Goal: Task Accomplishment & Management: Manage account settings

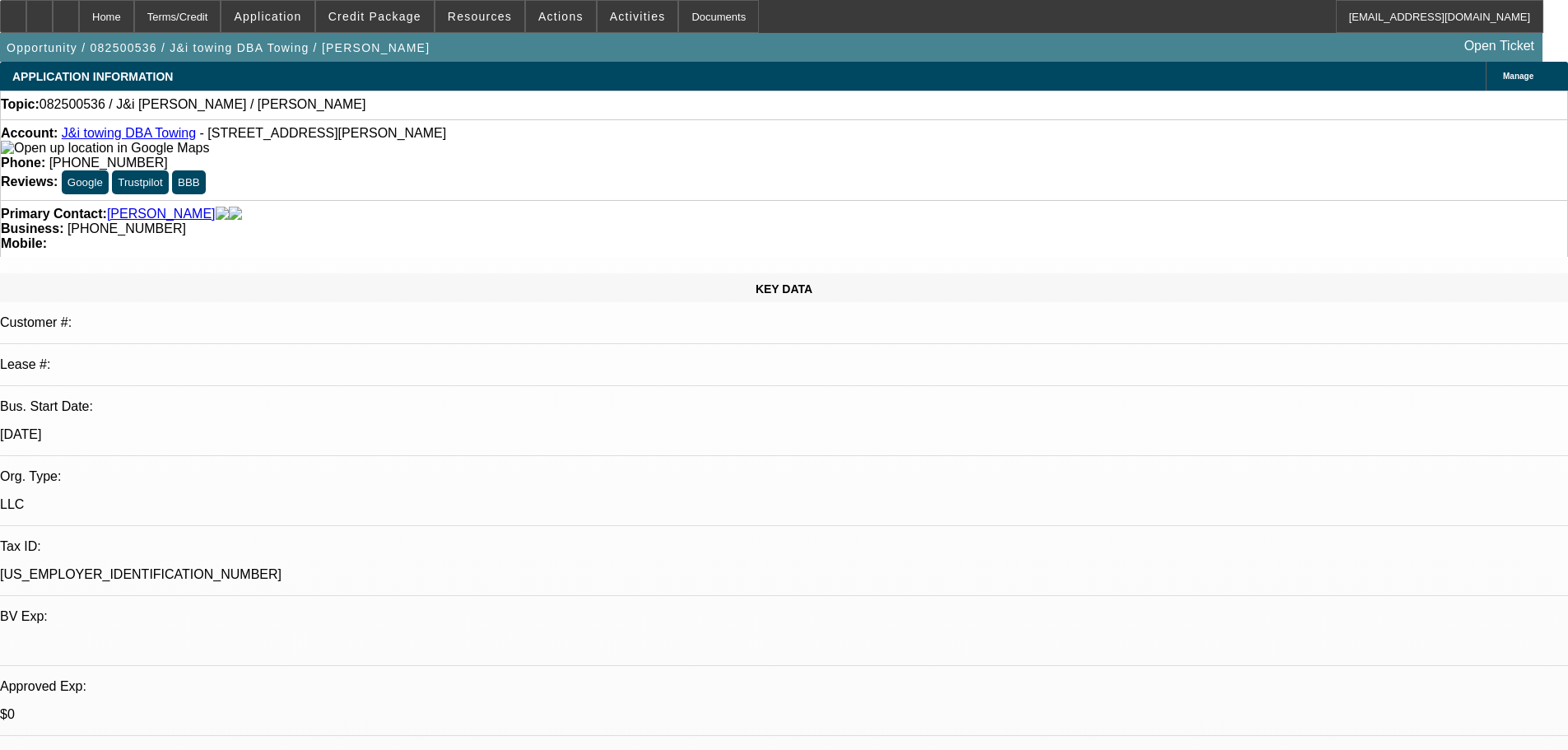
select select "0"
select select "2"
select select "0.1"
select select "4"
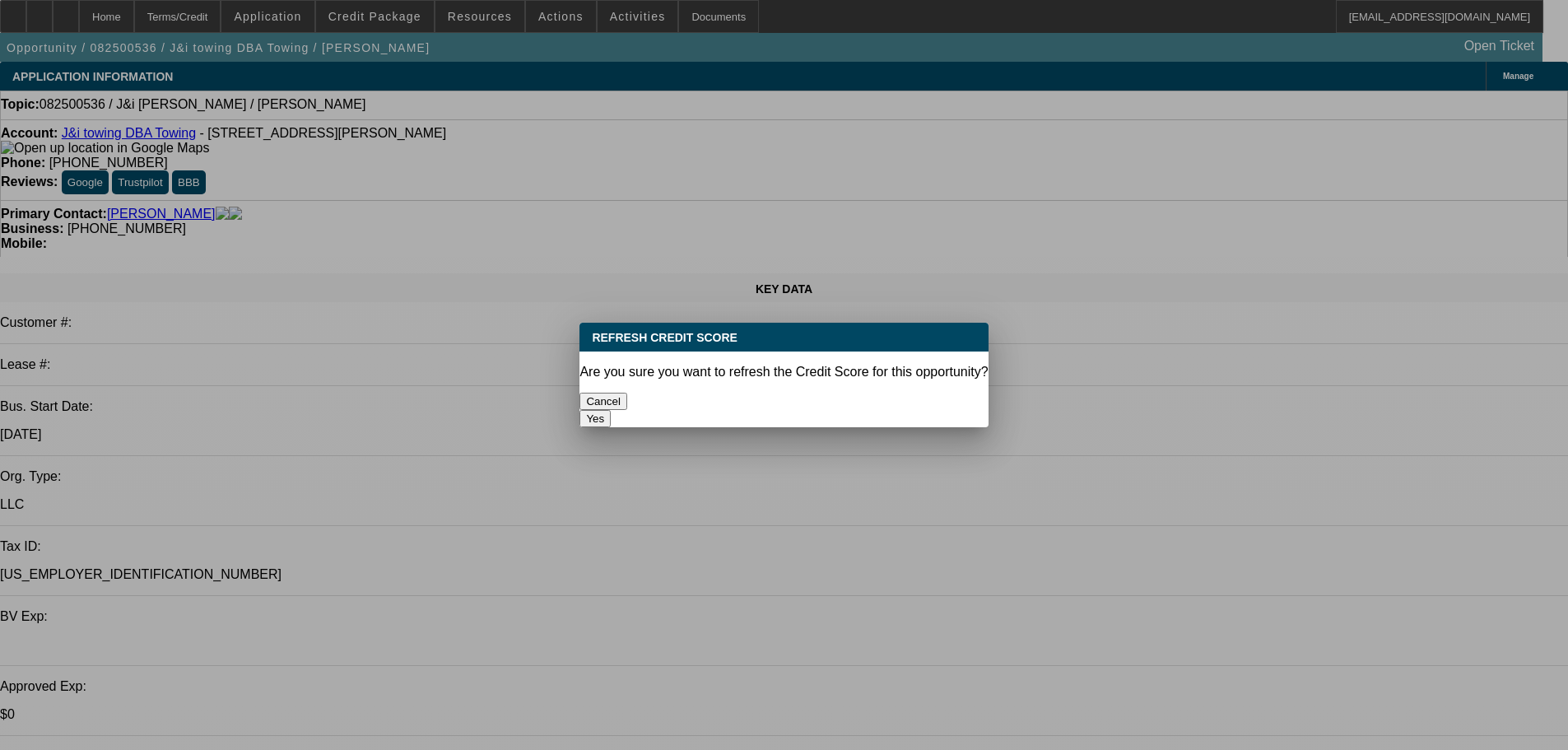
click at [611, 410] on button "Yes" at bounding box center [595, 418] width 31 height 17
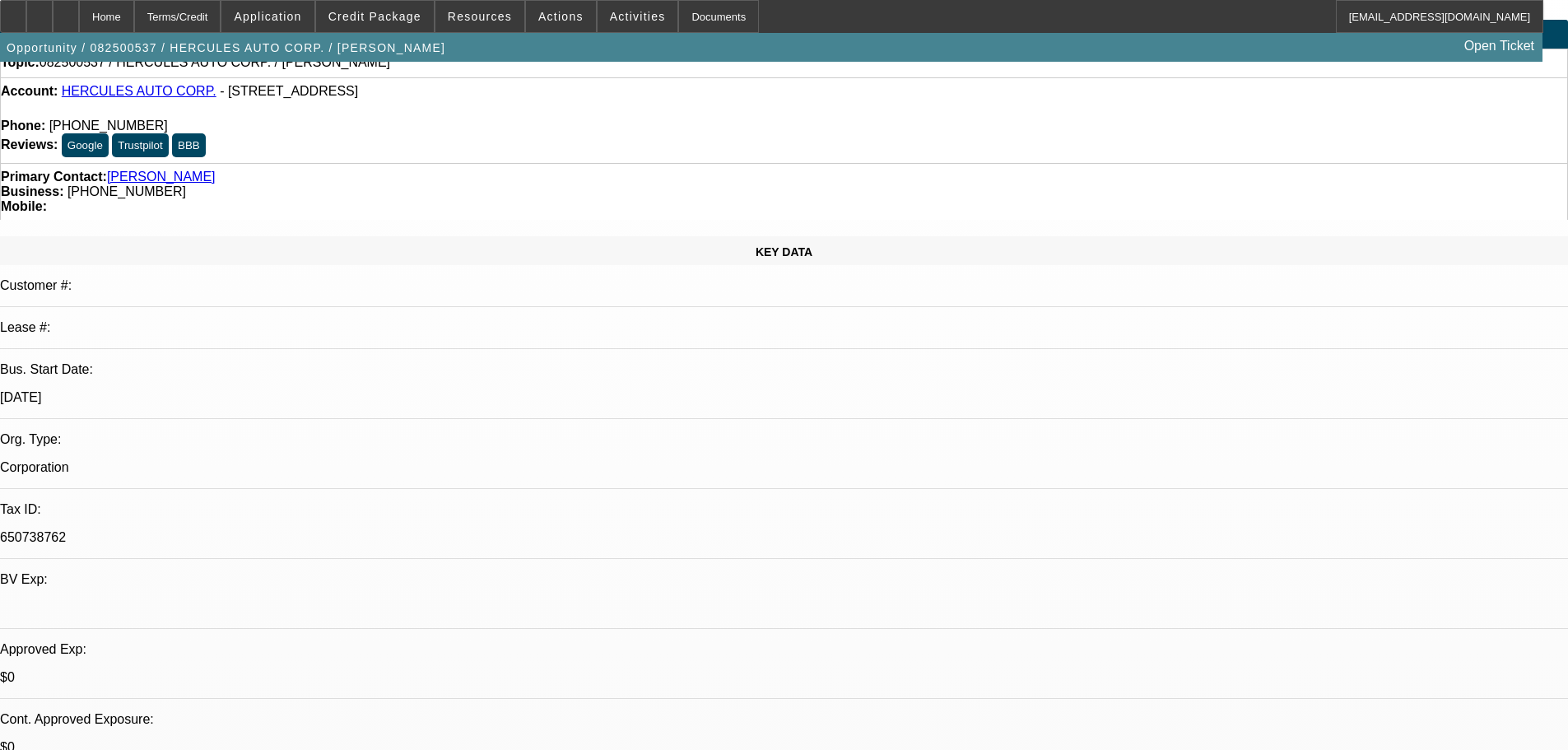
scroll to position [83, 0]
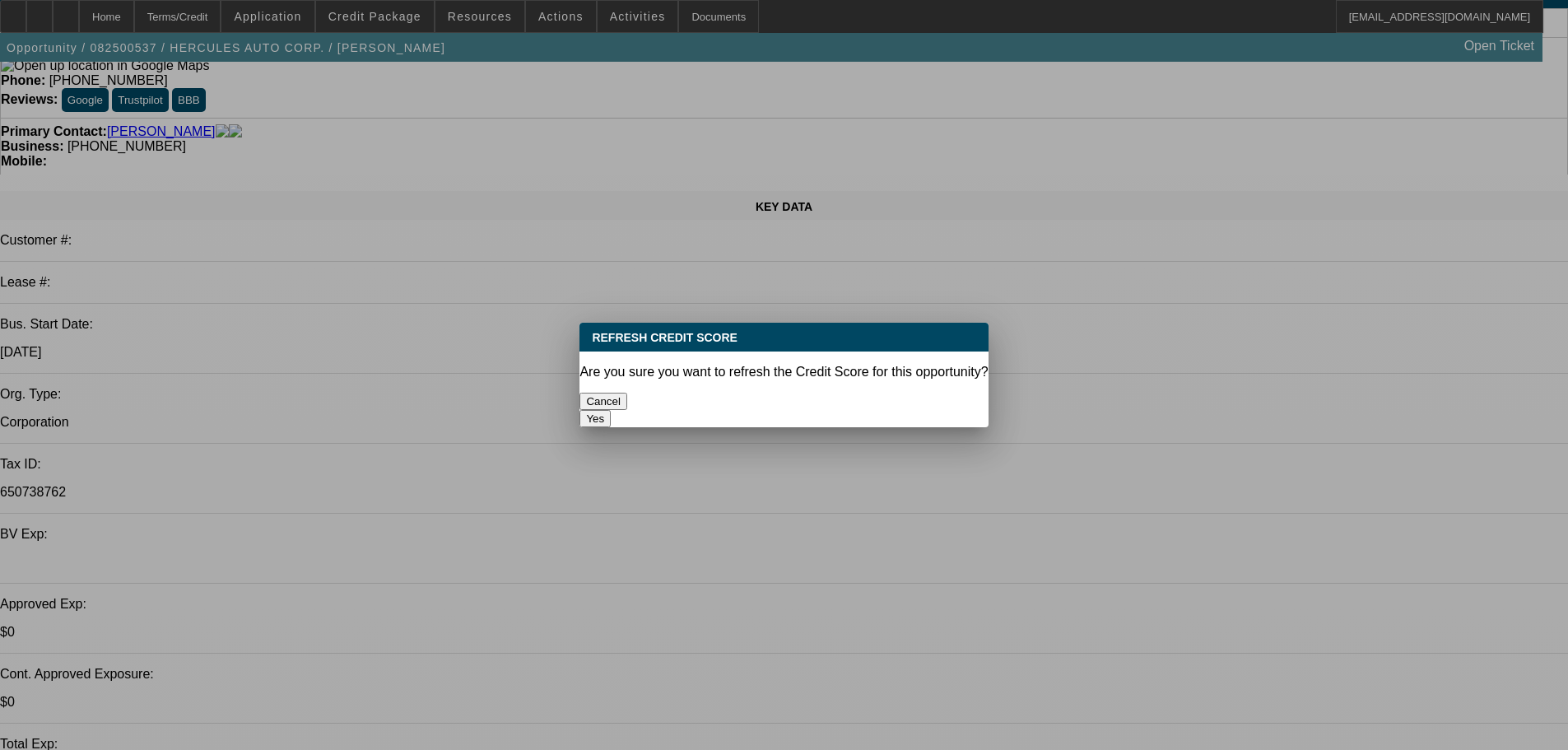
scroll to position [0, 0]
click at [611, 410] on button "Yes" at bounding box center [595, 418] width 31 height 17
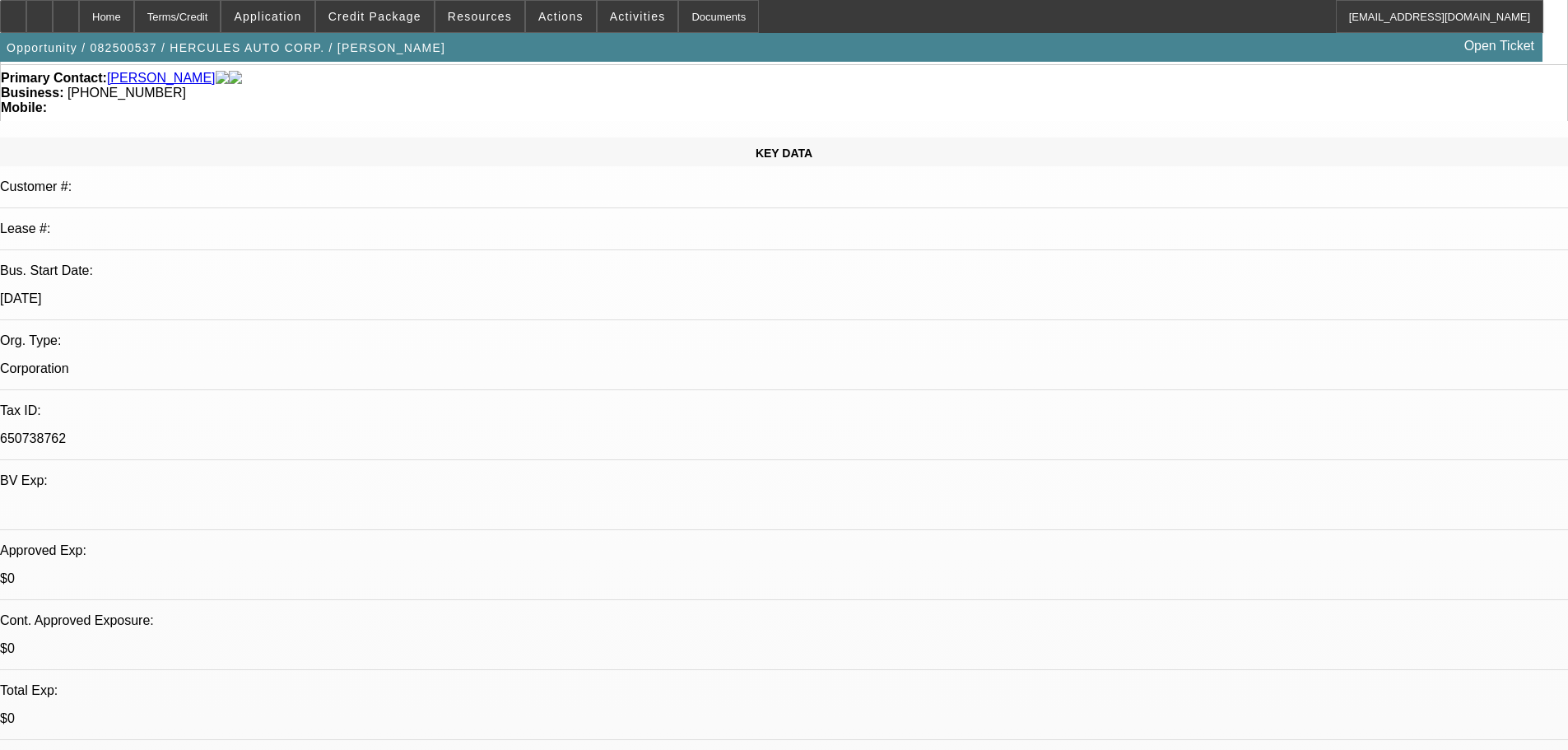
scroll to position [165, 0]
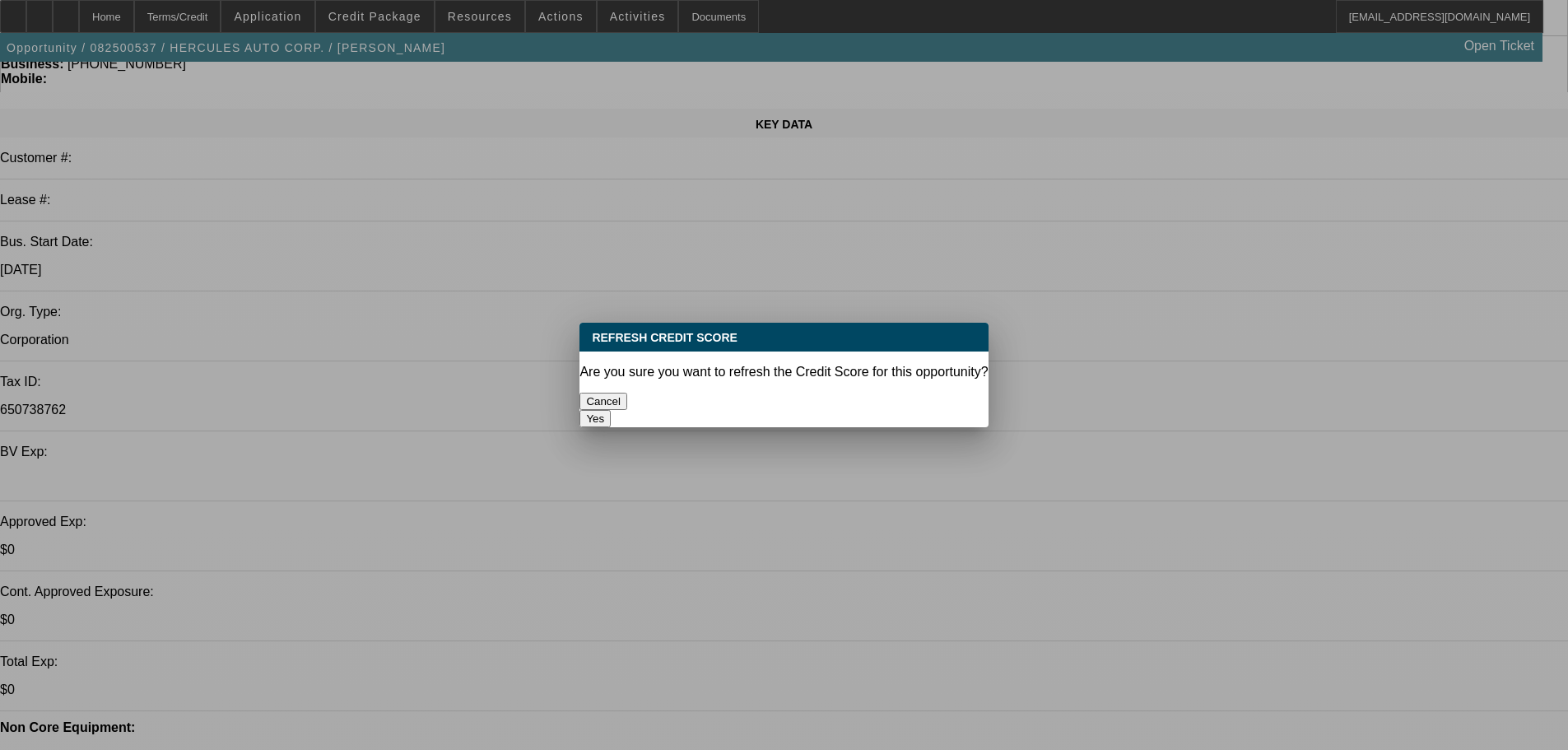
scroll to position [0, 0]
click at [611, 410] on button "Yes" at bounding box center [595, 418] width 31 height 17
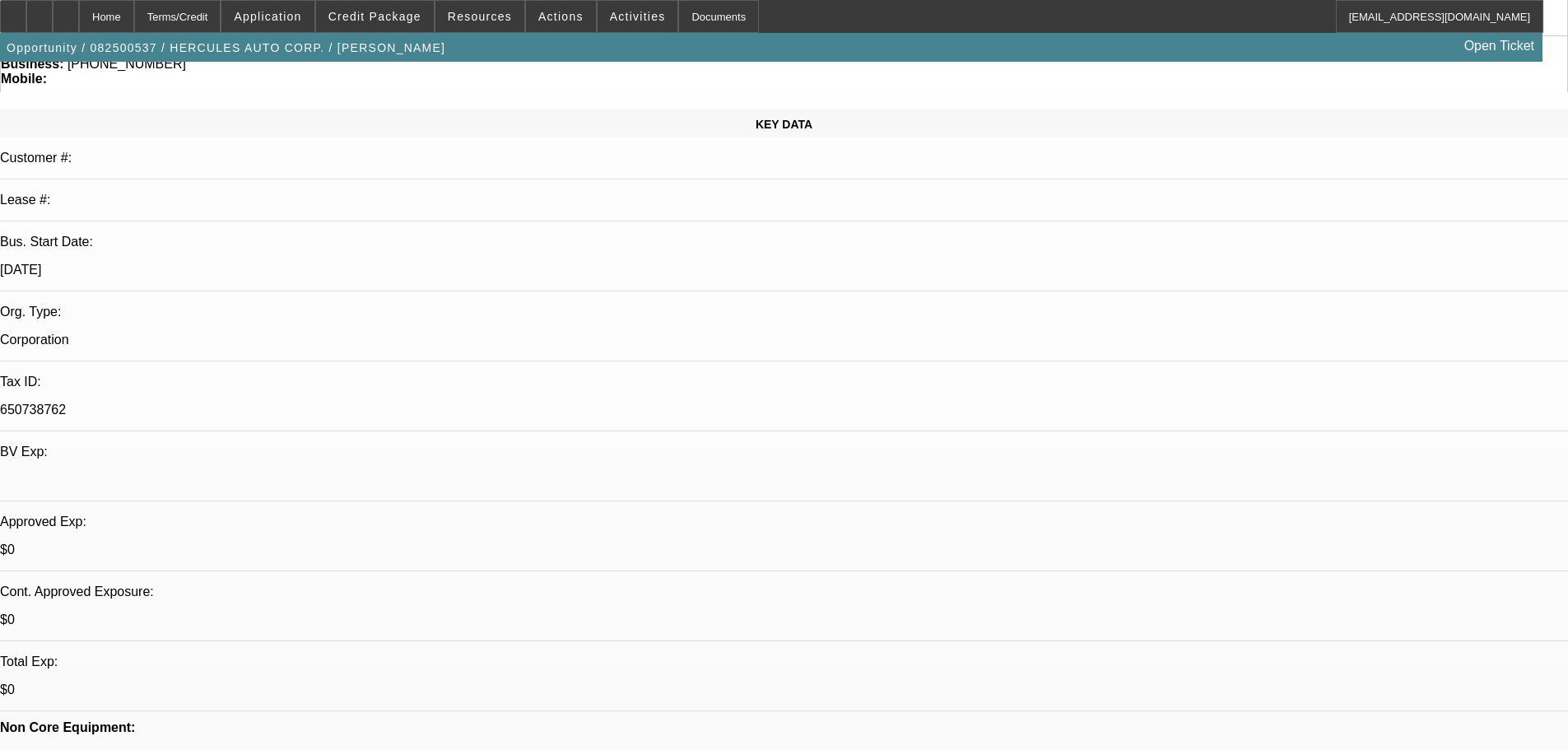
scroll to position [165, 0]
click at [383, 18] on span "Credit Package" at bounding box center [374, 17] width 93 height 13
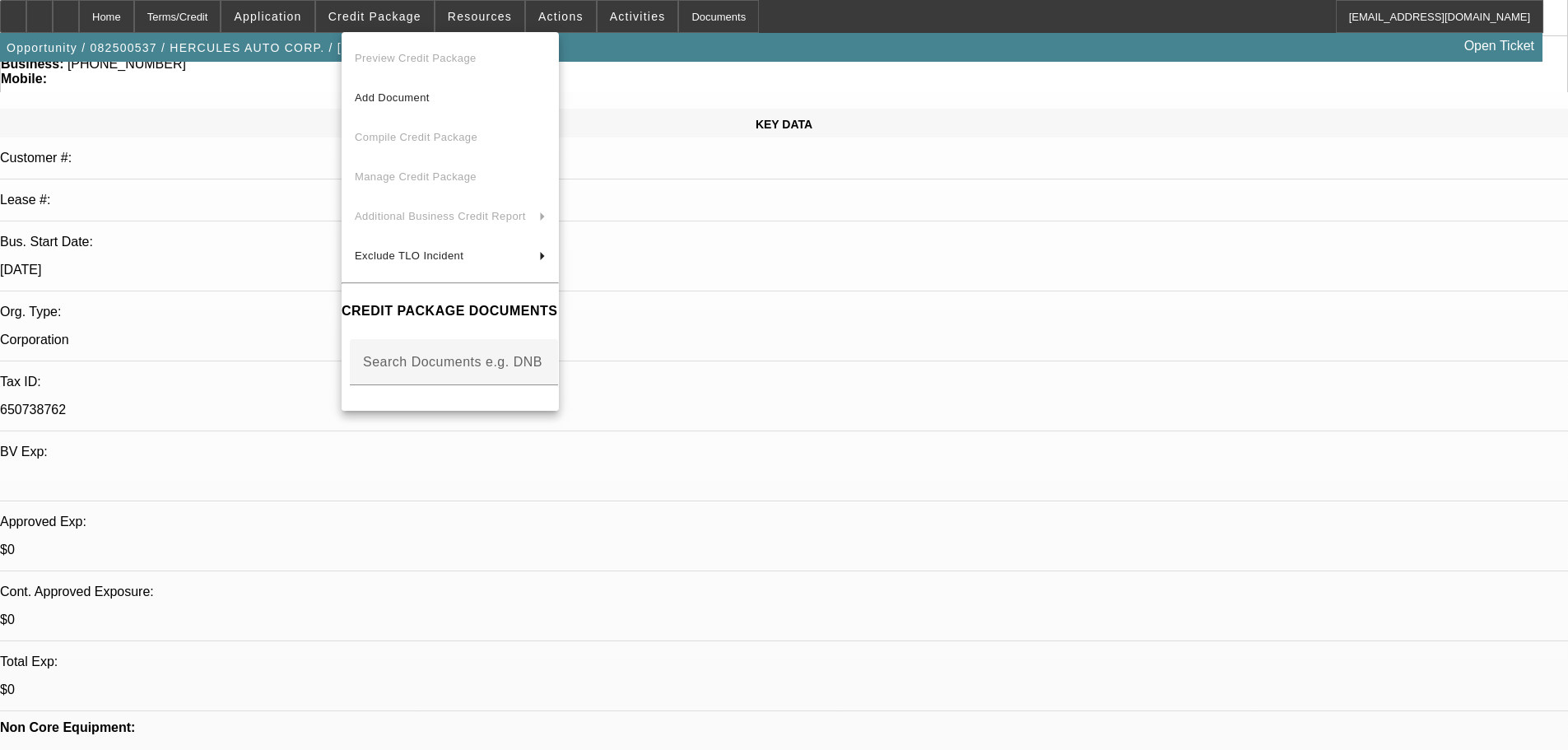
drag, startPoint x: 431, startPoint y: 488, endPoint x: 446, endPoint y: 505, distance: 22.7
click at [432, 488] on div at bounding box center [784, 375] width 1568 height 750
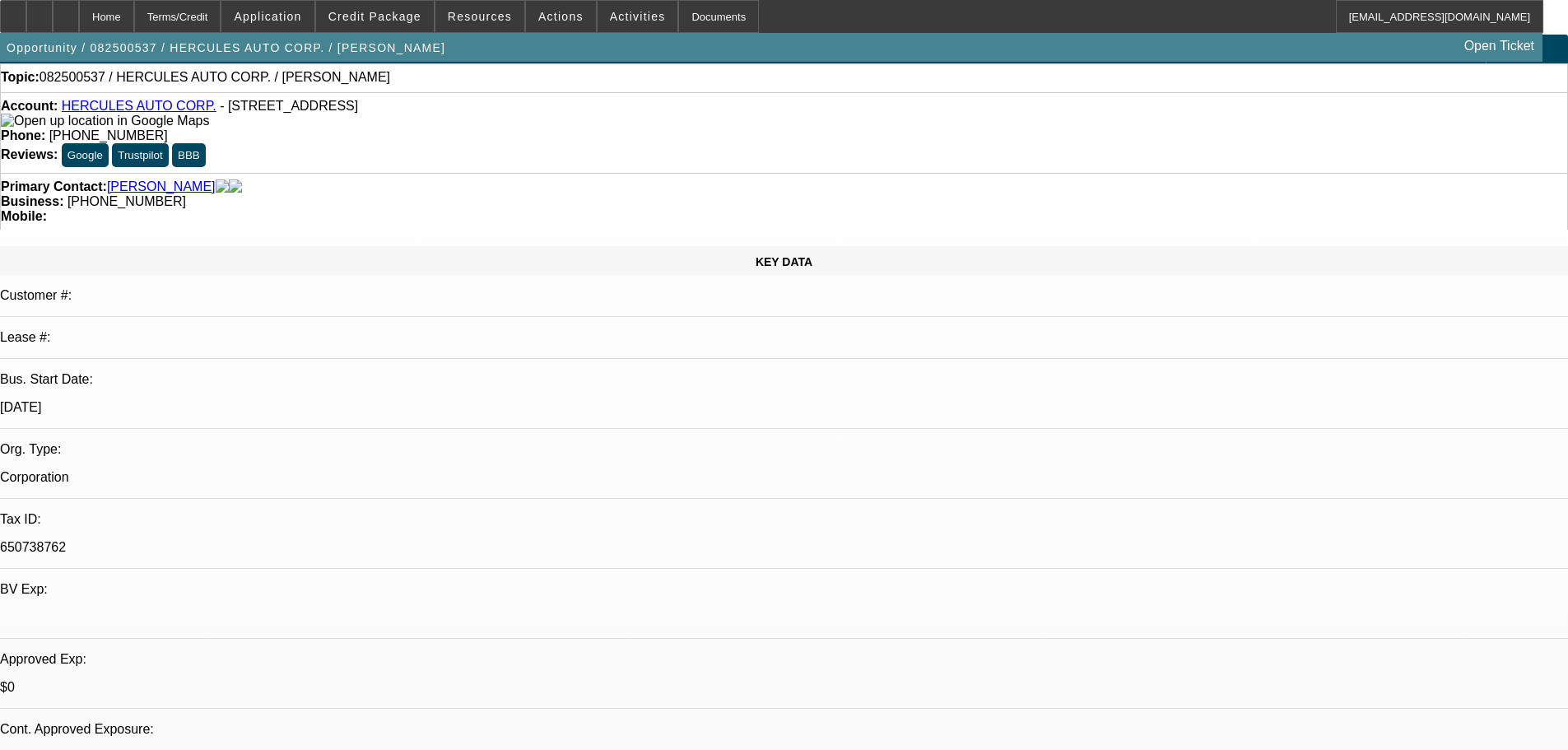
scroll to position [0, 0]
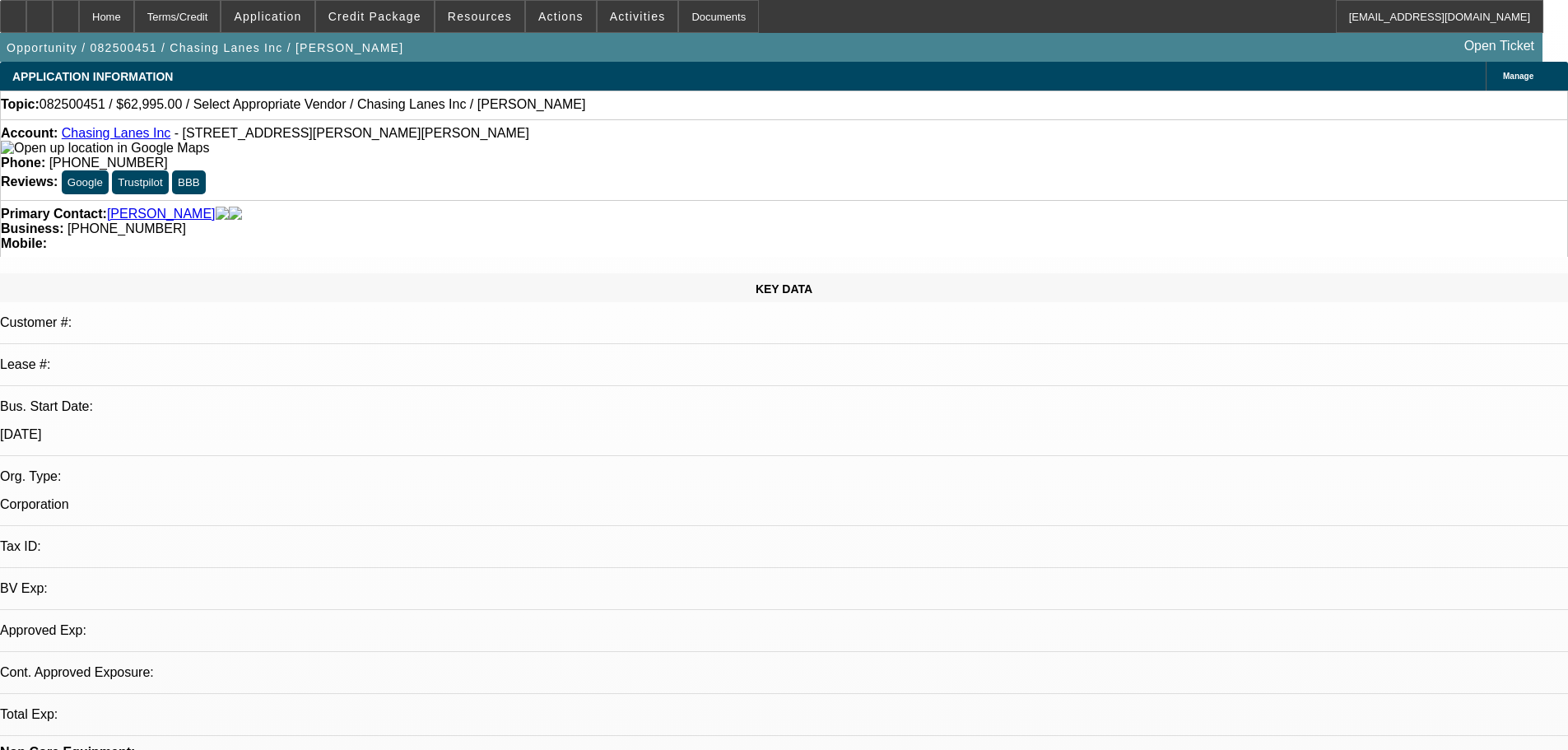
select select "0"
select select "2"
select select "0.1"
select select "4"
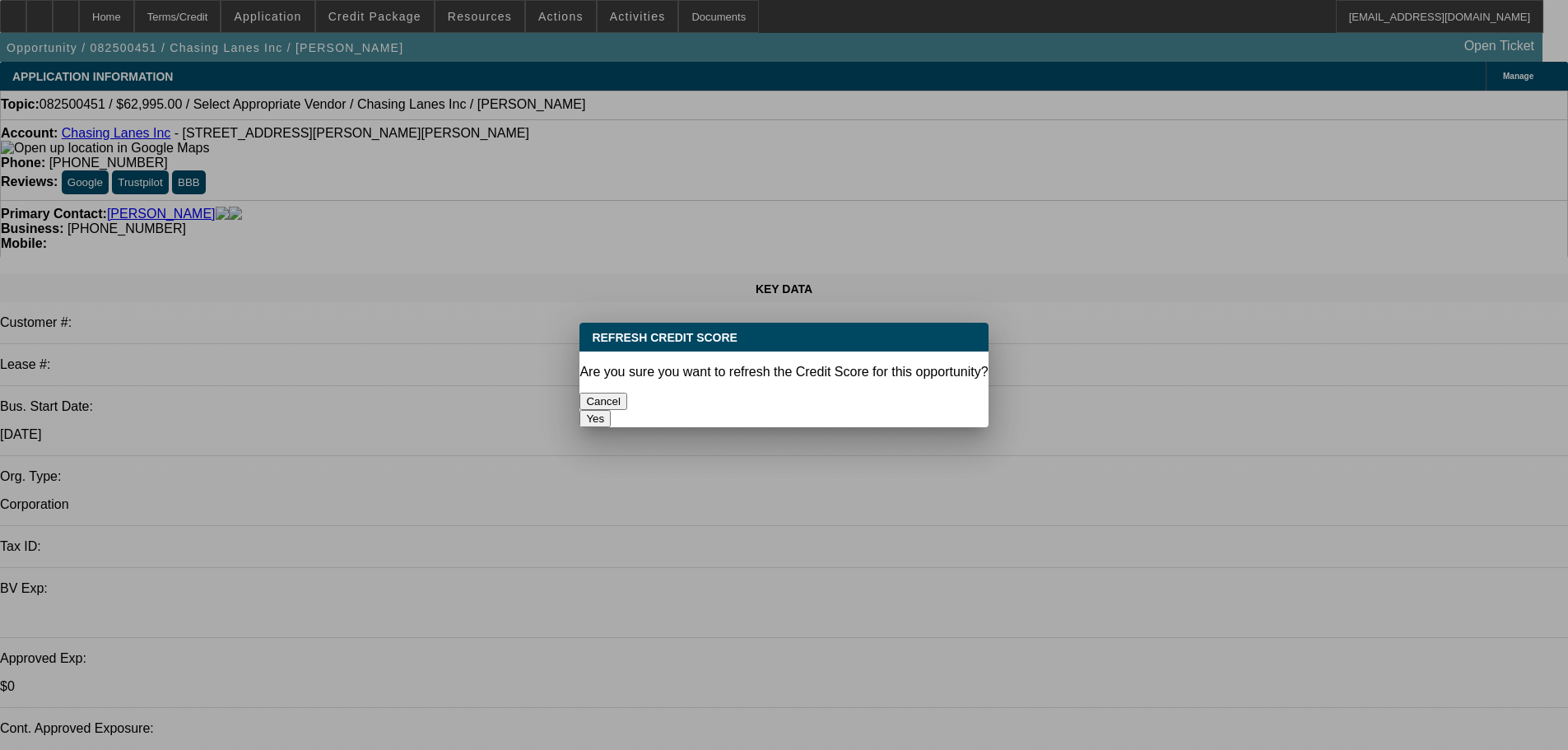
click at [611, 410] on button "Yes" at bounding box center [595, 418] width 31 height 17
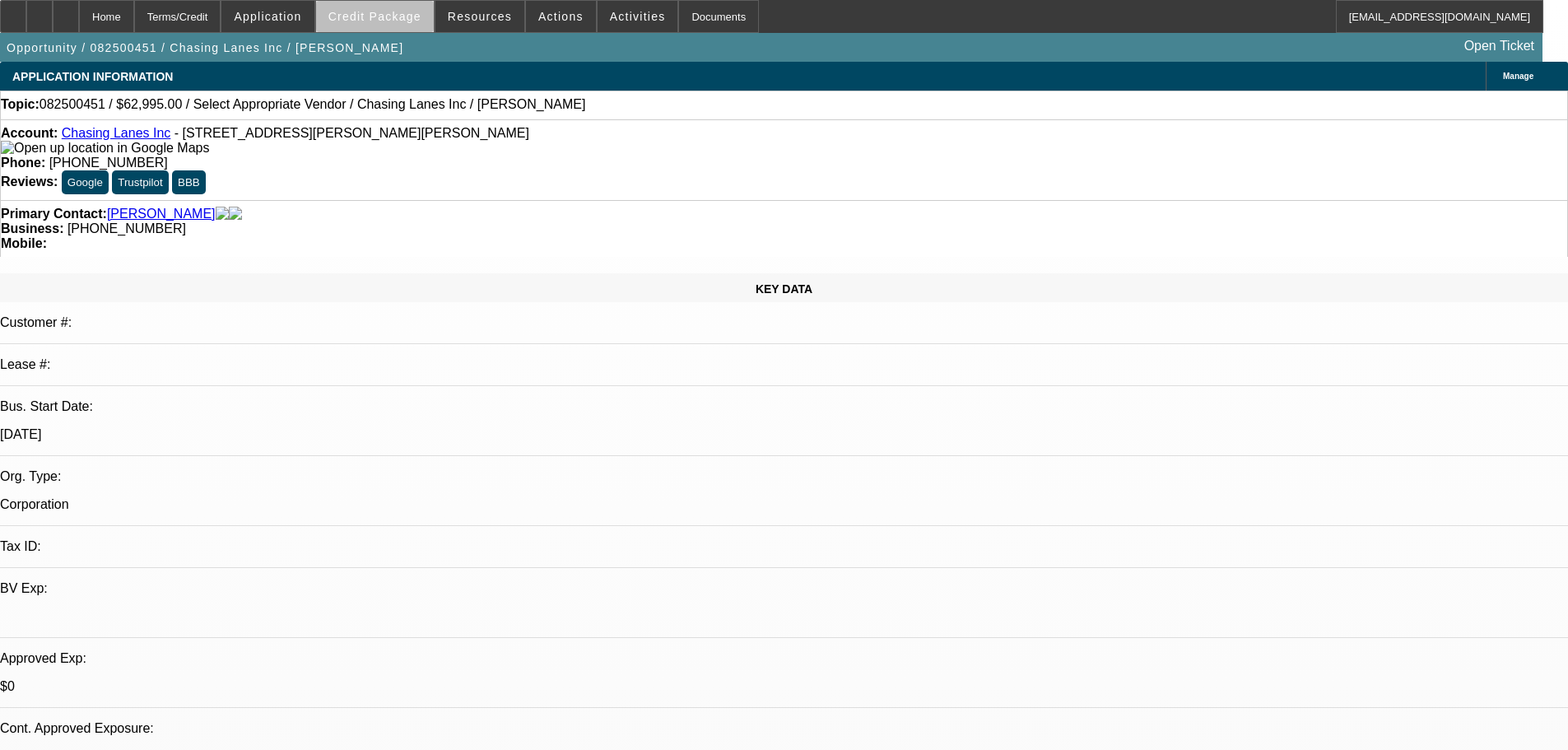
click at [409, 28] on span at bounding box center [375, 16] width 117 height 39
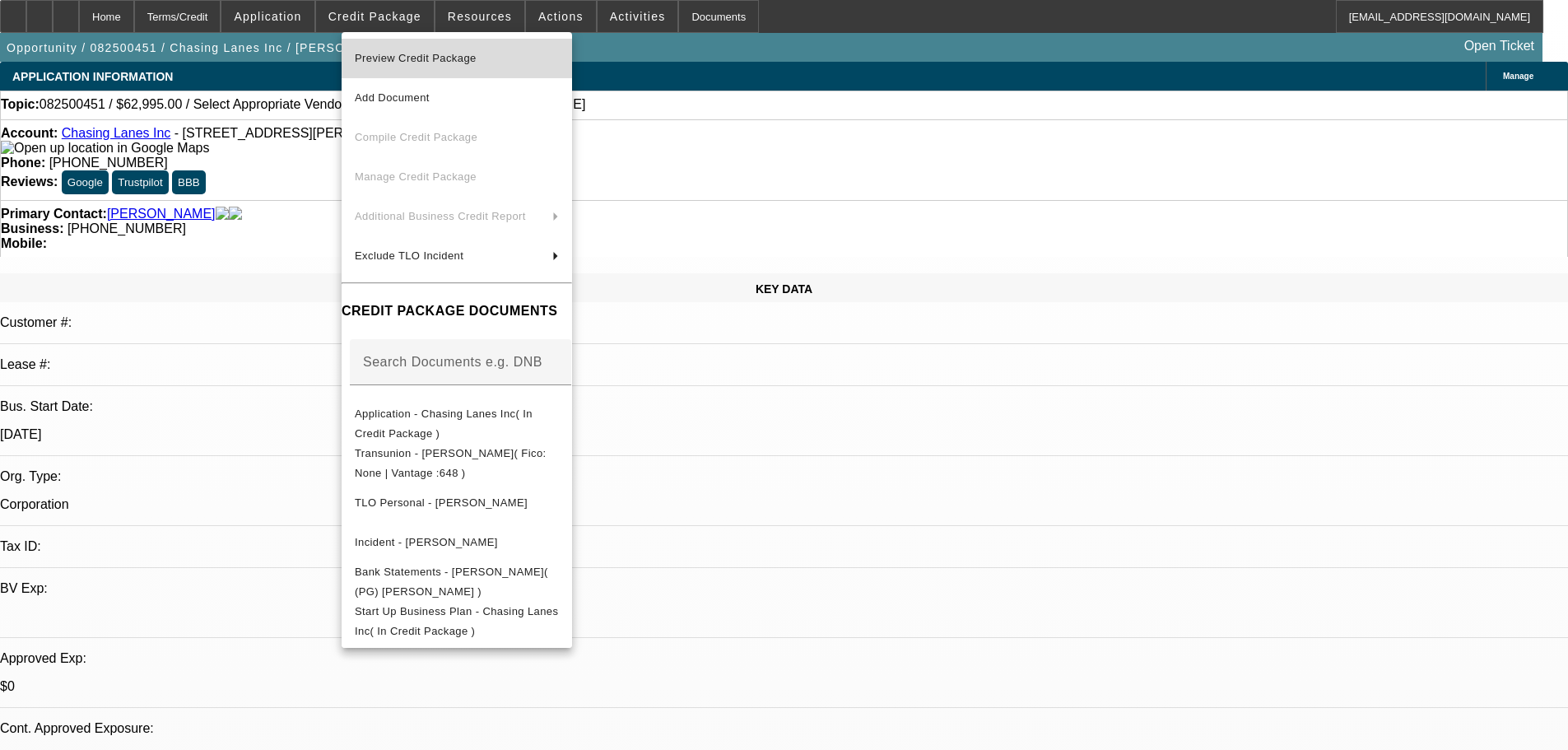
click at [439, 55] on span "Preview Credit Package" at bounding box center [415, 58] width 122 height 12
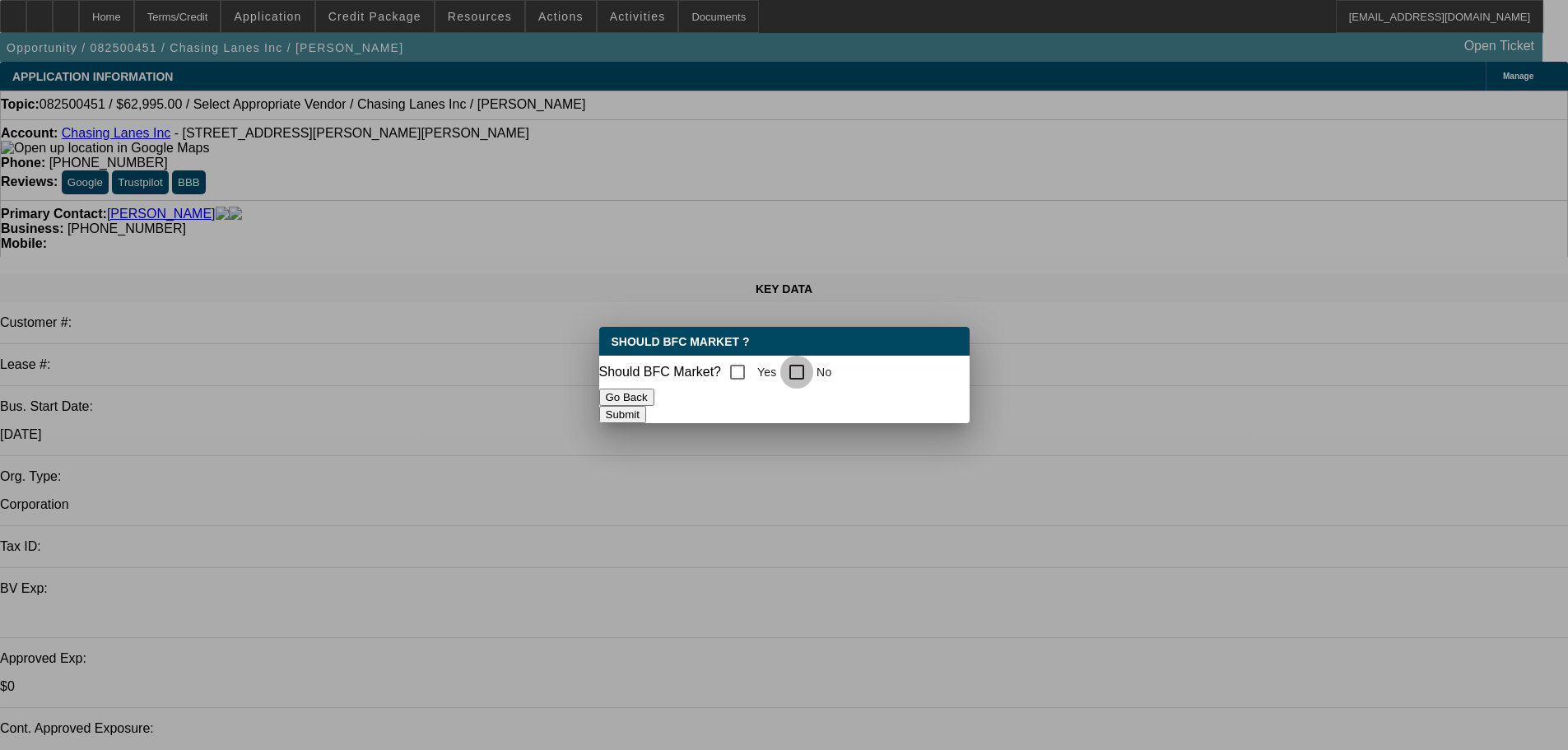
click at [809, 369] on input "No" at bounding box center [797, 372] width 33 height 33
checkbox input "true"
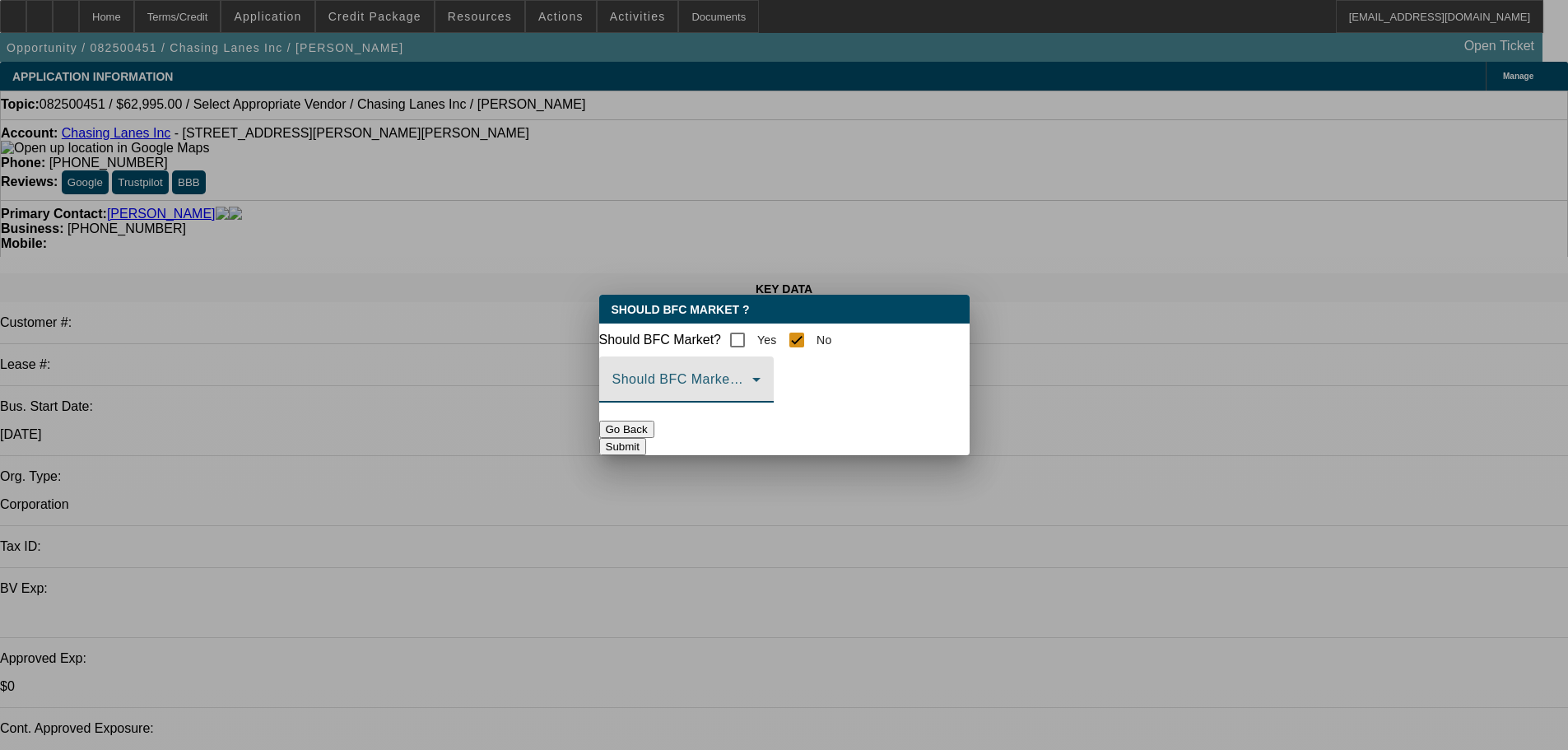
click at [753, 396] on span at bounding box center [682, 386] width 140 height 20
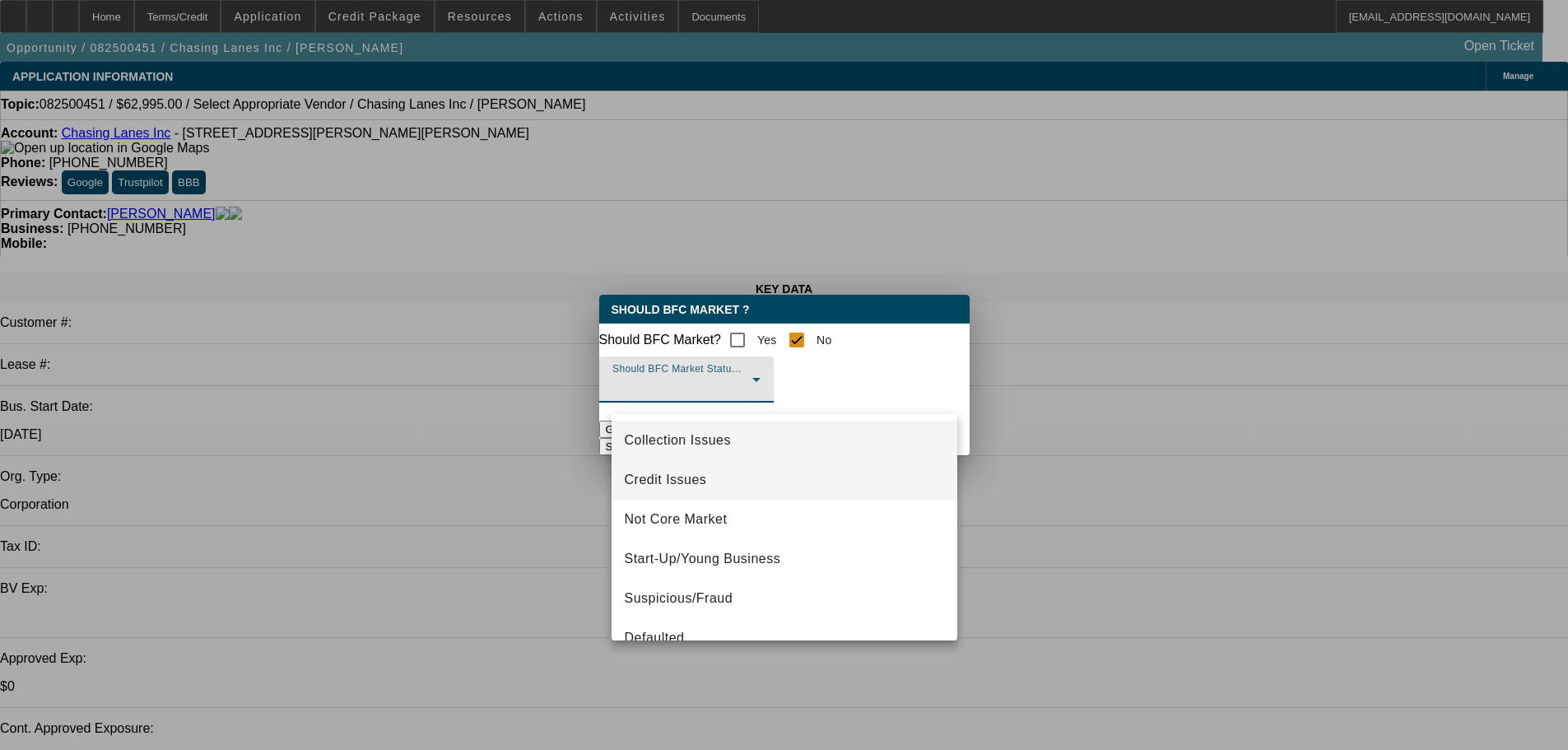
click at [729, 480] on mat-option "Credit Issues" at bounding box center [784, 480] width 346 height 39
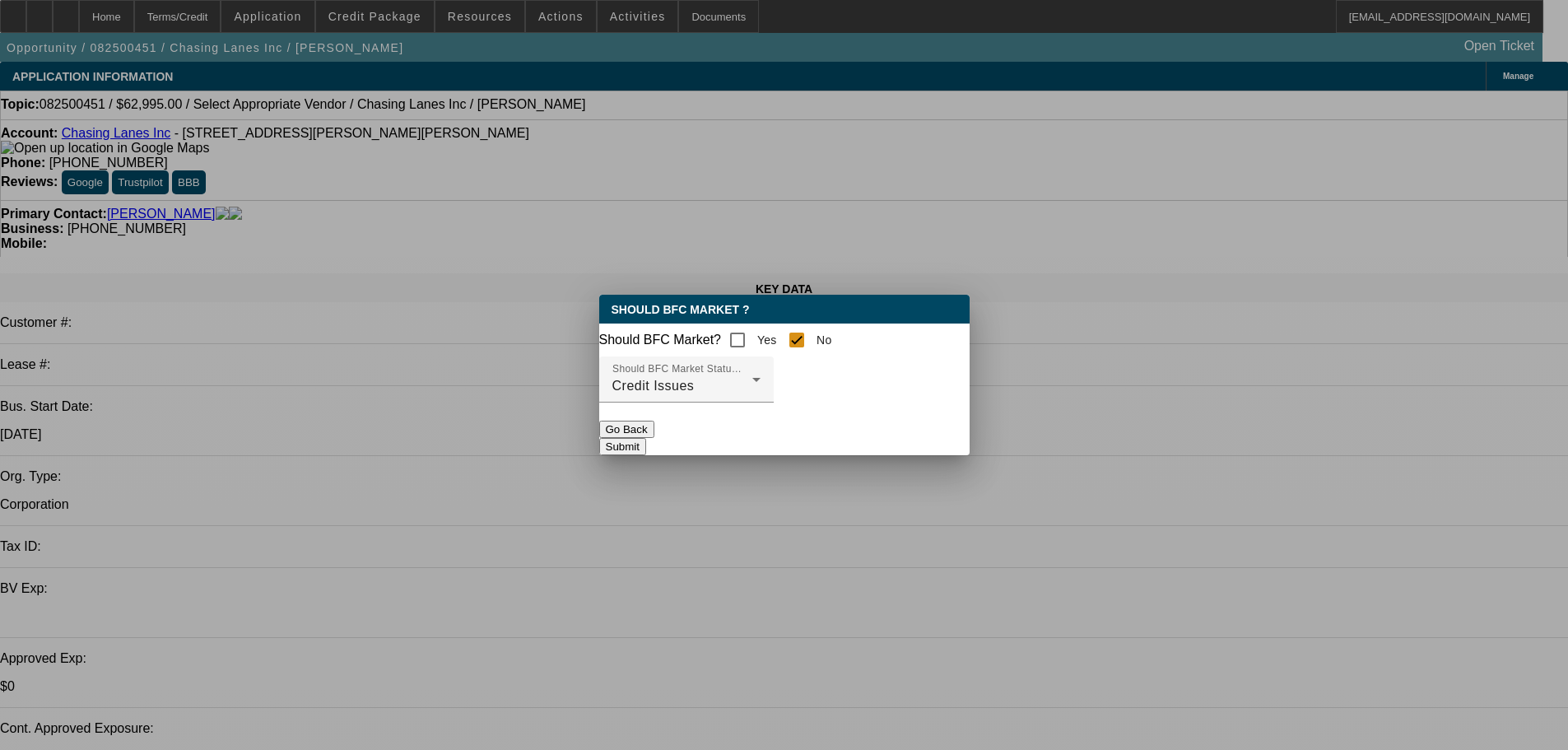
drag, startPoint x: 839, startPoint y: 464, endPoint x: 850, endPoint y: 456, distance: 13.6
click at [843, 455] on div "Should BFC Market ? Should BFC Market? Yes No Should BFC Market Status Reason C…" at bounding box center [785, 374] width 370 height 160
click at [646, 455] on button "Submit" at bounding box center [623, 447] width 47 height 17
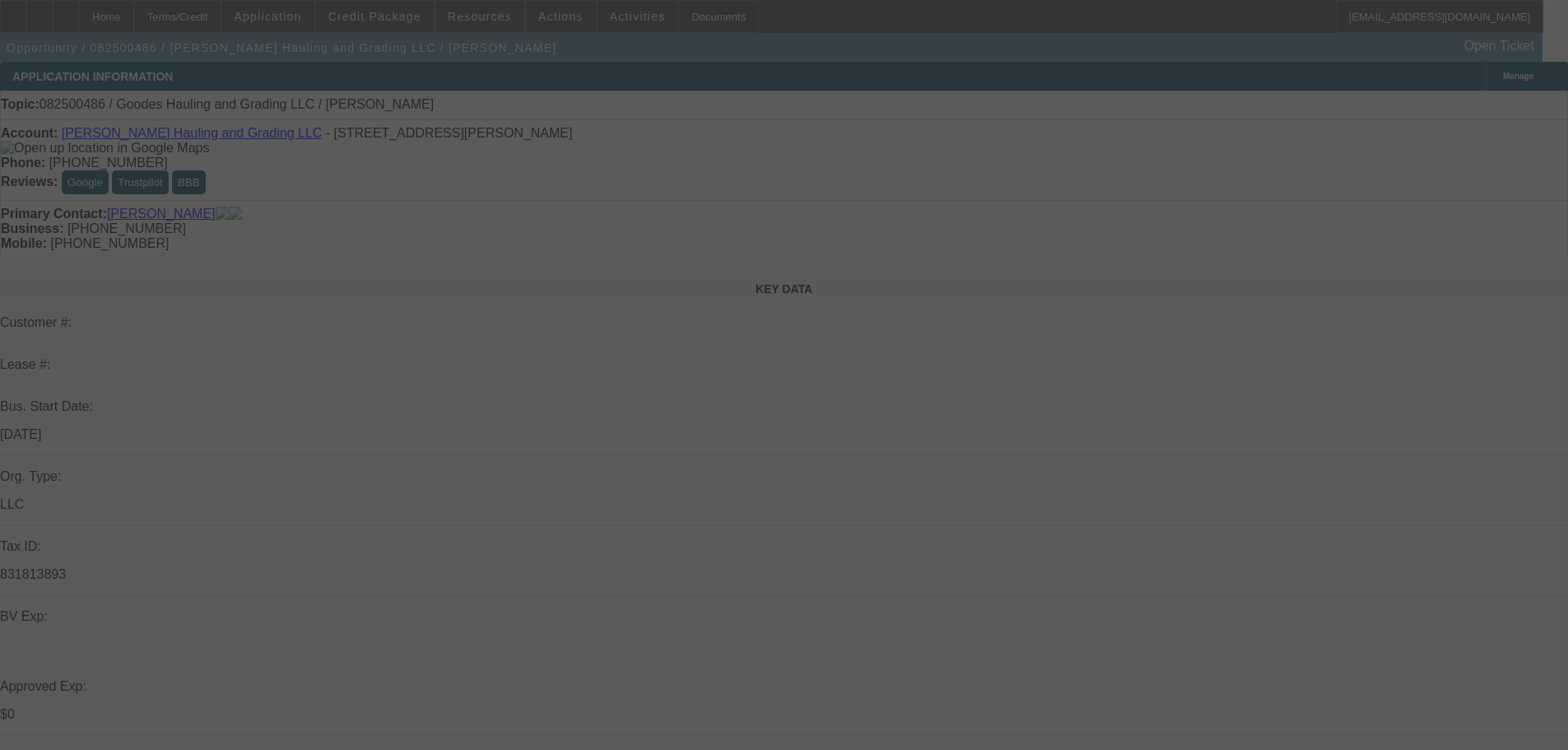
select select "0"
select select "2"
select select "0.1"
select select "4"
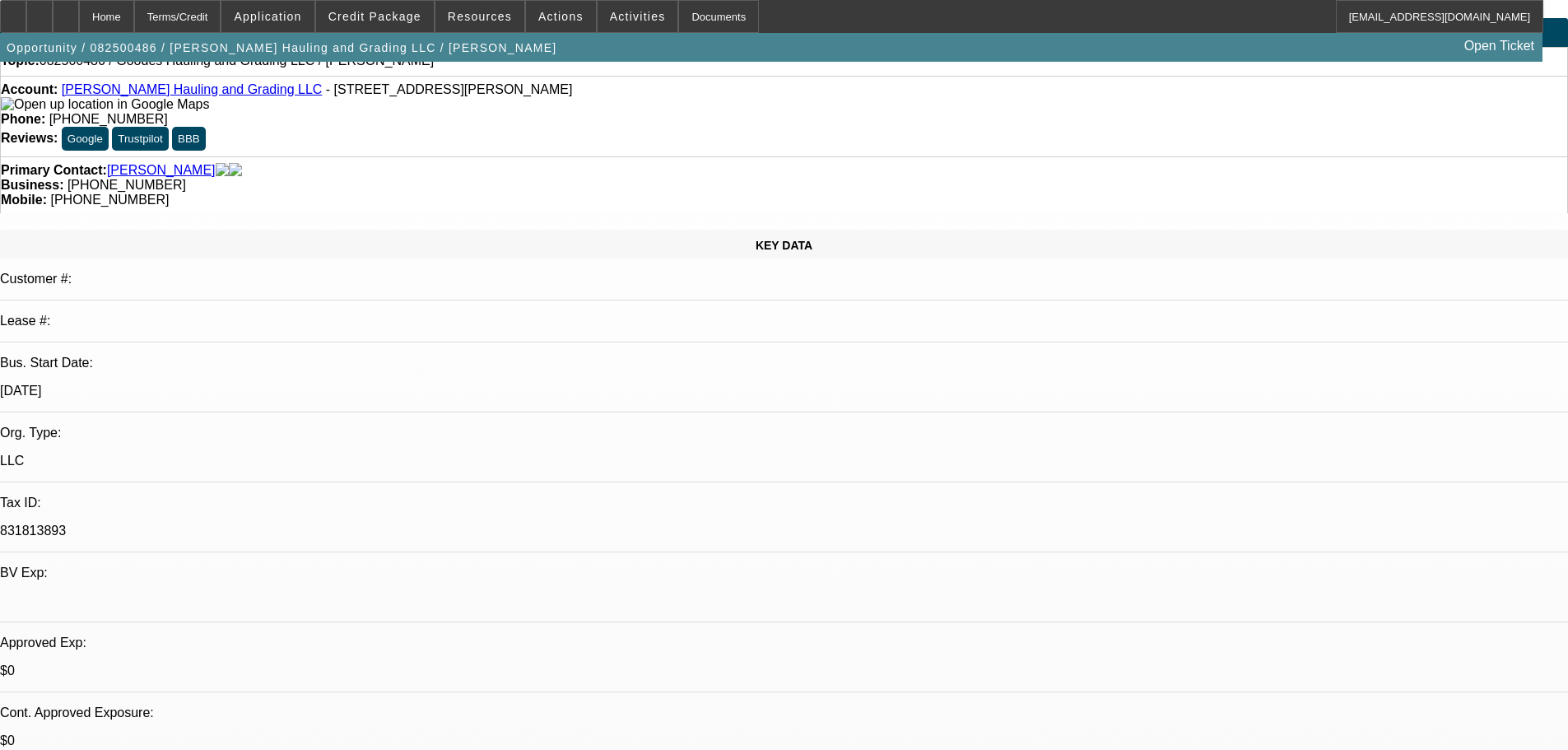
scroll to position [83, 0]
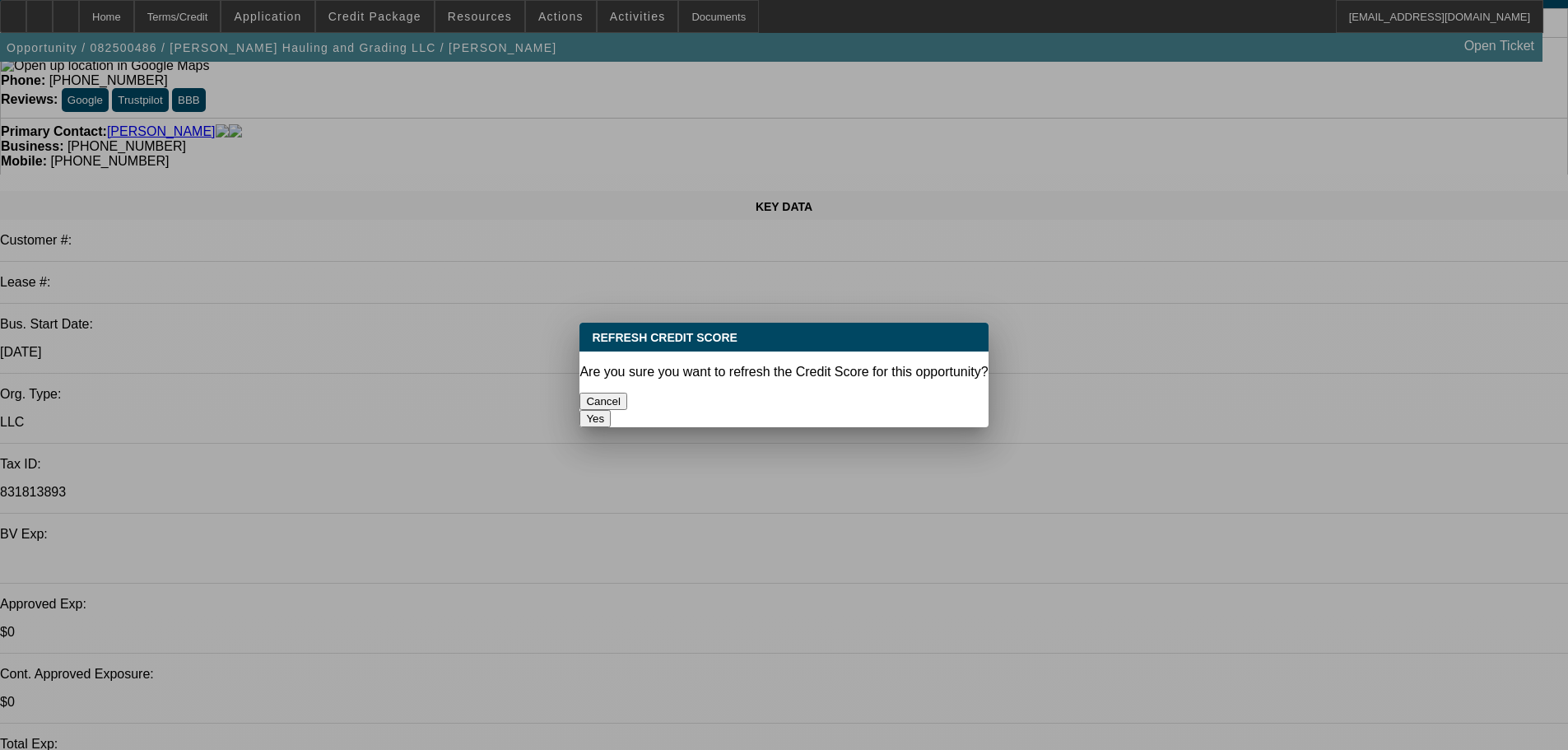
scroll to position [0, 0]
click at [611, 410] on button "Yes" at bounding box center [595, 418] width 31 height 17
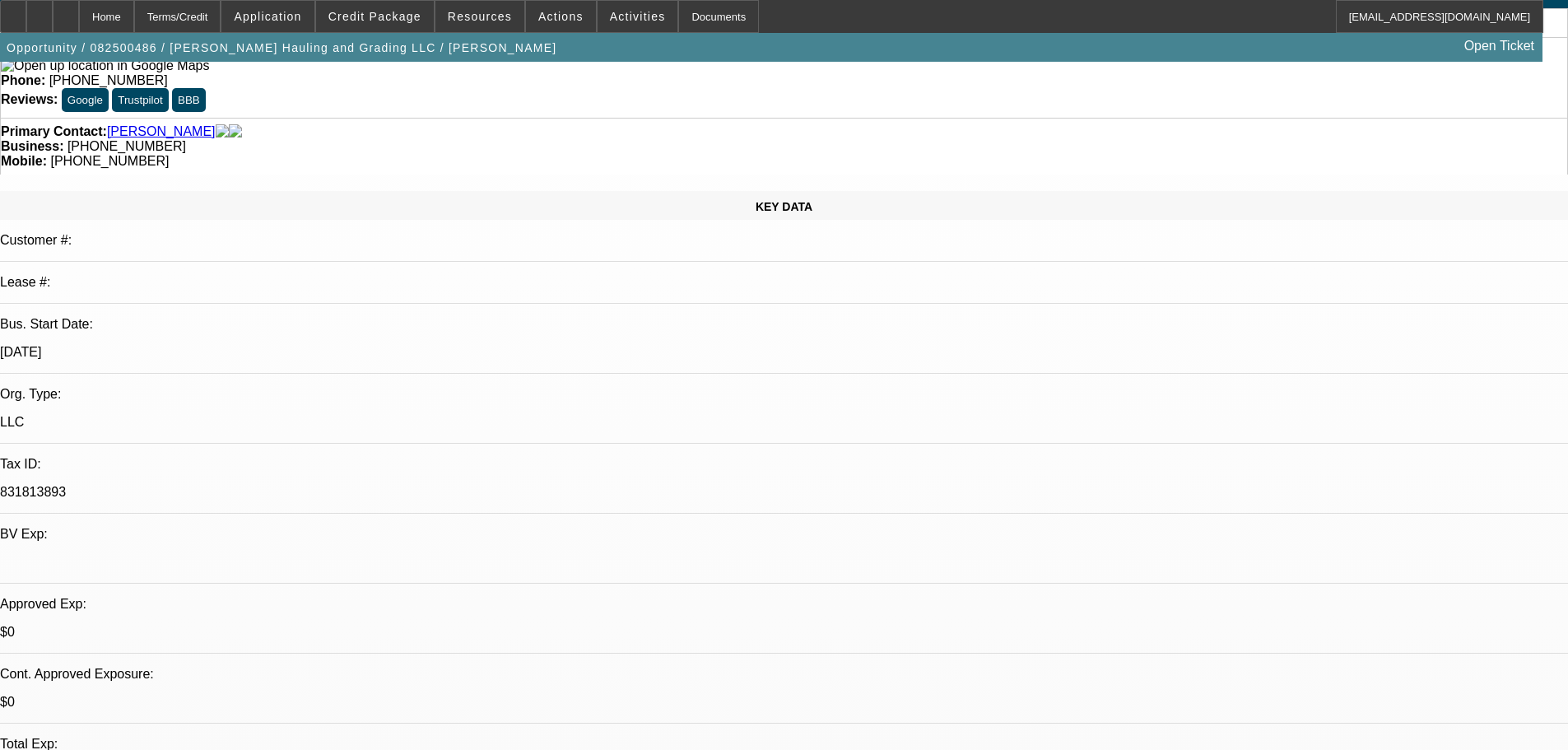
scroll to position [83, 0]
click at [404, 22] on span "Credit Package" at bounding box center [374, 17] width 93 height 13
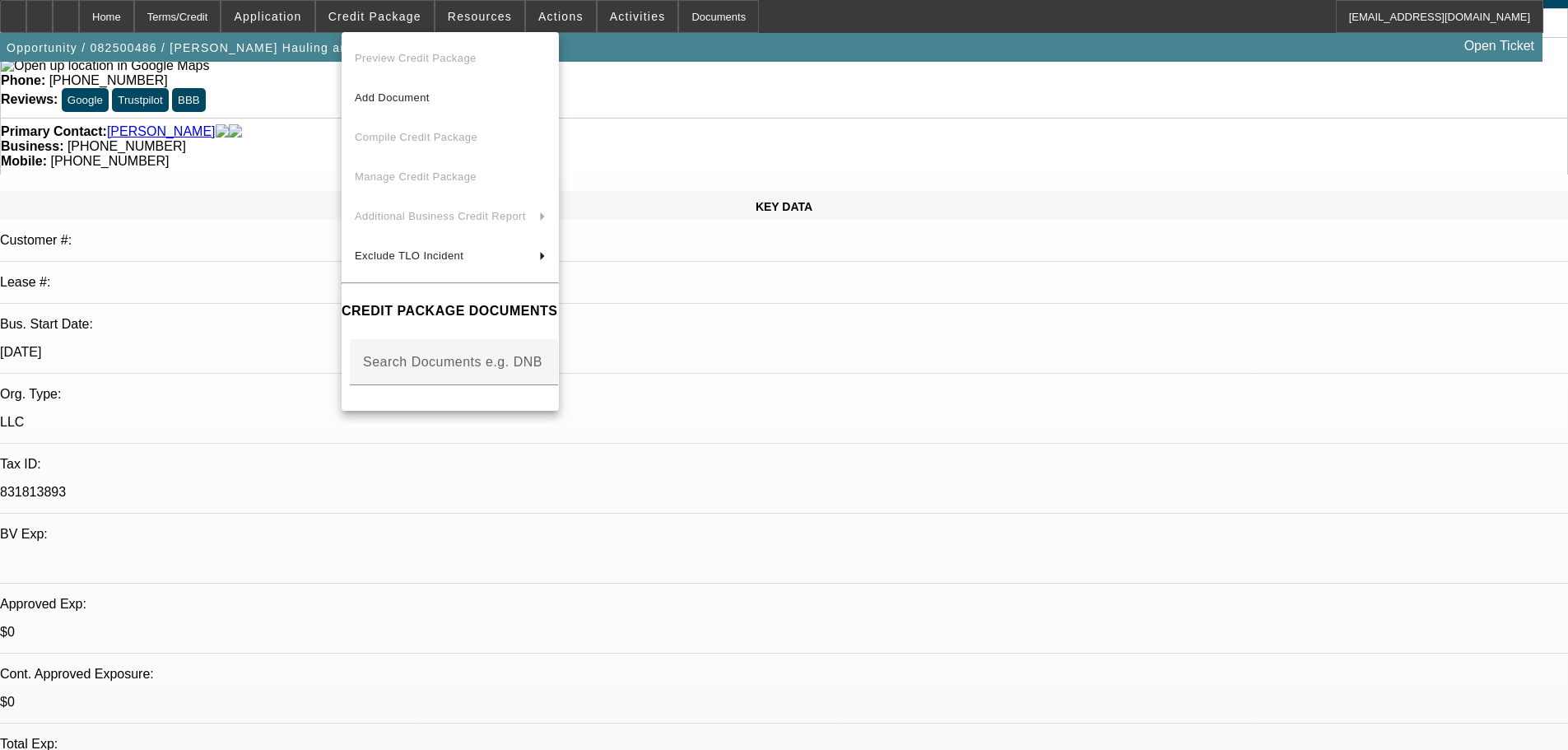
click at [294, 180] on div at bounding box center [784, 375] width 1568 height 750
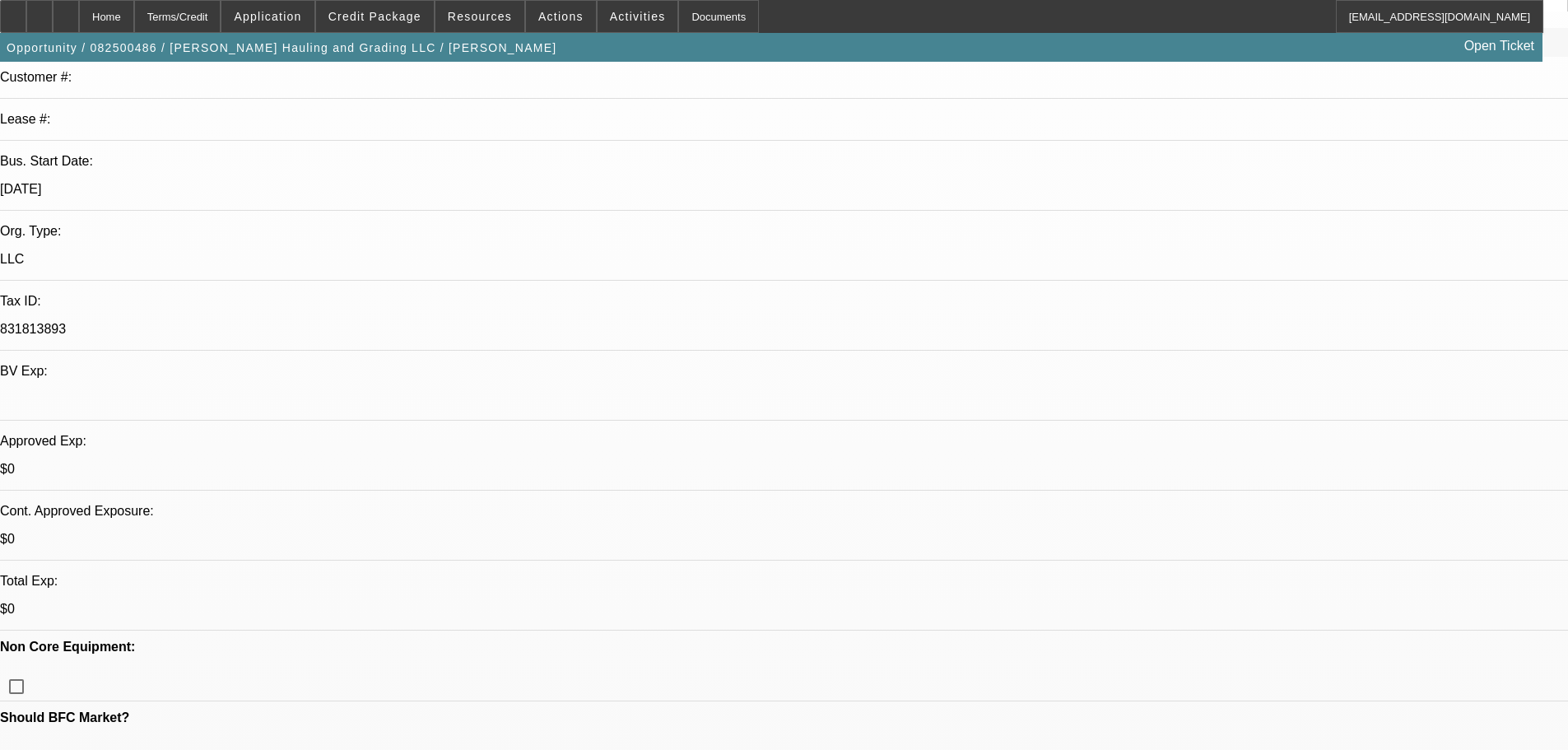
scroll to position [247, 0]
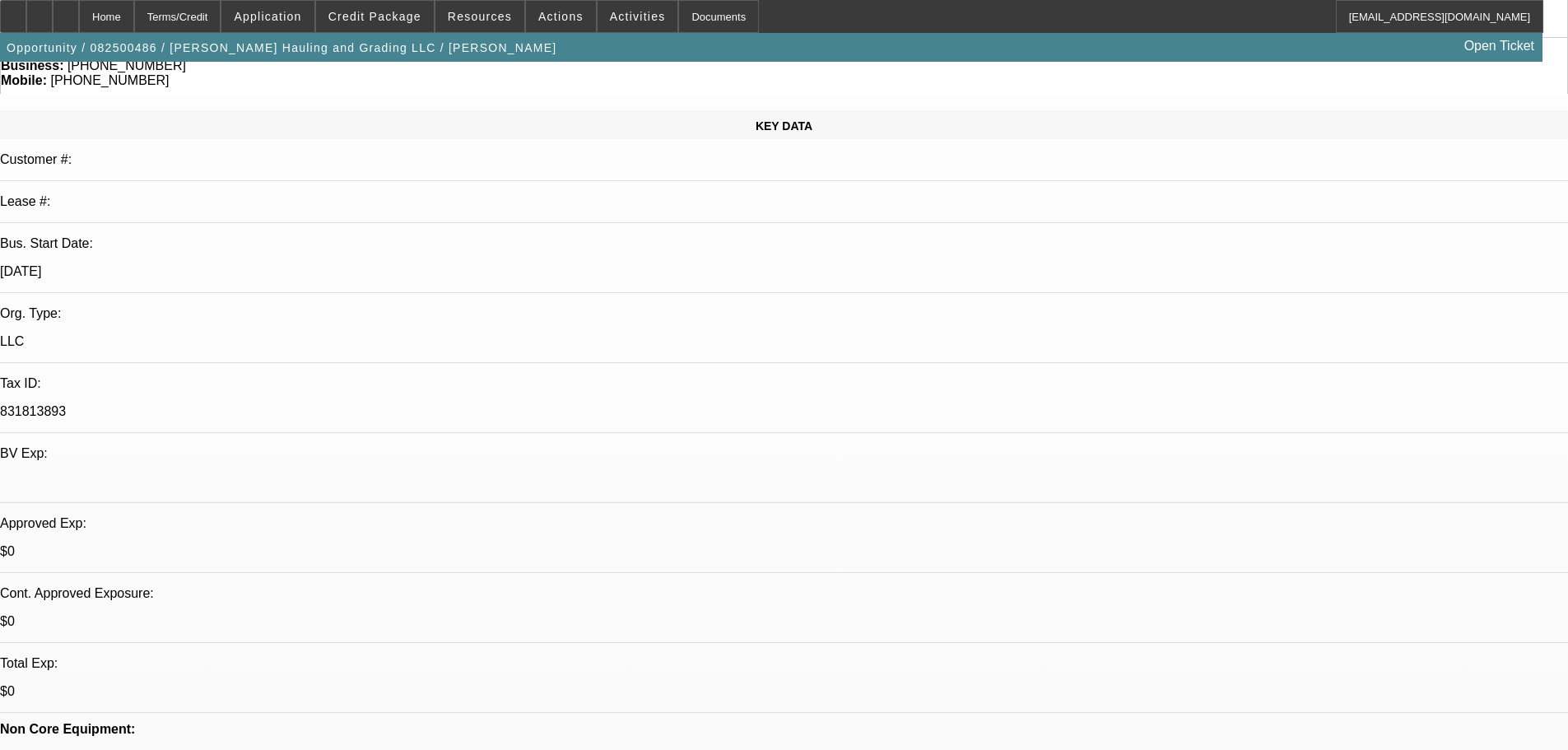
scroll to position [83, 0]
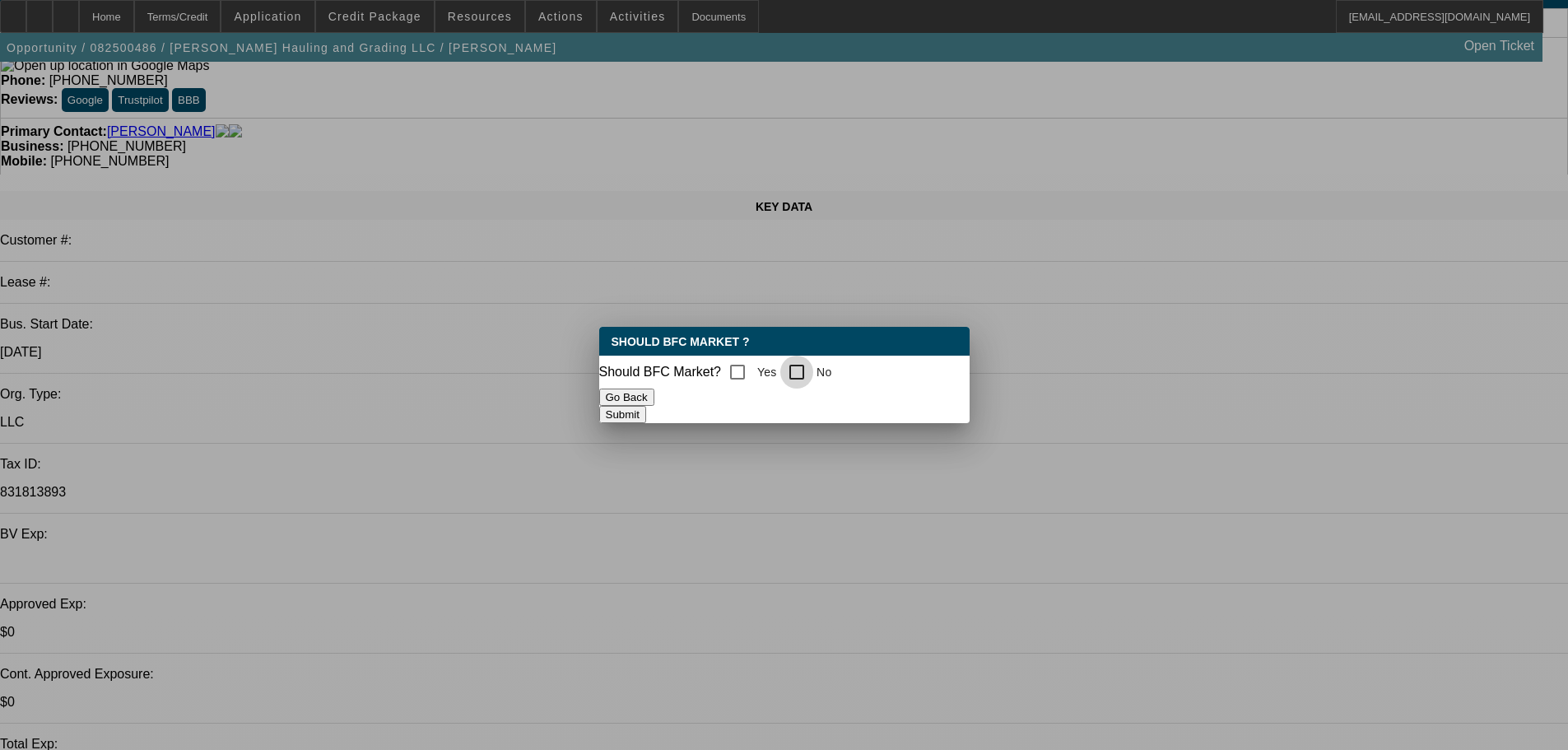
click at [810, 365] on input "No" at bounding box center [797, 372] width 33 height 33
checkbox input "true"
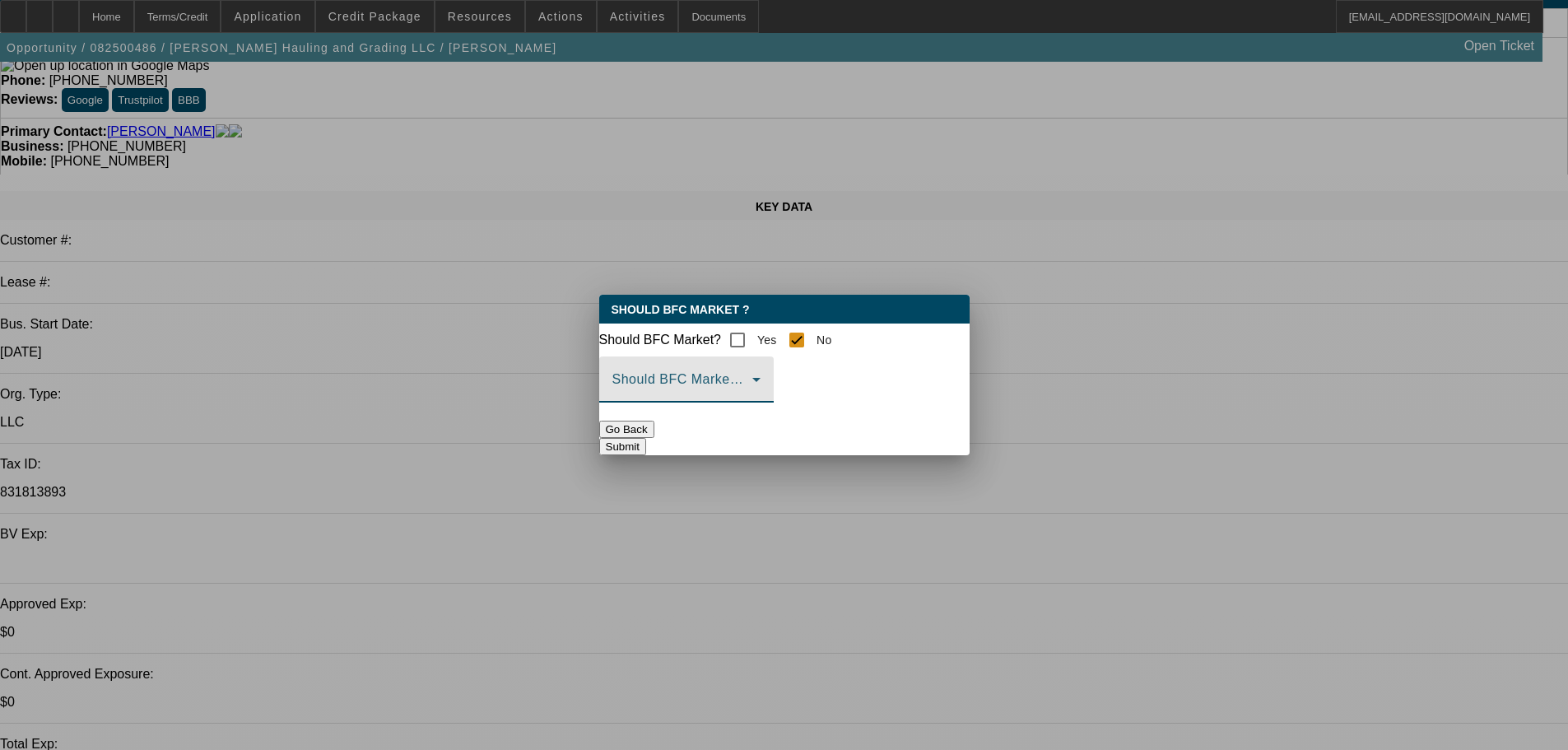
click at [753, 395] on span at bounding box center [682, 386] width 140 height 20
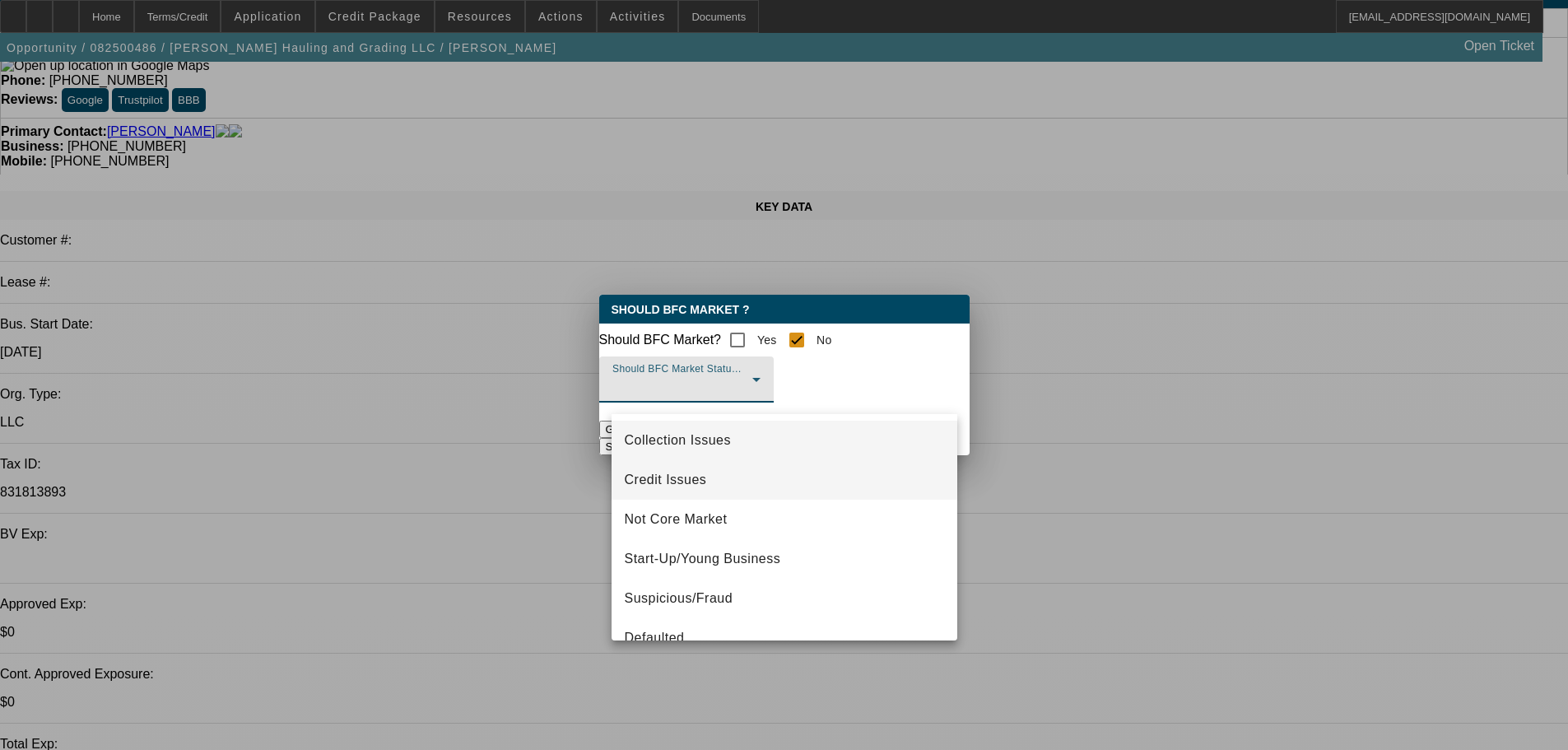
click at [671, 475] on span "Credit Issues" at bounding box center [666, 480] width 83 height 20
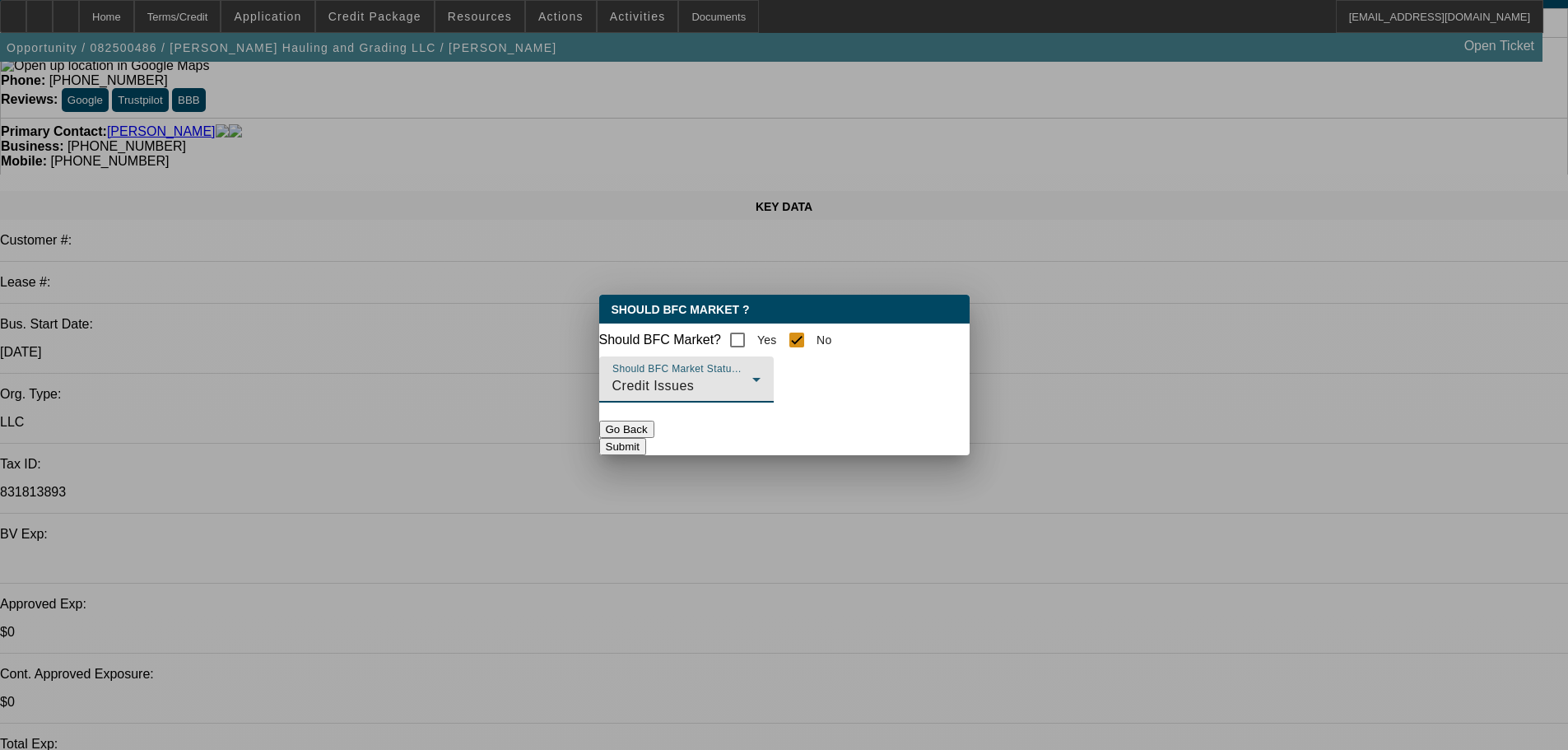
click at [646, 445] on button "Submit" at bounding box center [623, 447] width 47 height 17
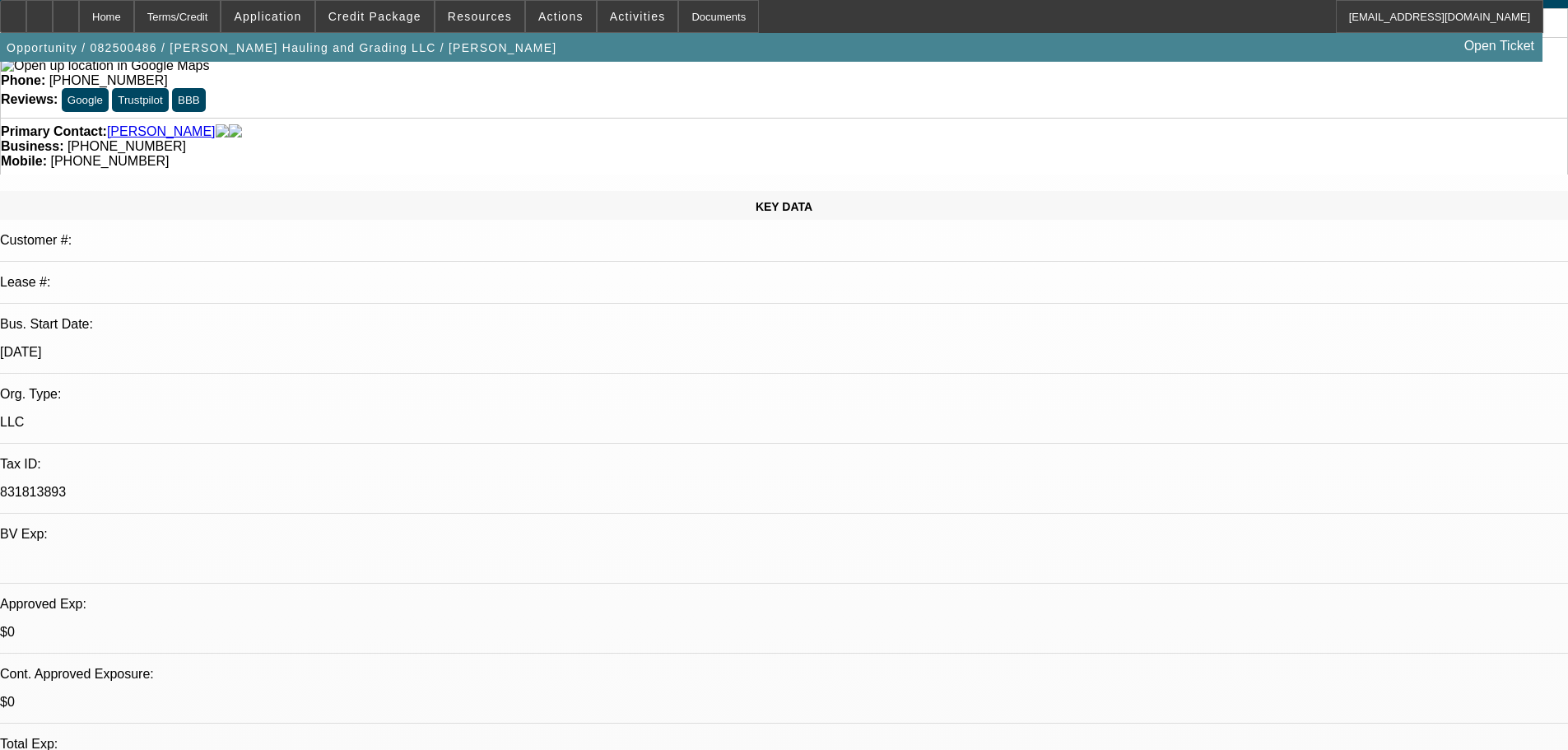
scroll to position [83, 0]
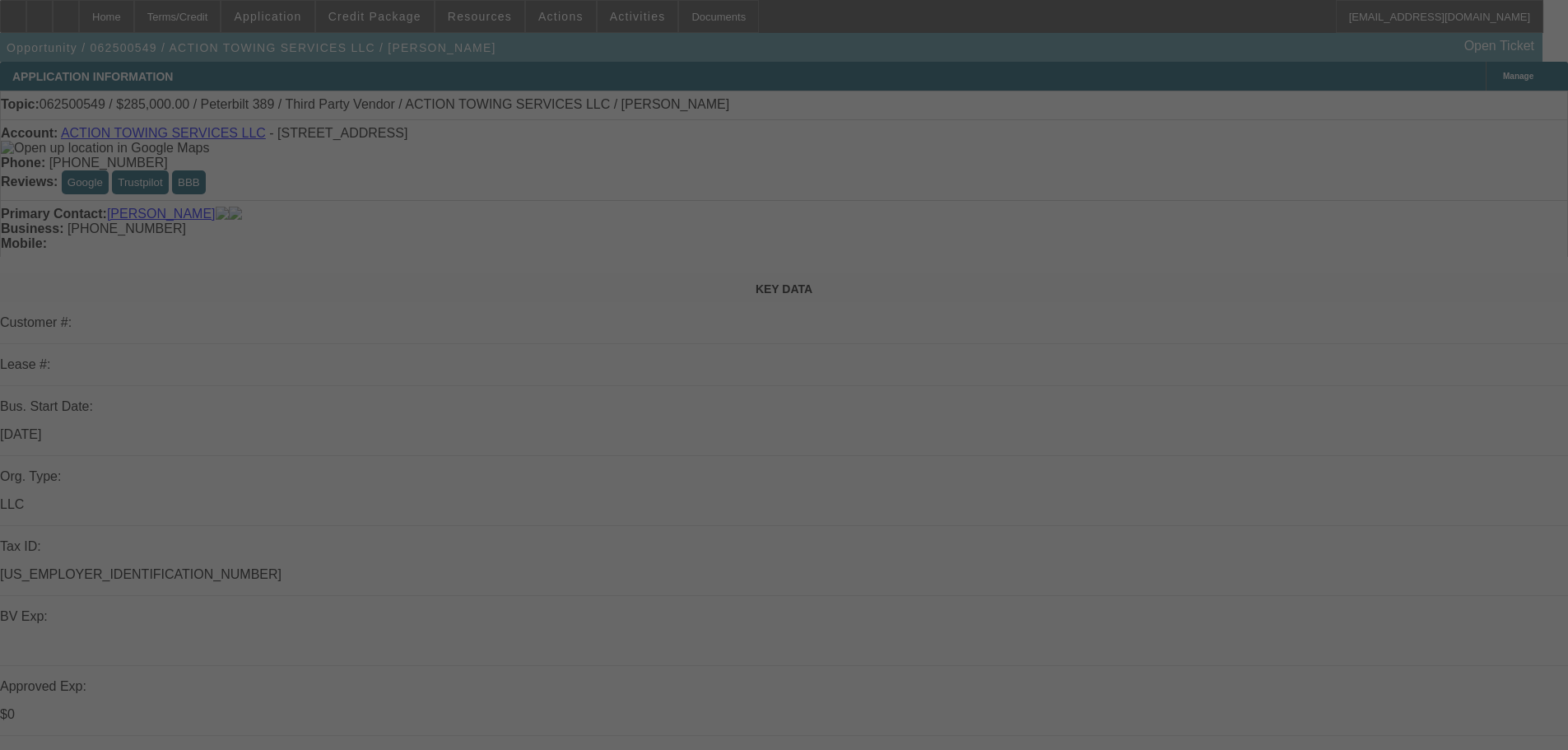
select select "0"
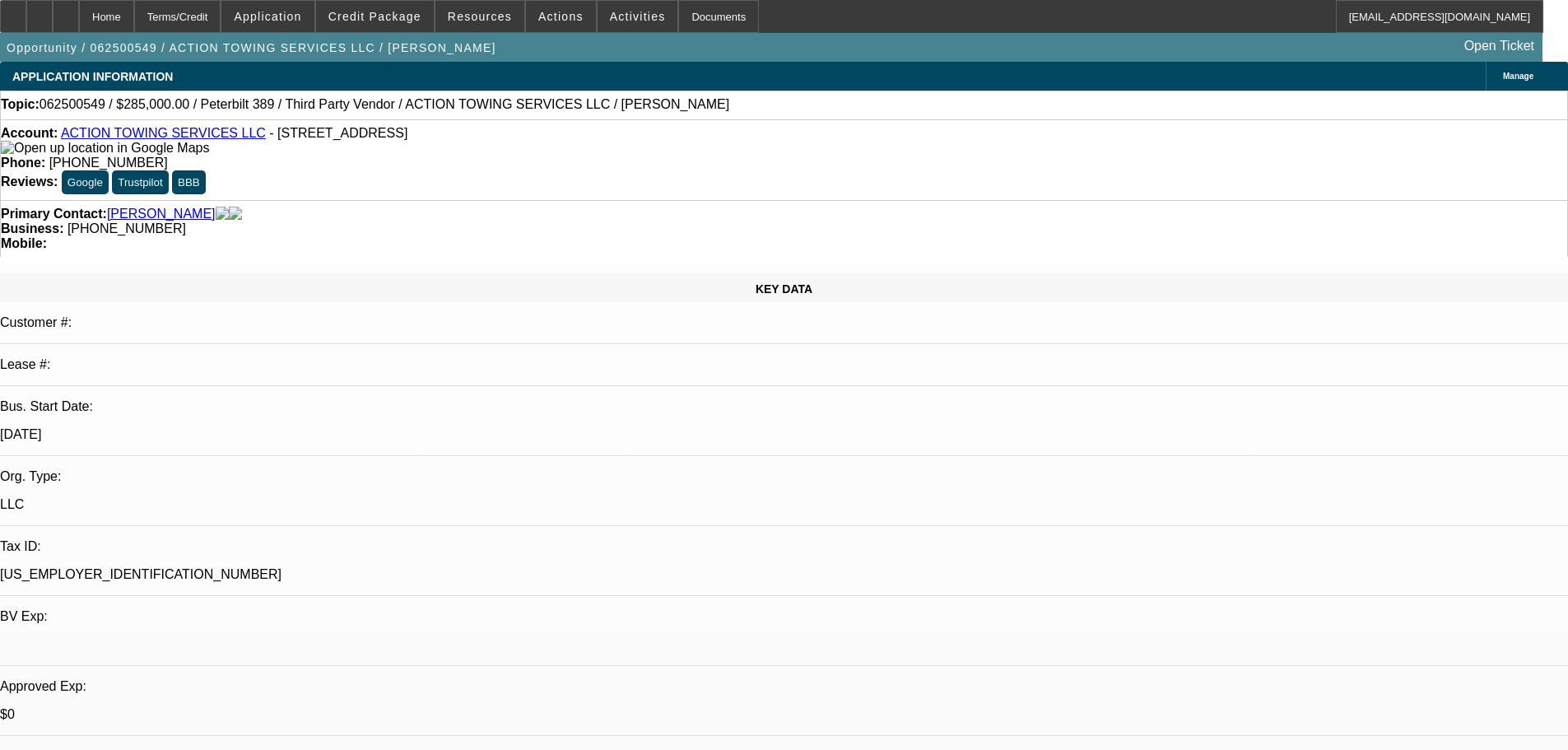
select select "0"
select select "3"
select select "0"
select select "6"
select select "0"
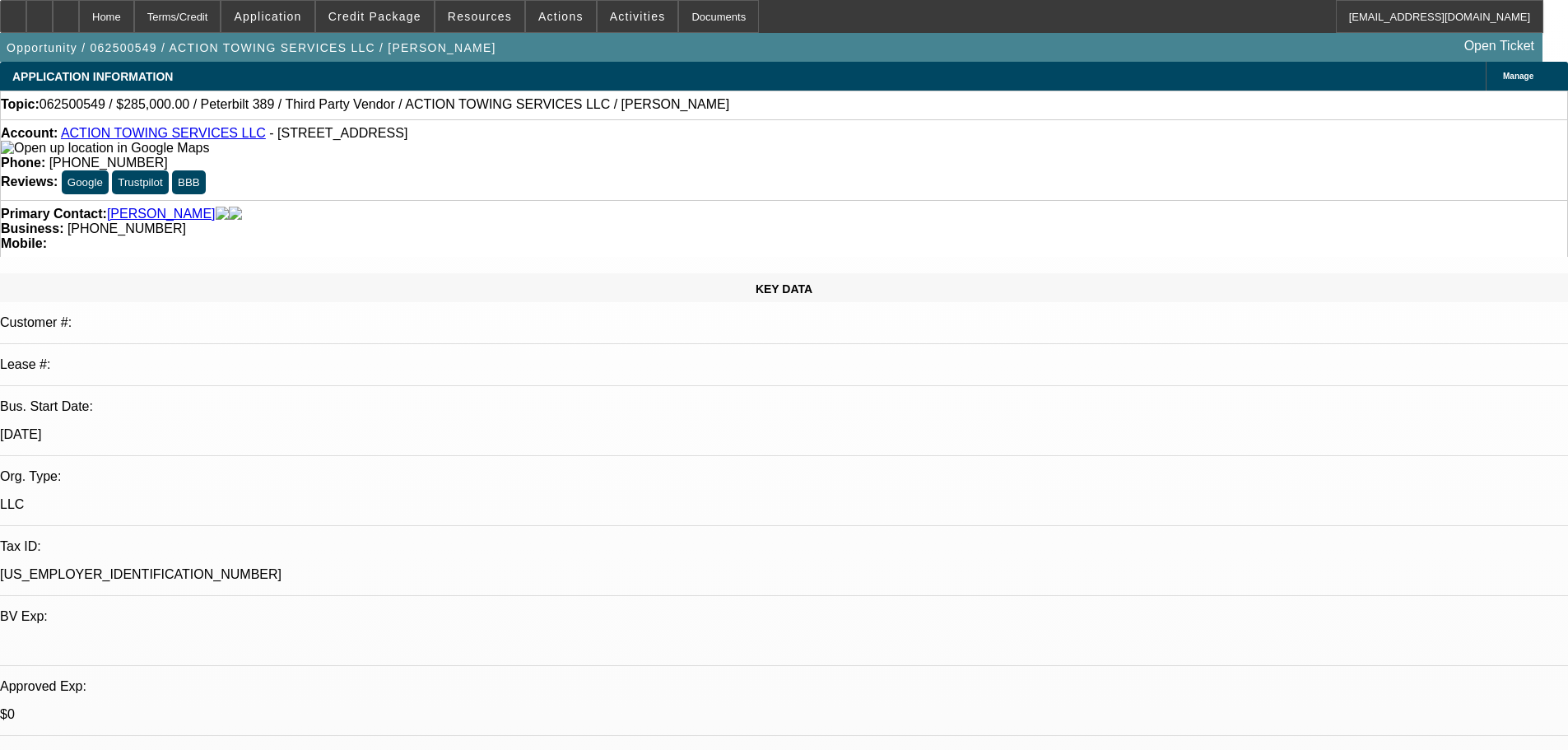
select select "0"
select select "3"
select select "0"
select select "6"
select select "0"
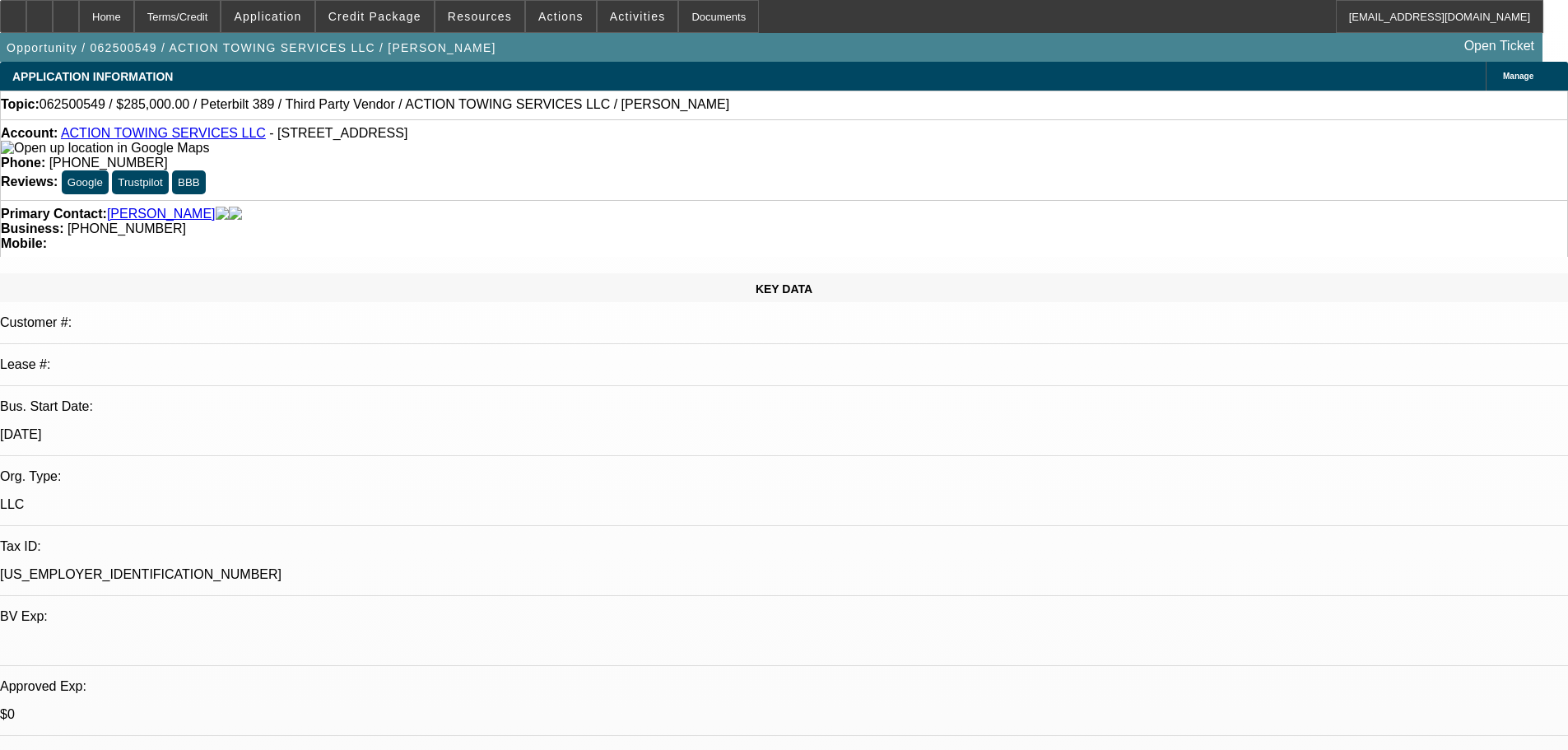
select select "0"
select select "3"
select select "0.1"
select select "4"
select select "0"
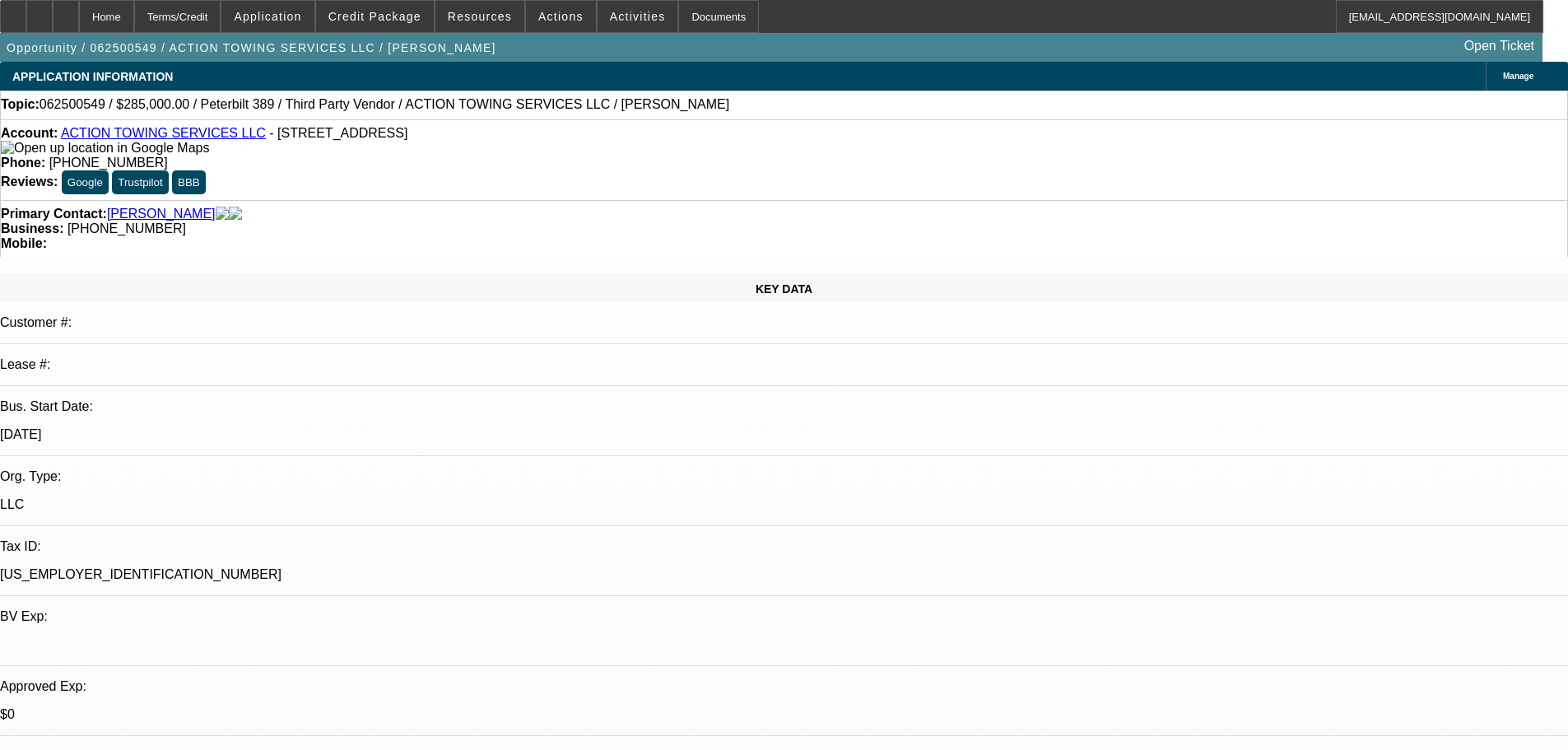
select select "0"
select select "3"
select select "0.1"
select select "4"
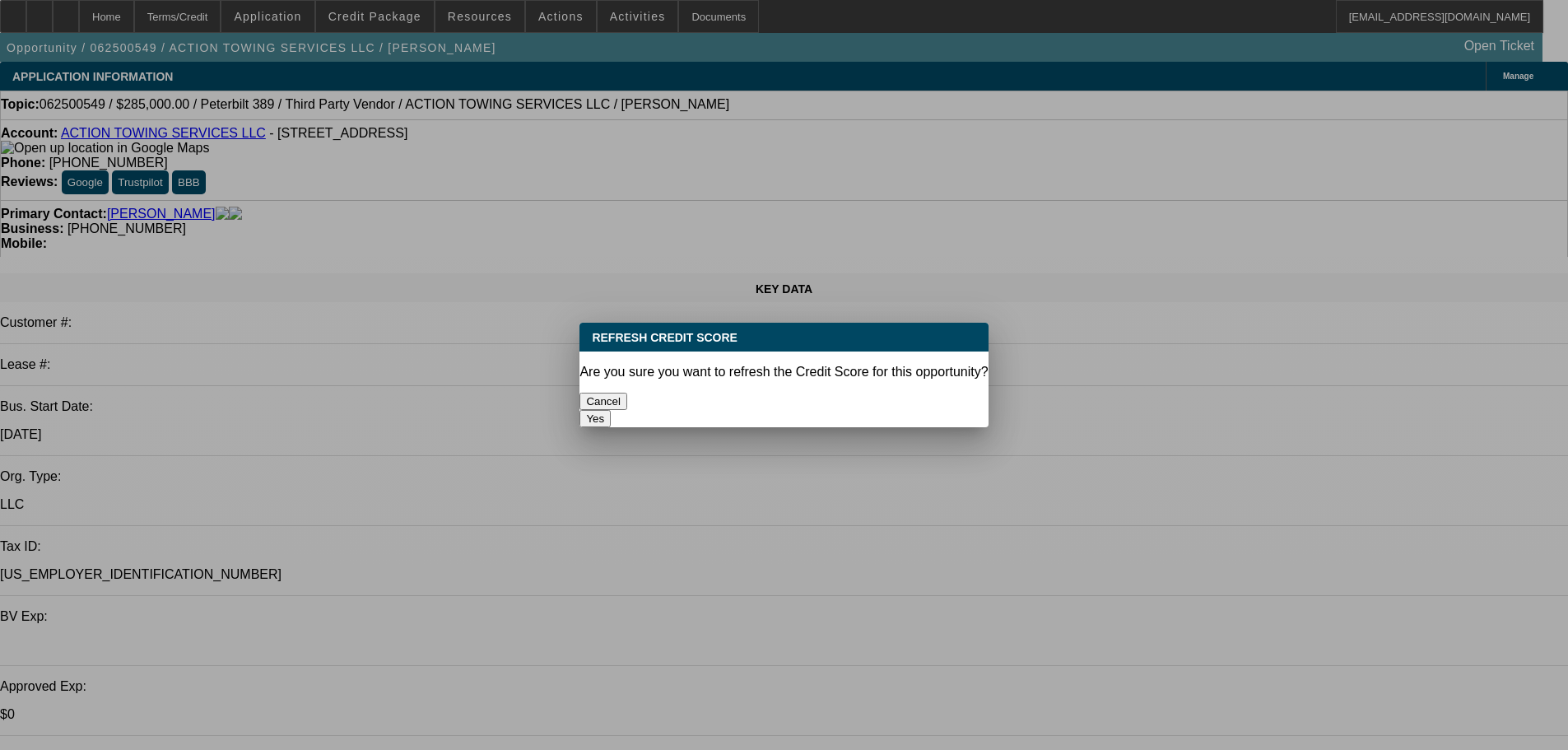
click at [611, 410] on button "Yes" at bounding box center [595, 418] width 31 height 17
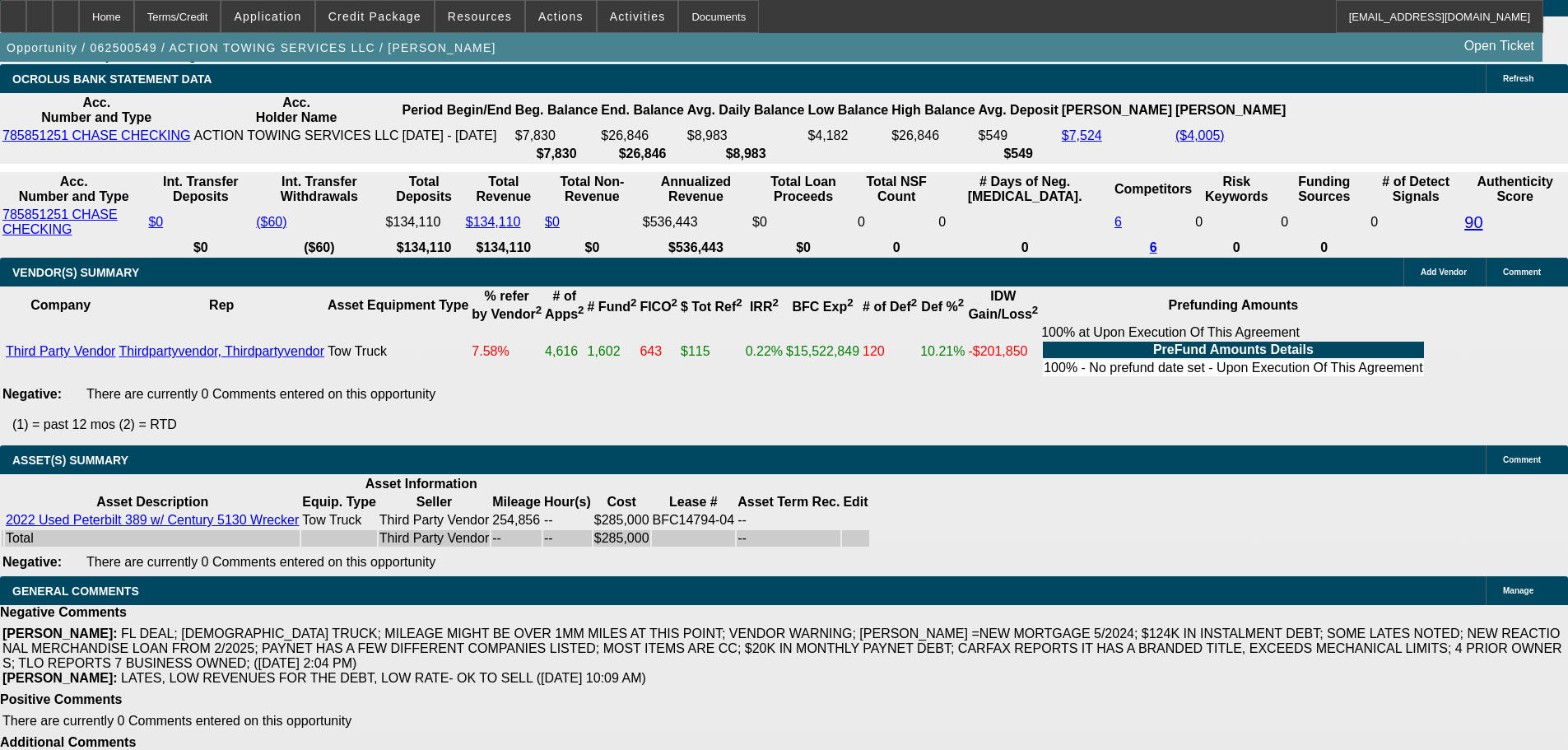
scroll to position [3375, 0]
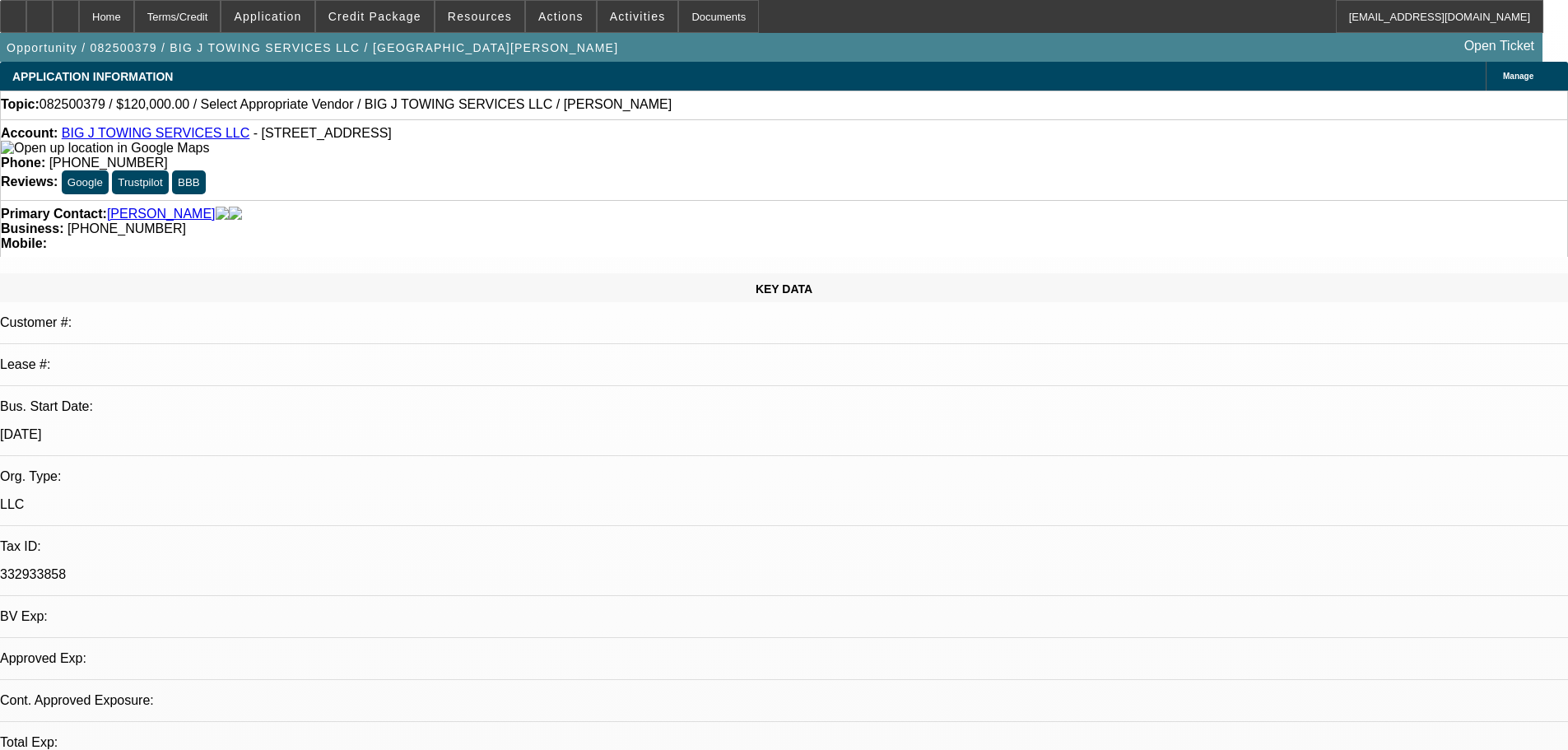
select select "0"
select select "2"
select select "0.1"
select select "4"
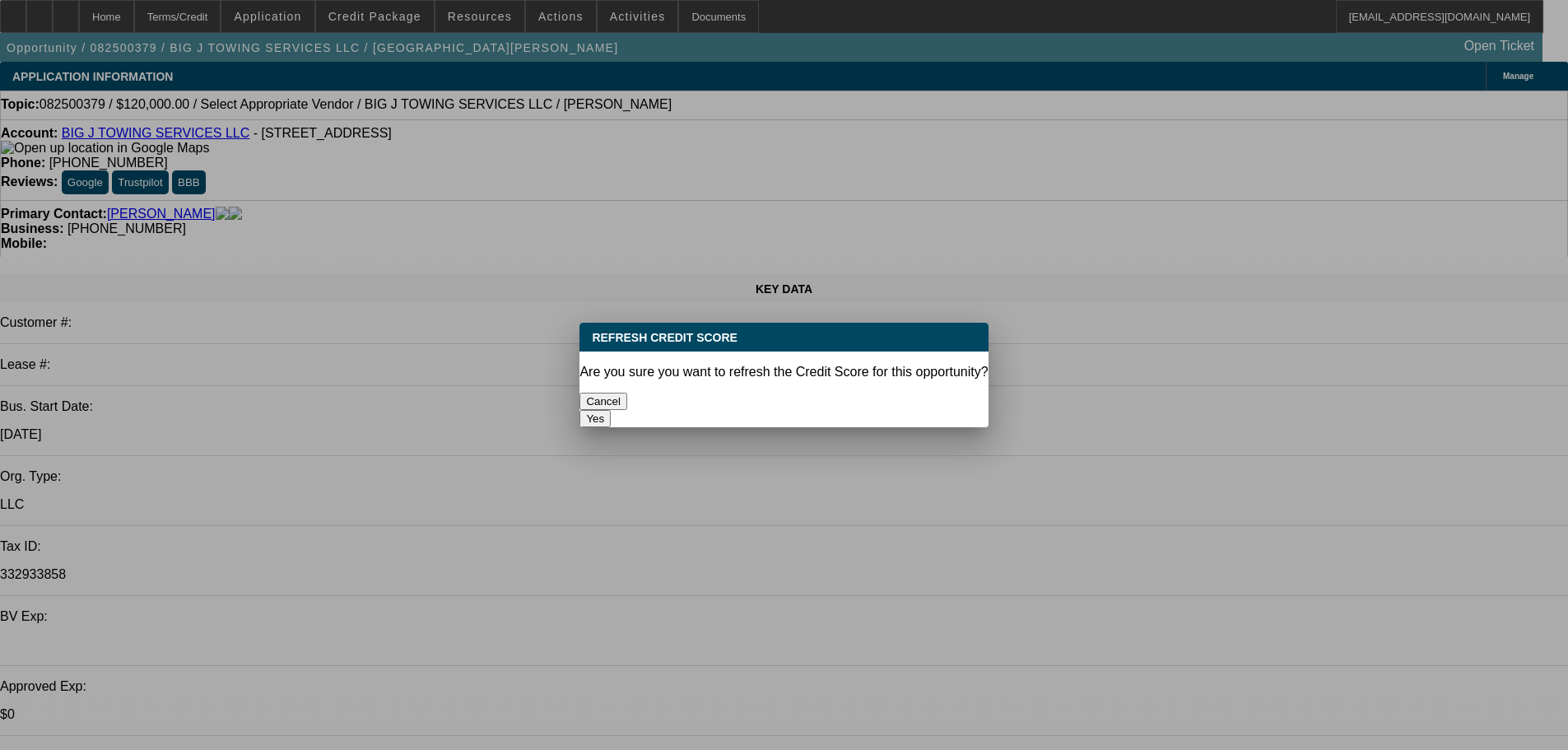
click at [611, 410] on button "Yes" at bounding box center [595, 418] width 31 height 17
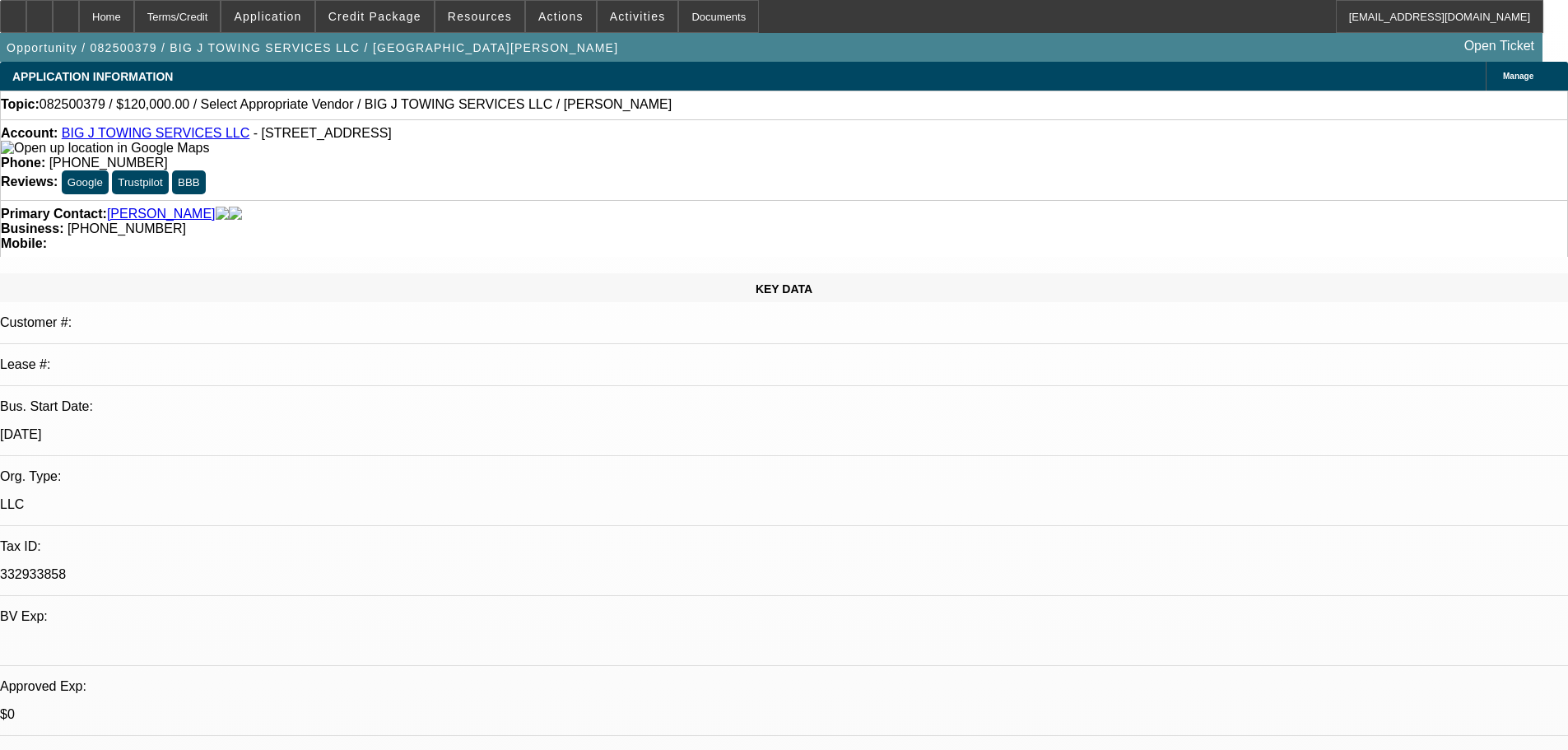
scroll to position [83, 0]
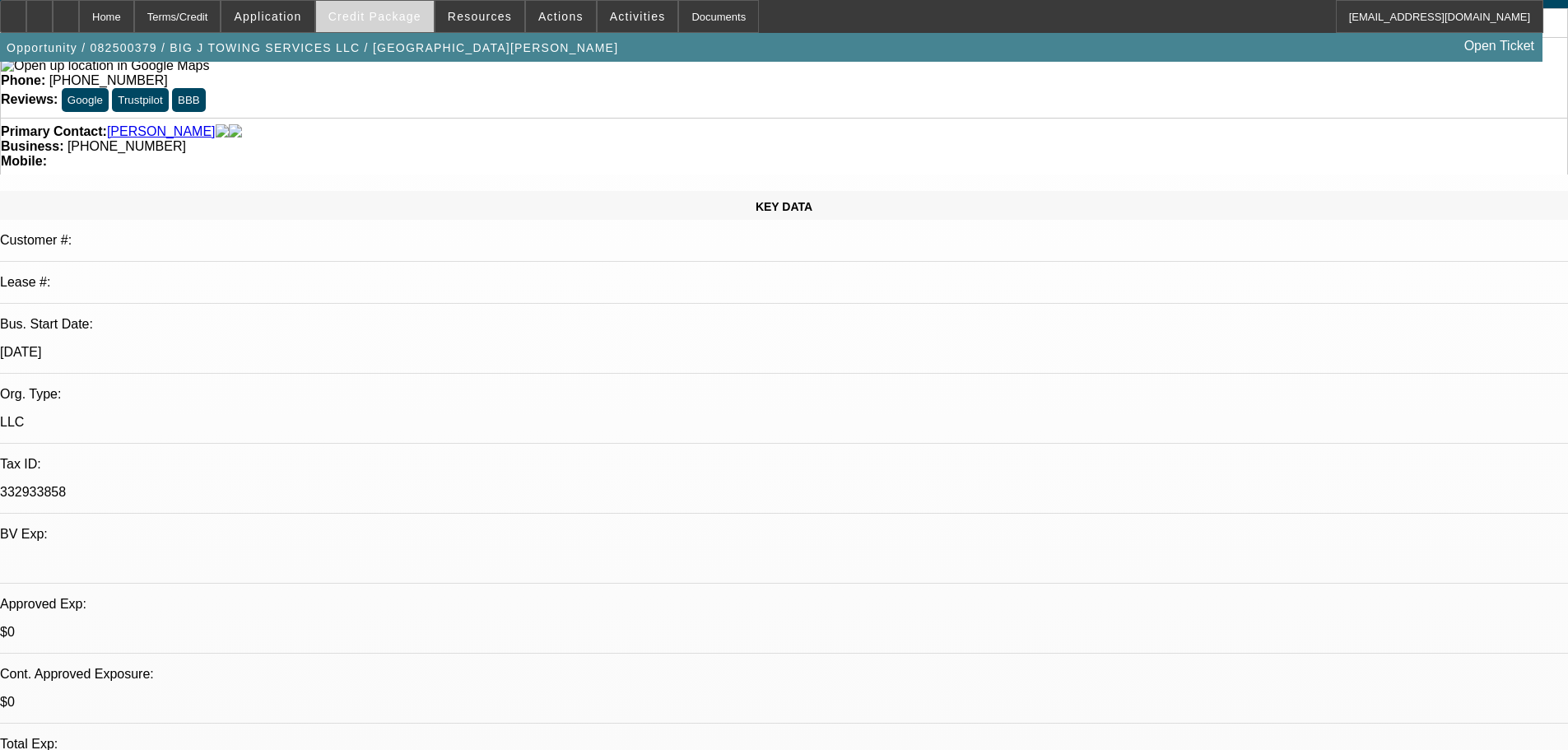
click at [359, 12] on span "Credit Package" at bounding box center [374, 17] width 93 height 13
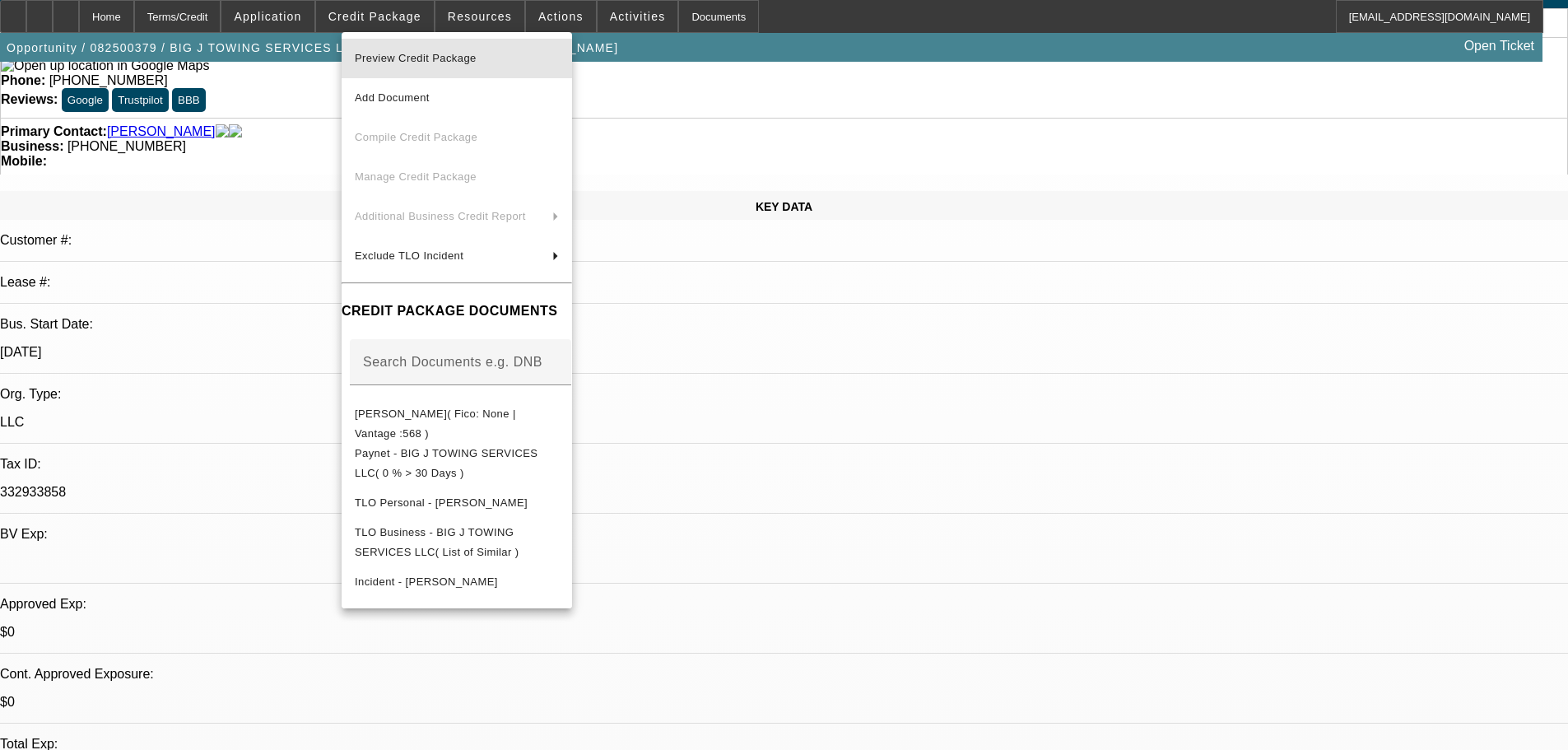
click at [453, 59] on span "Preview Credit Package" at bounding box center [415, 58] width 122 height 12
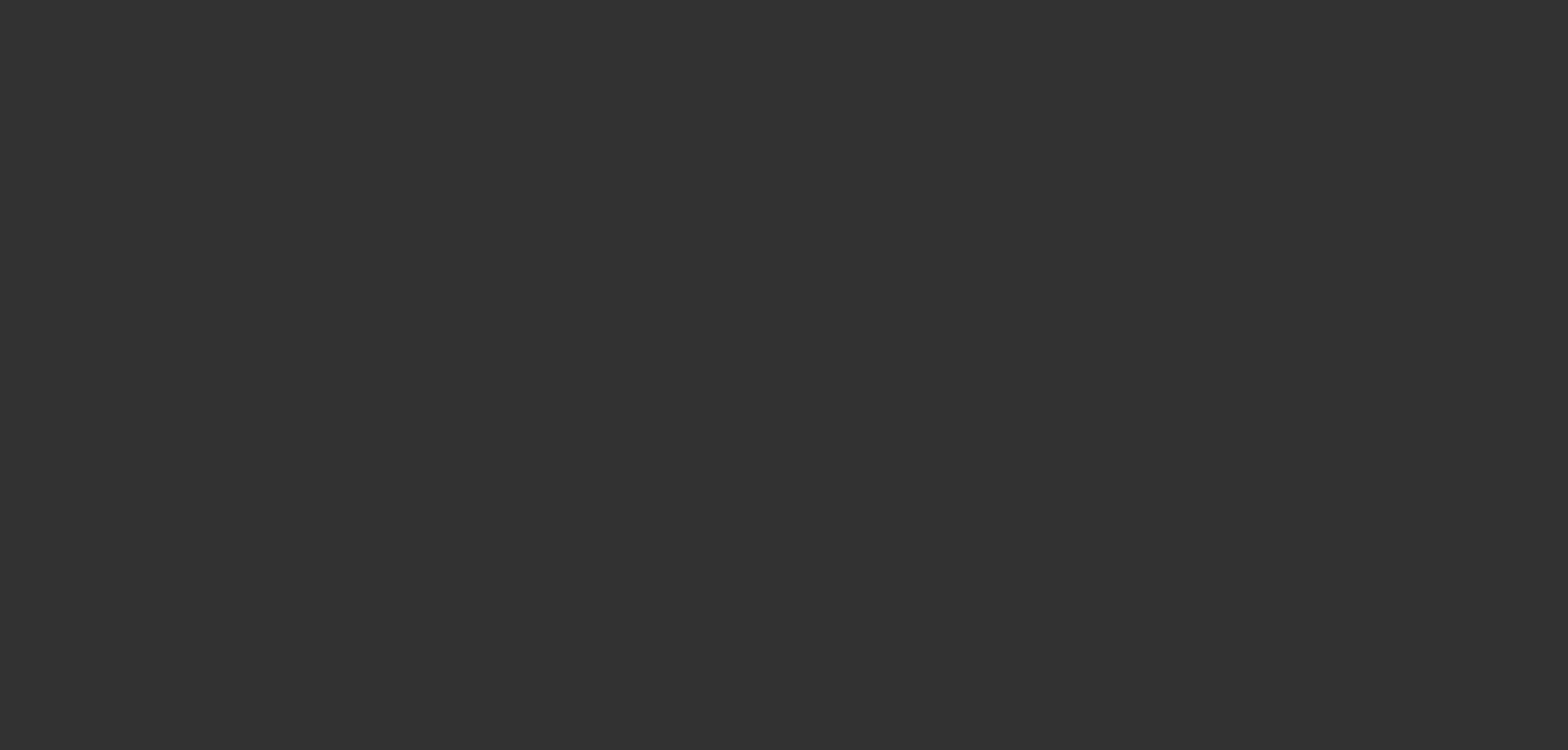
scroll to position [0, 0]
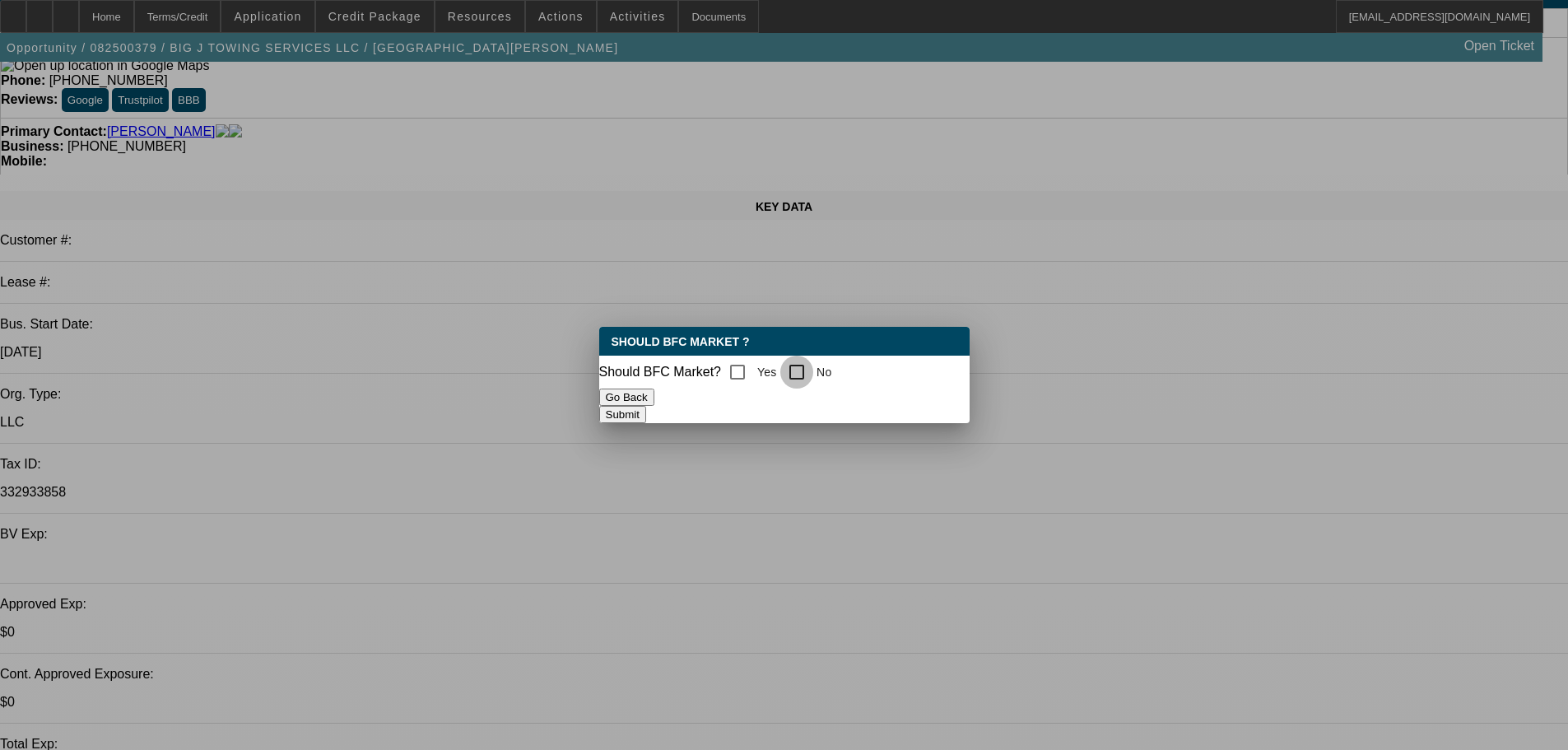
click at [804, 372] on input "No" at bounding box center [797, 372] width 33 height 33
checkbox input "true"
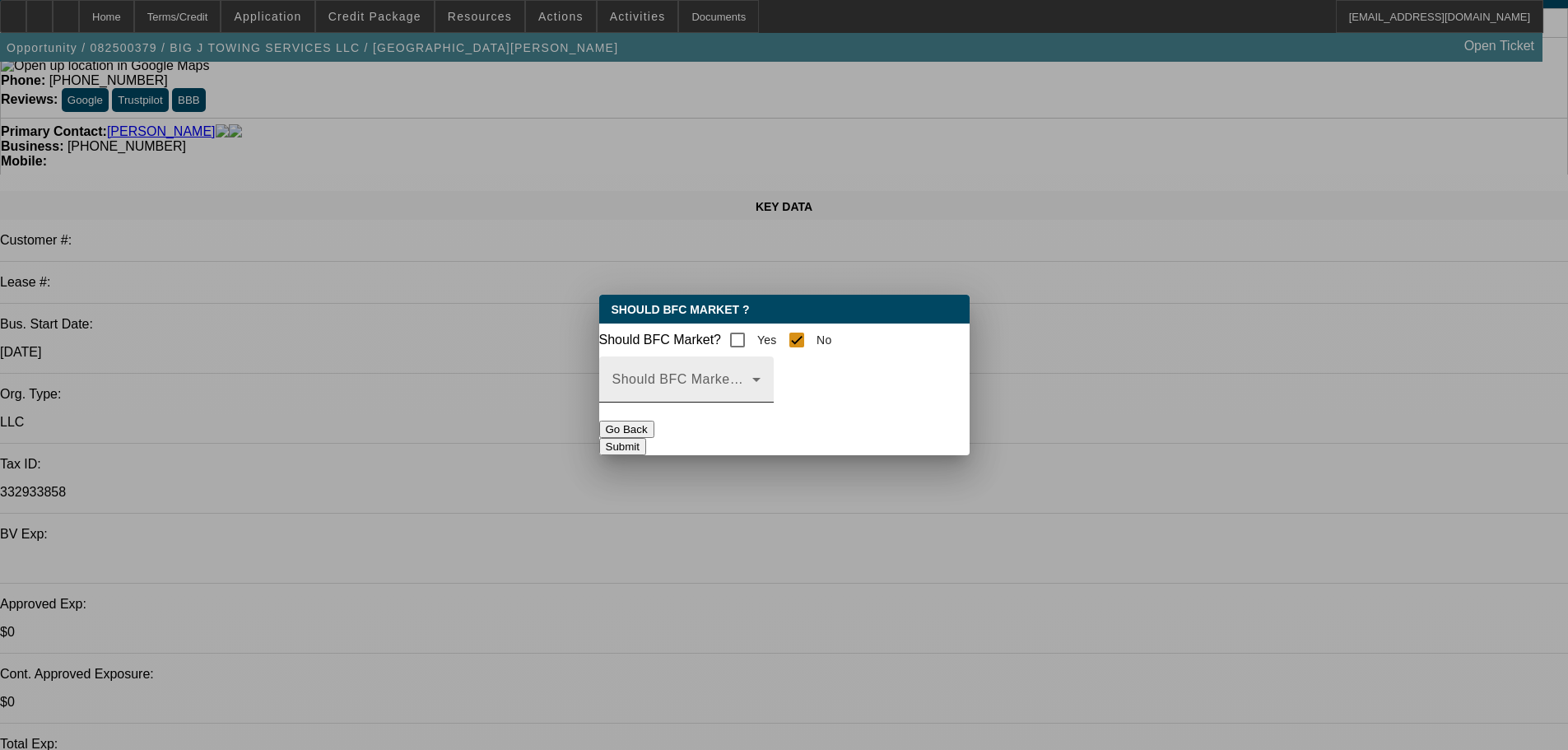
click at [753, 395] on span at bounding box center [682, 386] width 140 height 20
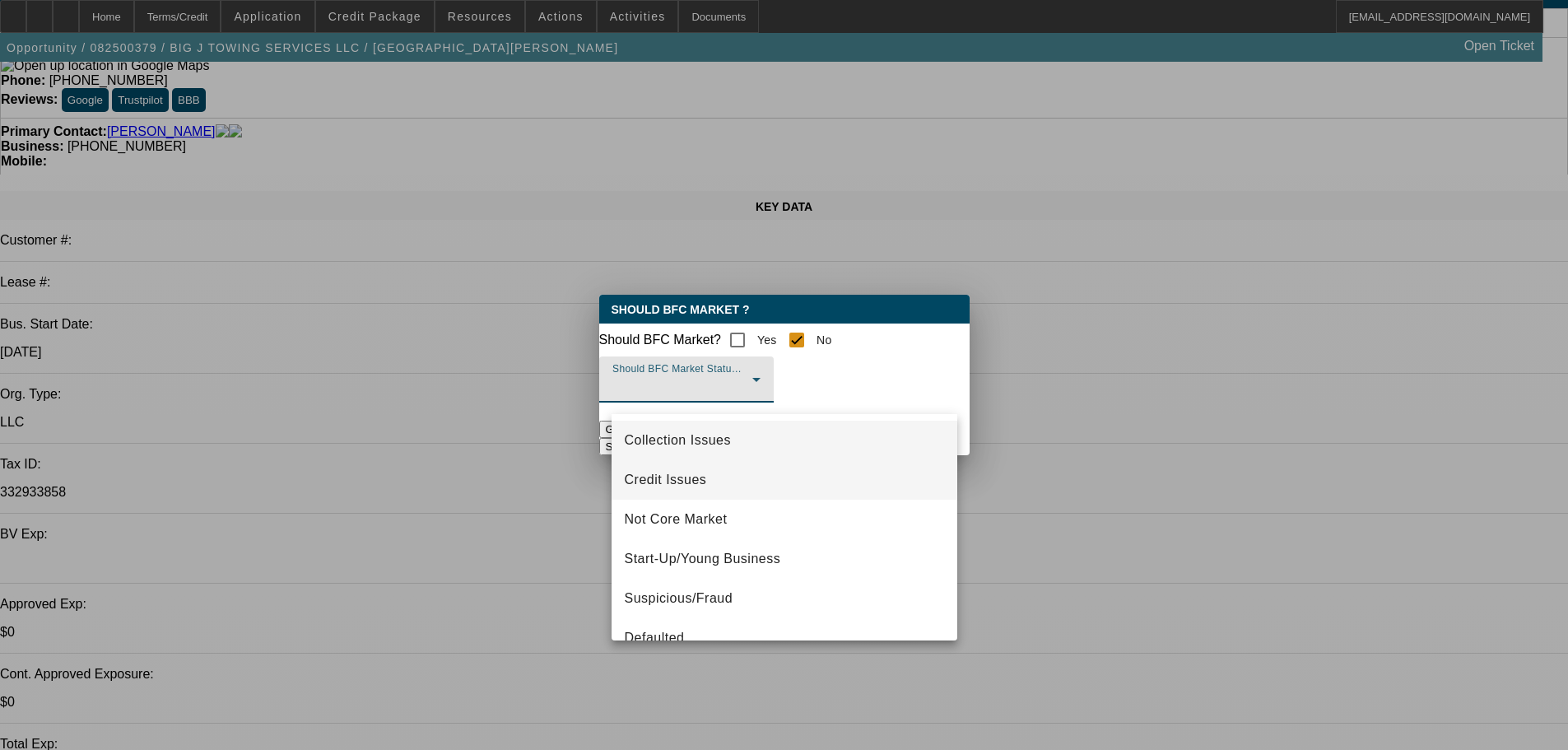
click at [683, 478] on span "Credit Issues" at bounding box center [666, 480] width 83 height 20
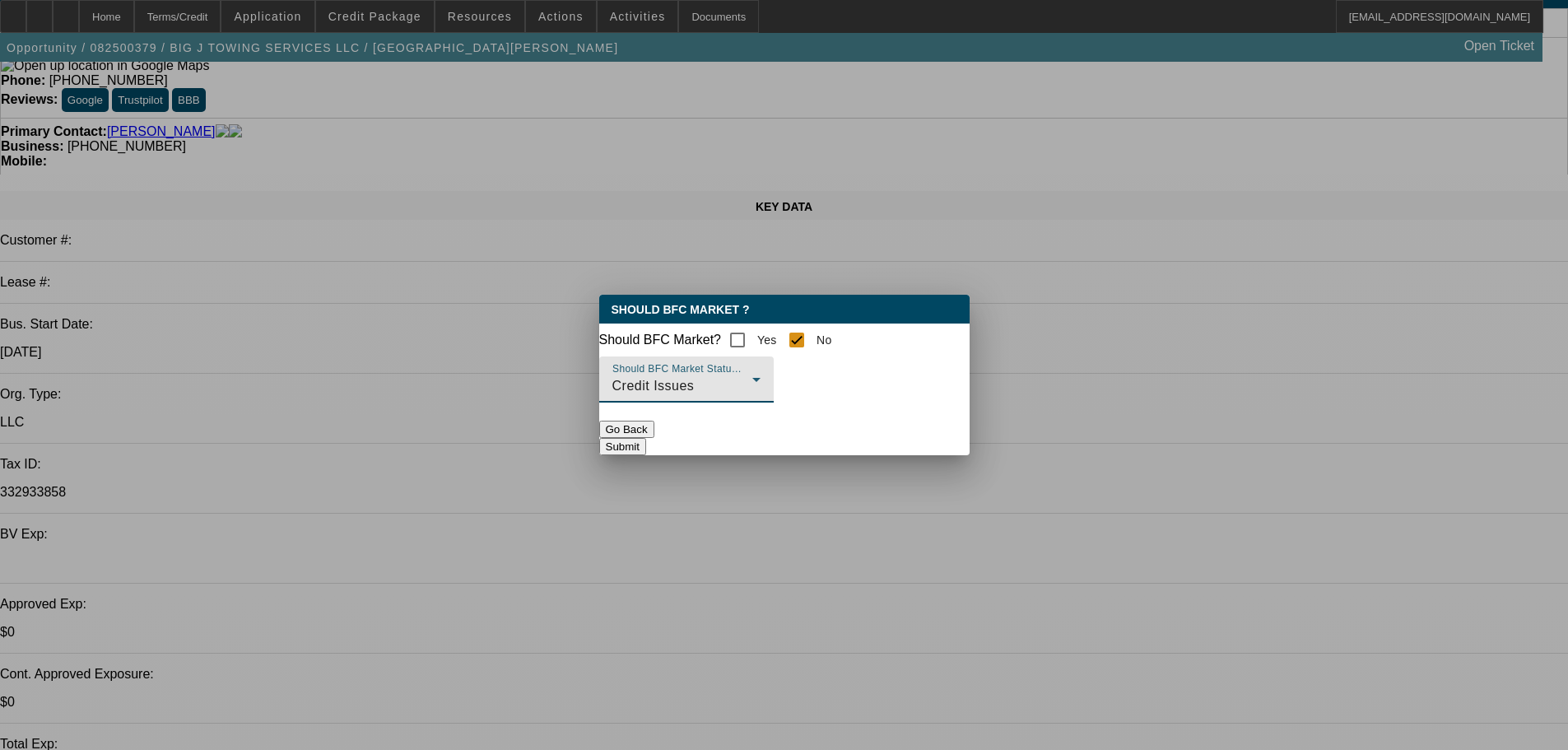
click at [646, 444] on button "Submit" at bounding box center [623, 447] width 47 height 17
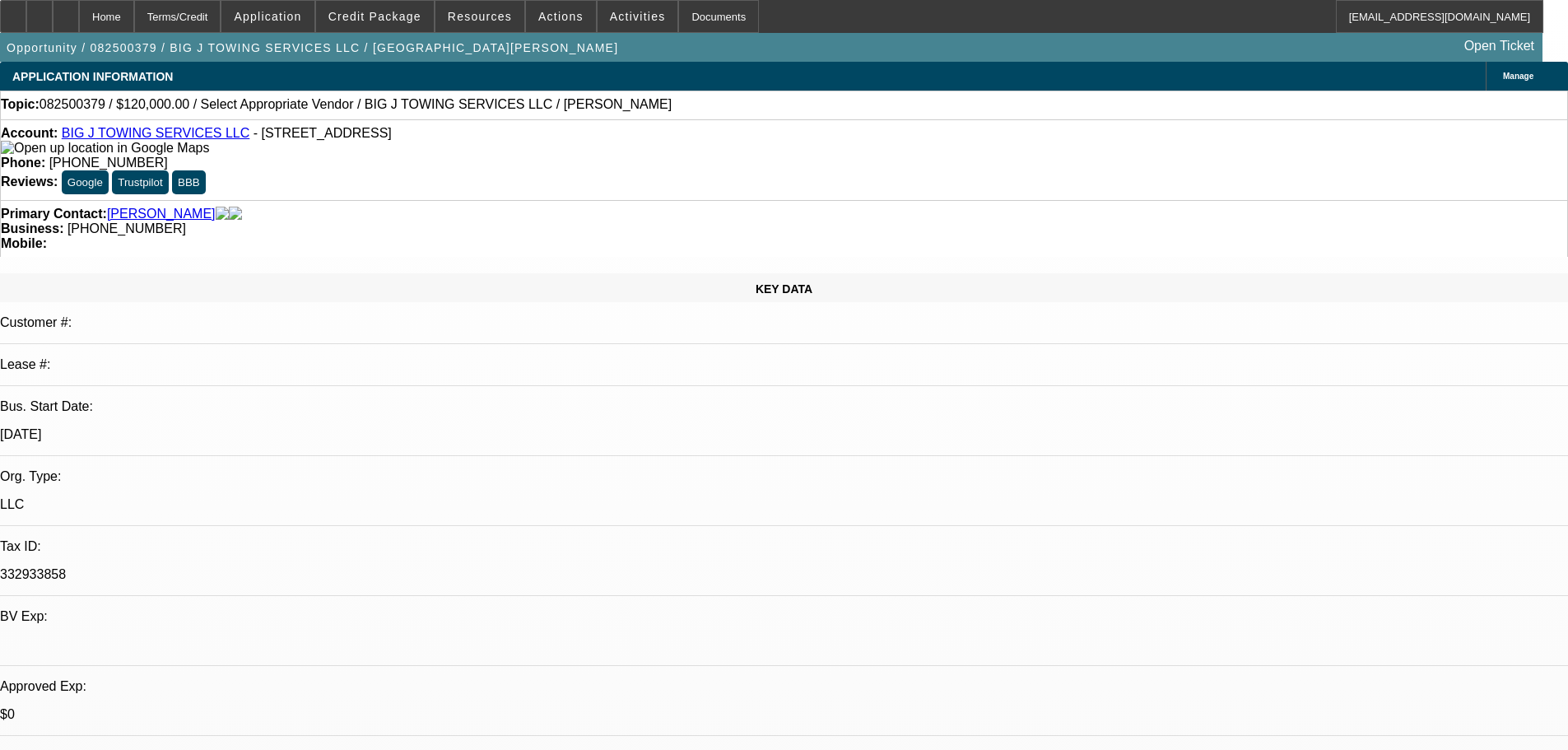
scroll to position [83, 0]
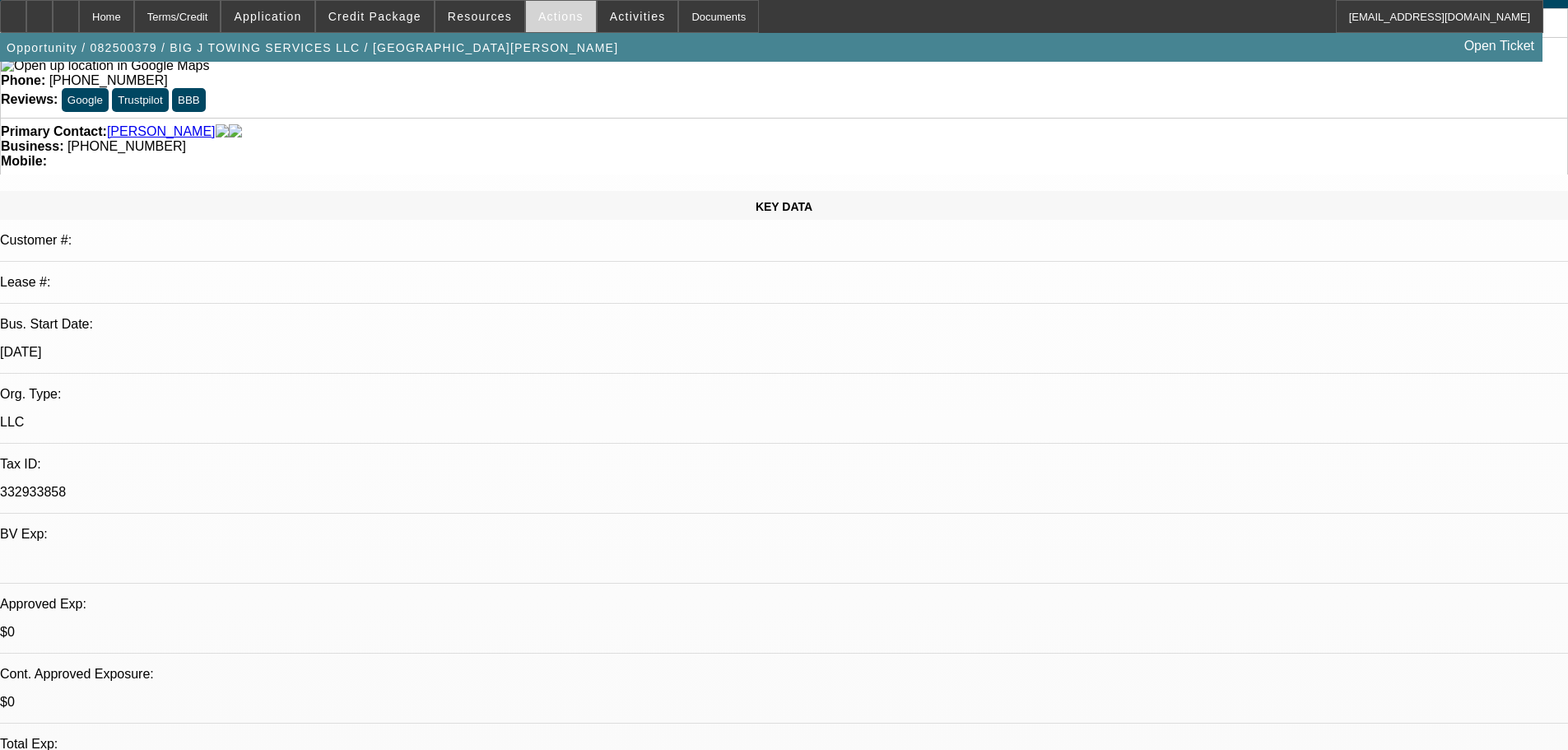
click at [538, 27] on span at bounding box center [561, 16] width 70 height 39
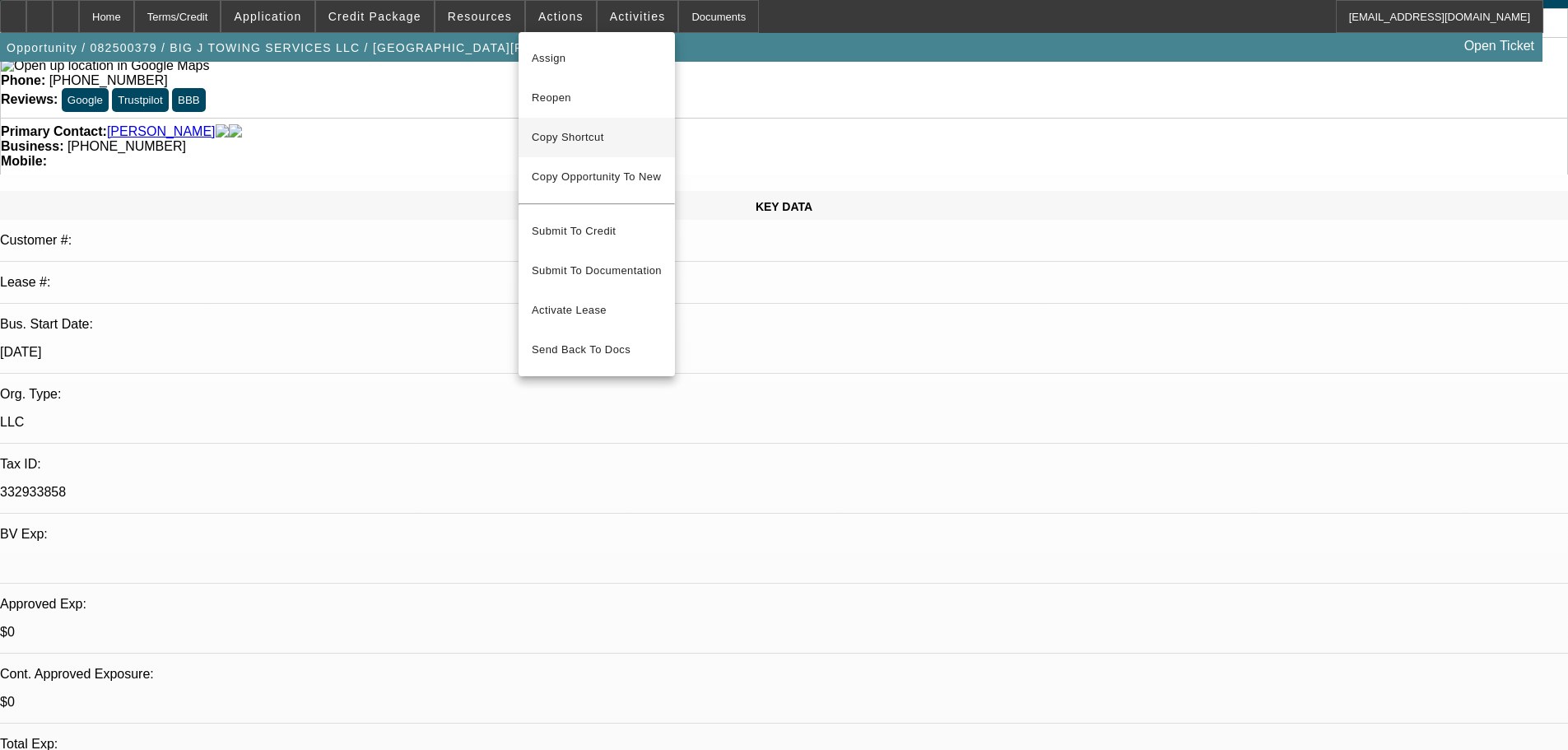
click at [559, 139] on span "Copy Shortcut" at bounding box center [597, 138] width 130 height 20
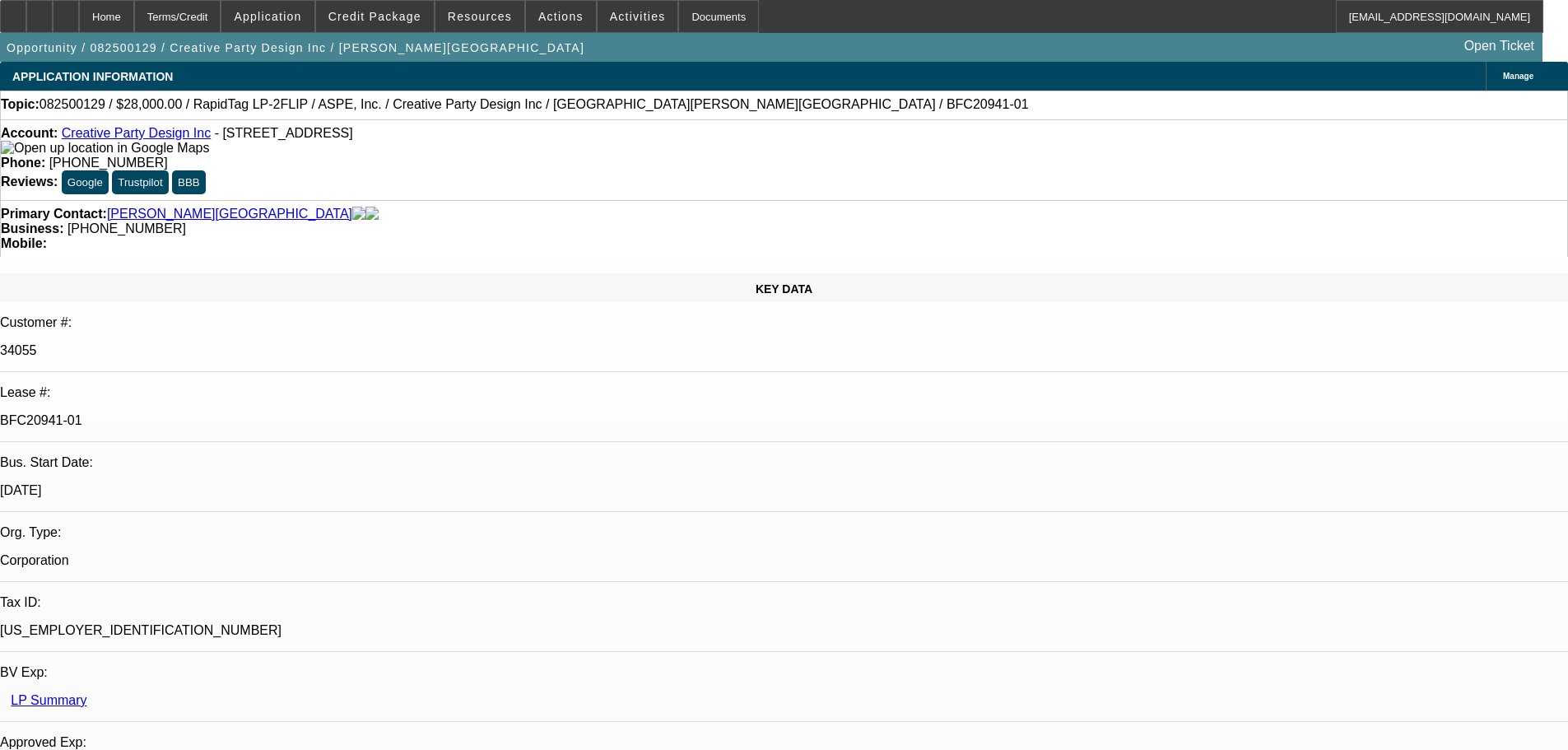
select select "0"
select select "6"
select select "0"
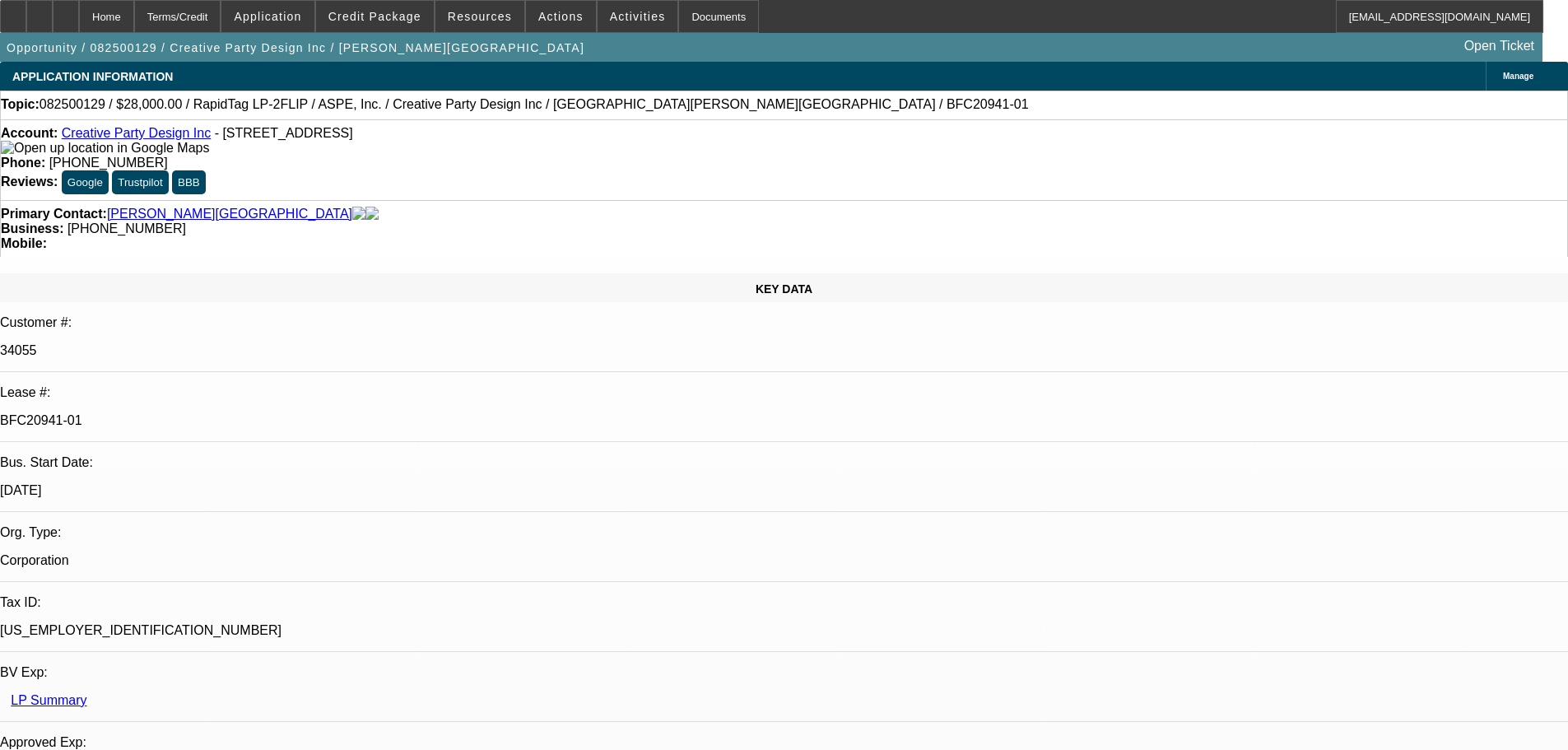
select select "0"
select select "6"
select select "0"
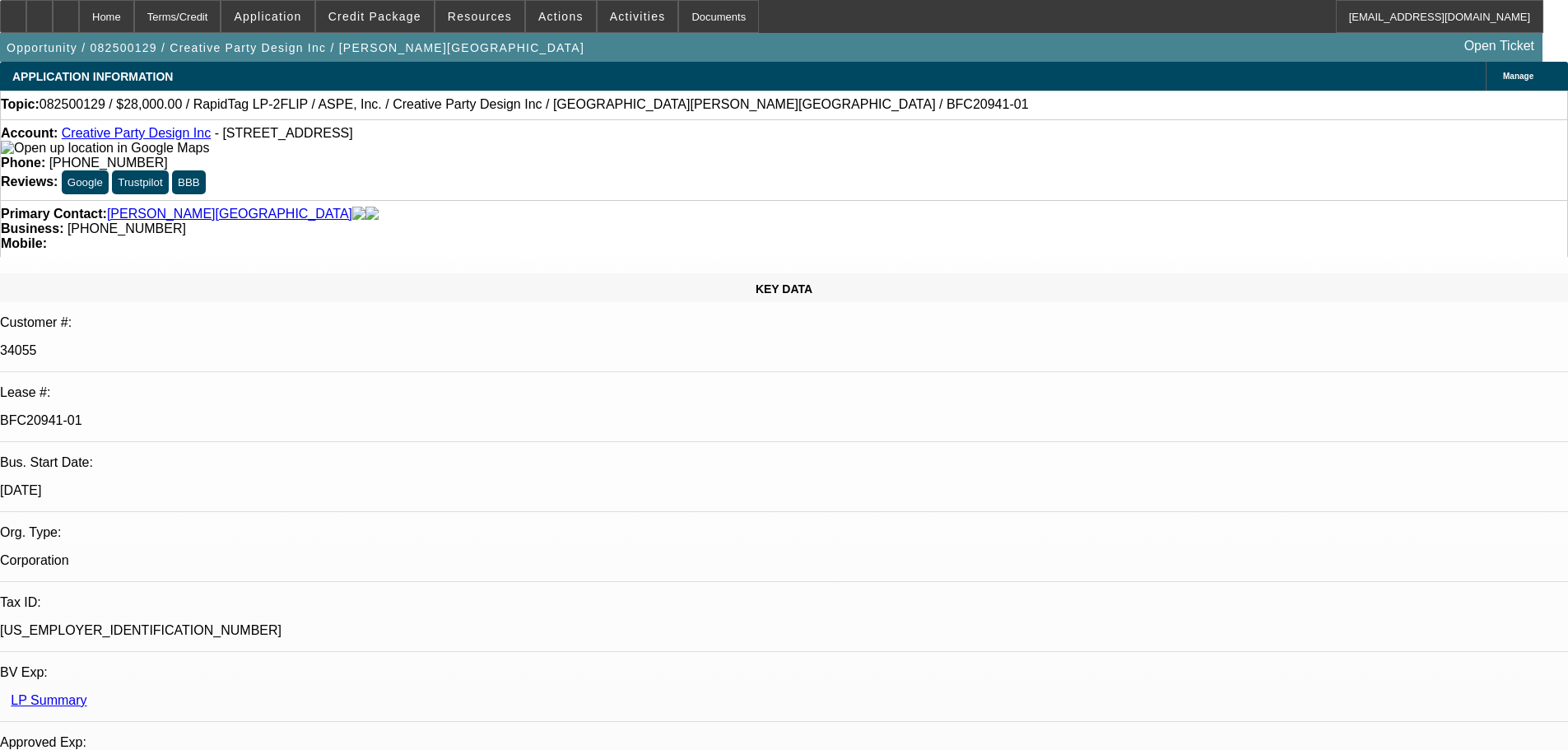
select select "0"
select select "6"
select select "0"
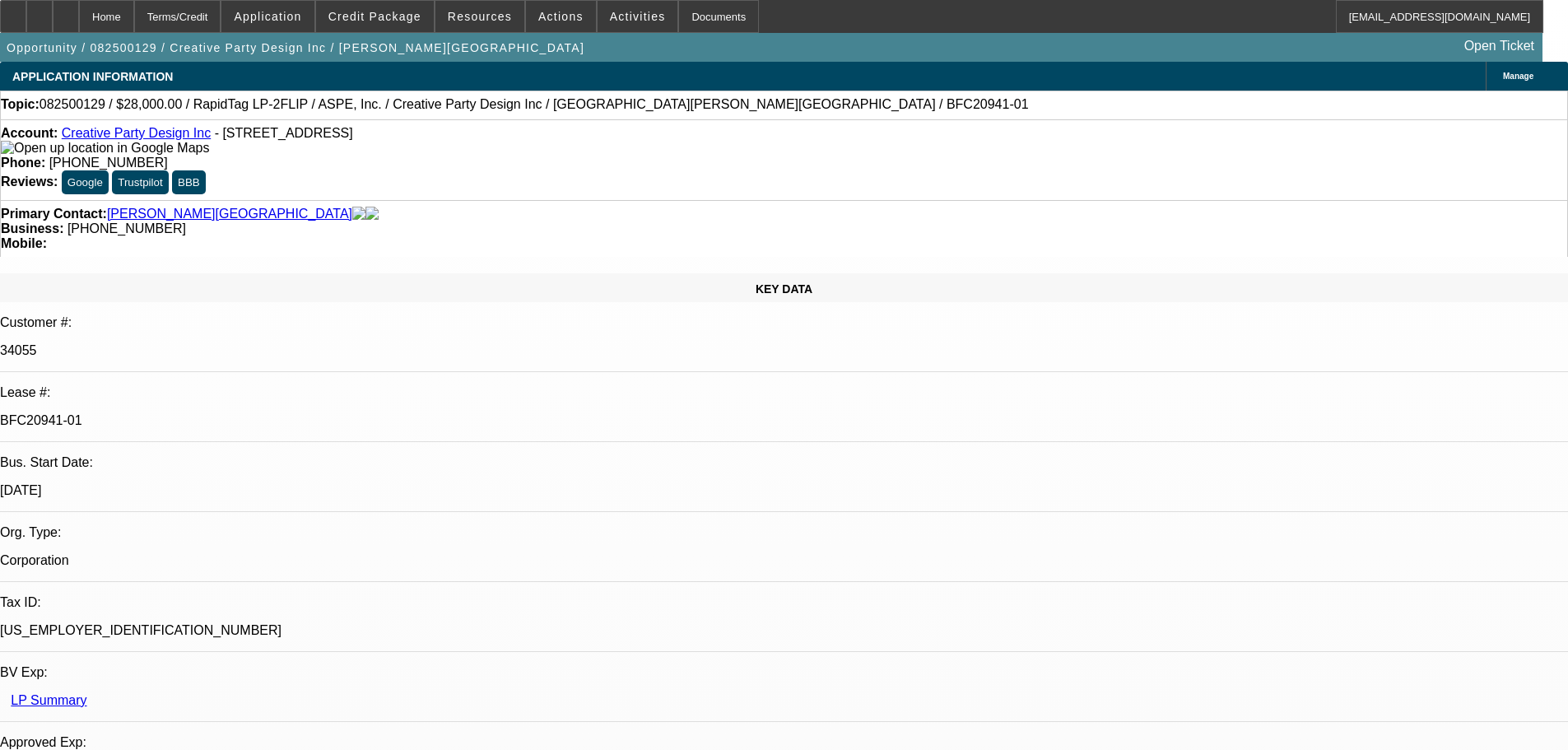
select select "6"
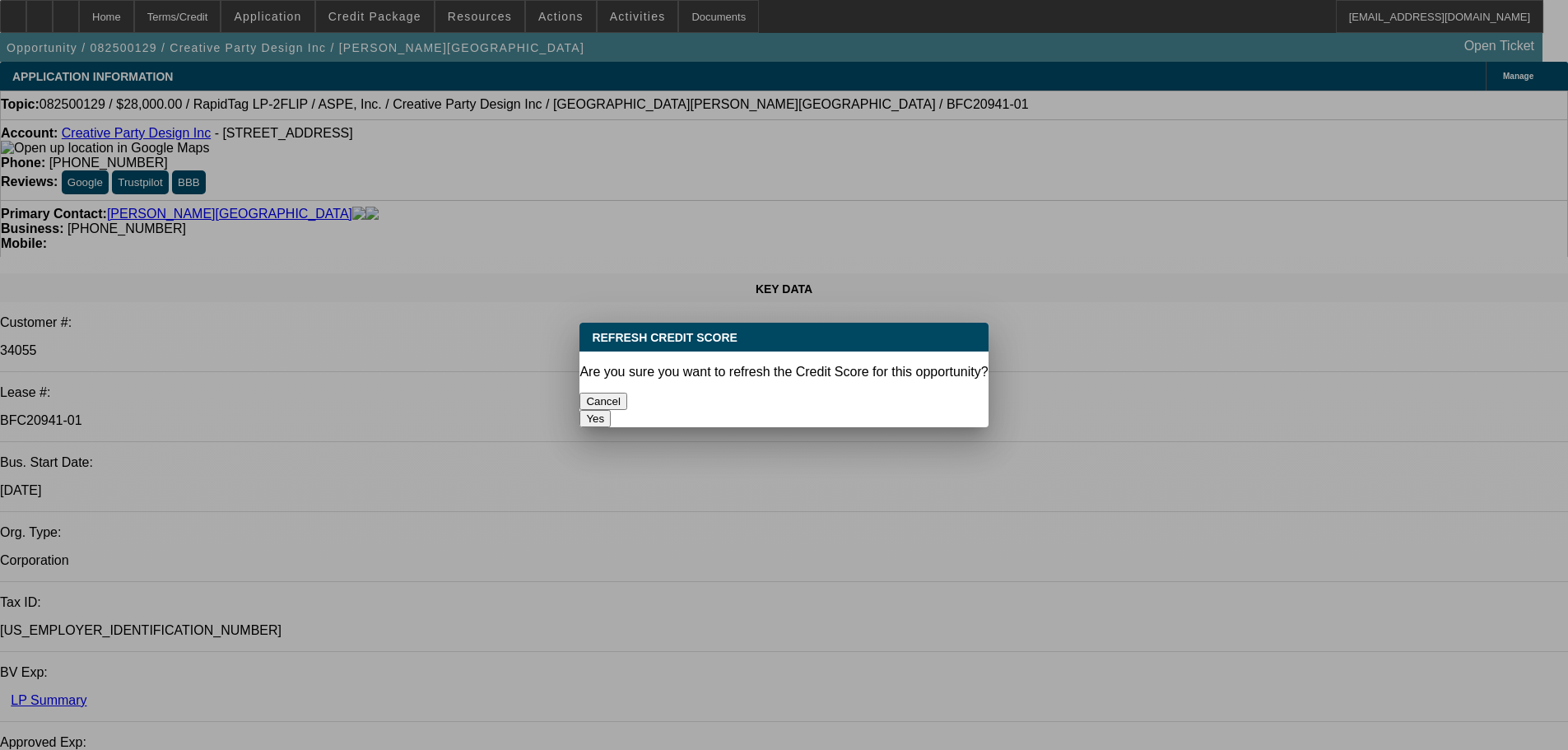
click at [611, 410] on button "Yes" at bounding box center [595, 418] width 31 height 17
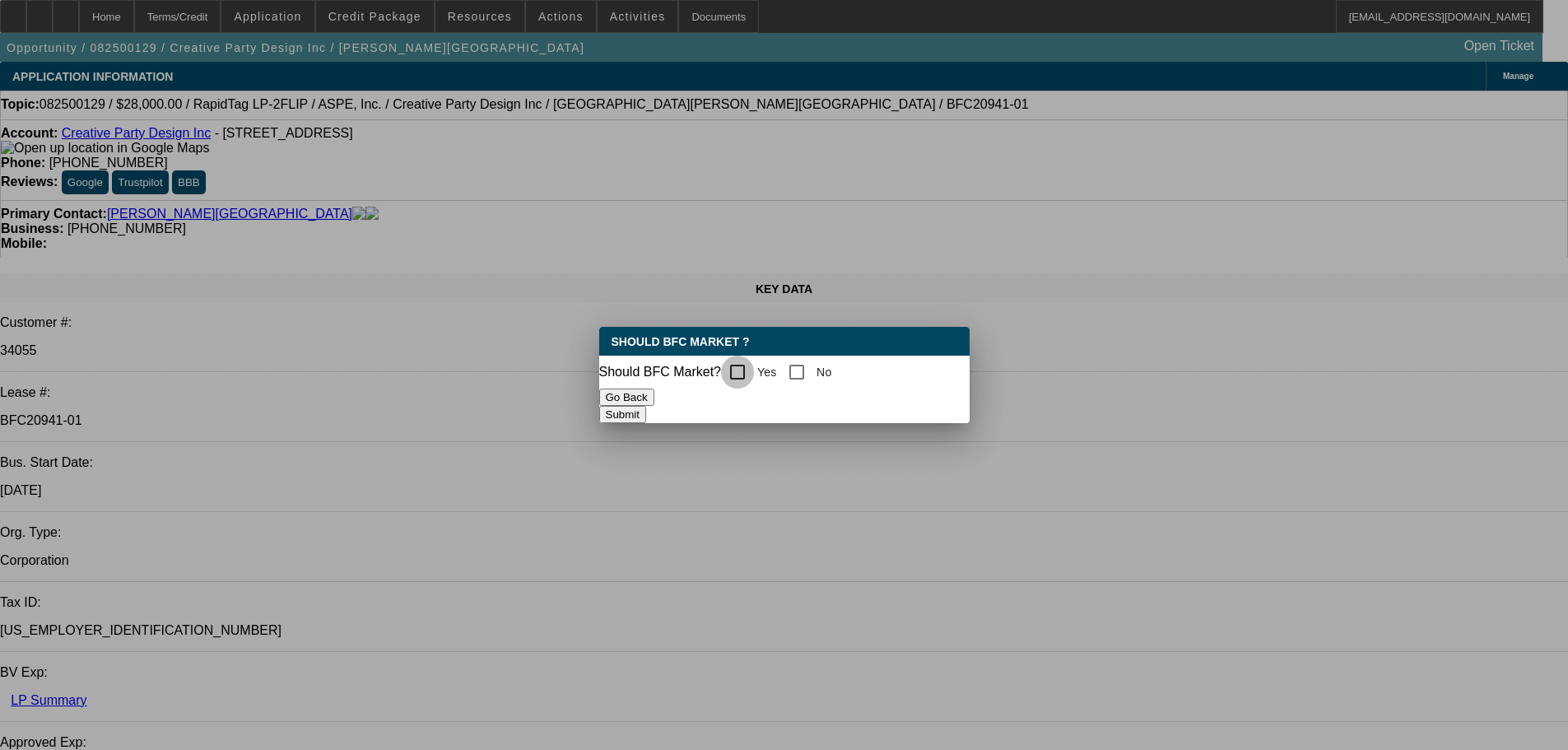
click at [748, 367] on input "Yes" at bounding box center [737, 372] width 33 height 33
checkbox input "true"
click at [646, 416] on button "Submit" at bounding box center [623, 414] width 47 height 17
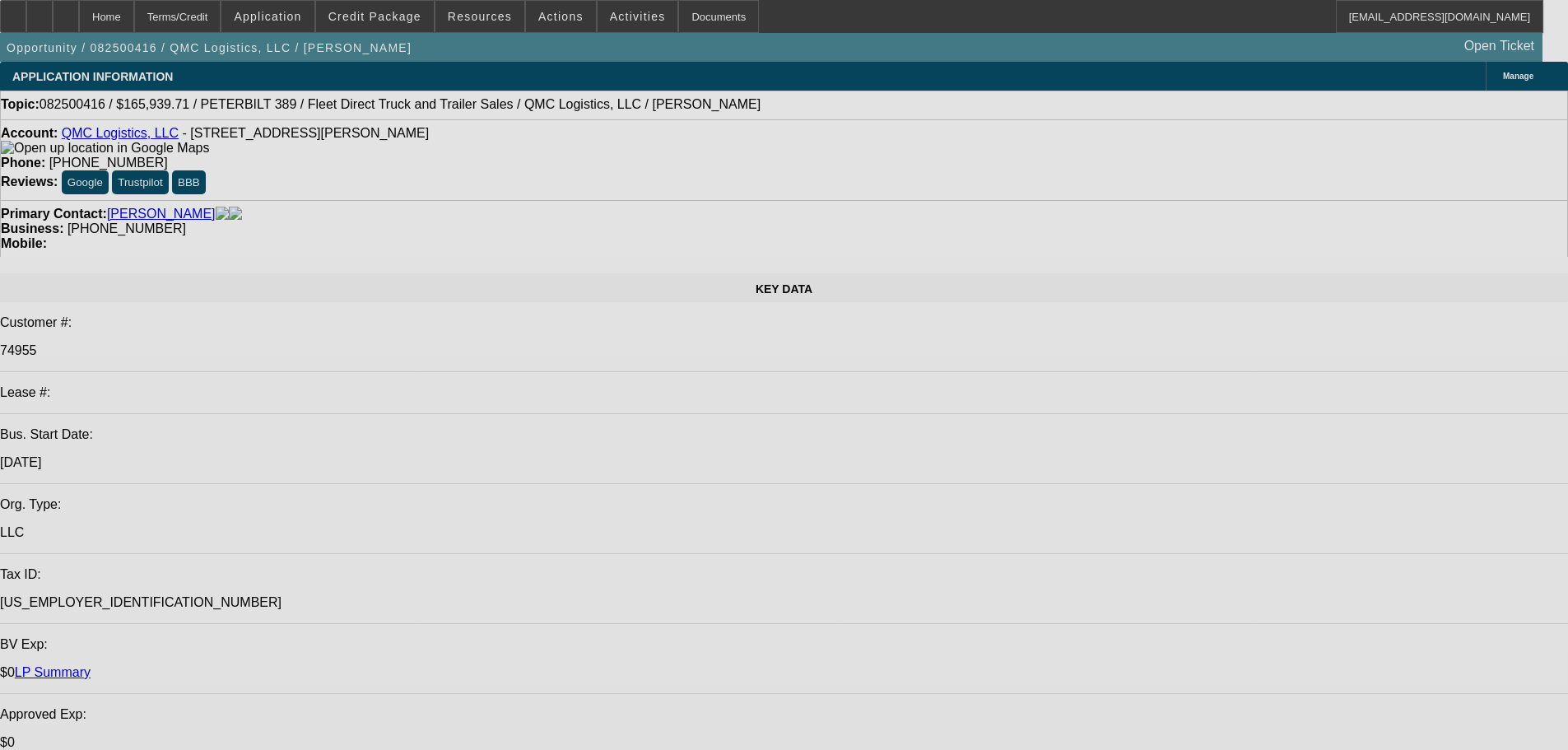
select select "0.1"
select select "0"
select select "2"
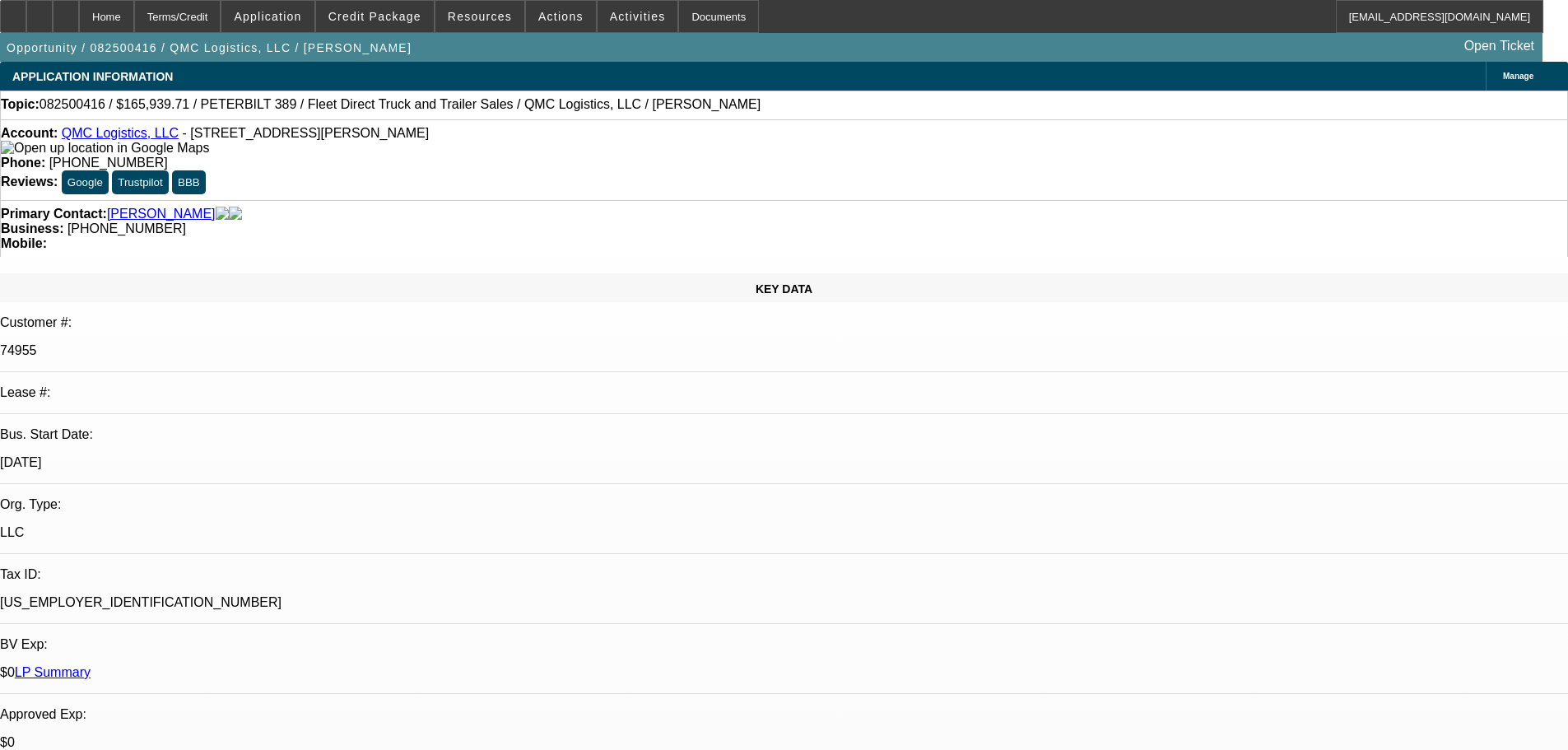
select select "0"
select select "6"
select select "0"
select select "2"
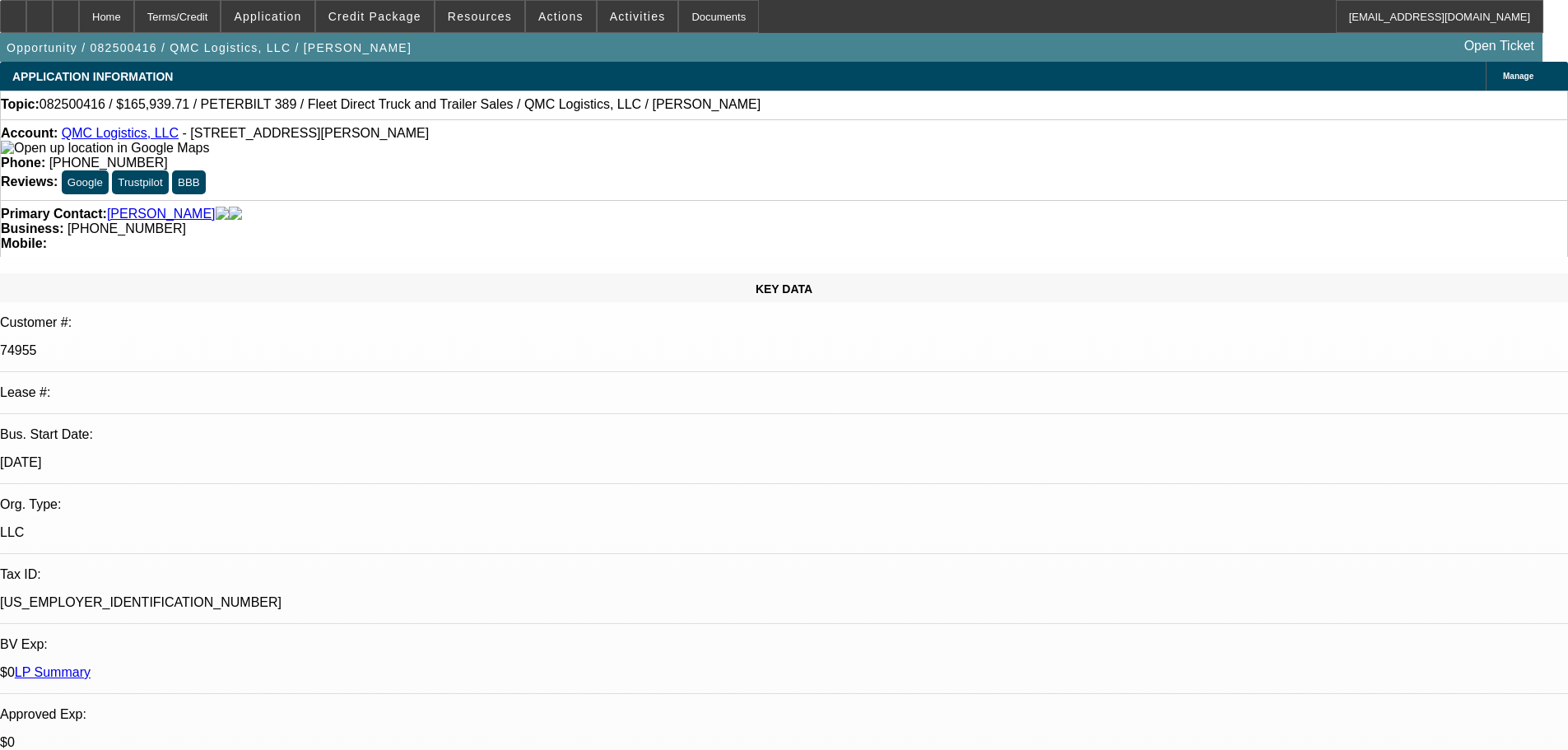
select select "0"
select select "6"
select select "0"
select select "2"
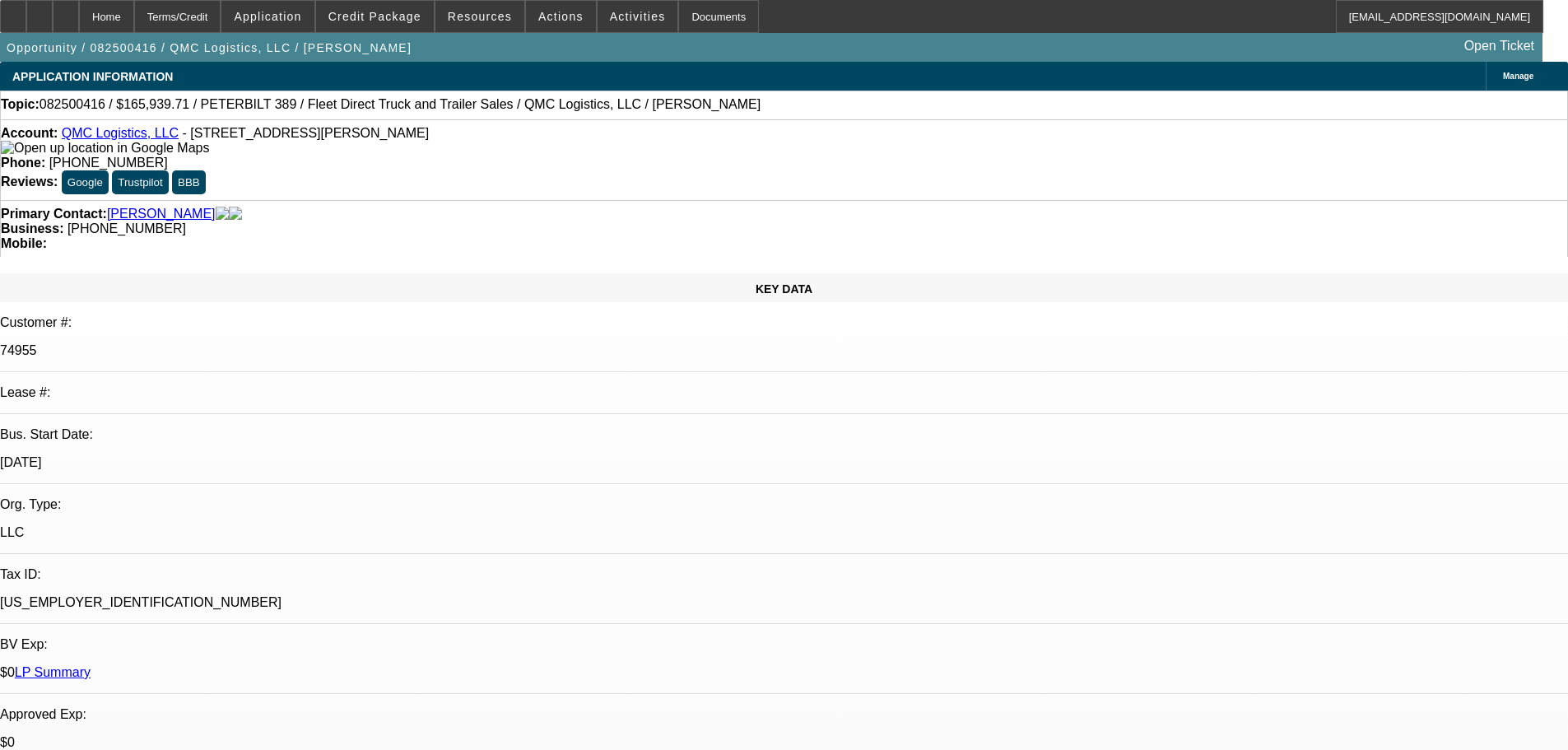
select select "0"
select select "6"
select select "0"
select select "2"
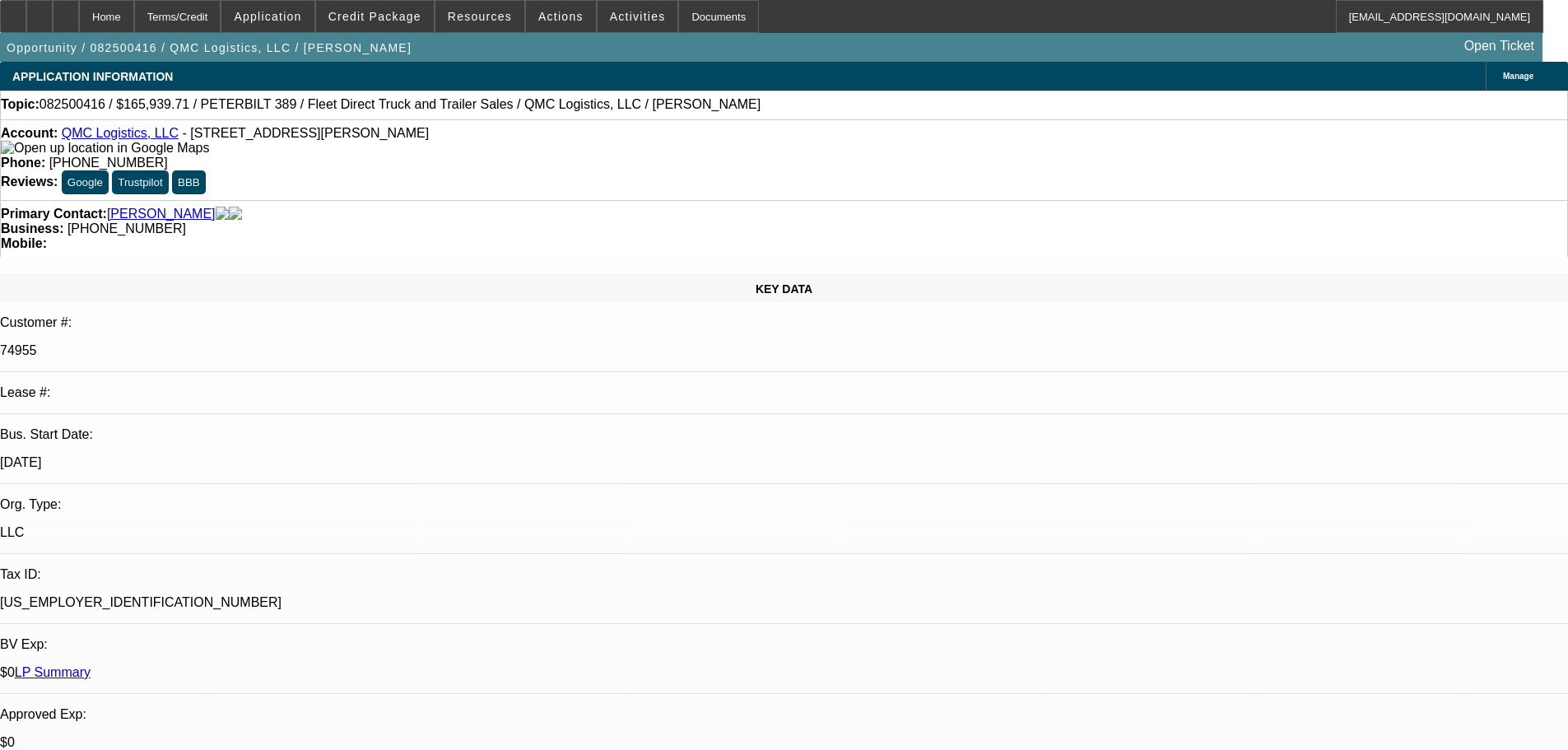
select select "0"
select select "6"
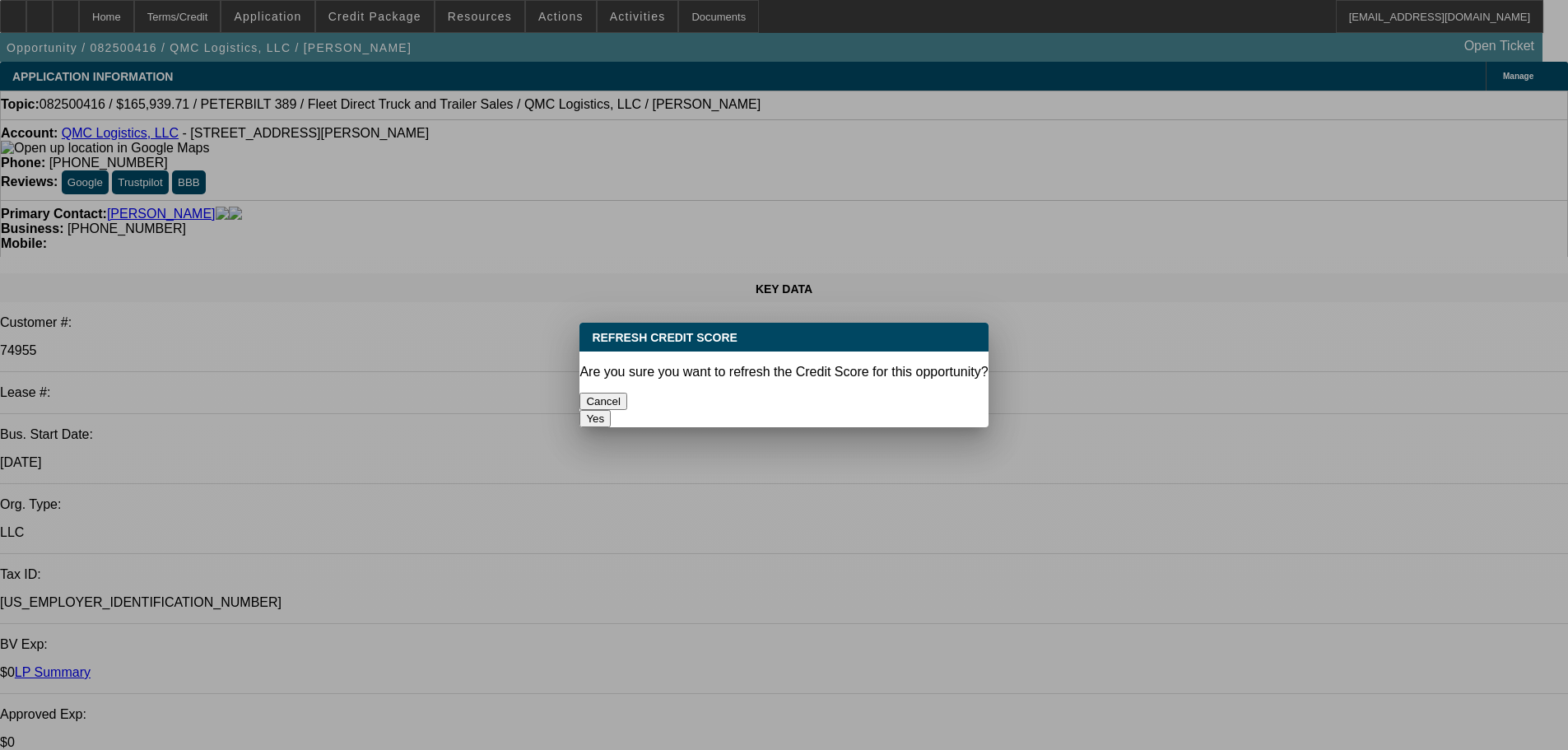
click at [611, 410] on button "Yes" at bounding box center [595, 418] width 31 height 17
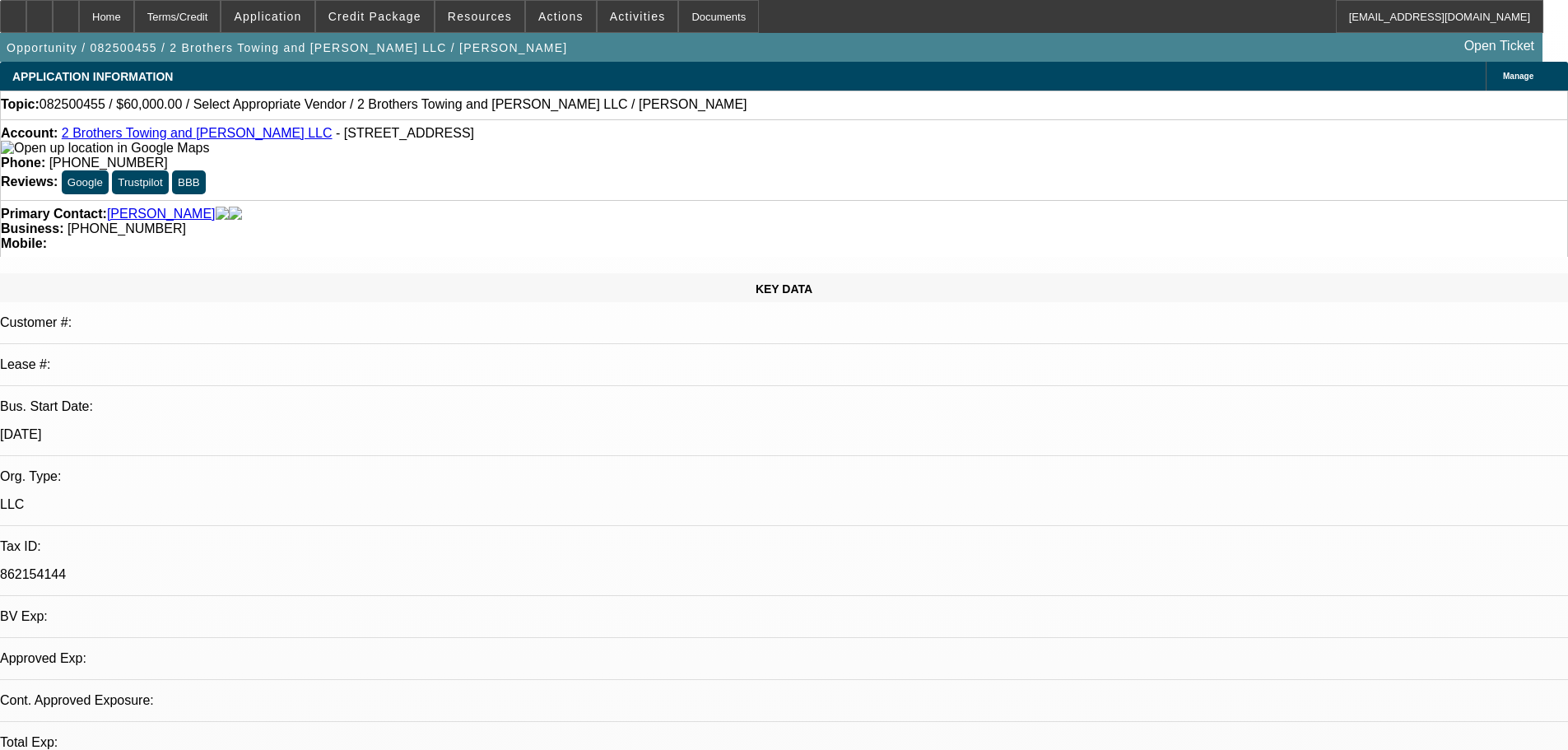
select select "0"
select select "2"
select select "0.1"
select select "4"
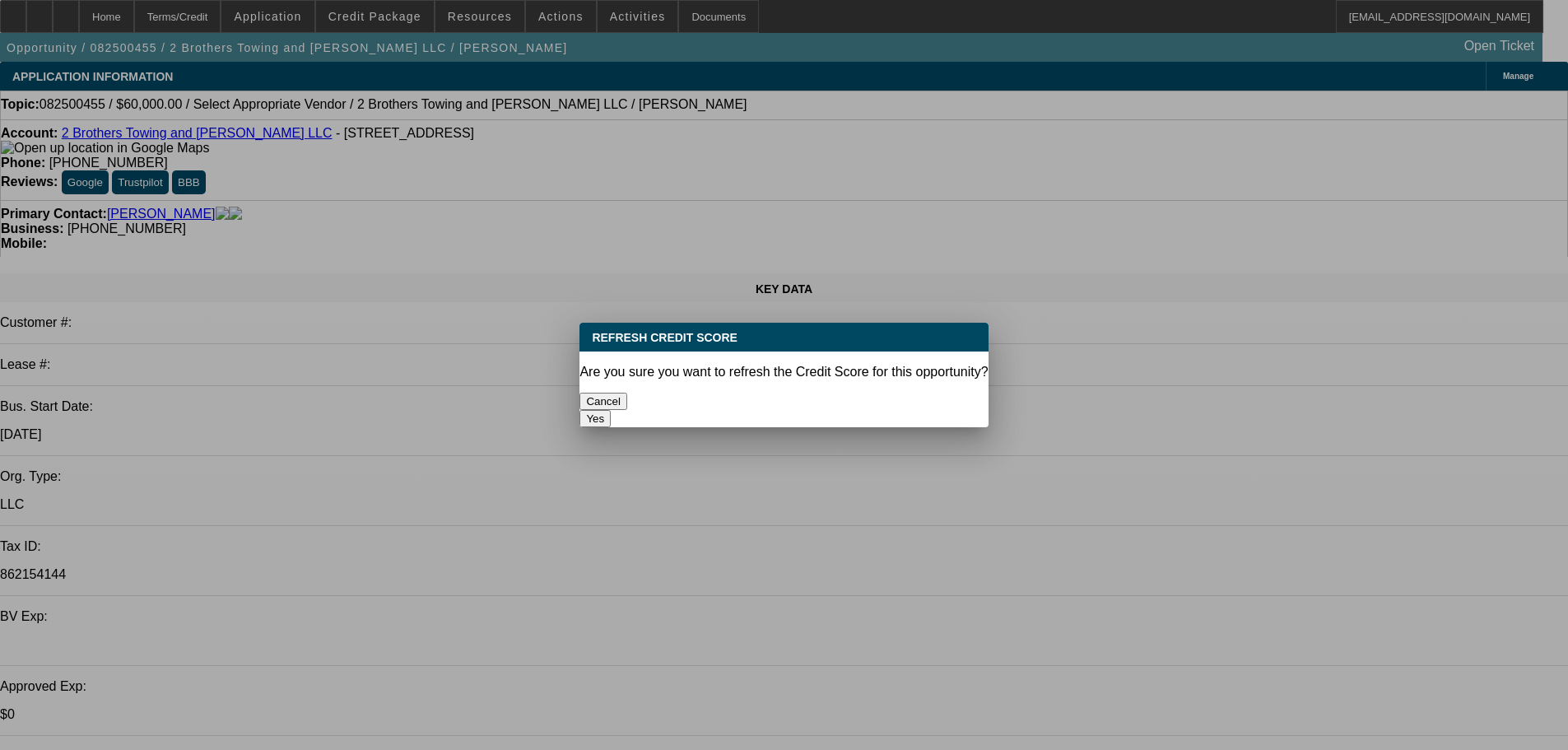
click at [611, 410] on button "Yes" at bounding box center [595, 418] width 31 height 17
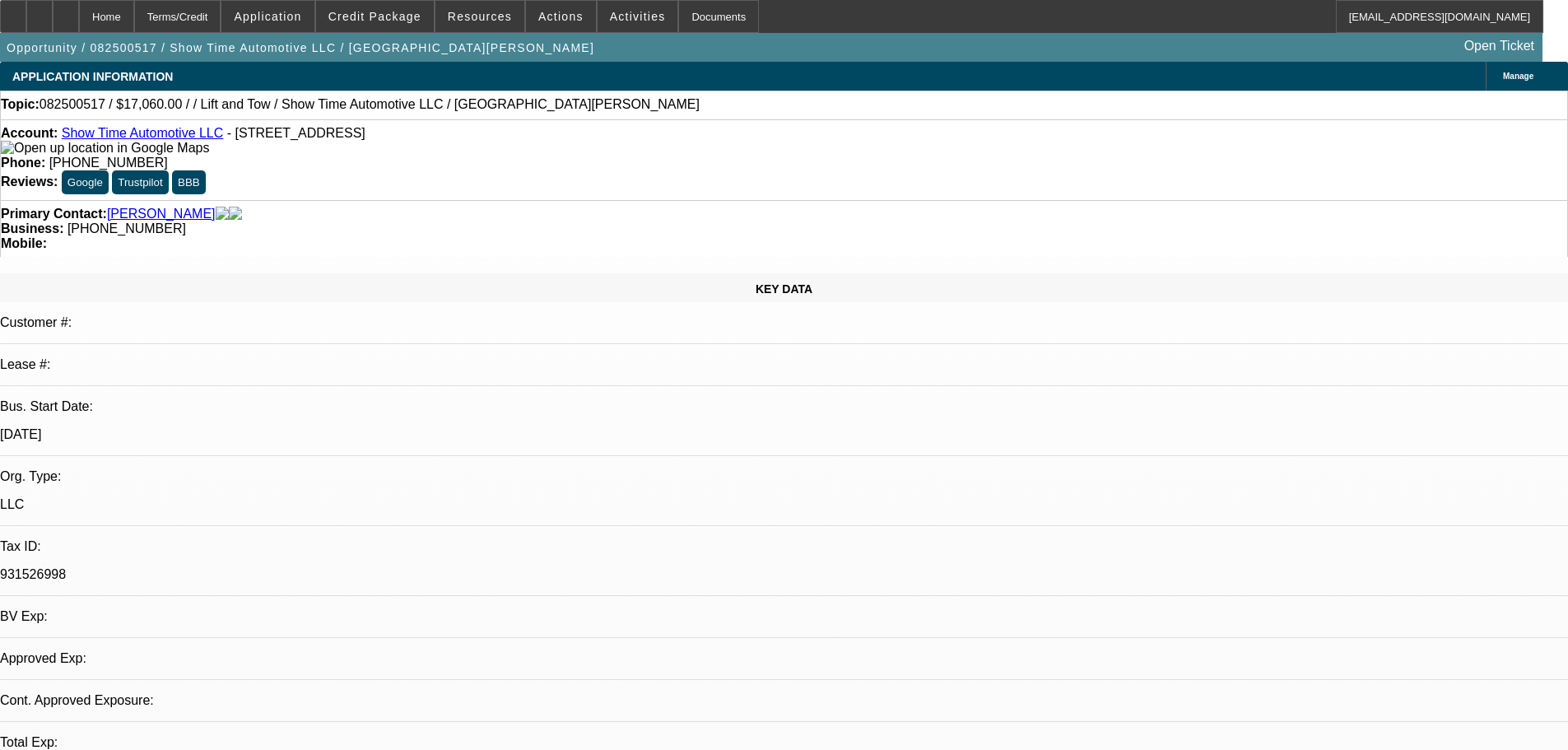
select select "0"
select select "2"
select select "0.1"
select select "4"
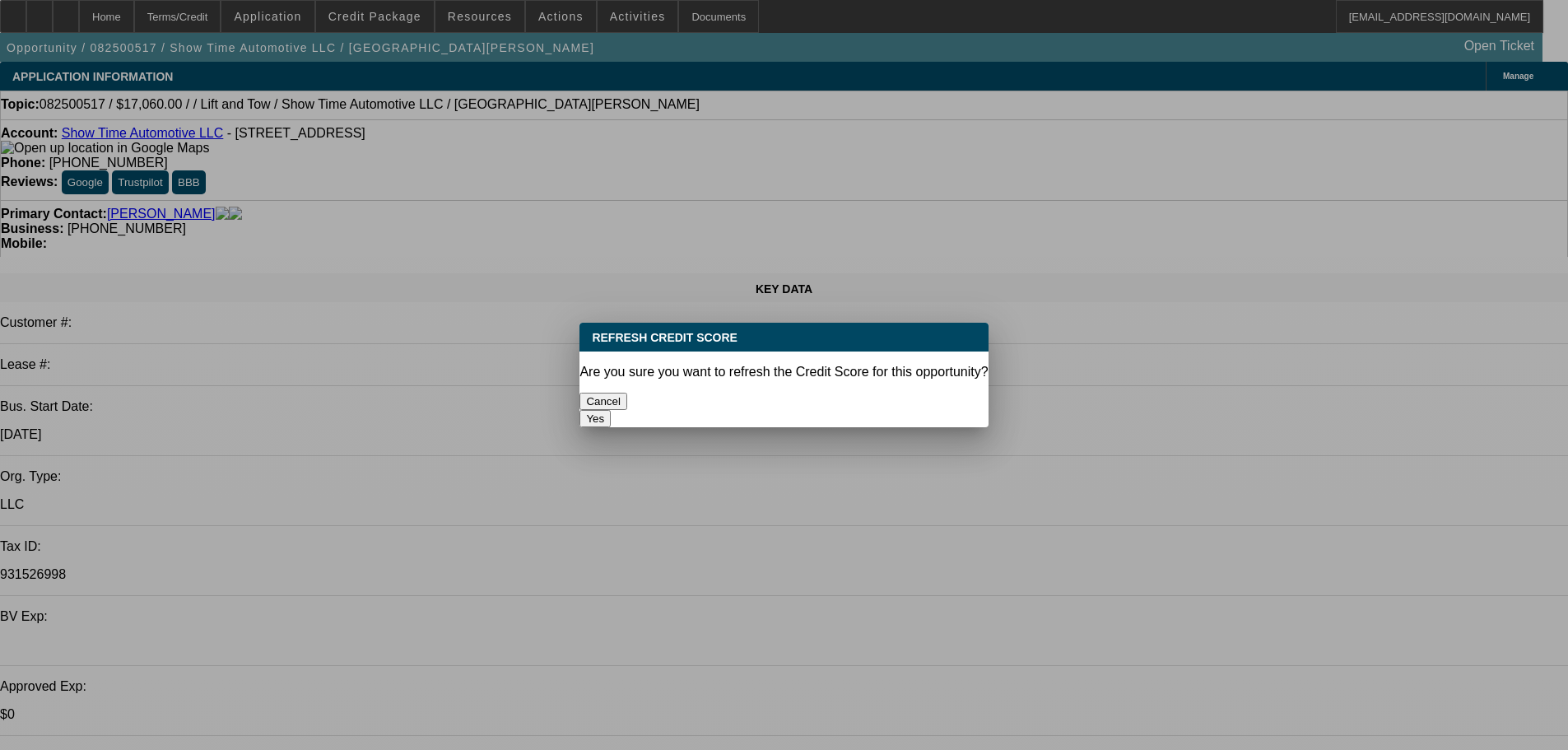
click at [611, 410] on button "Yes" at bounding box center [595, 418] width 31 height 17
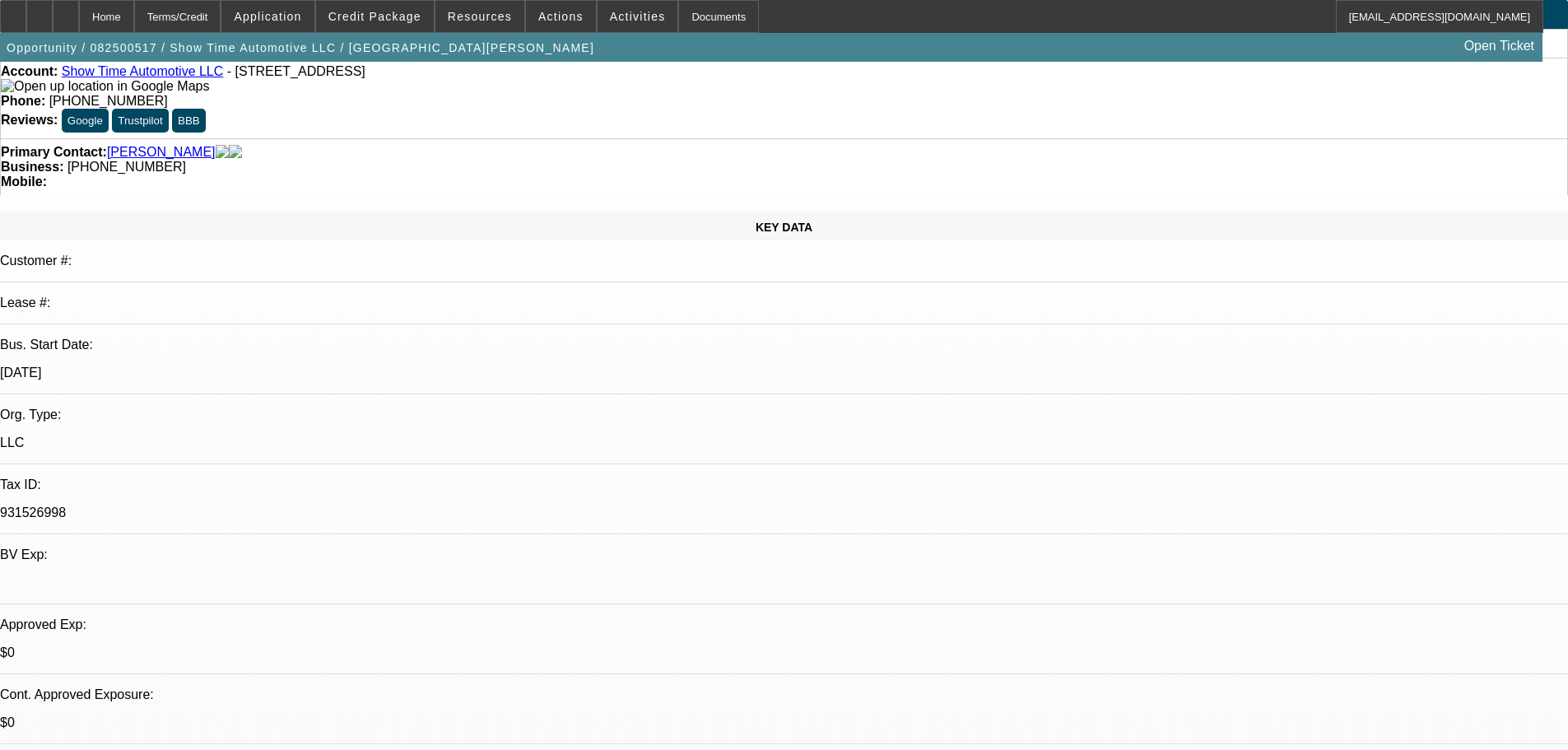
scroll to position [165, 0]
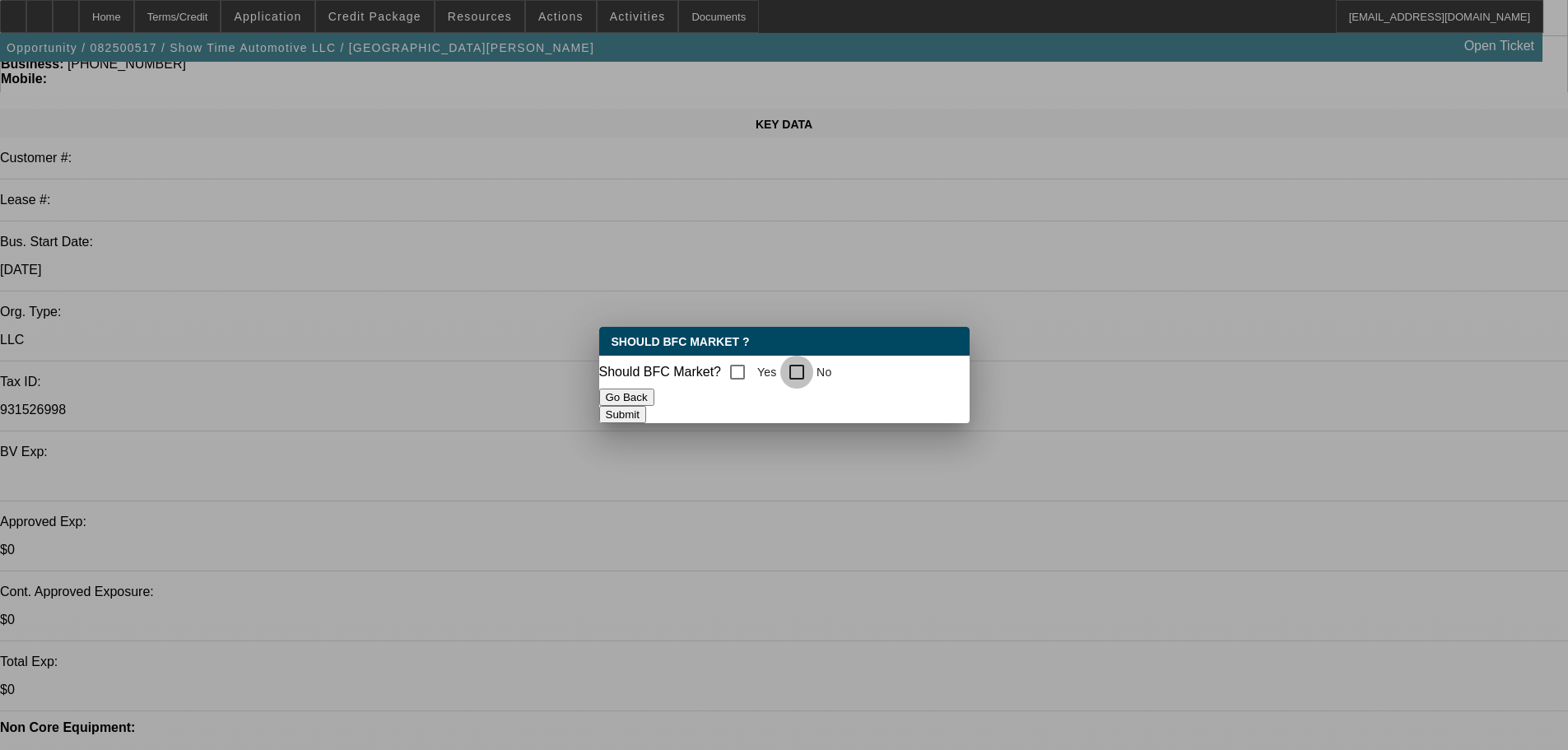
click at [812, 381] on input "No" at bounding box center [797, 372] width 33 height 33
checkbox input "true"
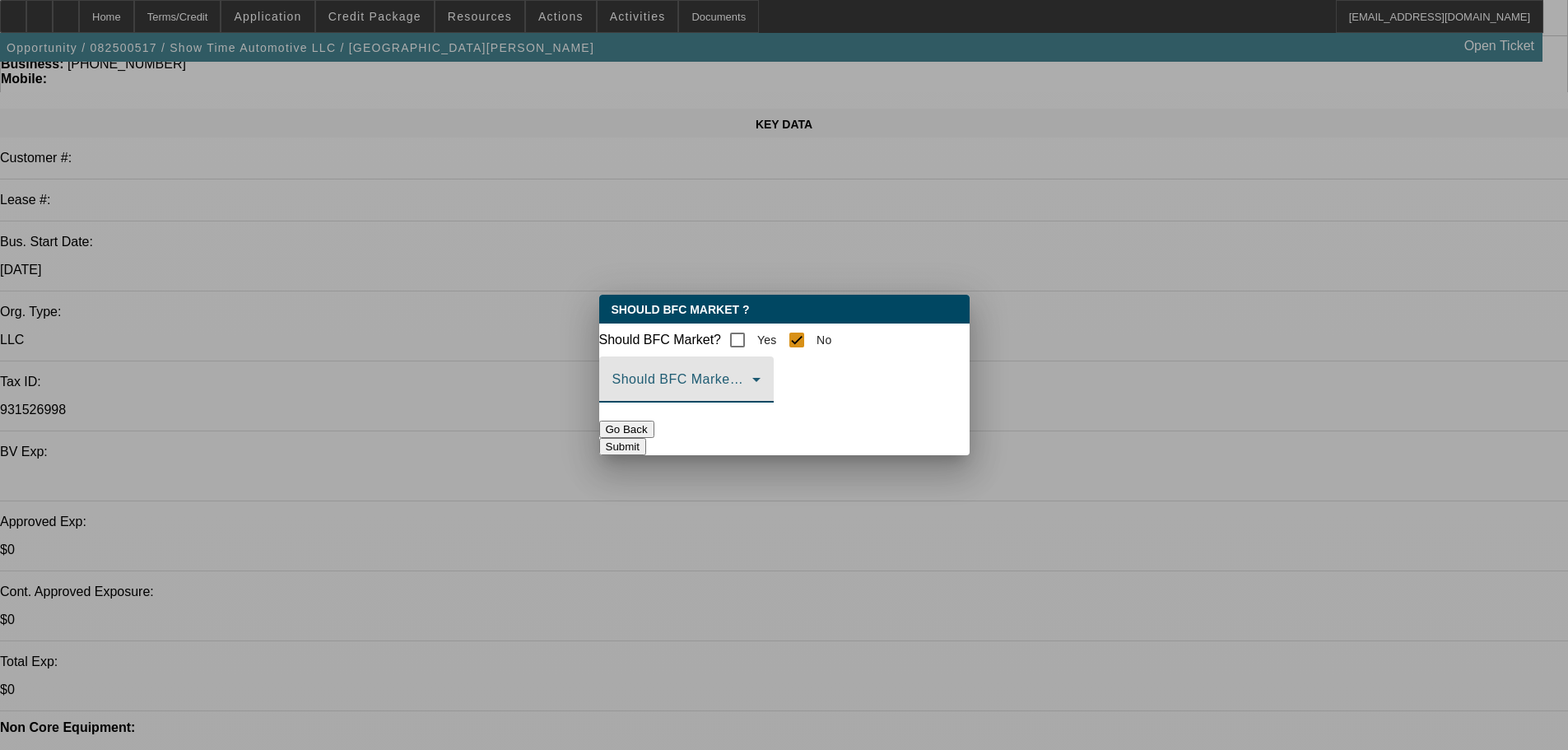
click at [753, 396] on span at bounding box center [682, 386] width 140 height 20
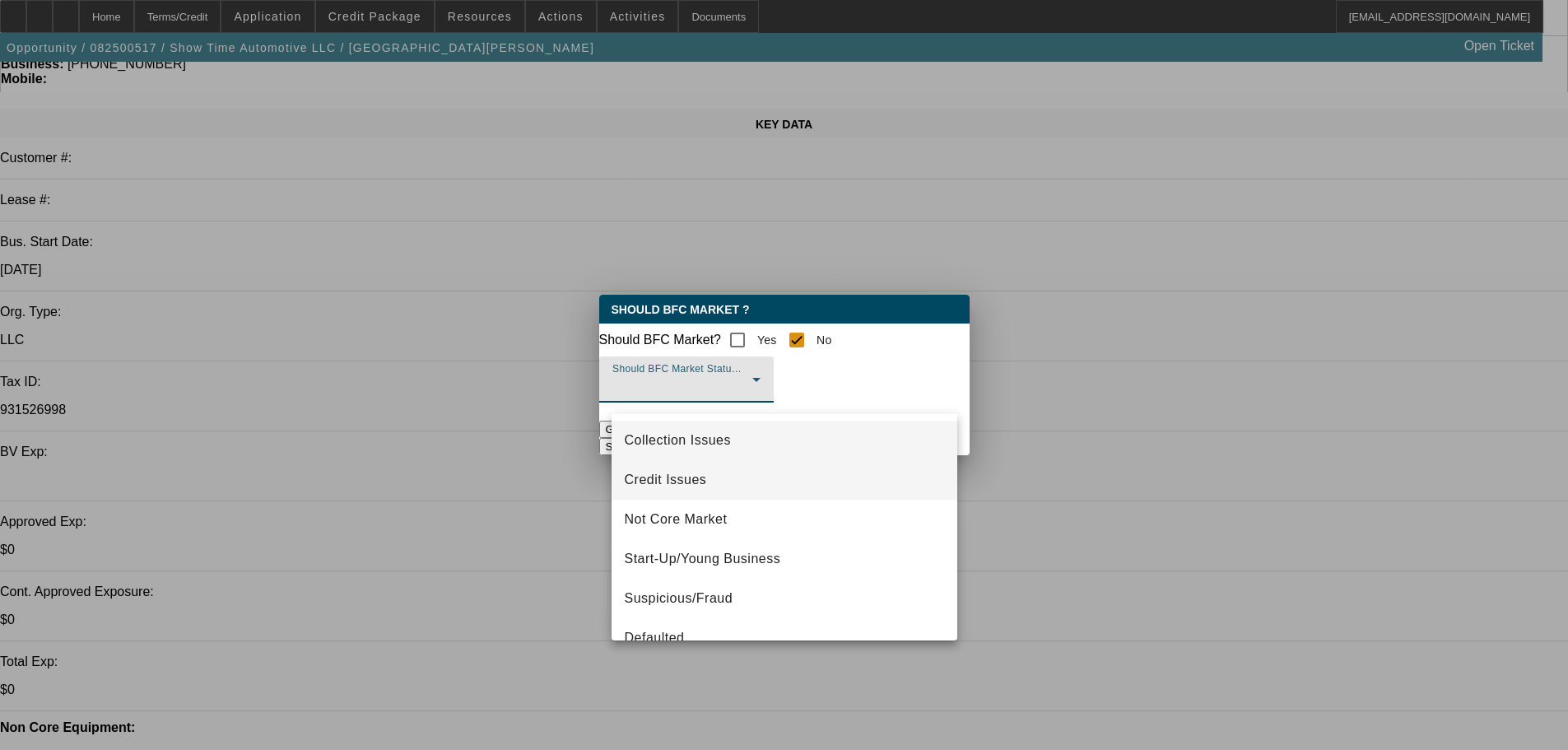
click at [710, 477] on mat-option "Credit Issues" at bounding box center [784, 480] width 346 height 39
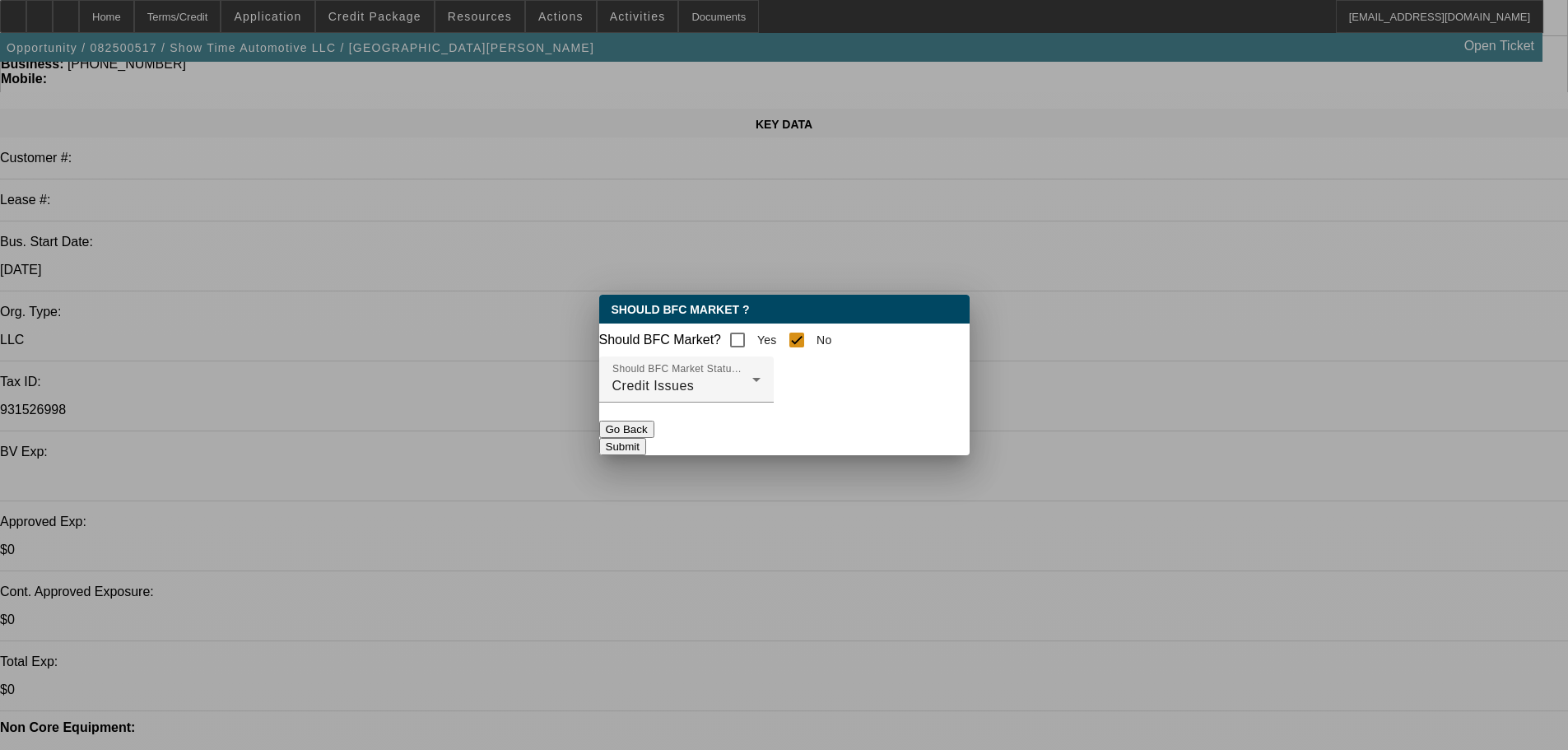
click at [646, 455] on button "Submit" at bounding box center [623, 447] width 47 height 17
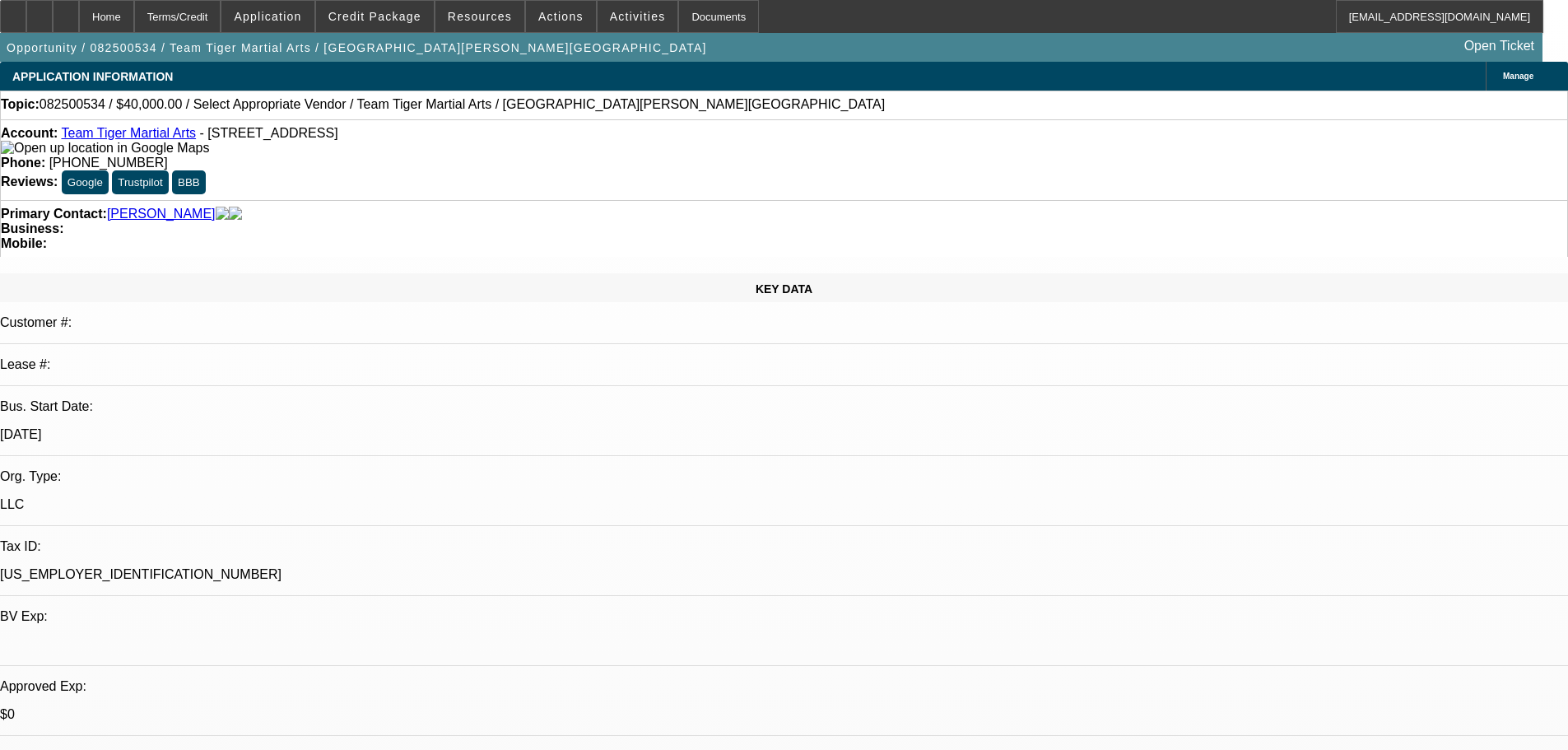
select select "0"
select select "2"
select select "0.1"
select select "4"
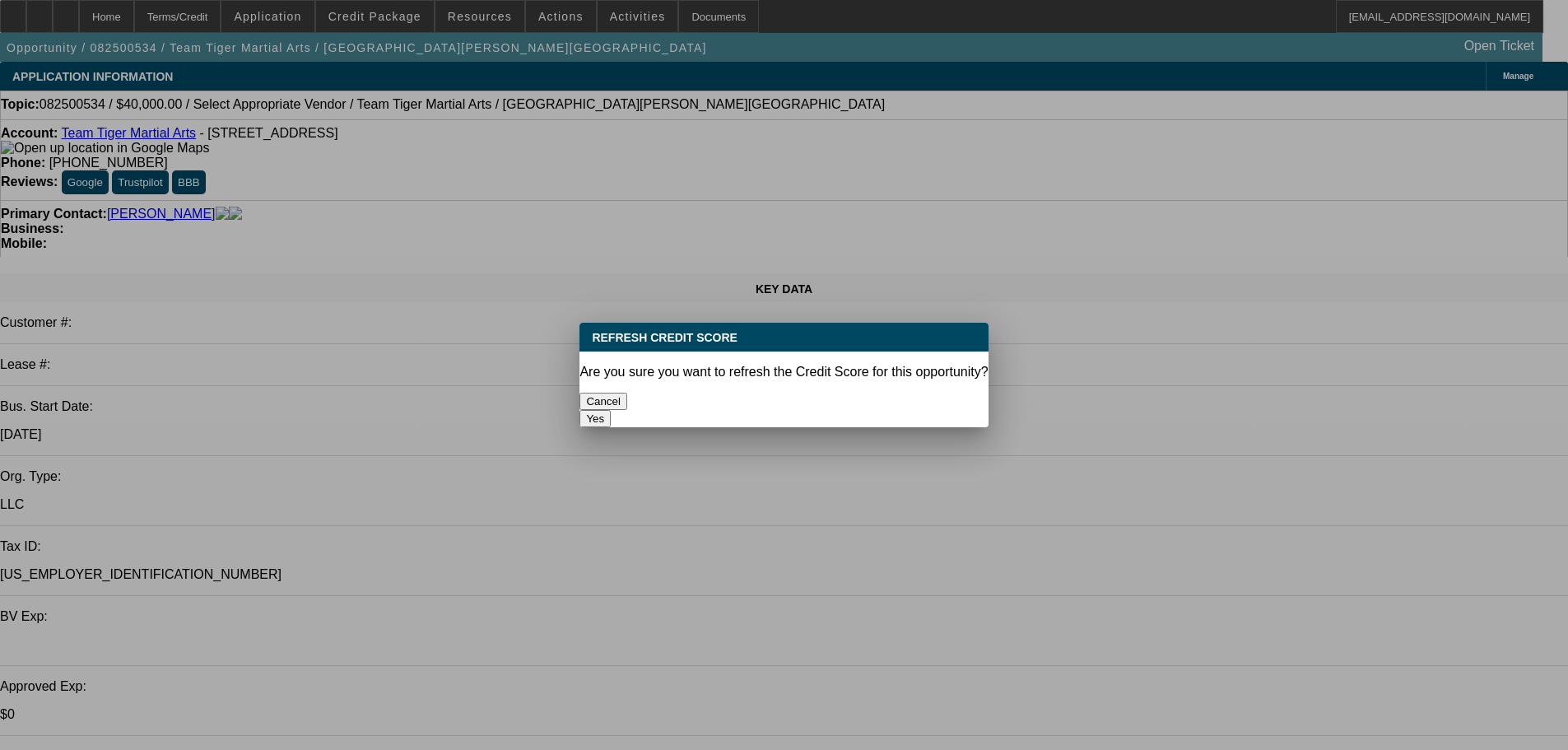
click at [611, 410] on button "Yes" at bounding box center [595, 418] width 31 height 17
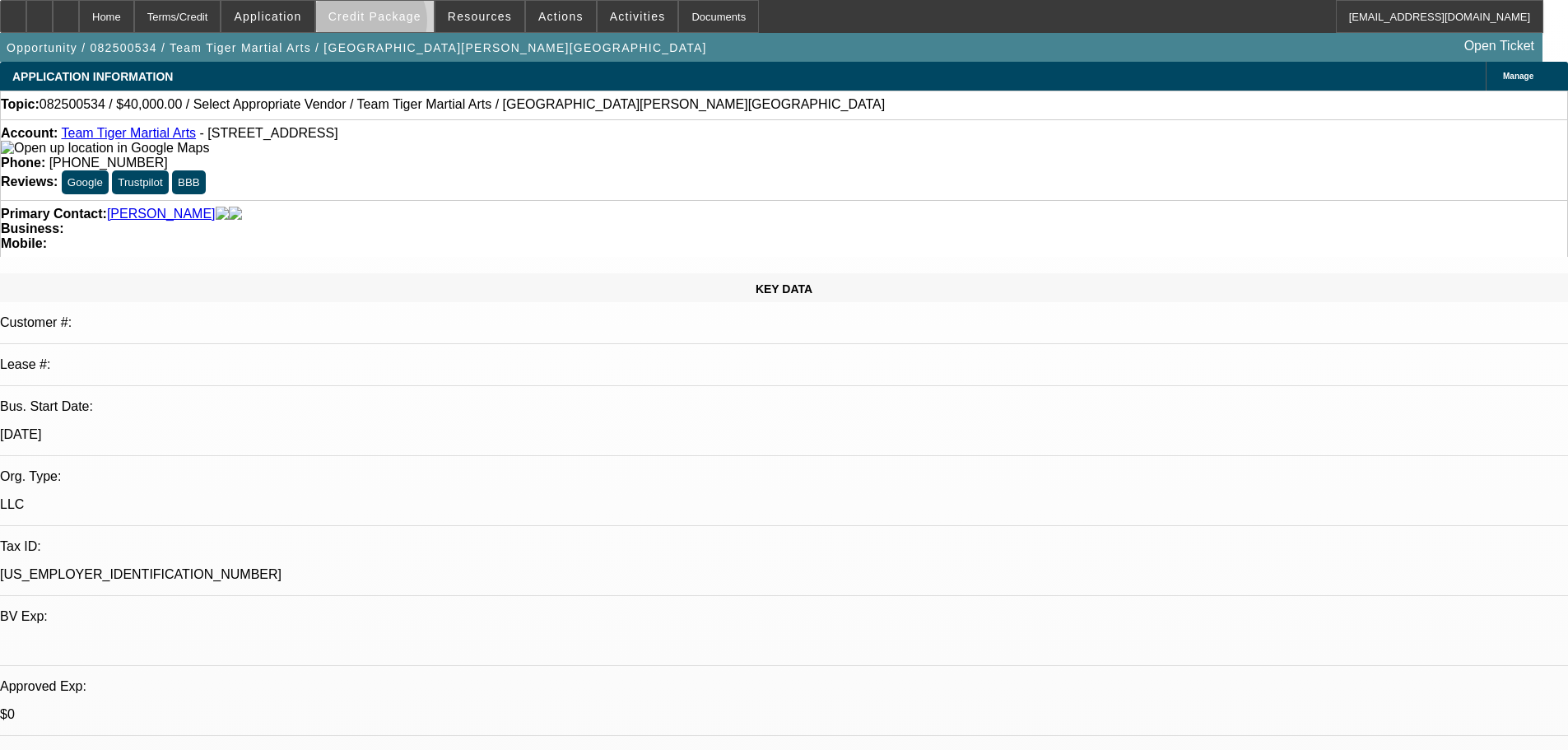
click at [396, 25] on span at bounding box center [375, 16] width 117 height 39
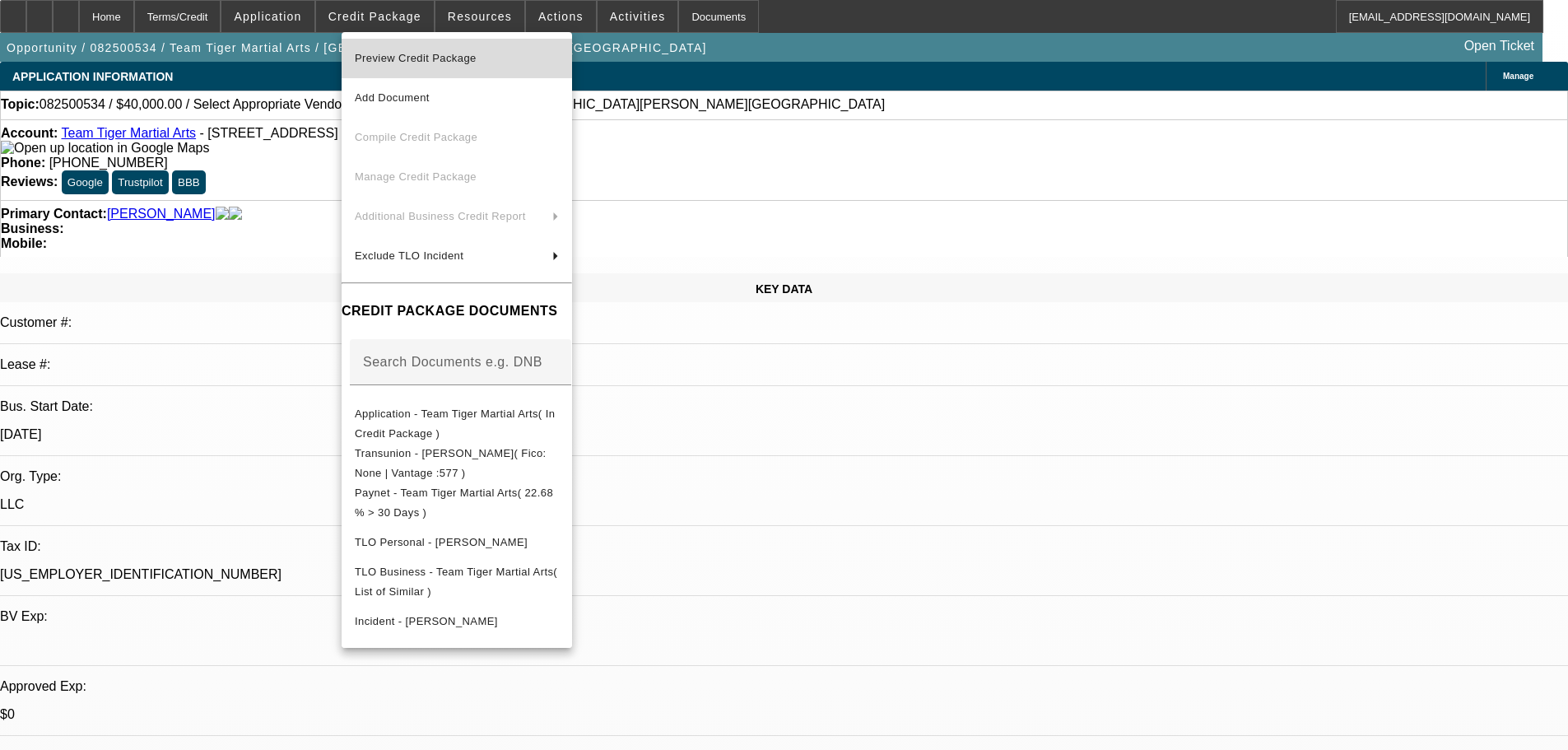
click at [425, 64] on span "Preview Credit Package" at bounding box center [457, 59] width 204 height 20
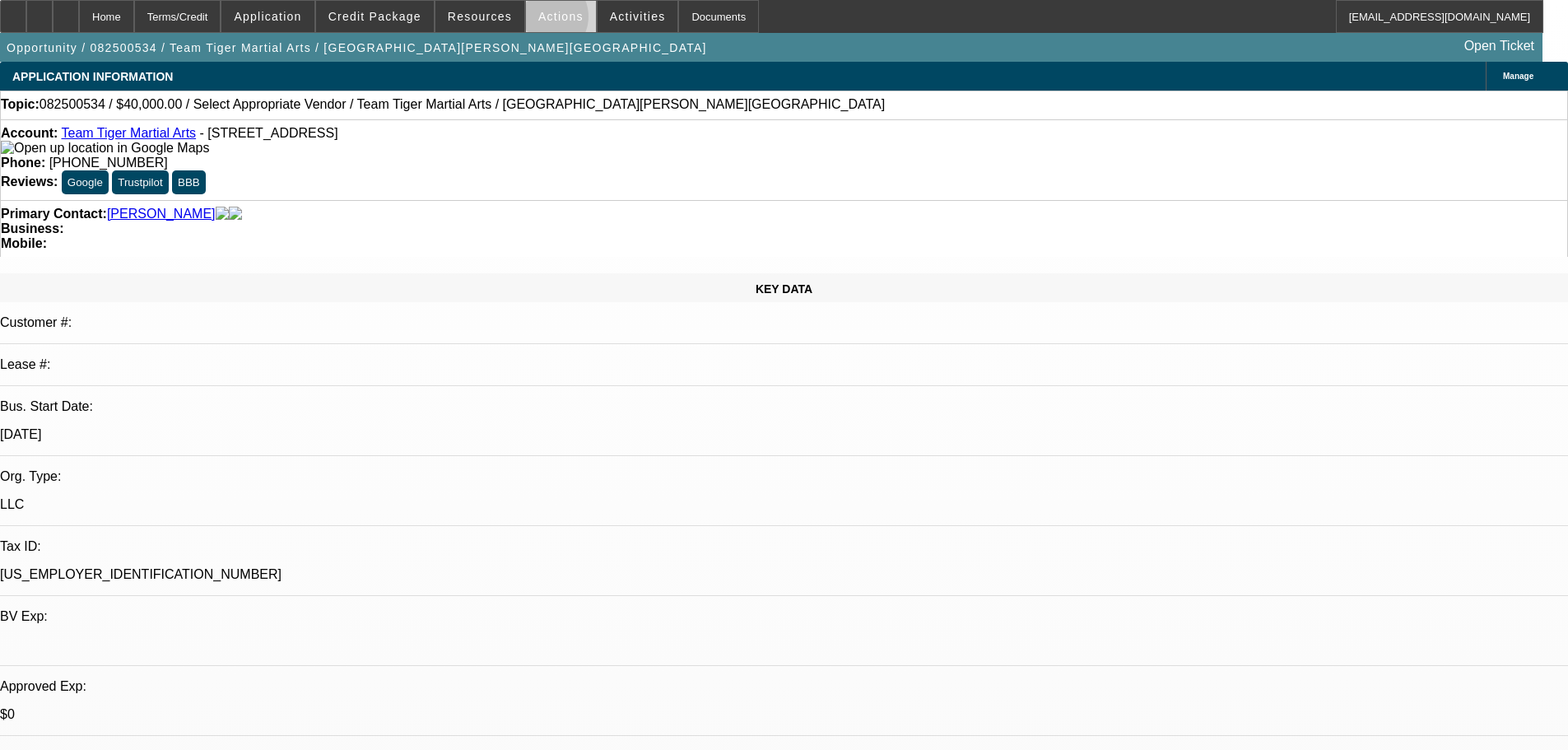
click at [538, 20] on span "Actions" at bounding box center [560, 17] width 45 height 13
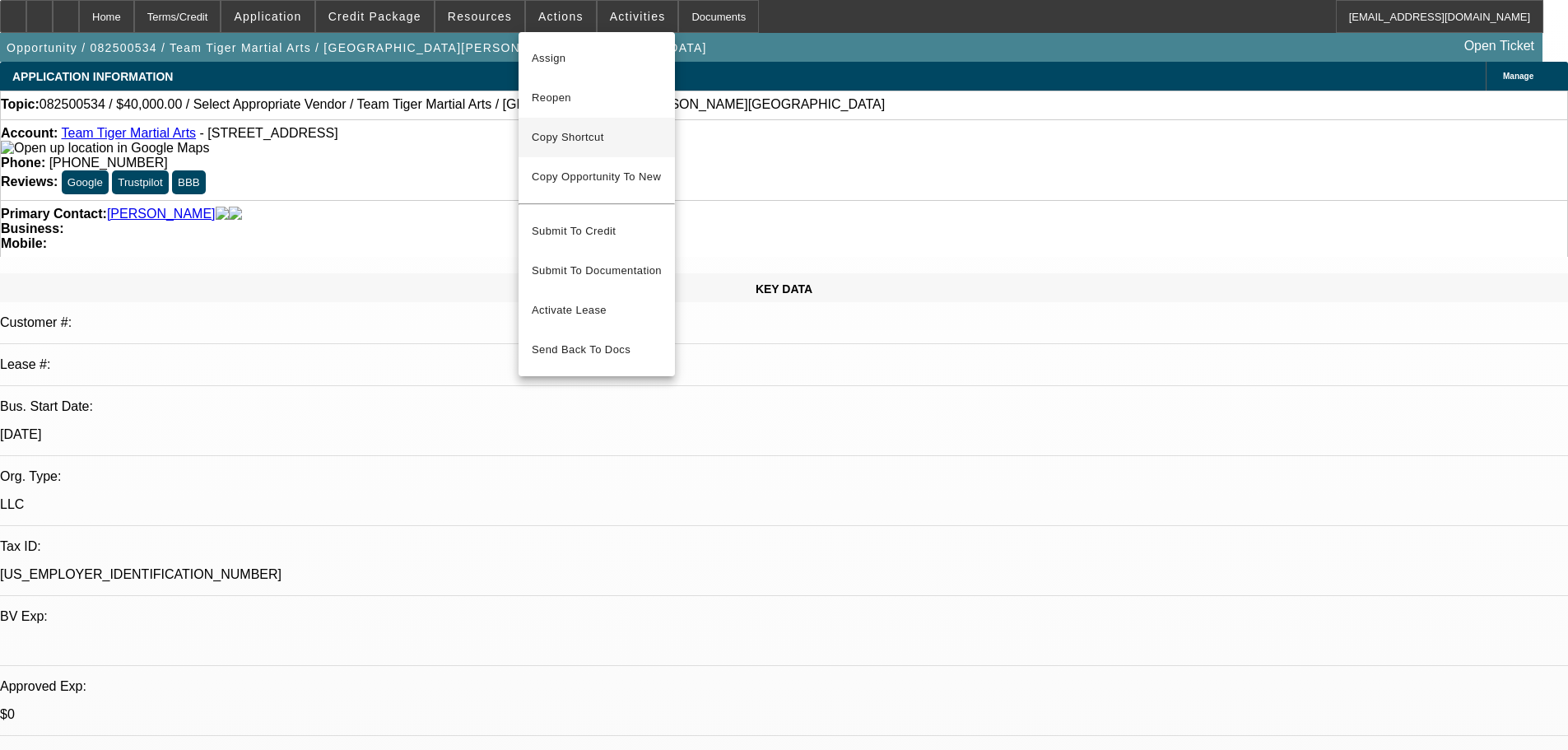
click at [580, 137] on span "Copy Shortcut" at bounding box center [597, 138] width 130 height 20
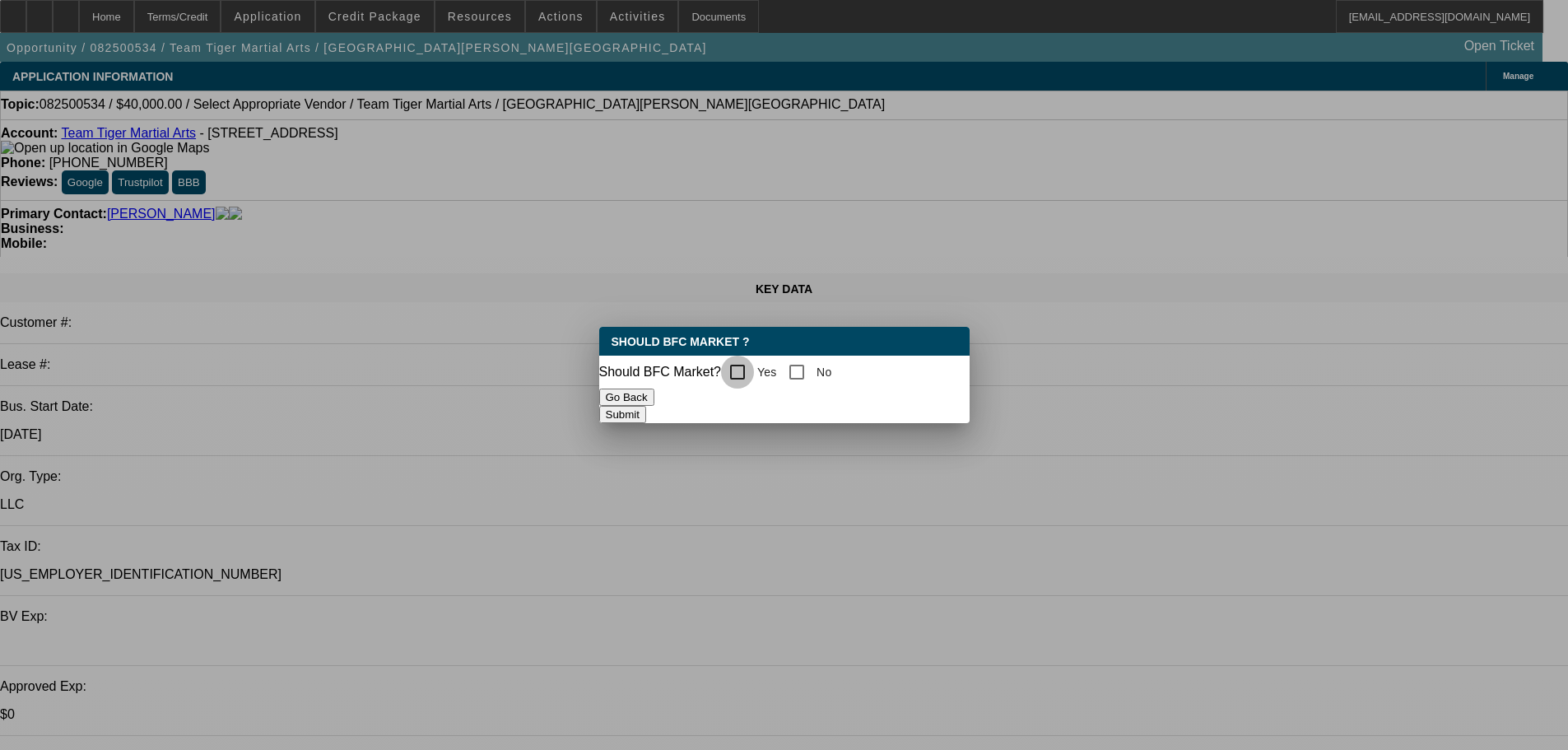
click at [754, 358] on input "Yes" at bounding box center [737, 372] width 33 height 33
checkbox input "true"
click at [646, 409] on button "Submit" at bounding box center [623, 414] width 47 height 17
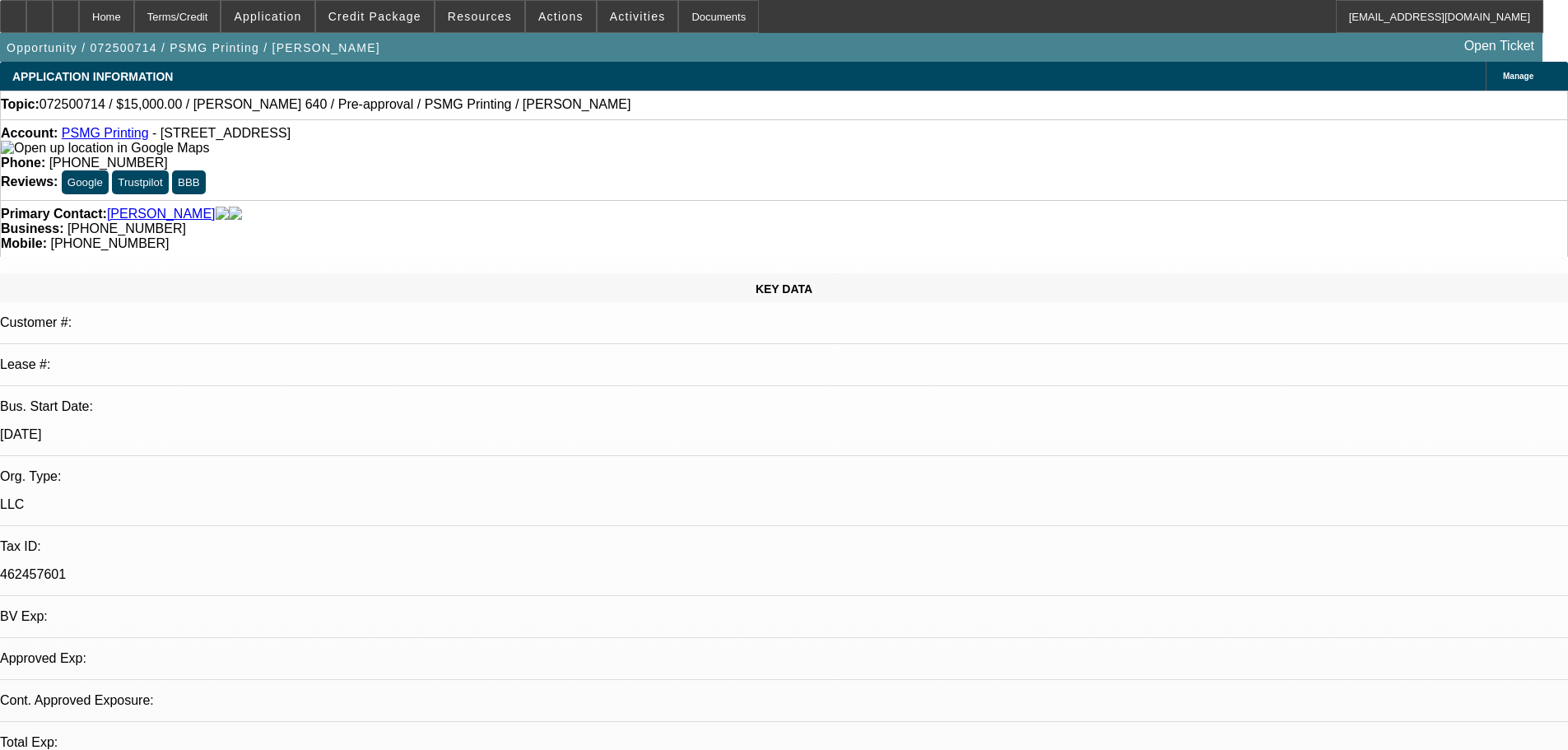
select select "0"
select select "2"
select select "0.1"
select select "4"
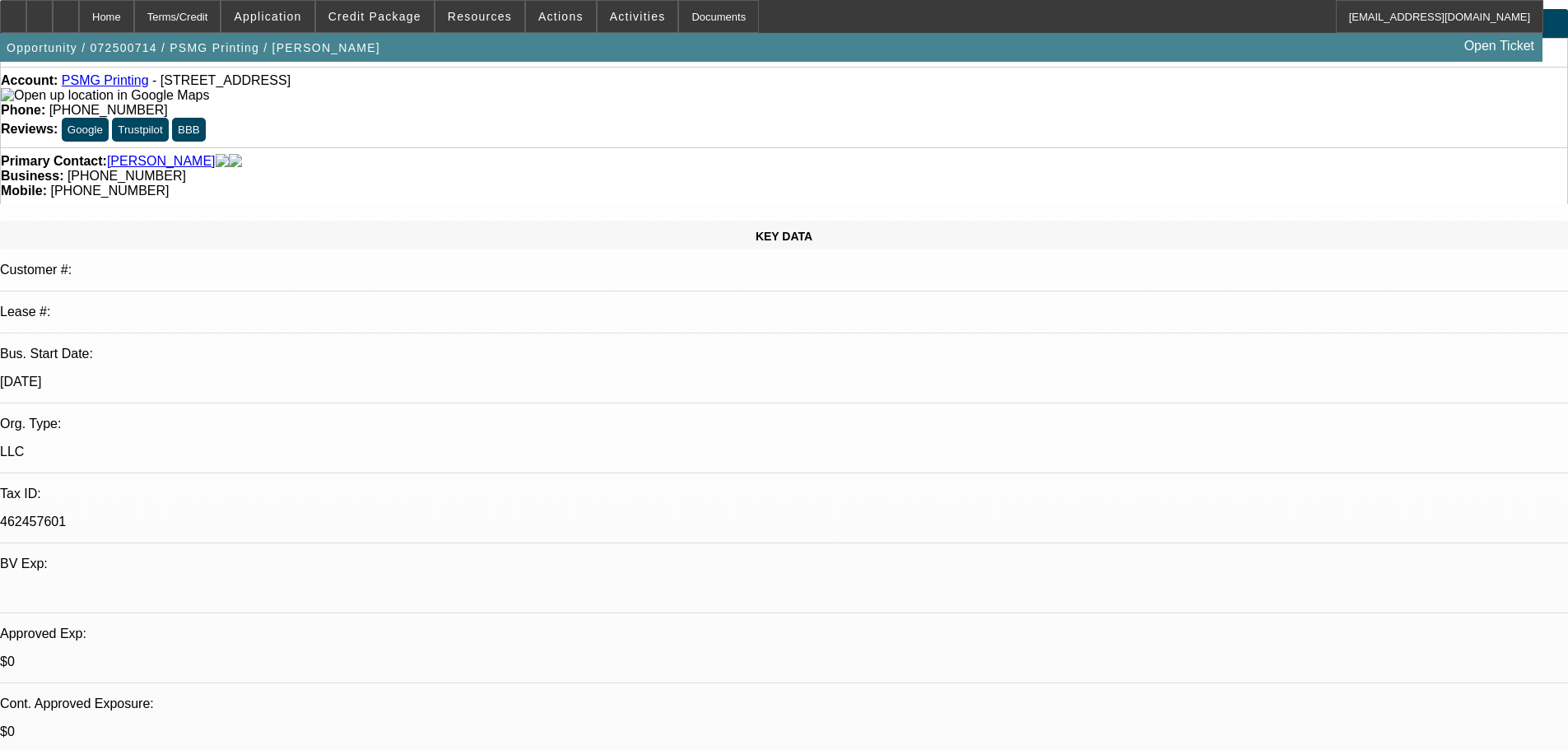
scroll to position [83, 0]
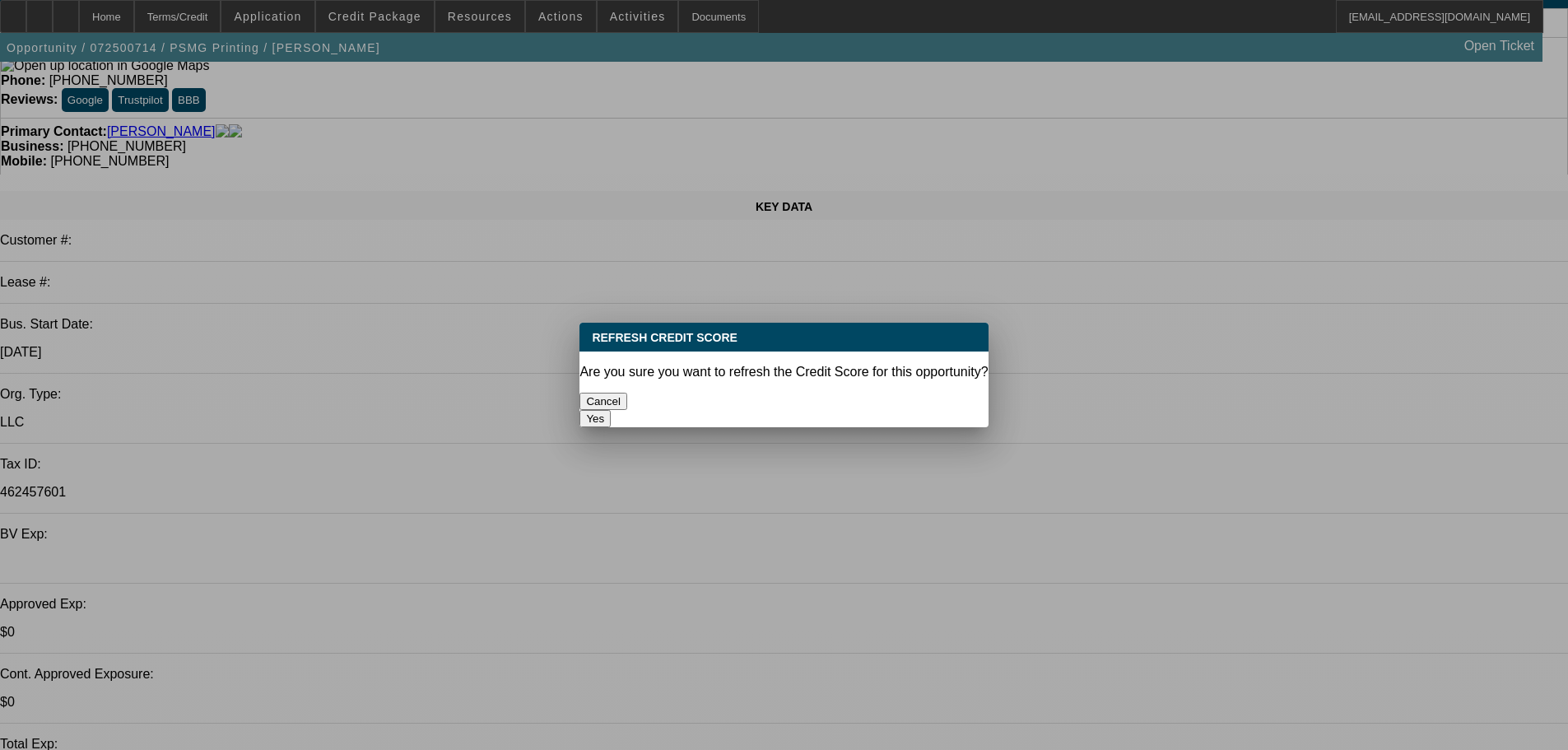
click at [611, 410] on button "Yes" at bounding box center [595, 418] width 31 height 17
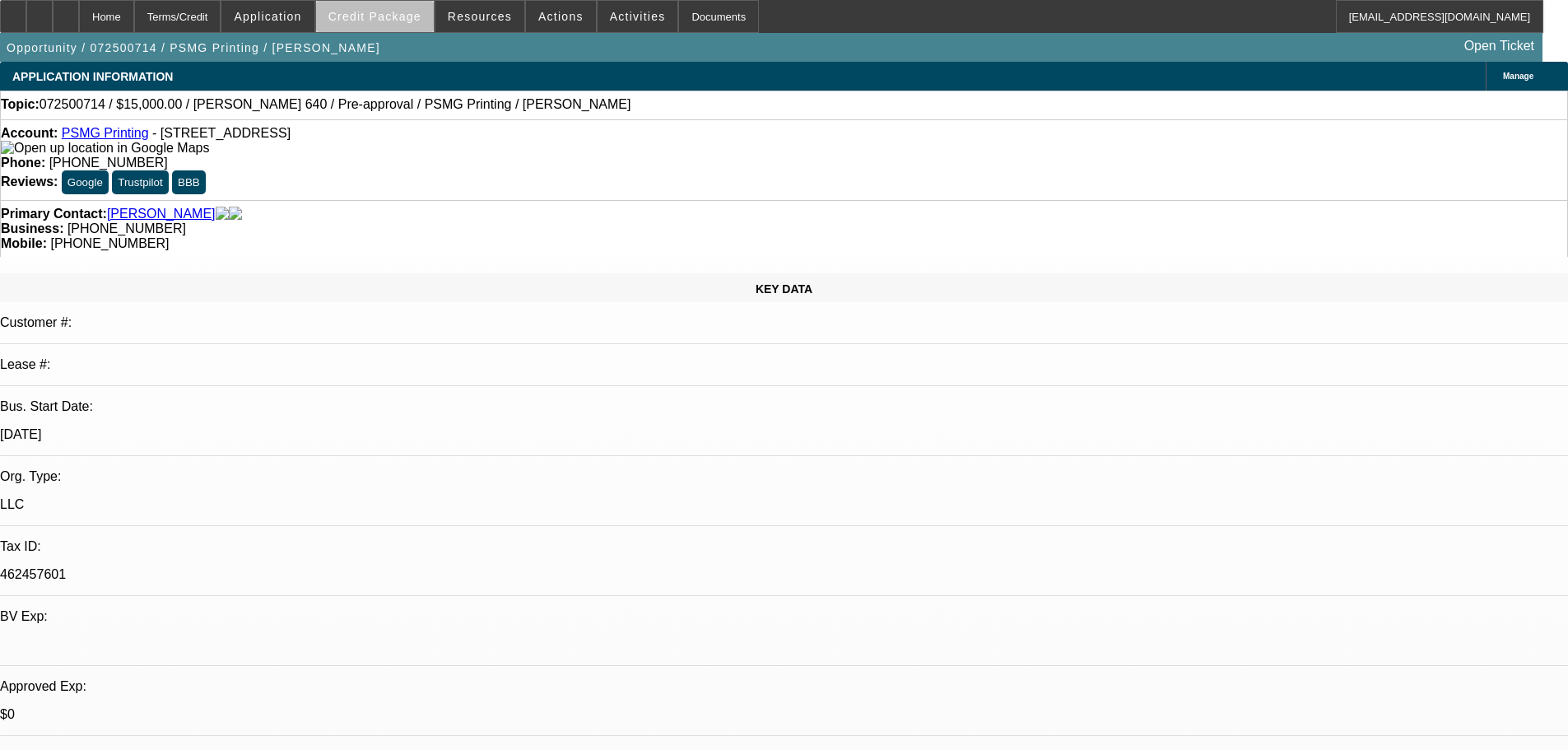
click at [414, 26] on span at bounding box center [375, 16] width 117 height 39
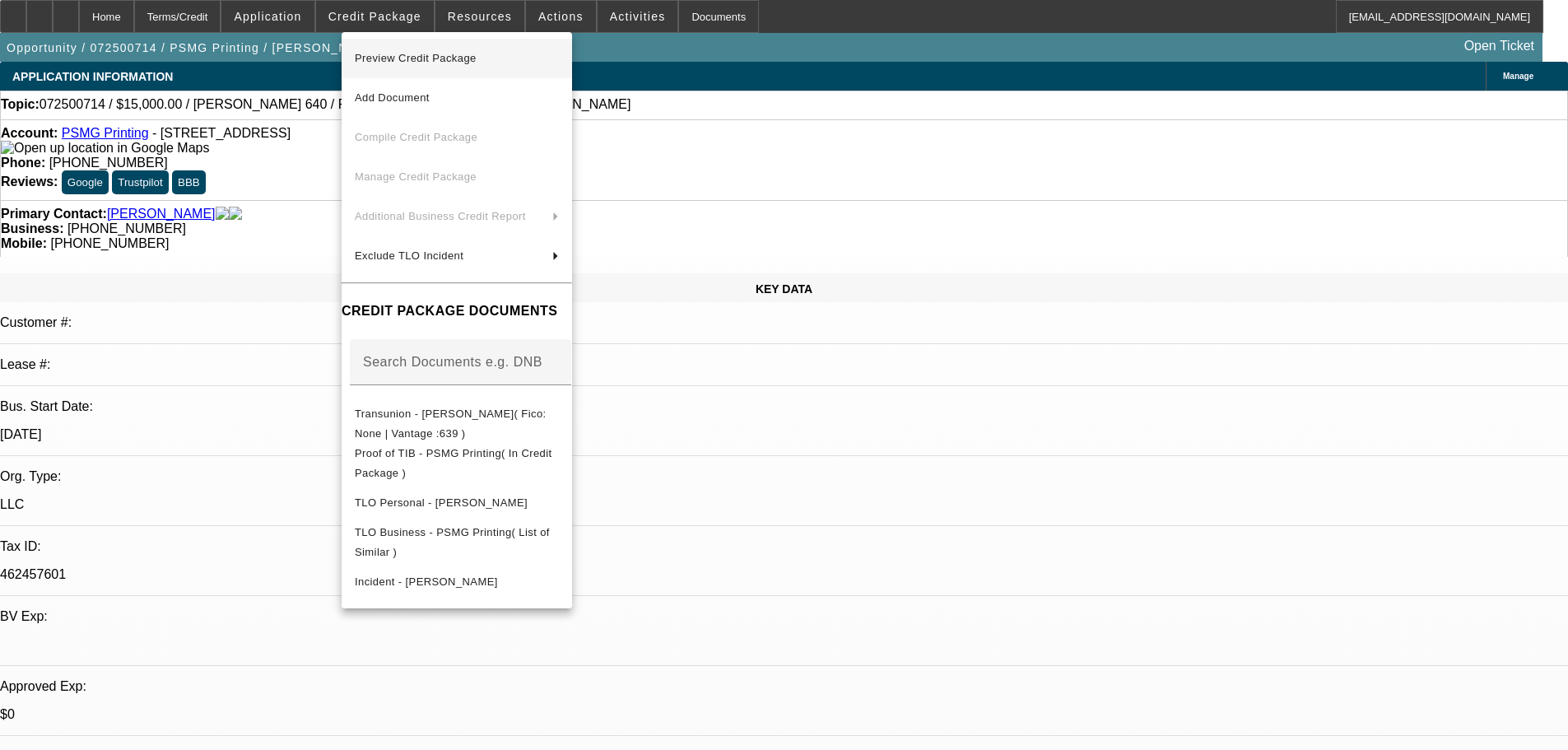
click at [429, 52] on span "Preview Credit Package" at bounding box center [415, 58] width 122 height 12
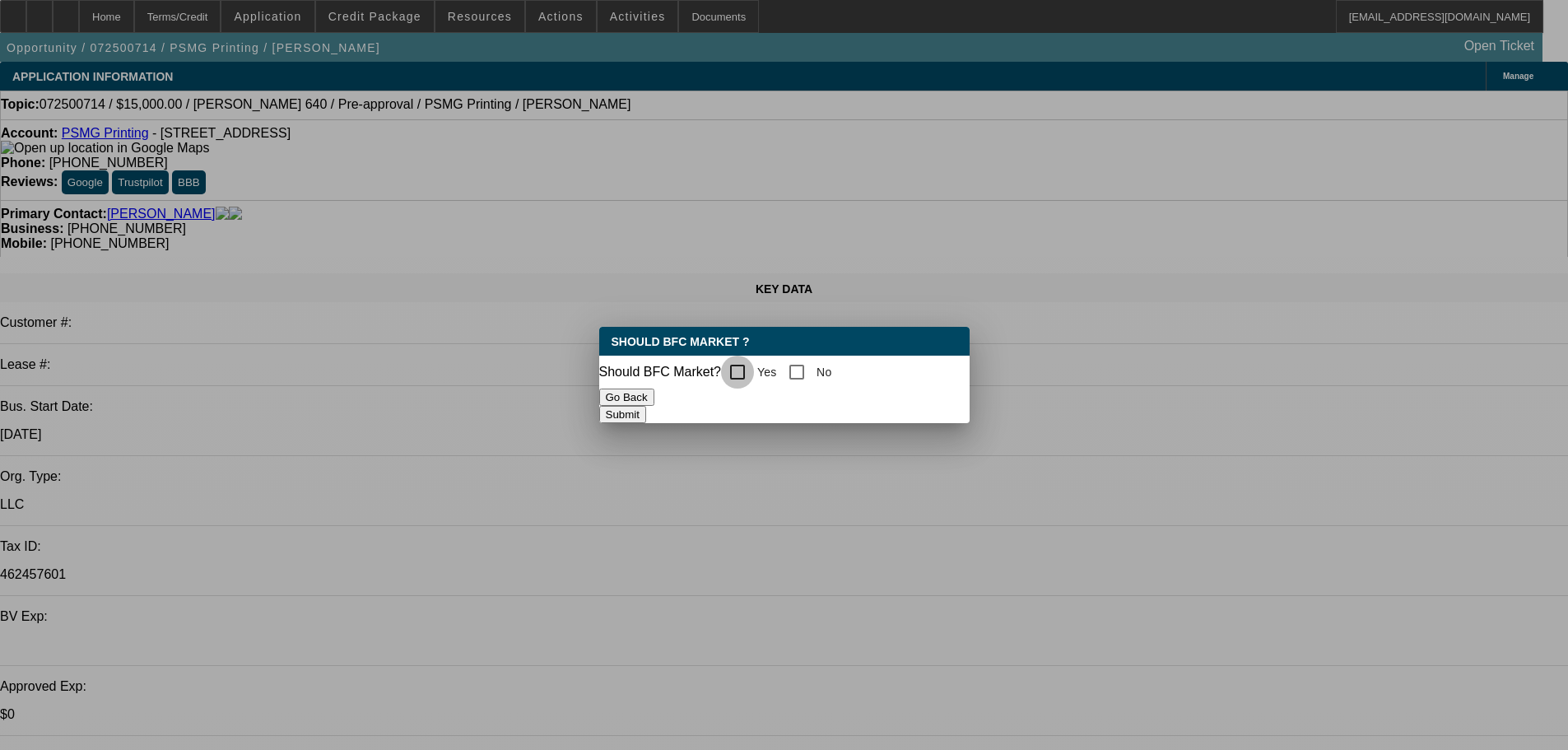
click at [752, 375] on input "Yes" at bounding box center [737, 372] width 33 height 33
checkbox input "true"
click at [646, 413] on button "Submit" at bounding box center [623, 414] width 47 height 17
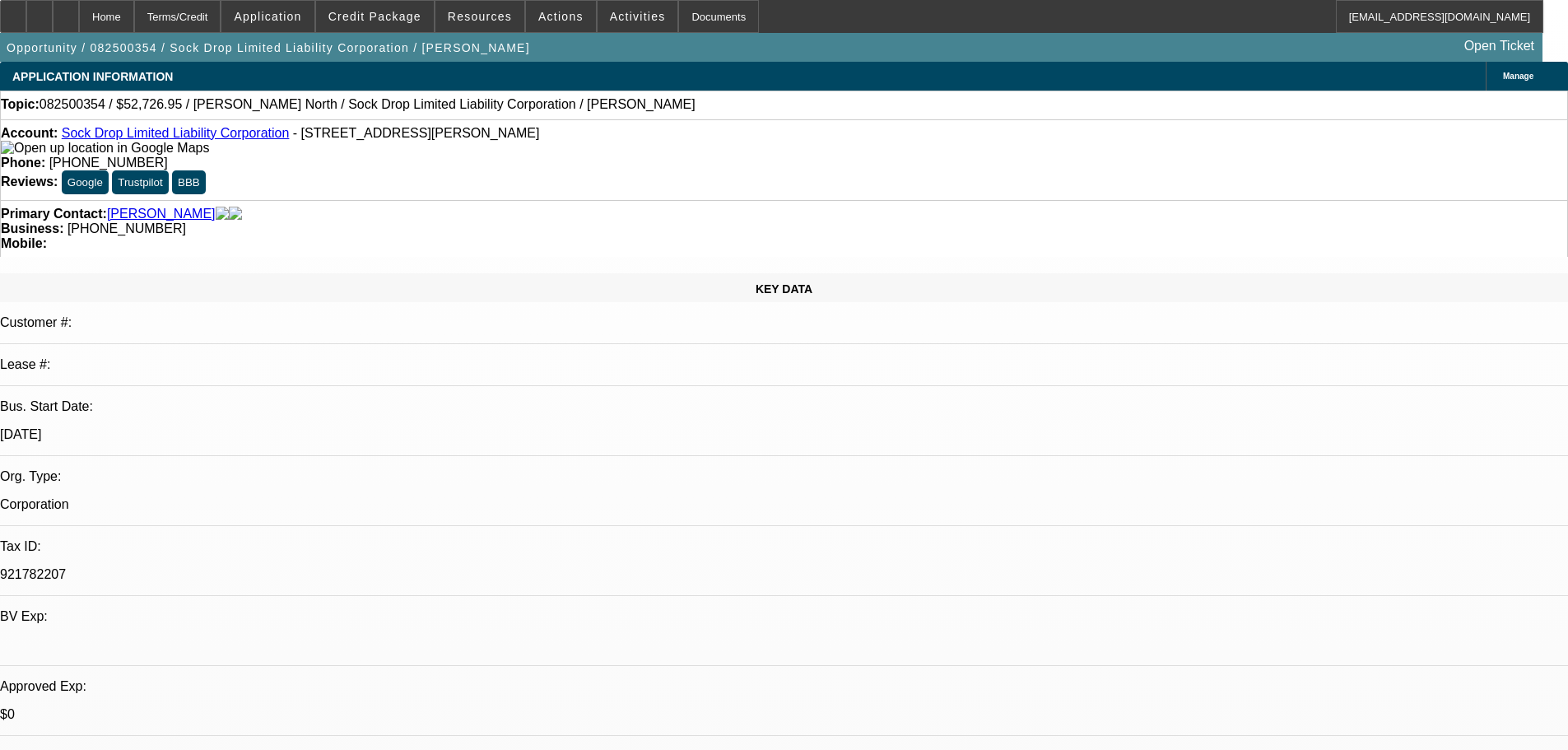
select select "0"
select select "2"
select select "0.1"
select select "1"
select select "2"
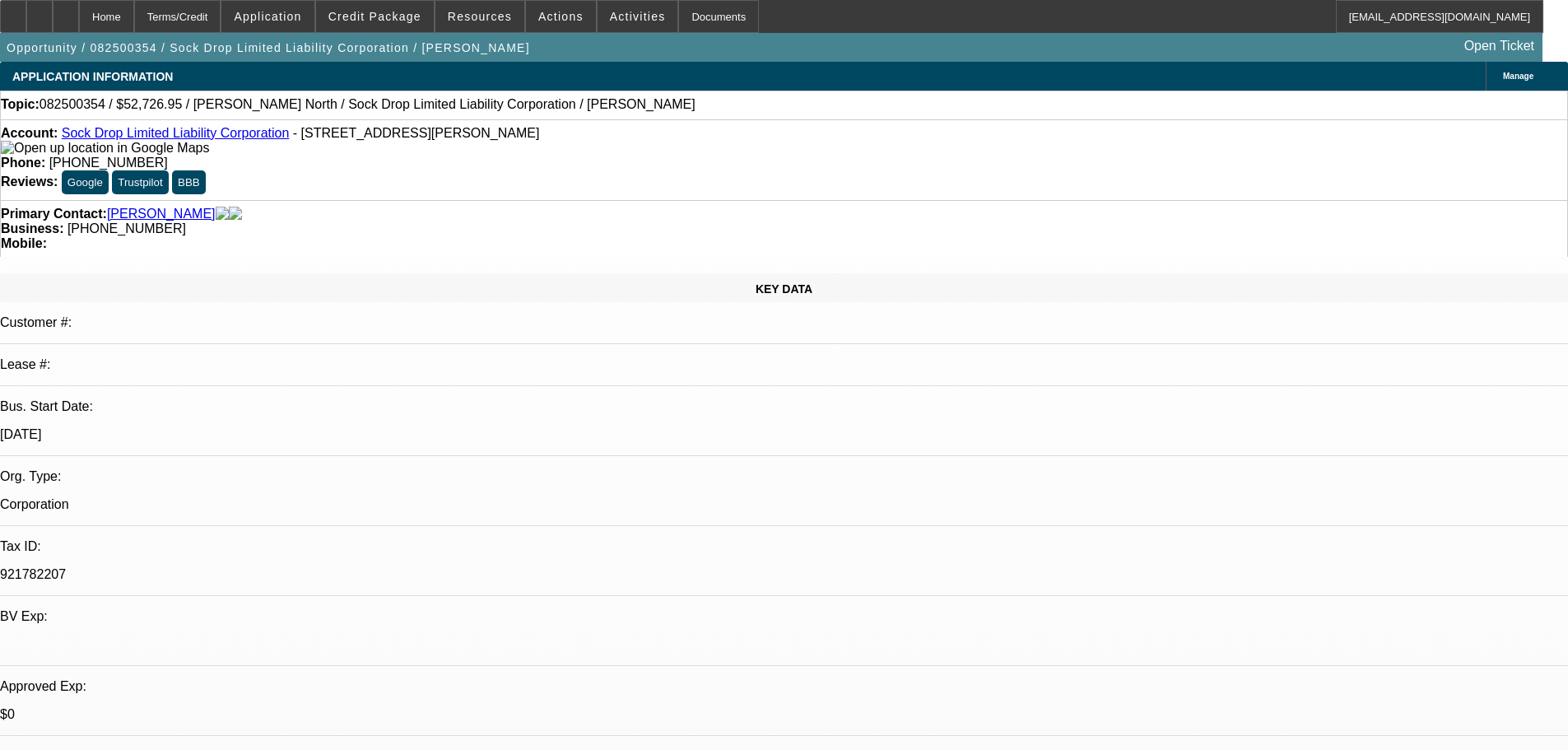
select select "4"
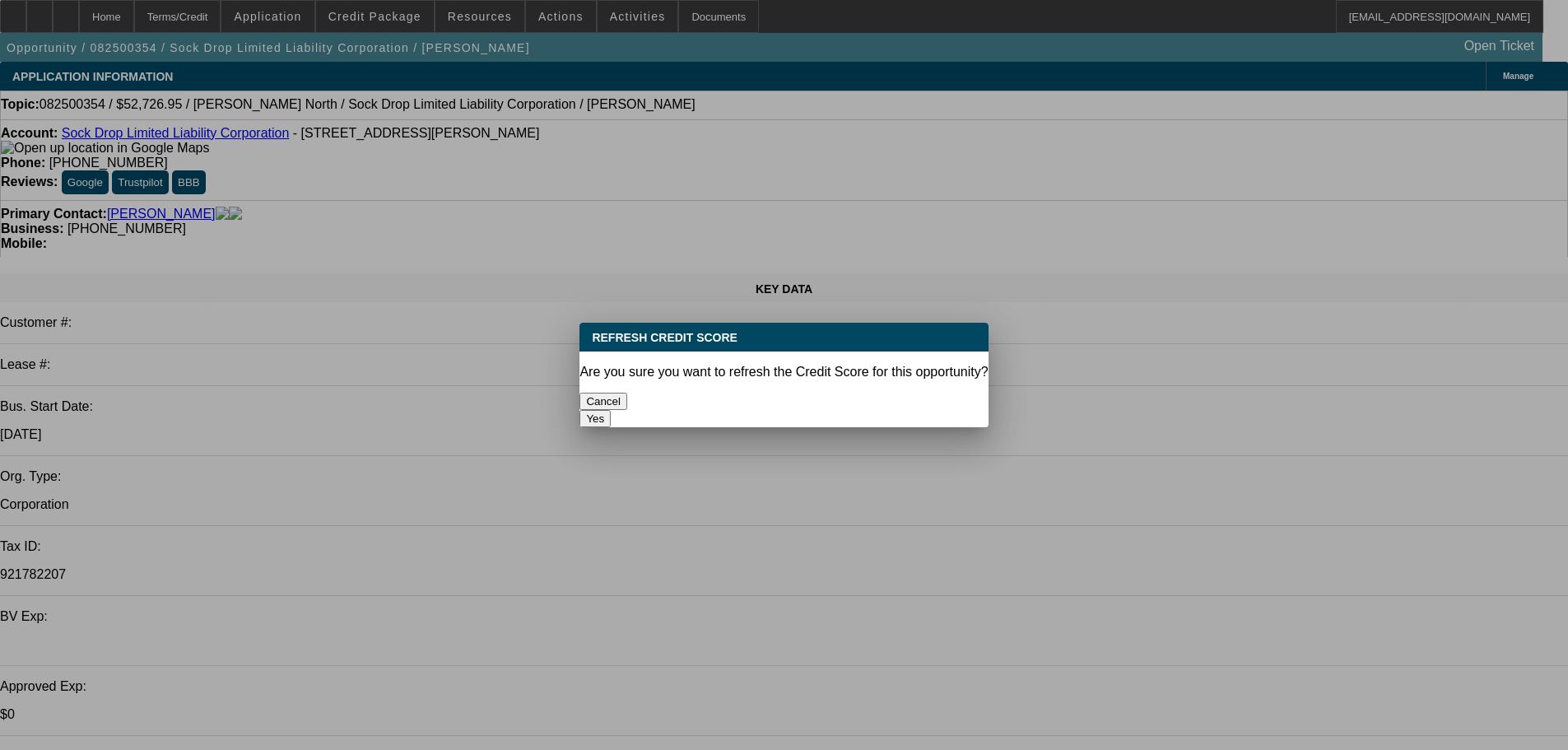
click at [611, 410] on button "Yes" at bounding box center [595, 418] width 31 height 17
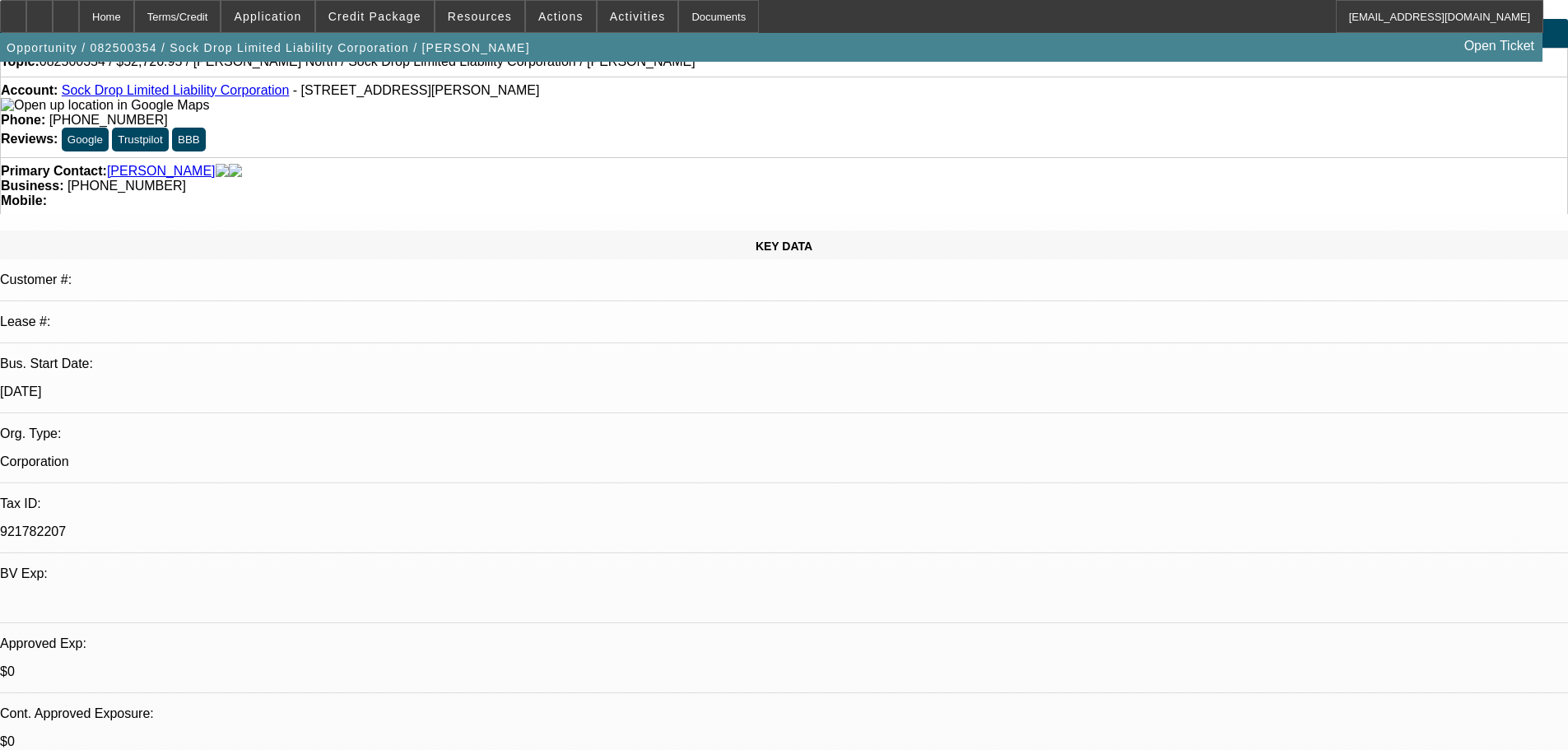
scroll to position [83, 0]
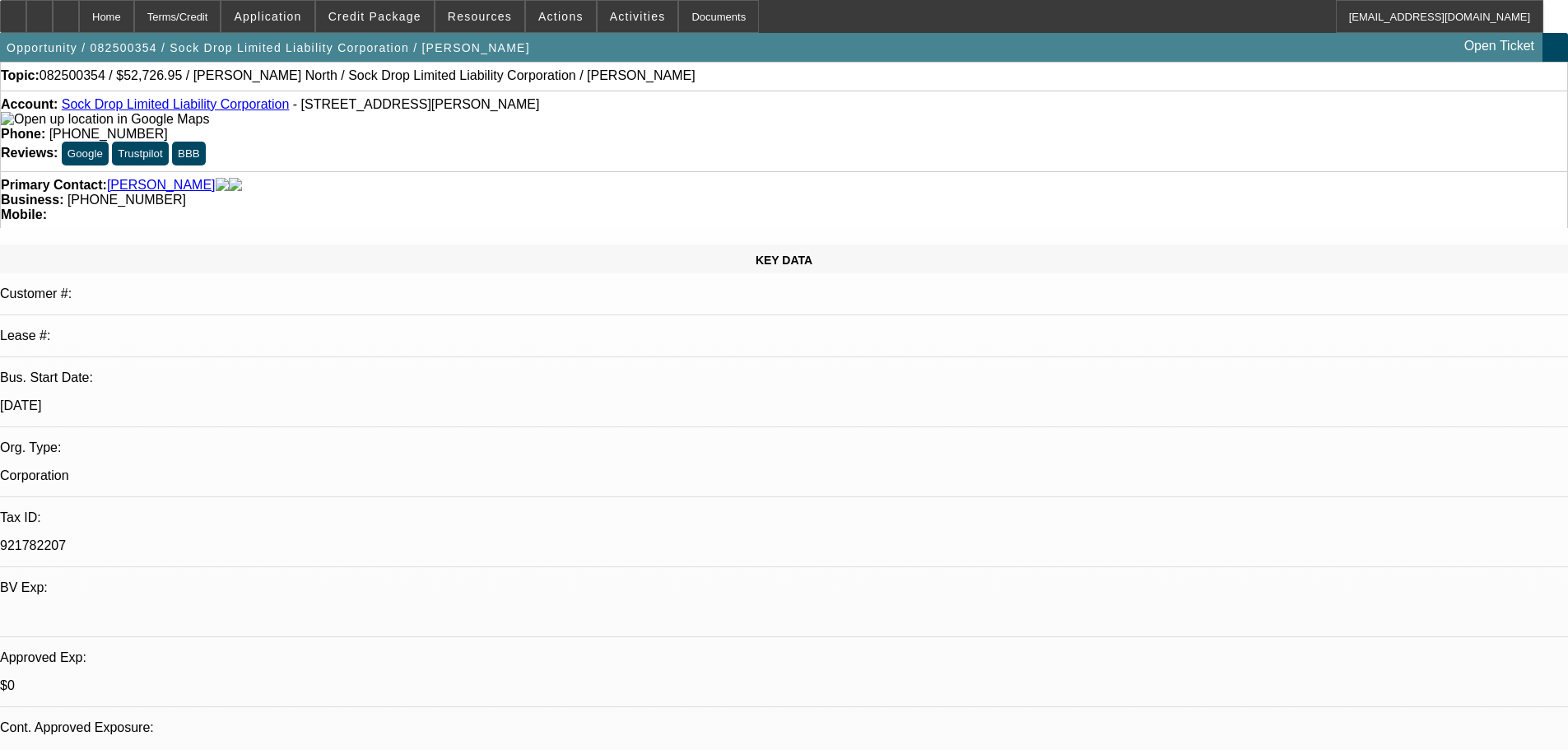
scroll to position [0, 0]
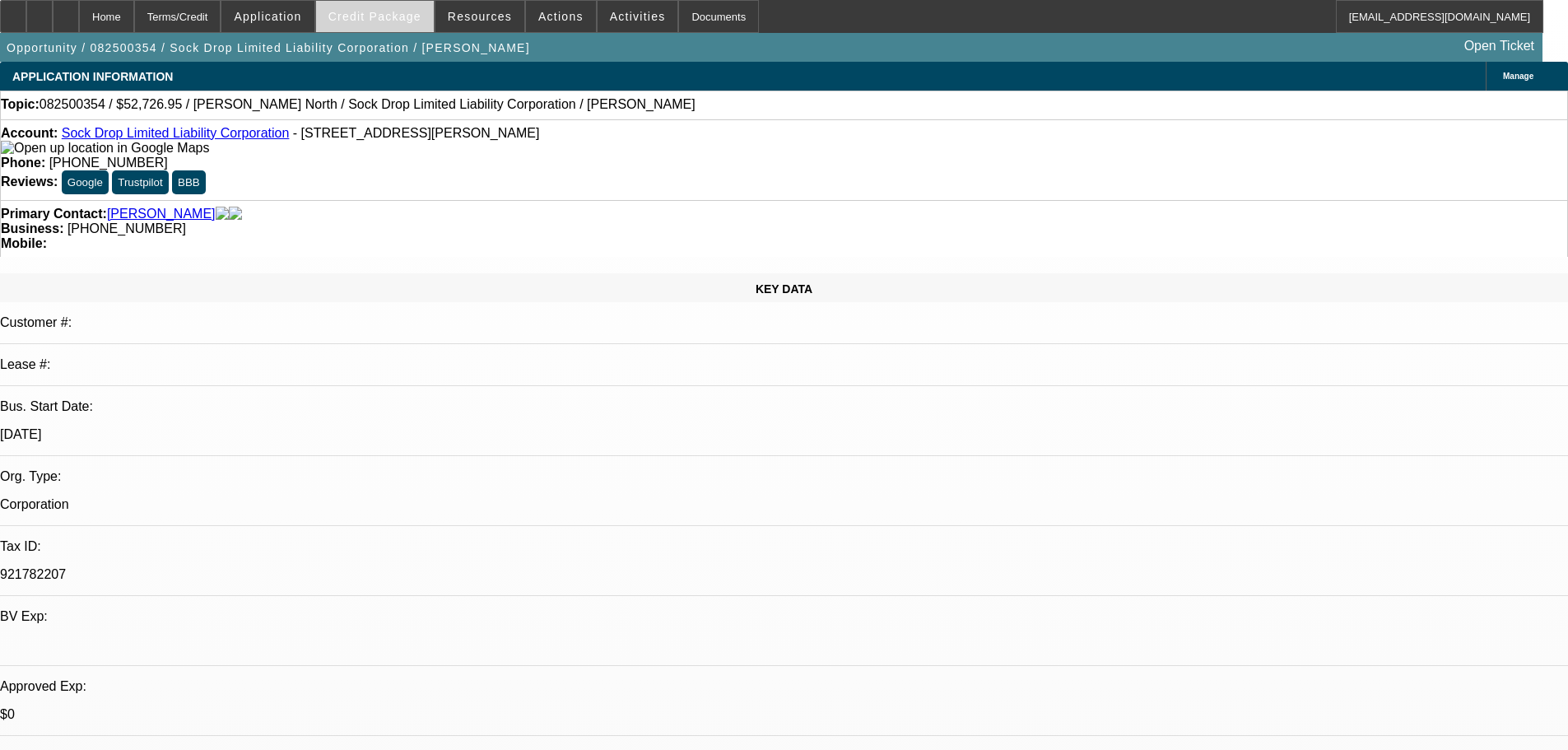
click at [394, 16] on span "Credit Package" at bounding box center [374, 17] width 93 height 13
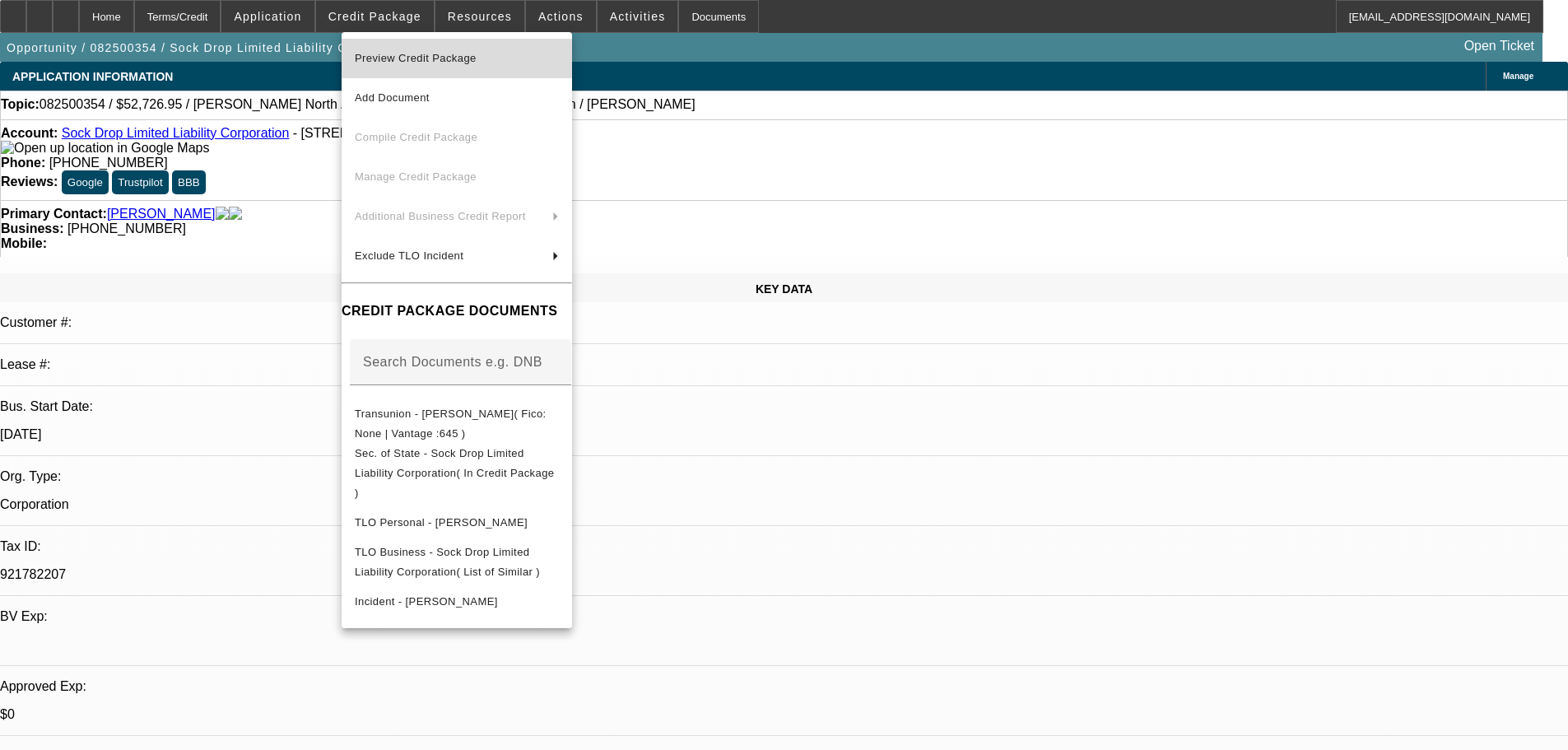
click at [411, 50] on span "Preview Credit Package" at bounding box center [457, 59] width 204 height 20
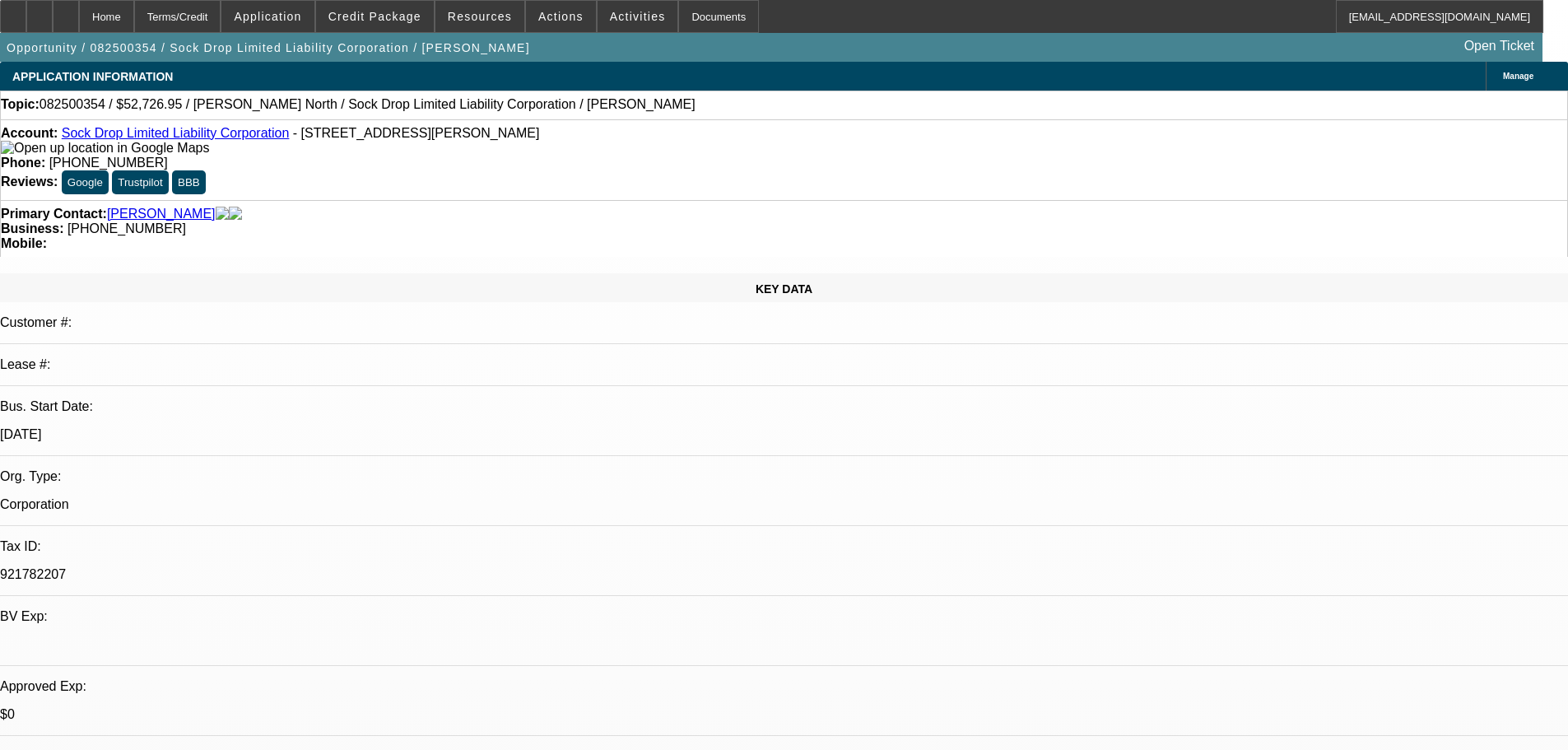
checkbox input "true"
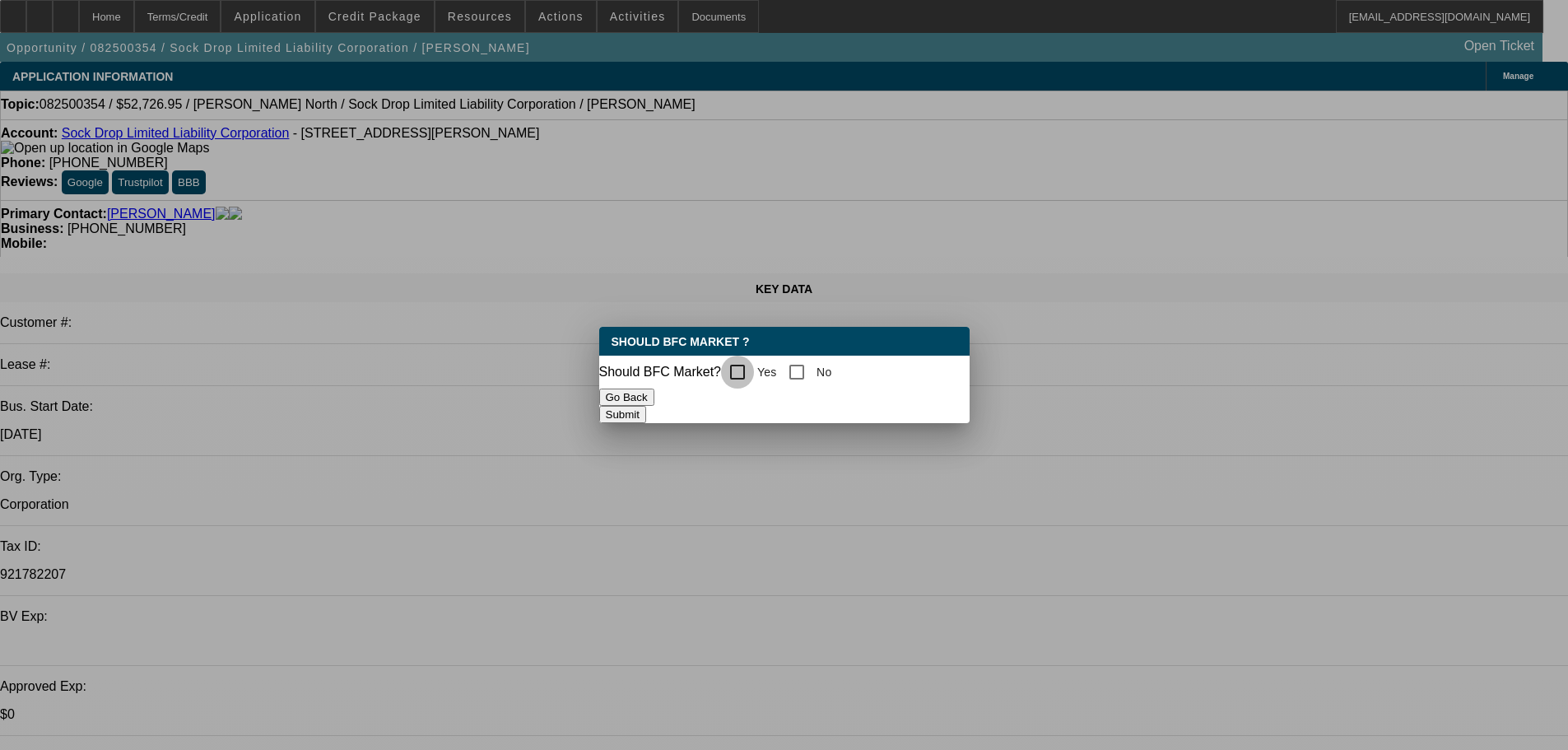
click at [747, 372] on input "Yes" at bounding box center [737, 372] width 33 height 33
checkbox input "true"
click at [646, 415] on button "Submit" at bounding box center [623, 414] width 47 height 17
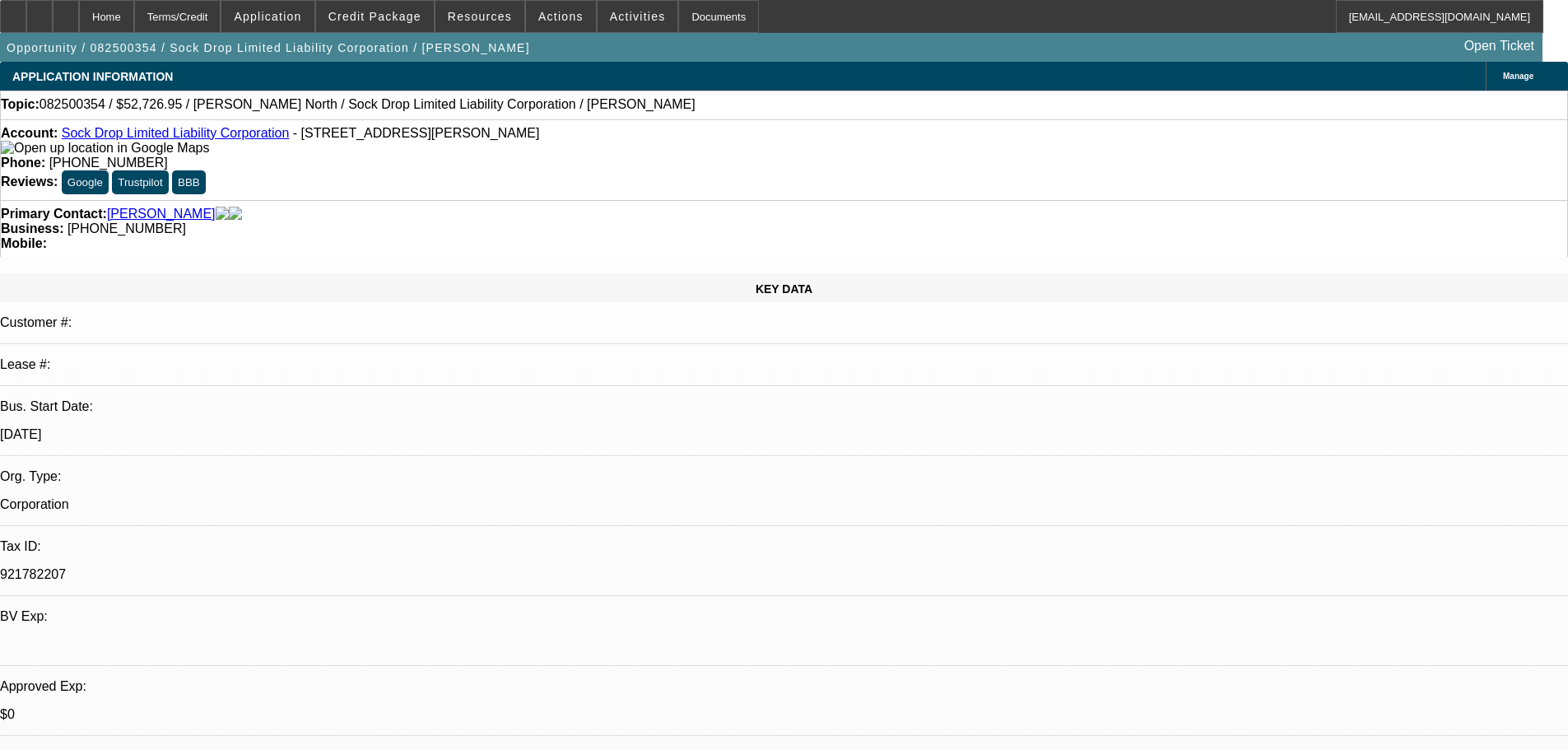
click at [27, 15] on div at bounding box center [13, 17] width 27 height 33
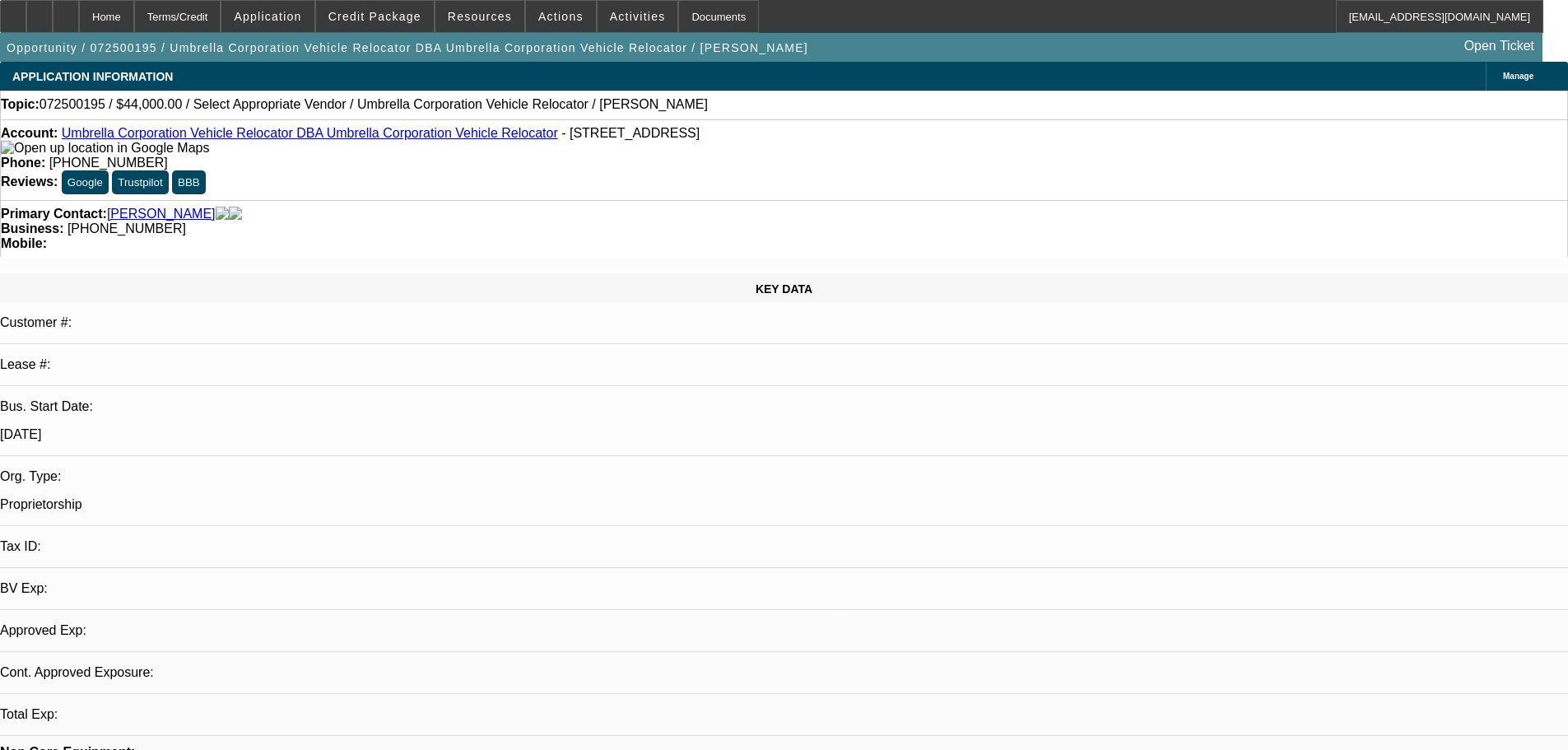
select select "0"
select select "2"
select select "0.1"
select select "4"
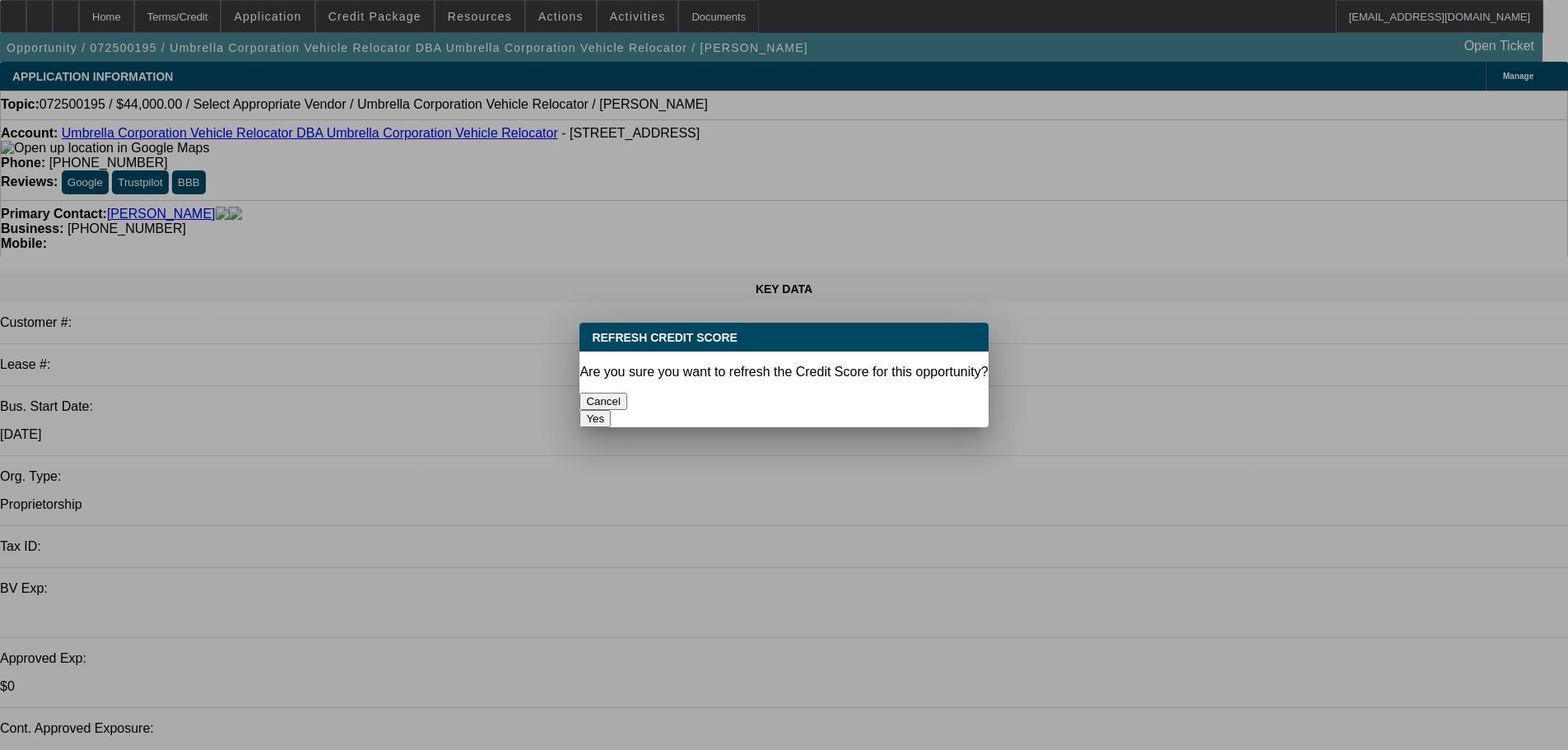
click at [611, 410] on button "Yes" at bounding box center [595, 418] width 31 height 17
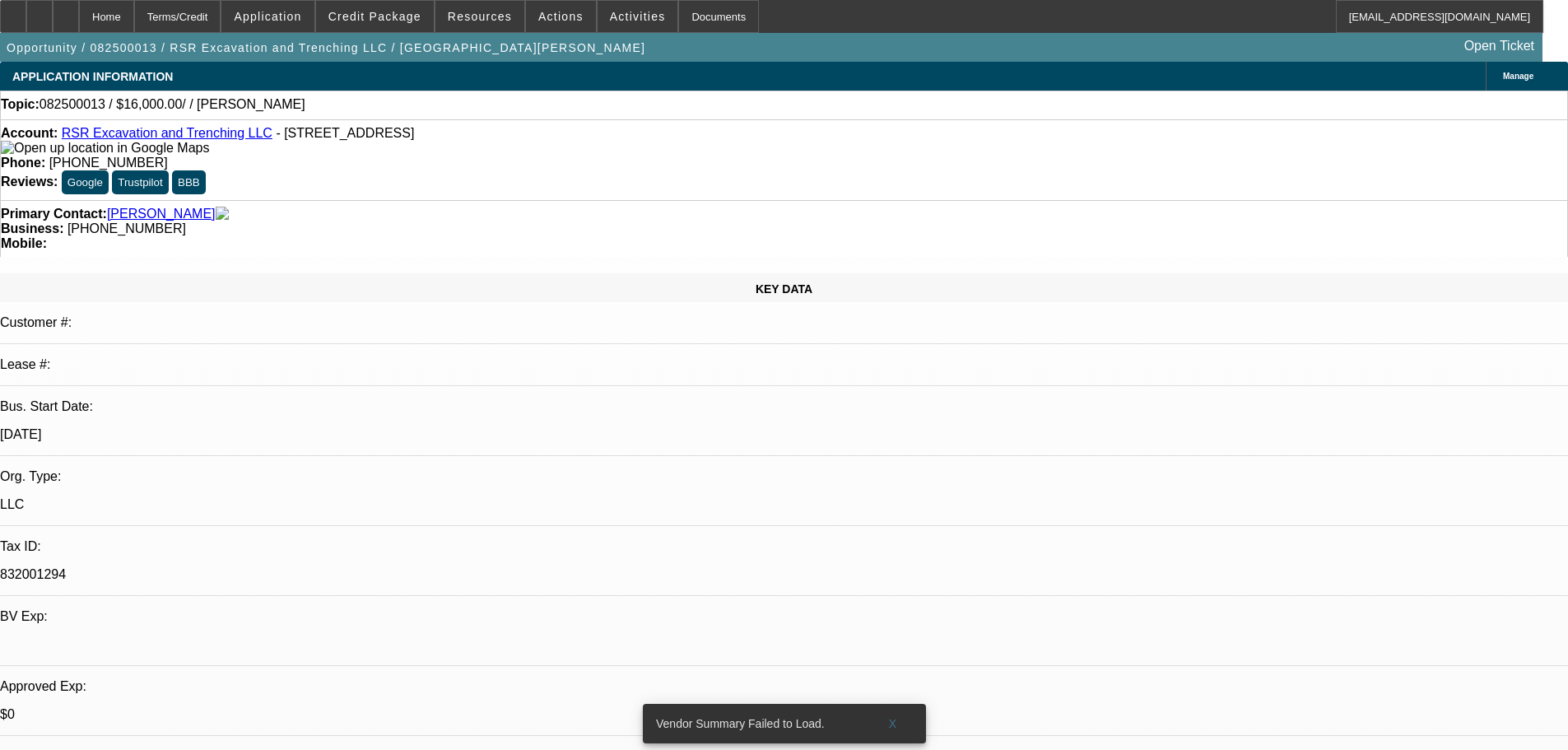
select select "0"
select select "2"
select select "0.1"
select select "4"
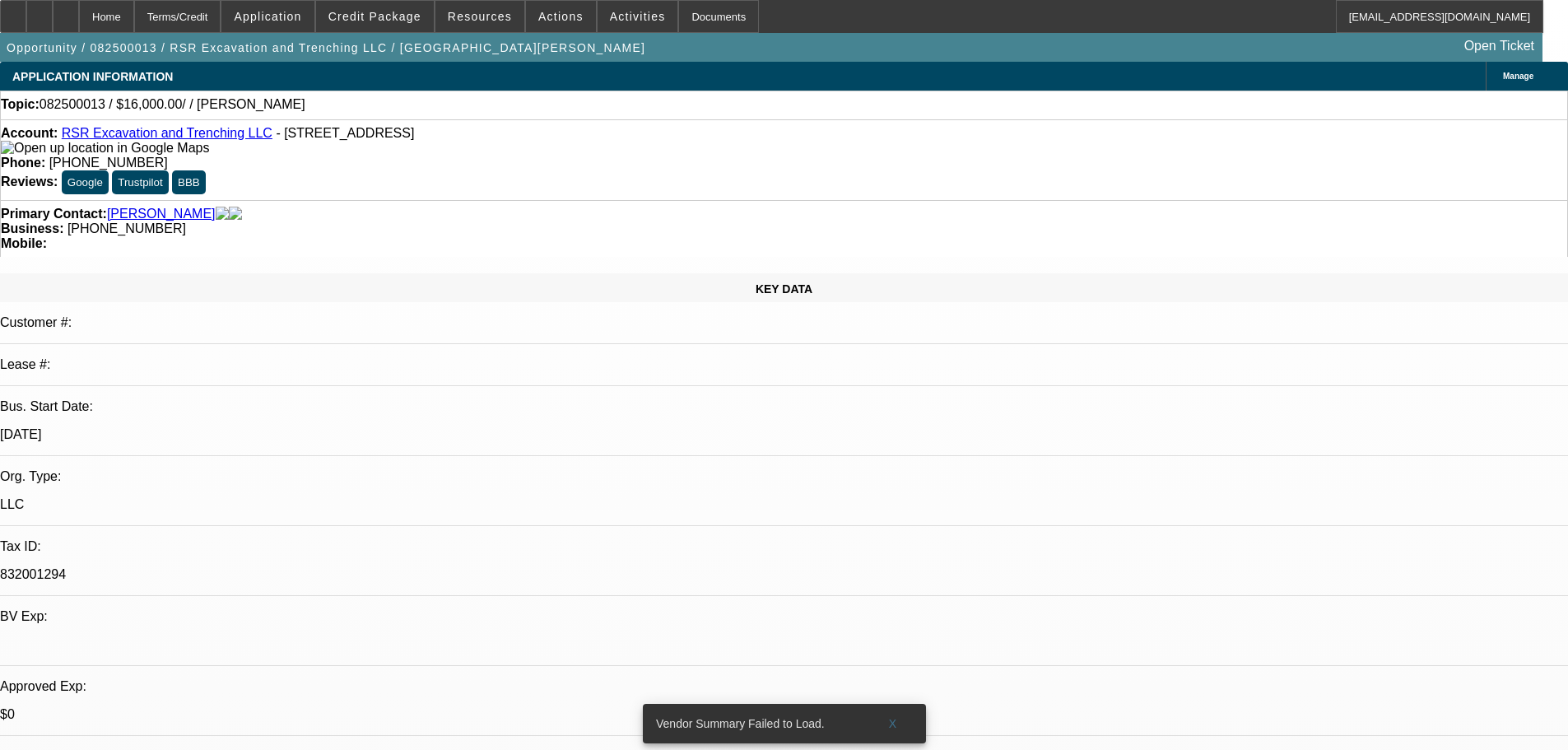
click at [892, 717] on span "X" at bounding box center [893, 723] width 9 height 13
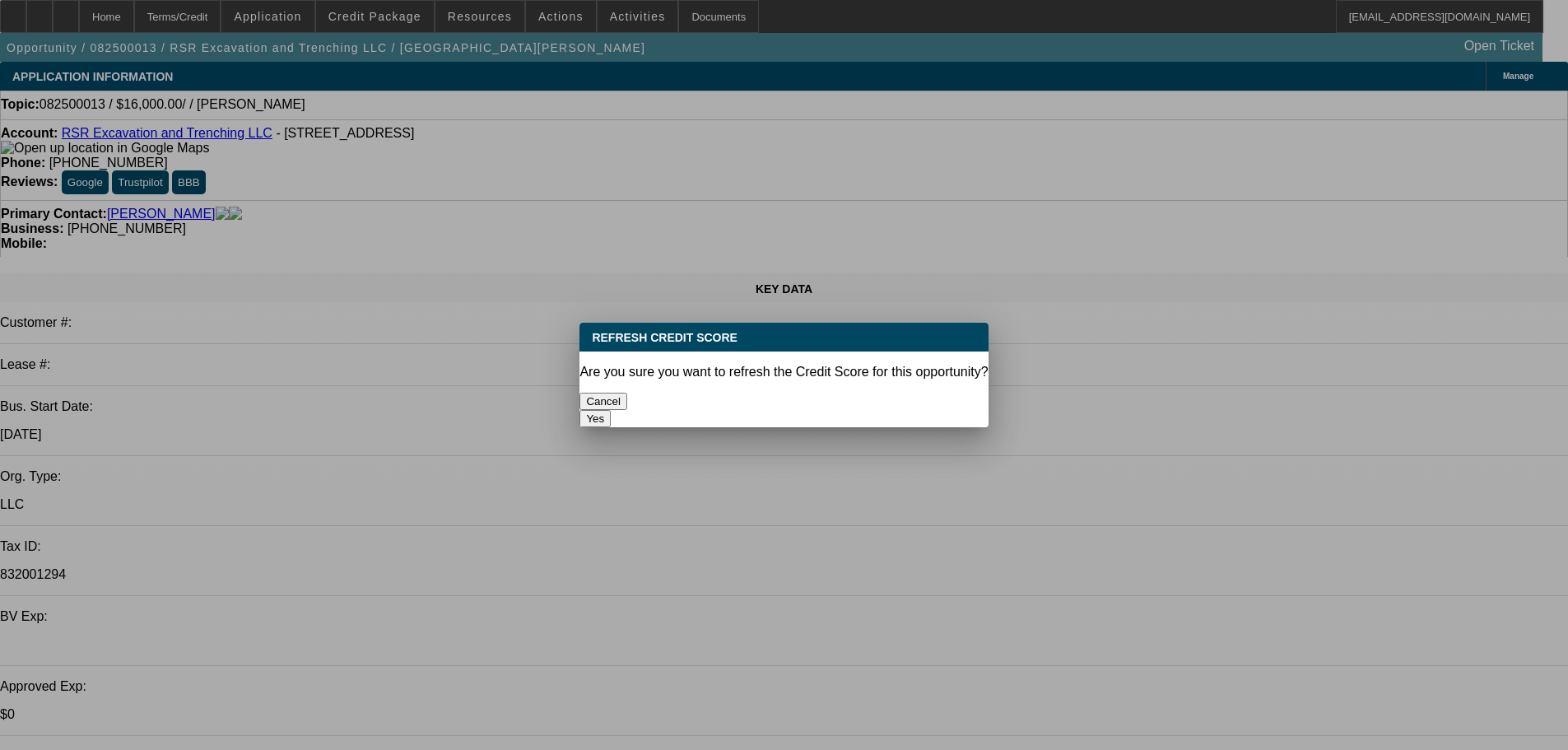
click at [611, 410] on button "Yes" at bounding box center [595, 418] width 31 height 17
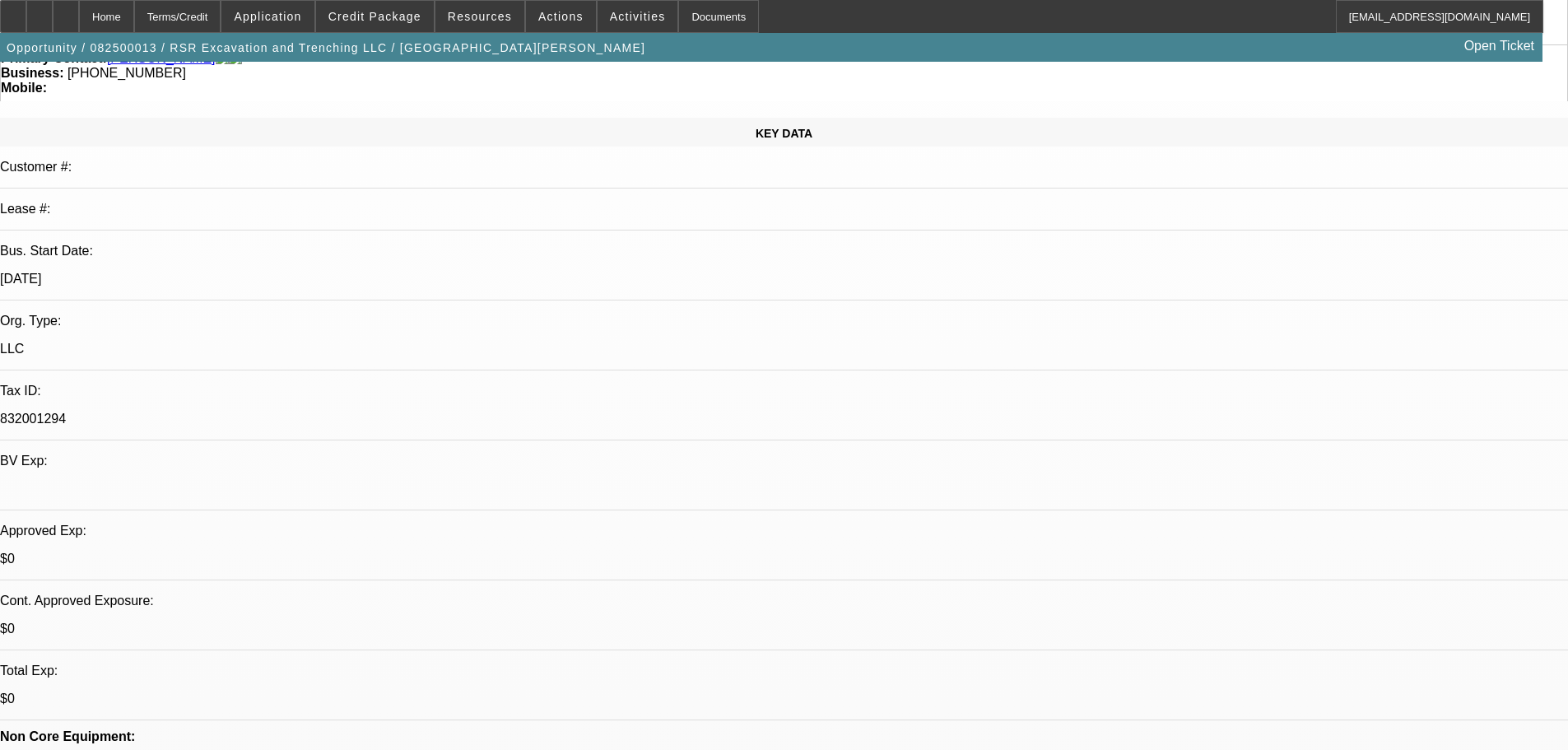
scroll to position [165, 0]
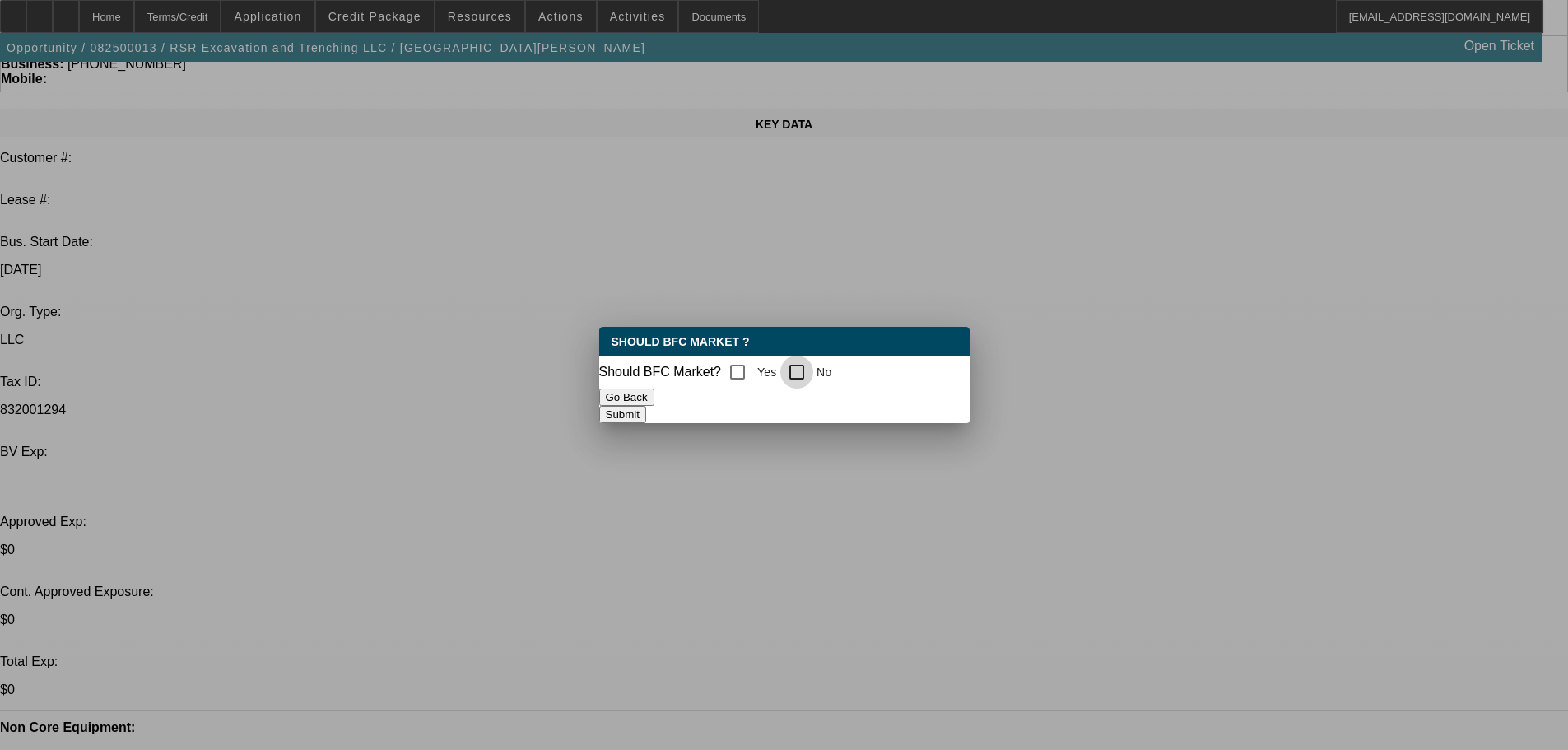
click at [799, 367] on input "No" at bounding box center [797, 372] width 33 height 33
checkbox input "true"
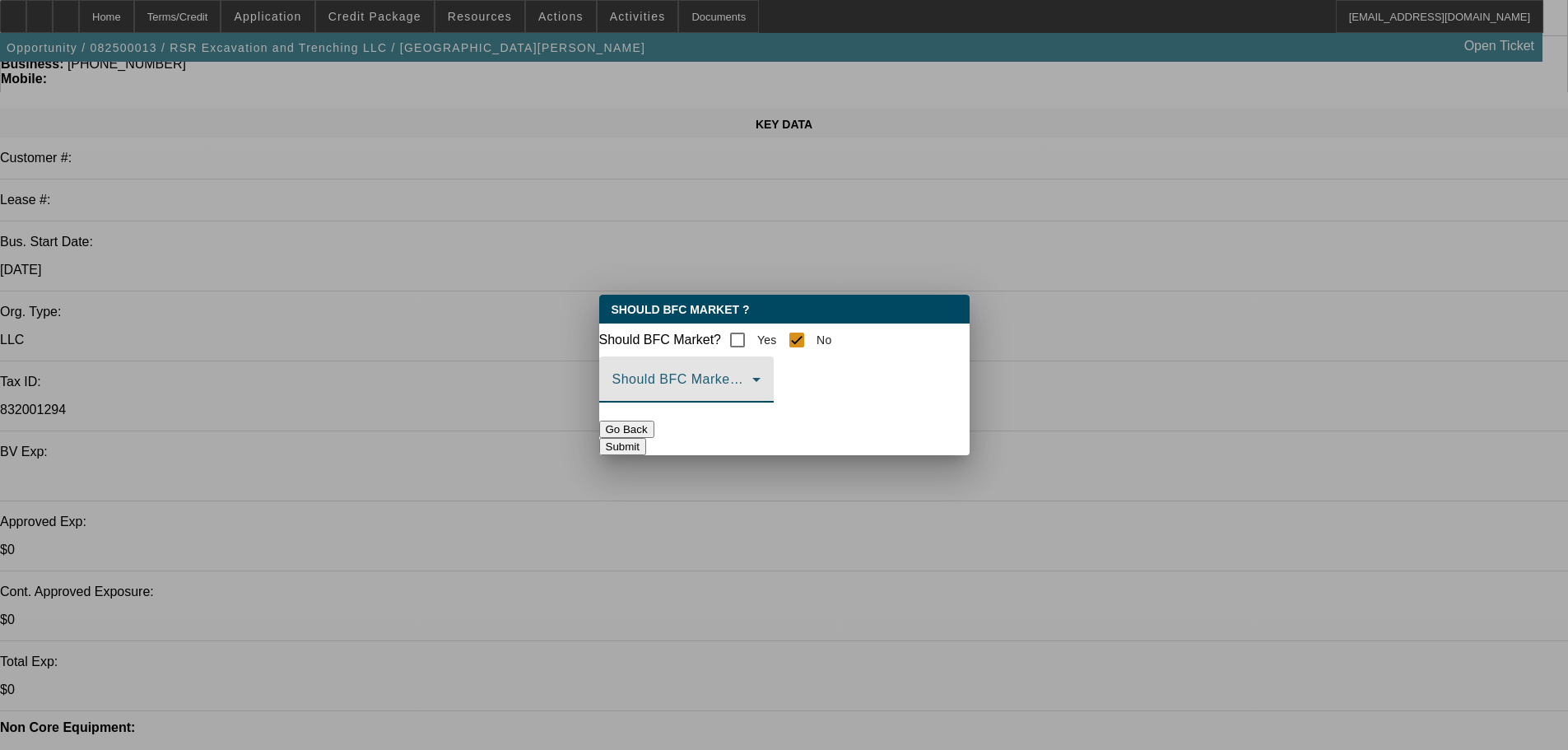
click at [753, 388] on span at bounding box center [682, 386] width 140 height 20
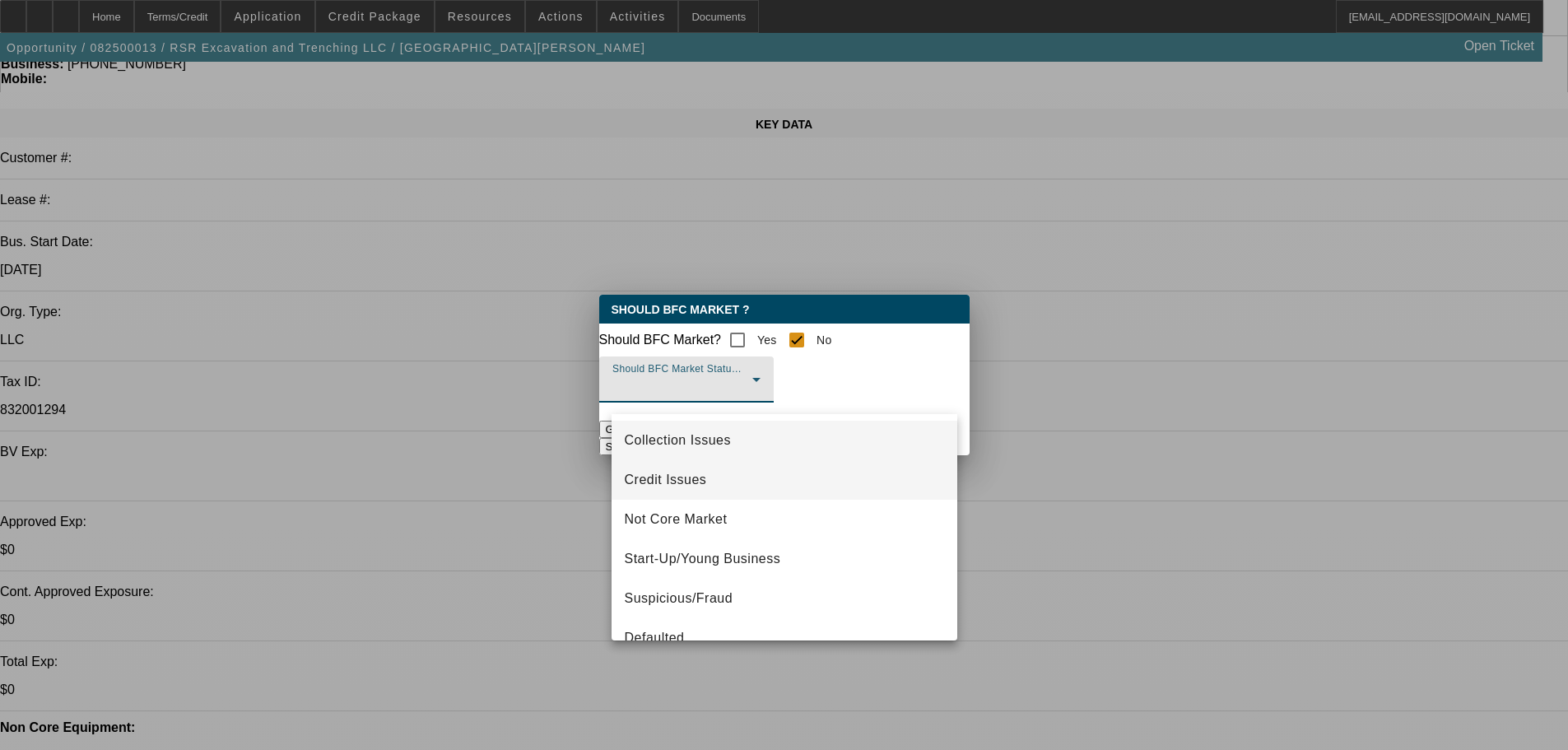
click at [690, 485] on span "Credit Issues" at bounding box center [666, 480] width 83 height 20
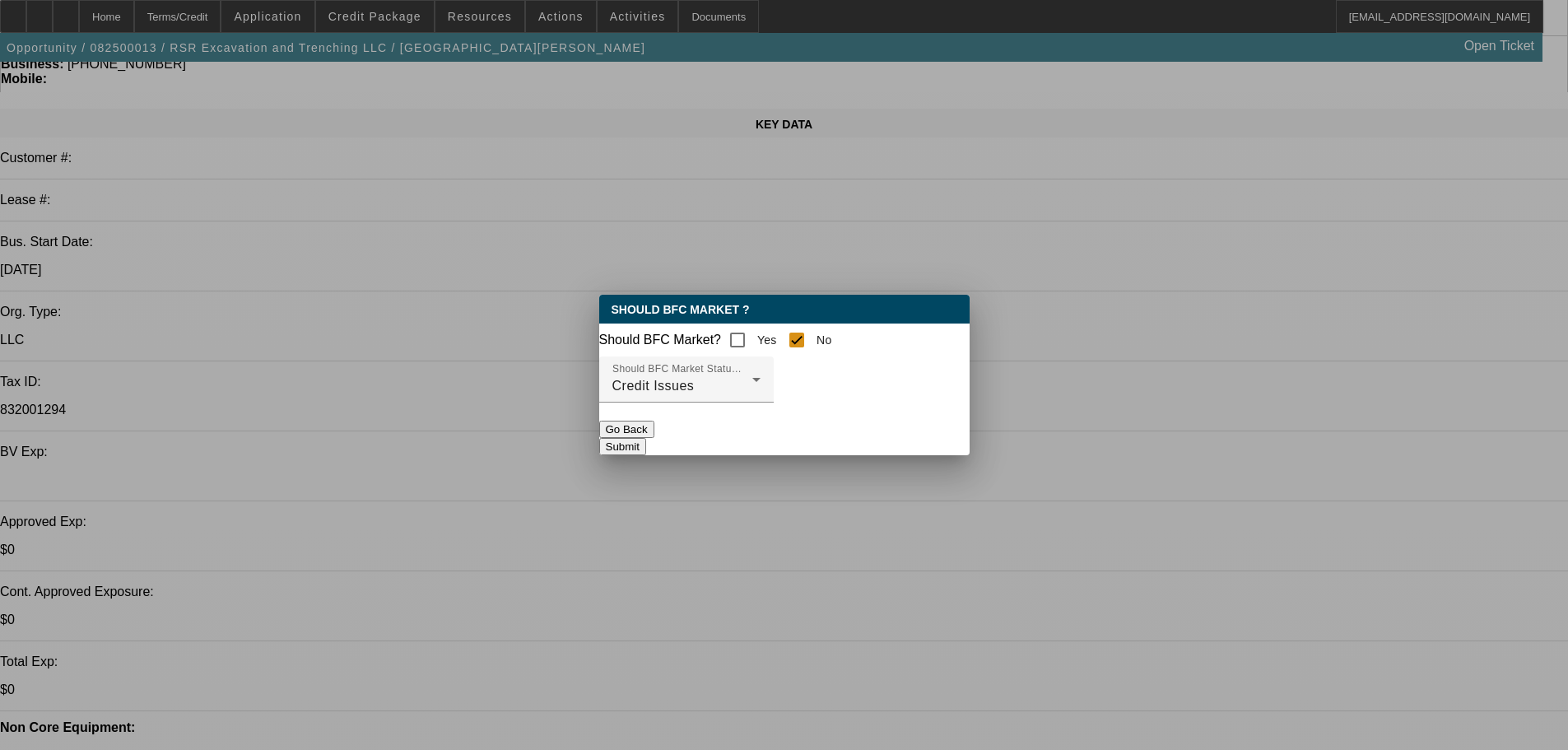
click at [646, 439] on button "Submit" at bounding box center [623, 447] width 47 height 17
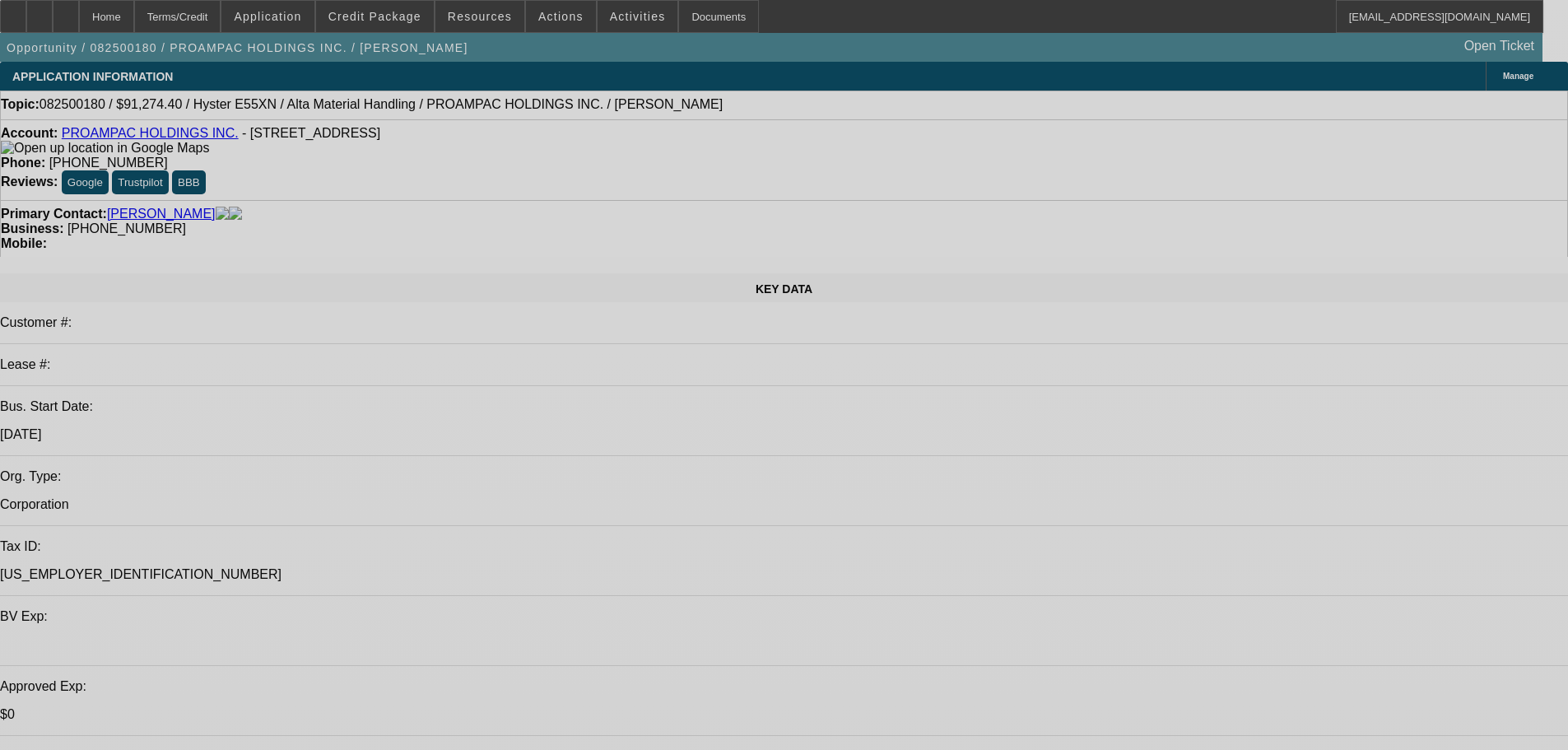
select select "0"
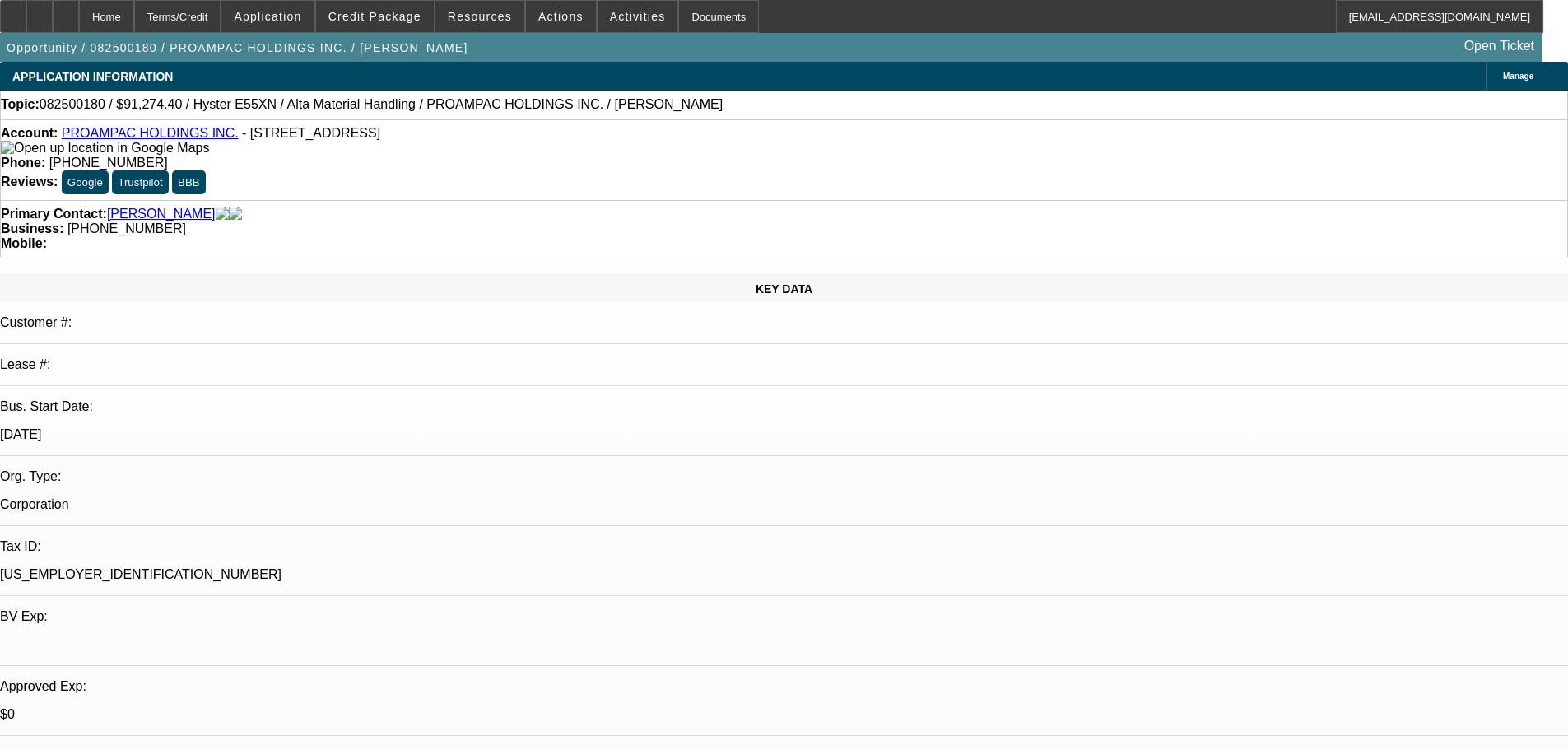
select select "0"
select select "2"
select select "0"
select select "5"
select select "0"
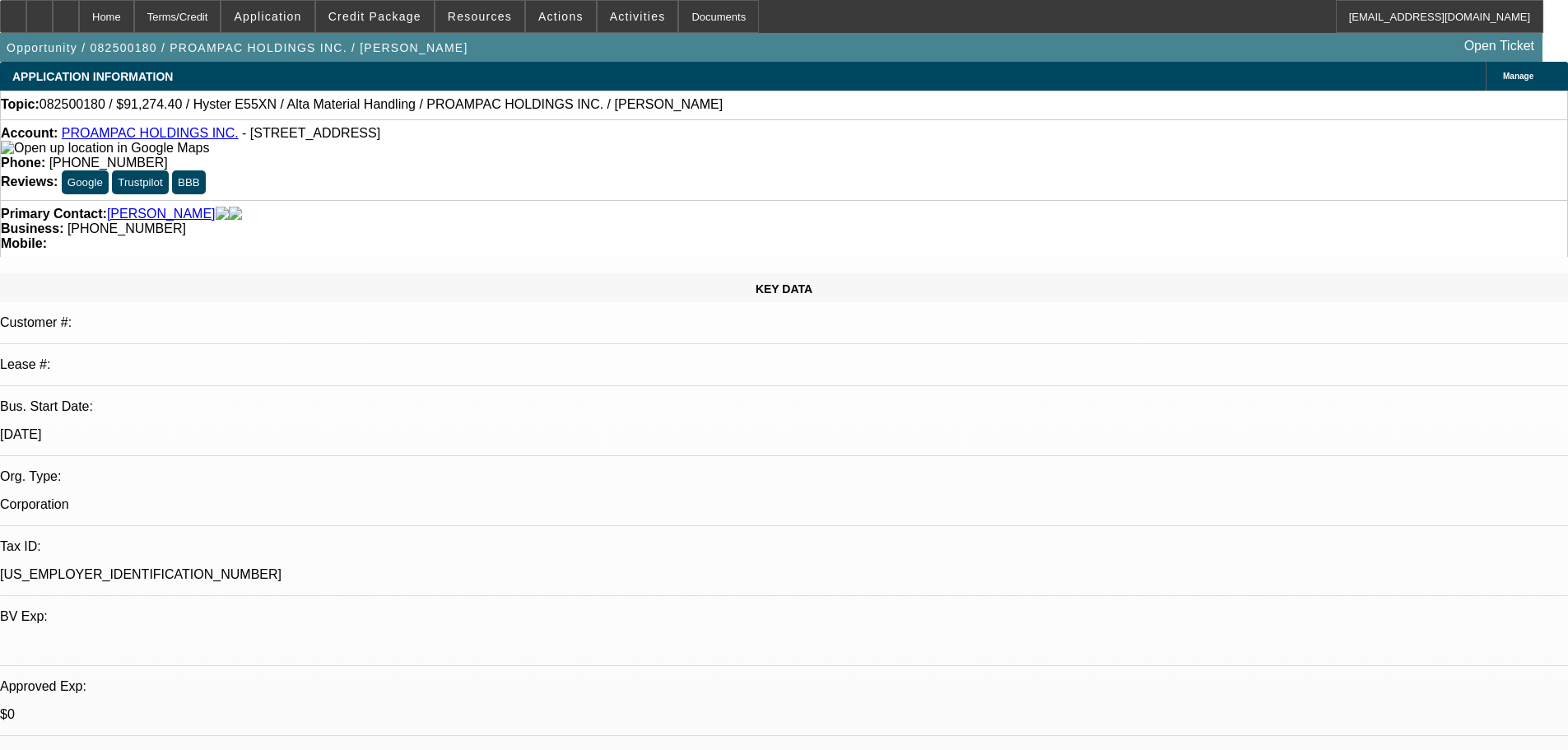
select select "2"
select select "0"
select select "5"
select select "0"
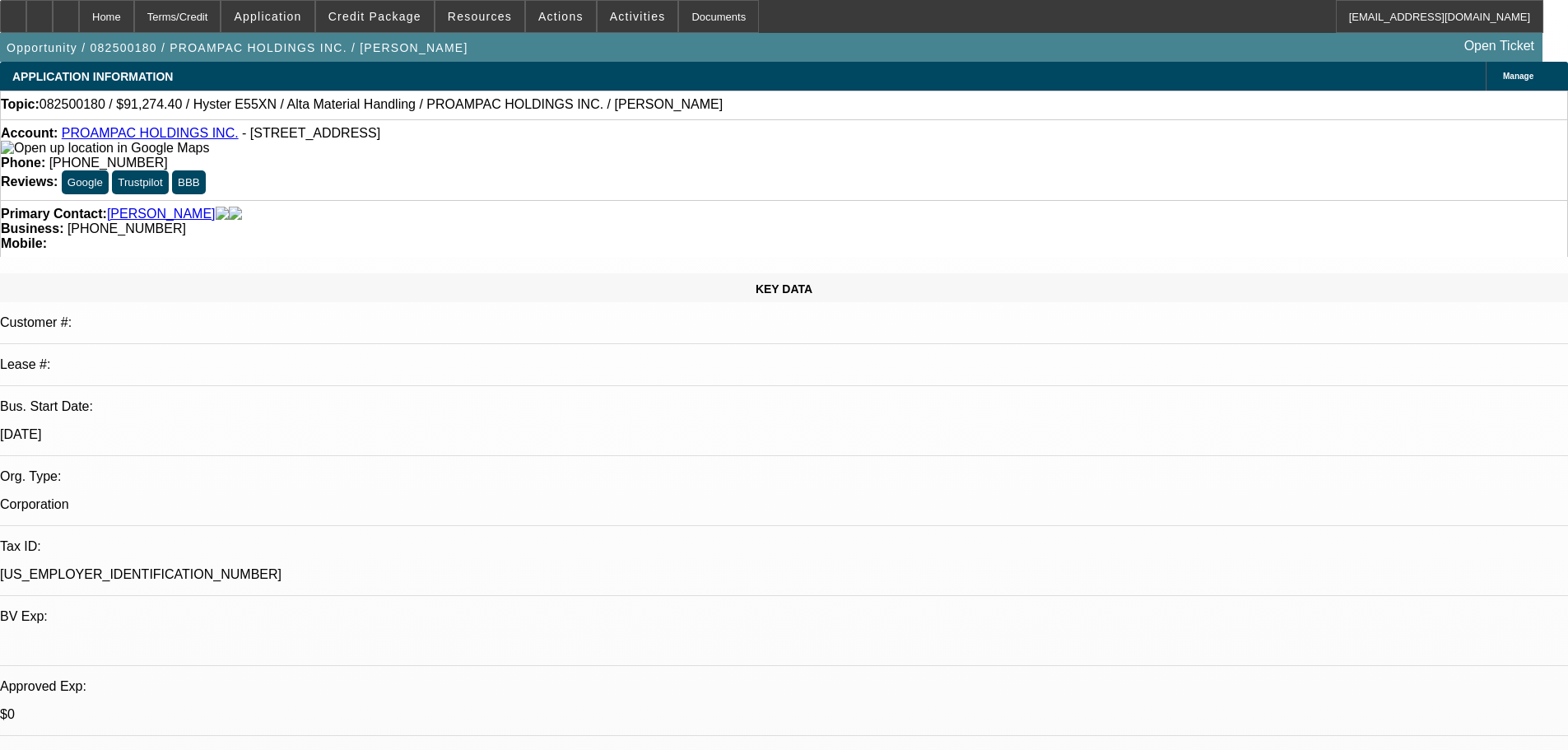
select select "2"
select select "0"
select select "5"
select select "0"
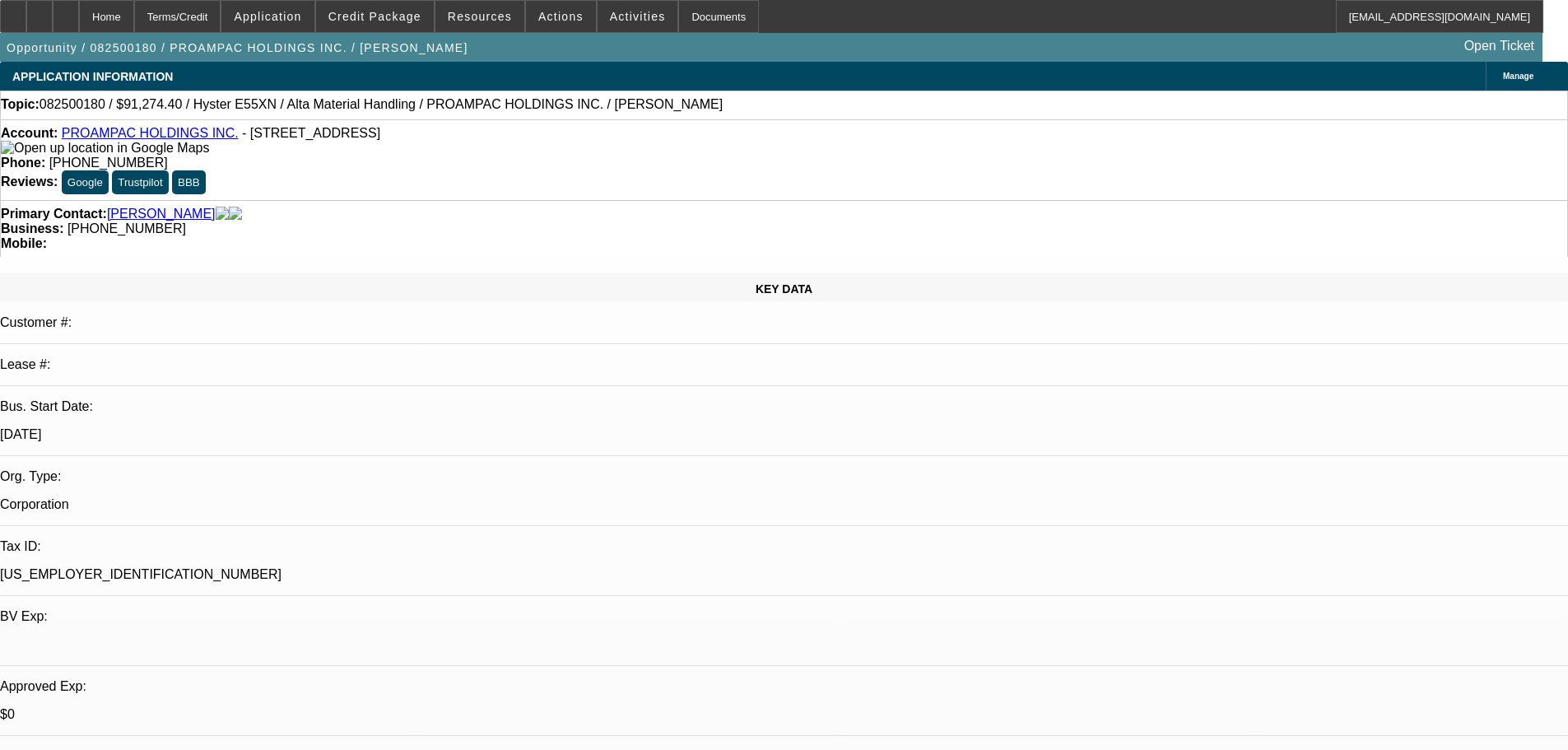
select select "0"
select select "2"
select select "0"
select select "5"
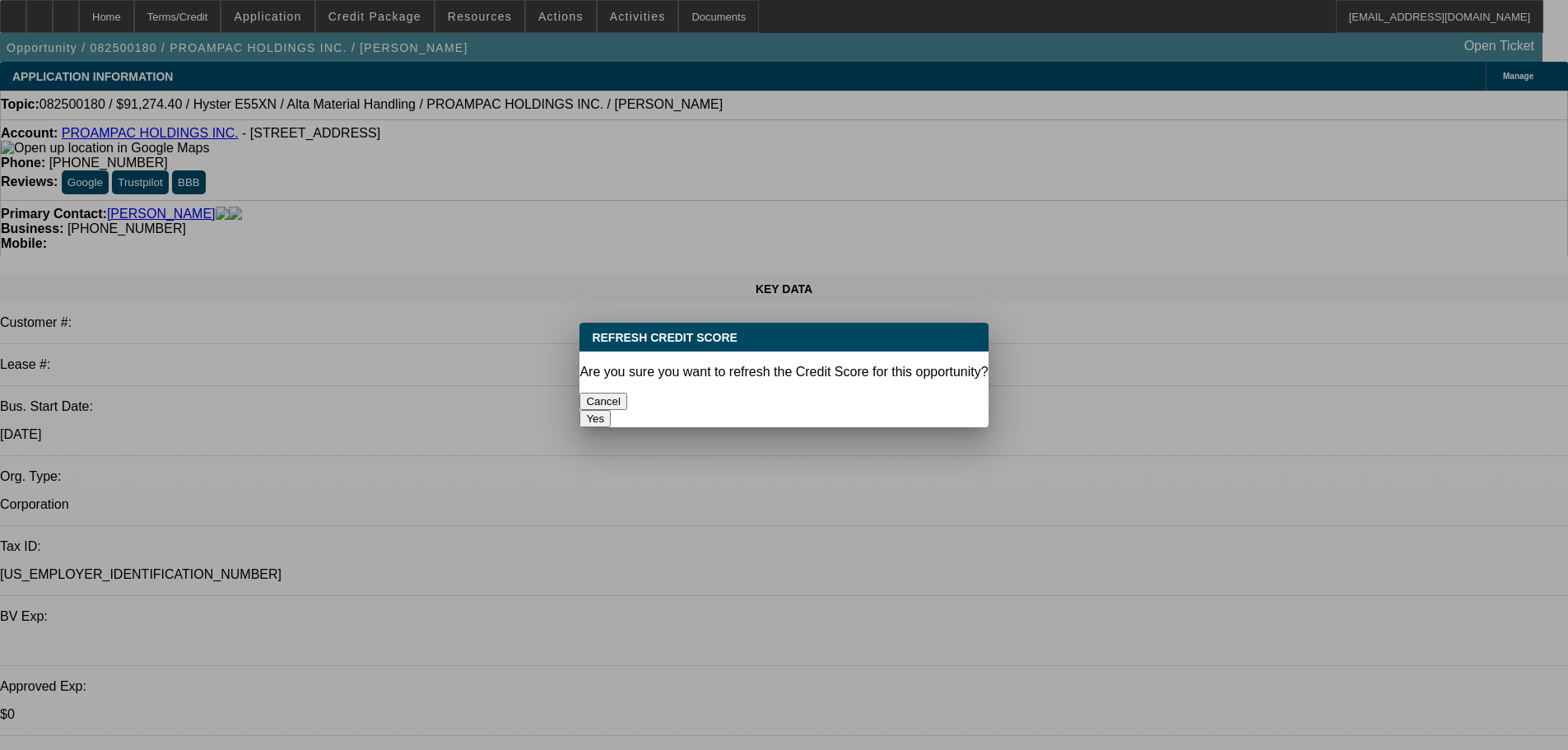
click at [611, 410] on button "Yes" at bounding box center [595, 418] width 31 height 17
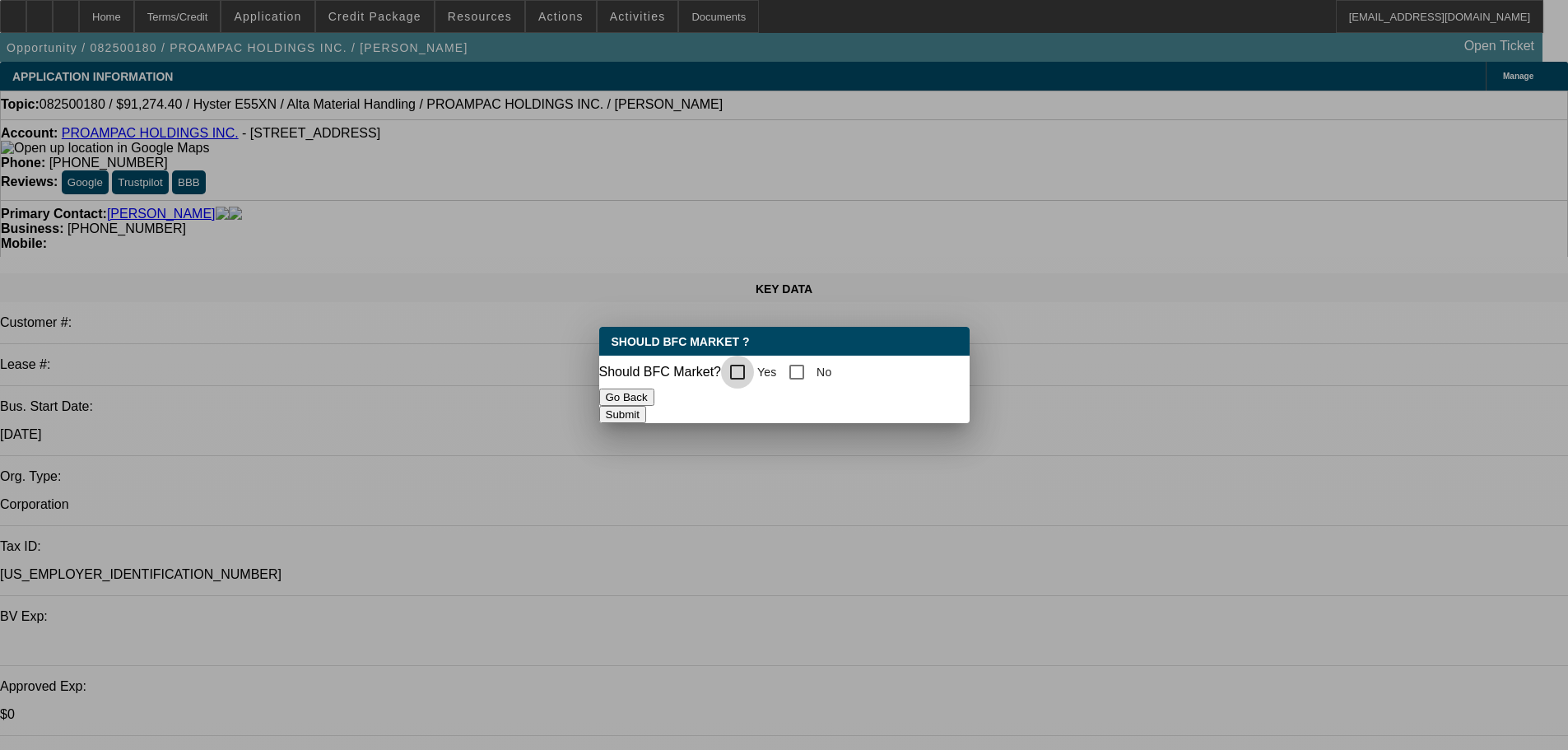
click at [742, 366] on input "Yes" at bounding box center [737, 372] width 33 height 33
checkbox input "true"
click at [646, 406] on button "Submit" at bounding box center [623, 414] width 47 height 17
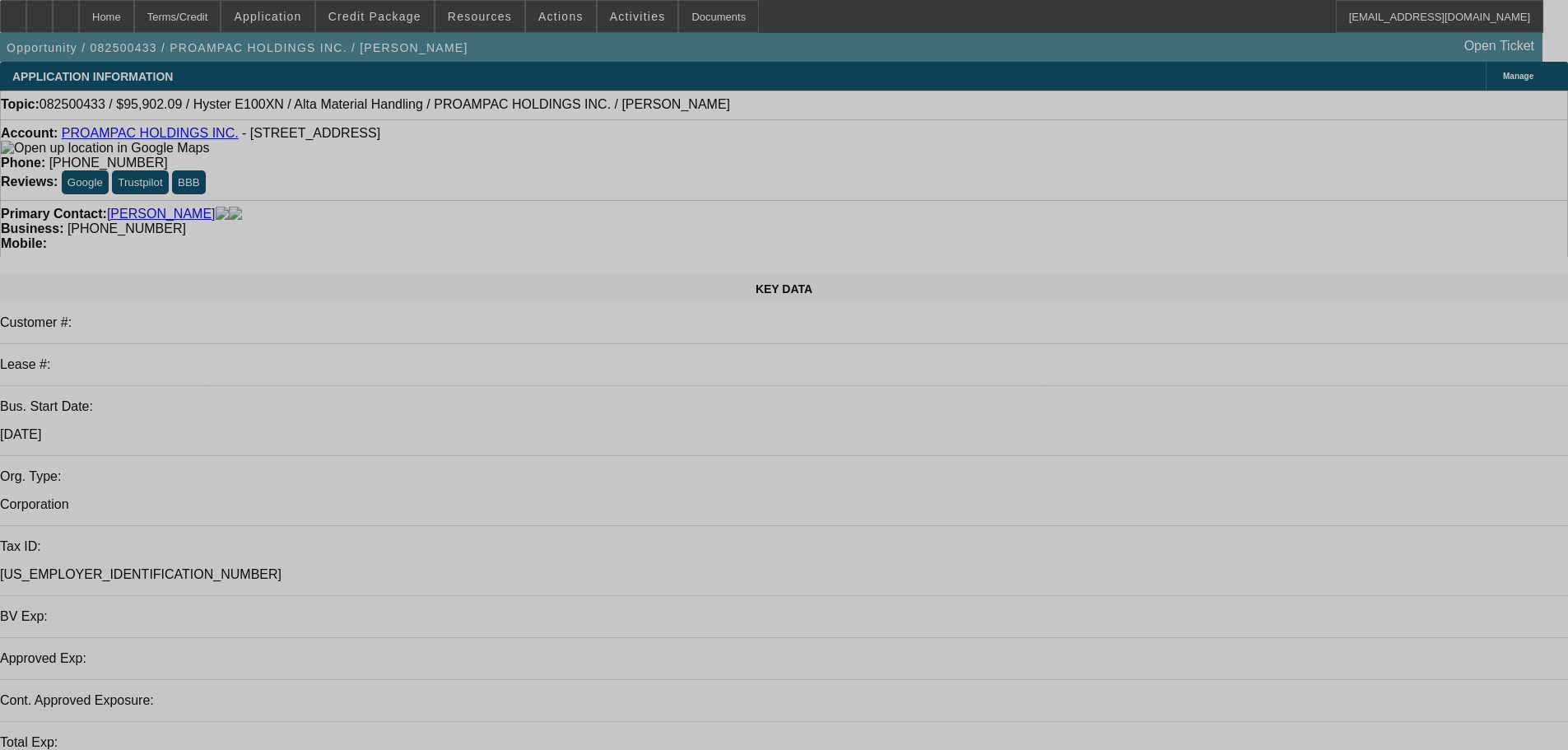
select select "0"
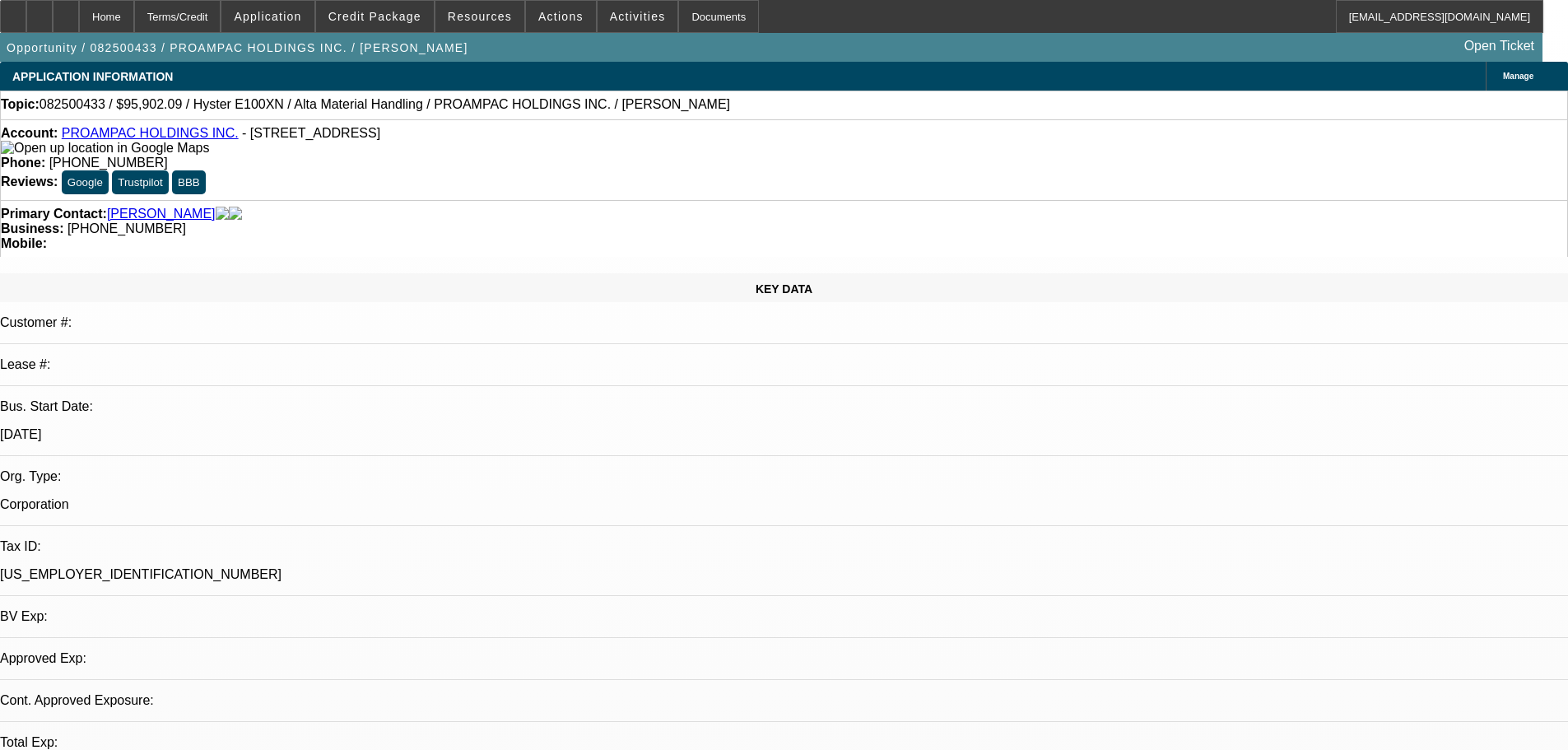
select select "2"
select select "0"
select select "5"
select select "0"
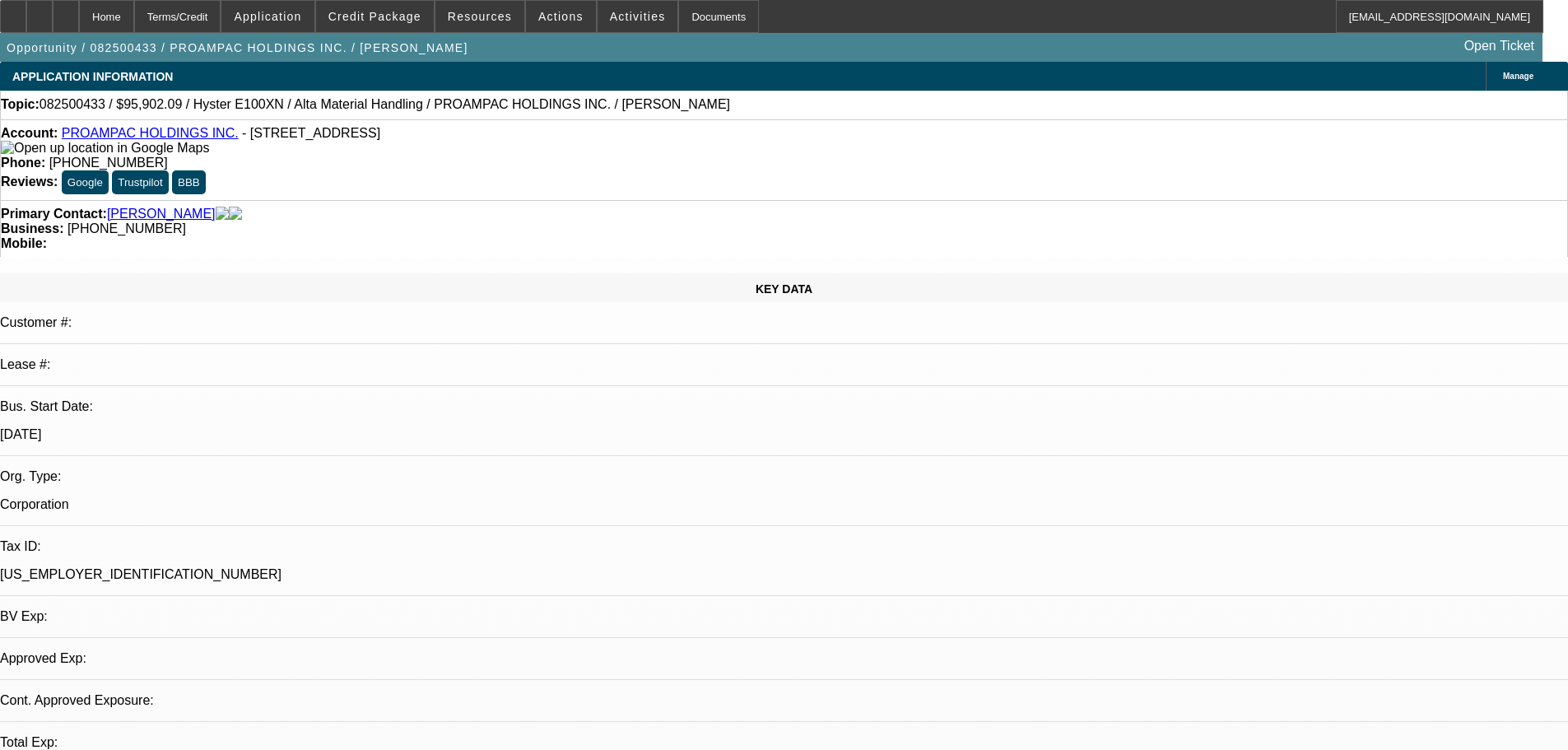
select select "2"
select select "0"
select select "5"
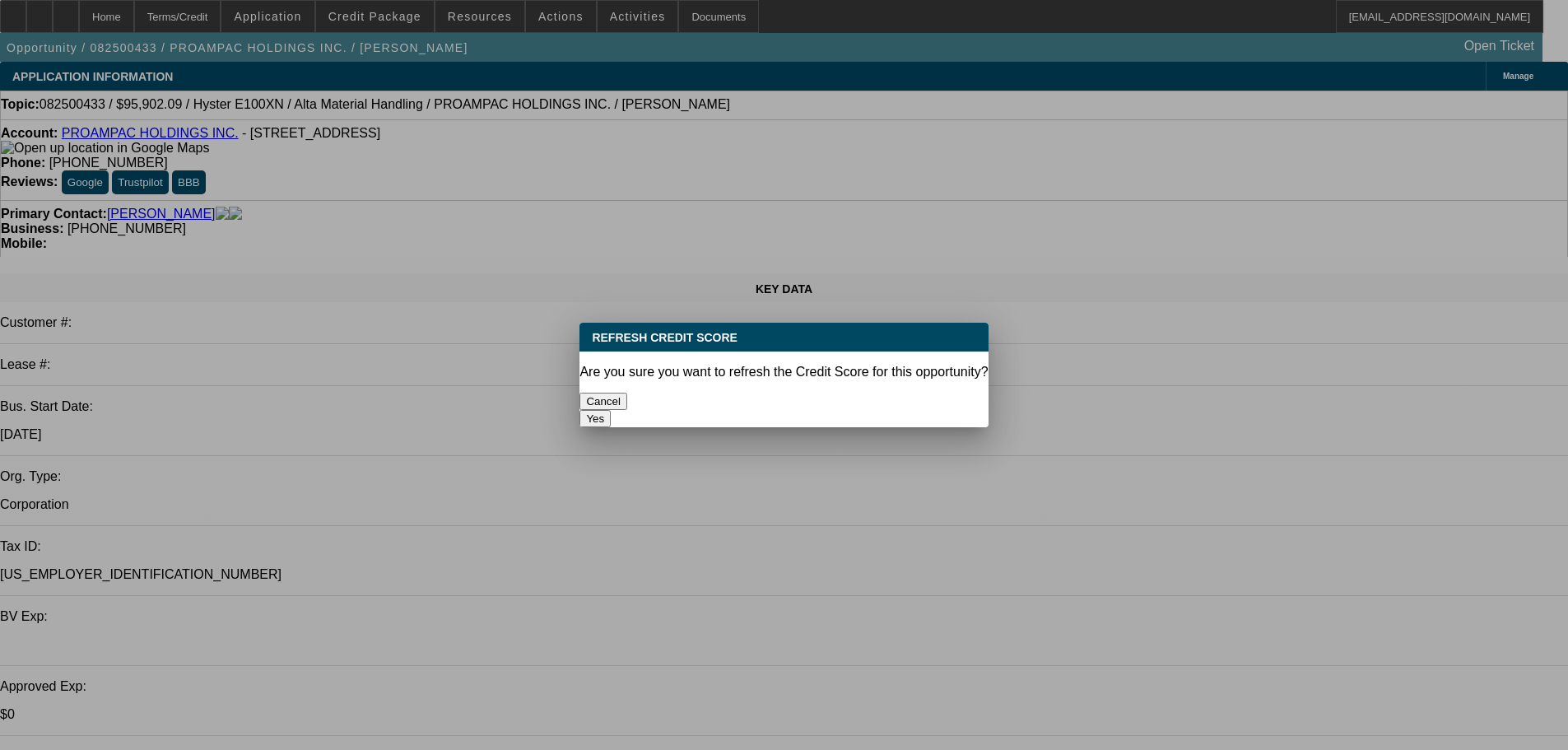
click at [611, 410] on button "Yes" at bounding box center [595, 418] width 31 height 17
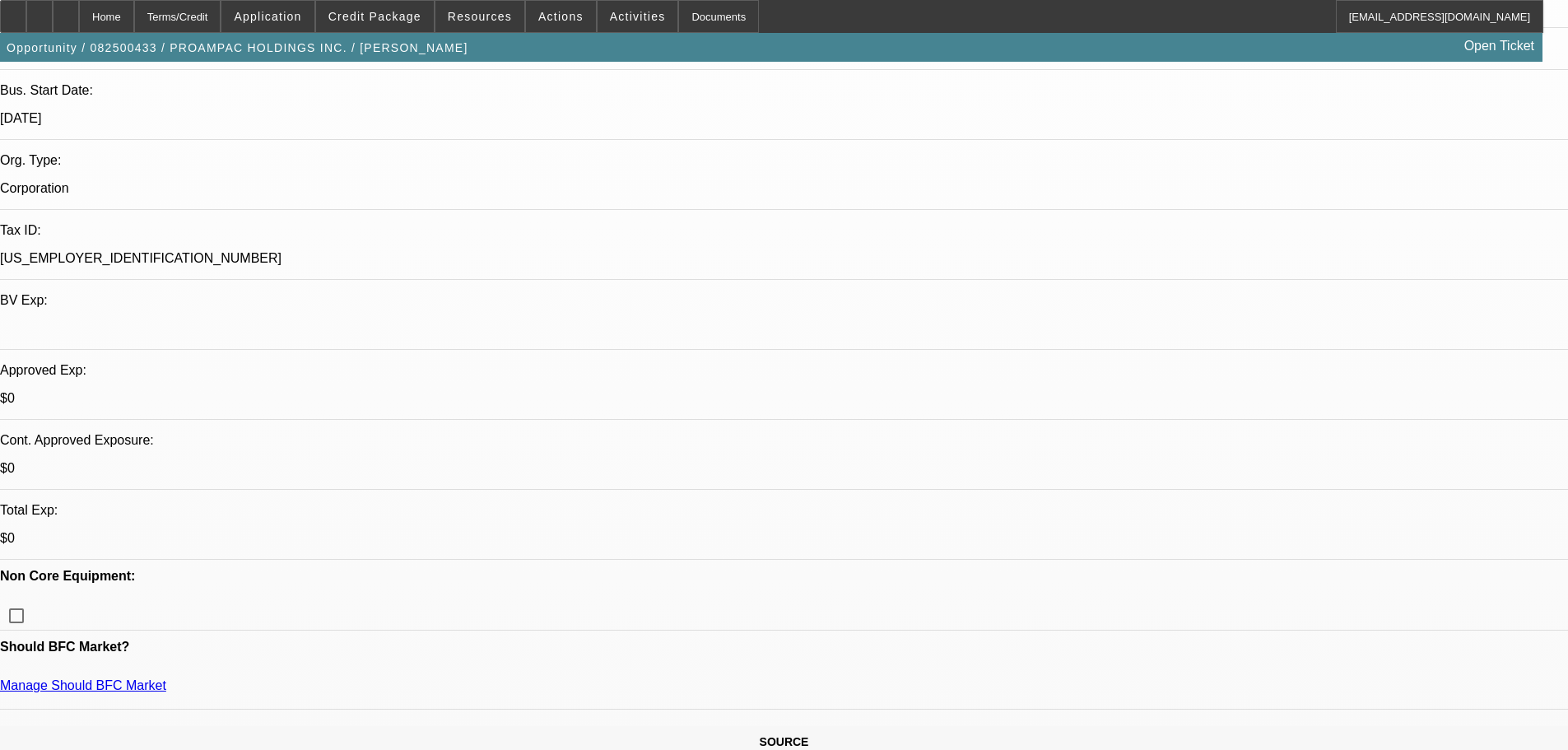
scroll to position [165, 0]
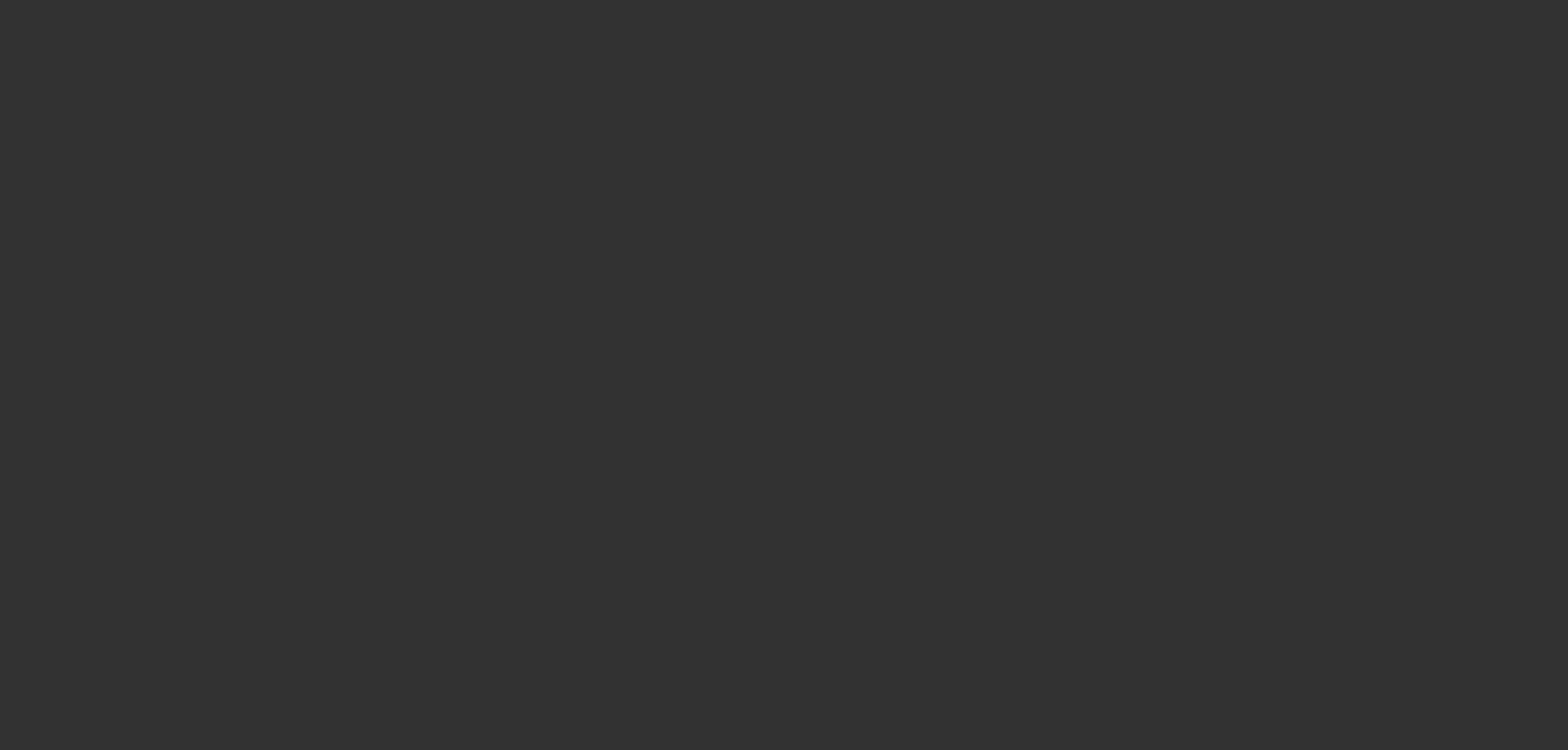
scroll to position [0, 0]
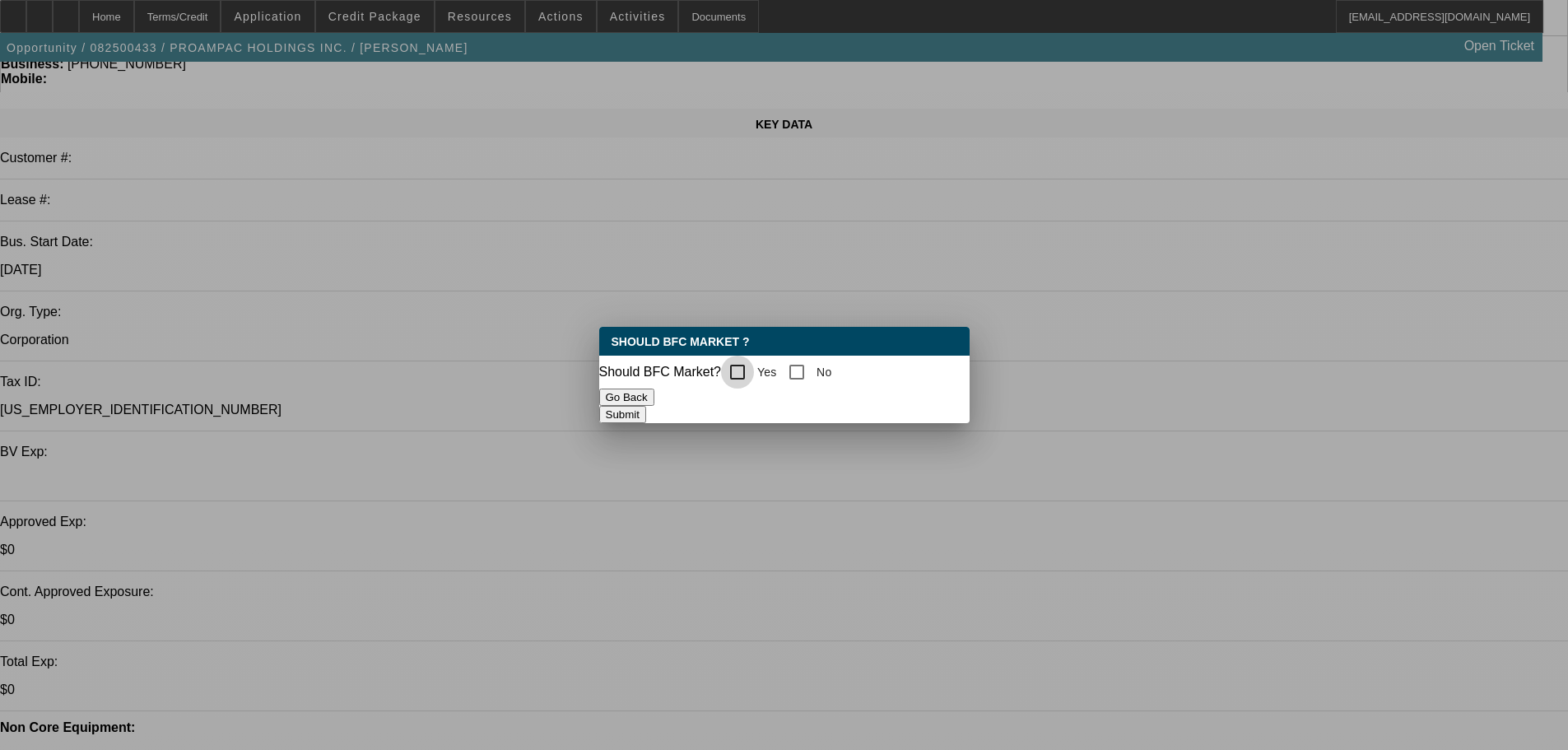
click at [745, 367] on input "Yes" at bounding box center [737, 372] width 33 height 33
checkbox input "true"
click at [646, 406] on button "Submit" at bounding box center [623, 414] width 47 height 17
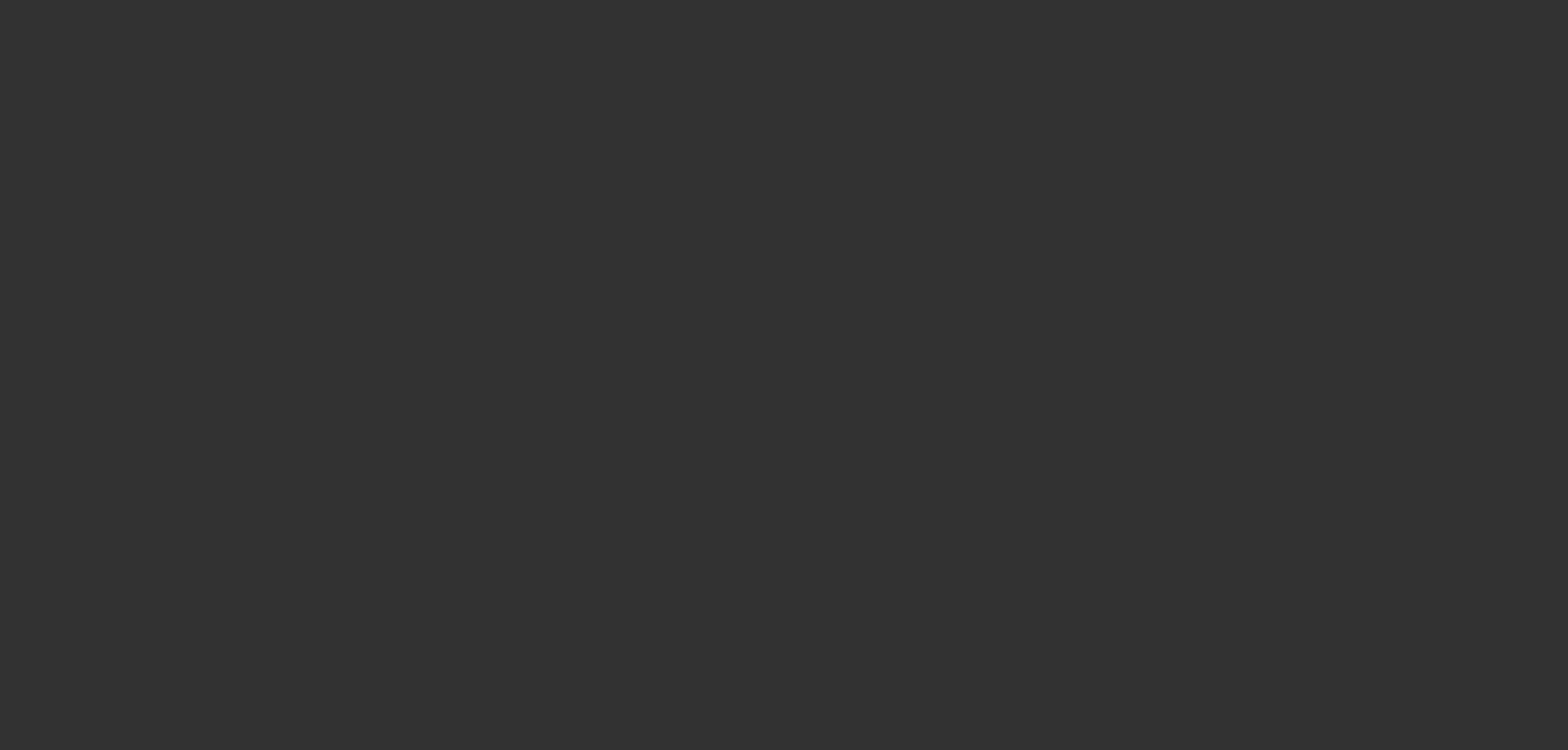
scroll to position [165, 0]
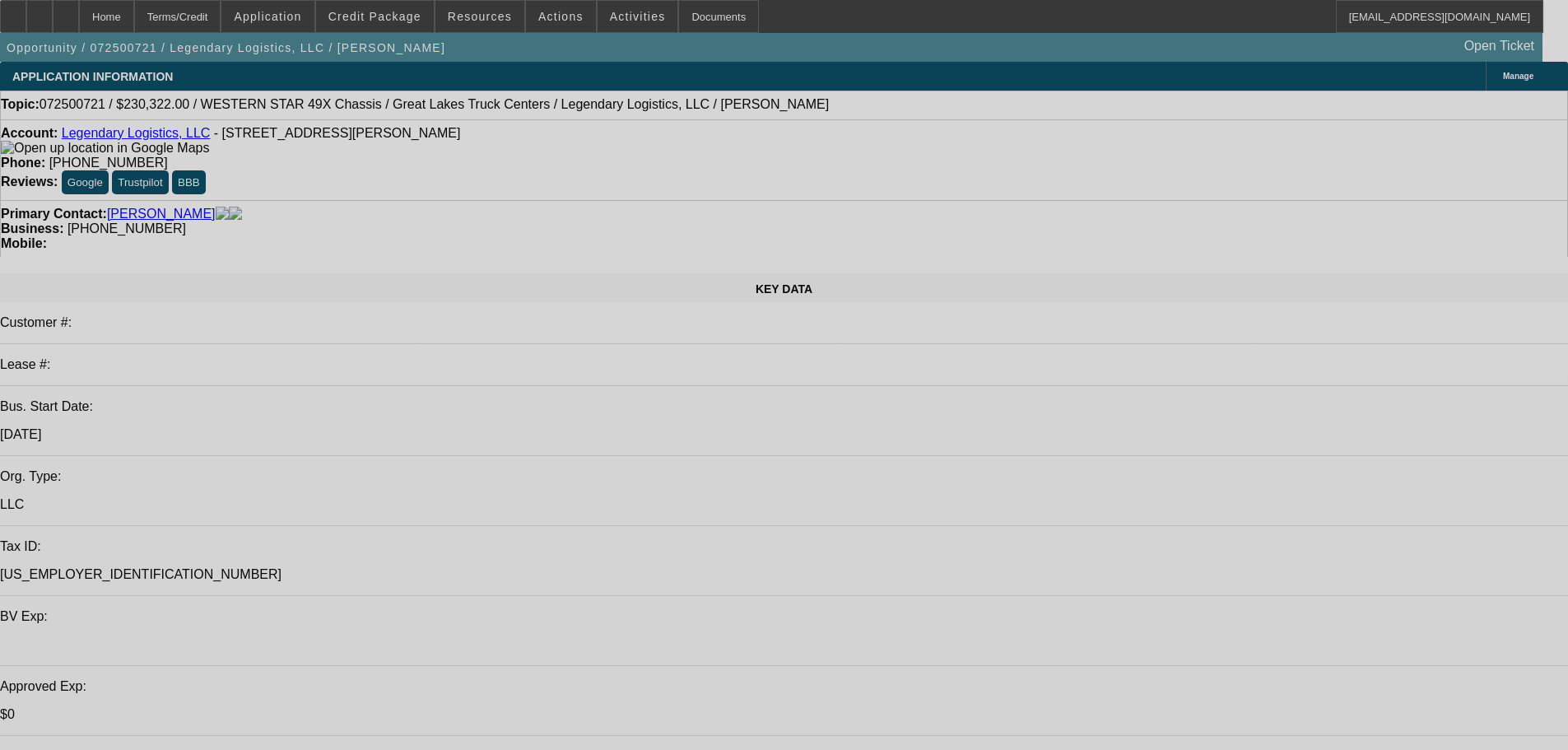
select select "0"
select select "3"
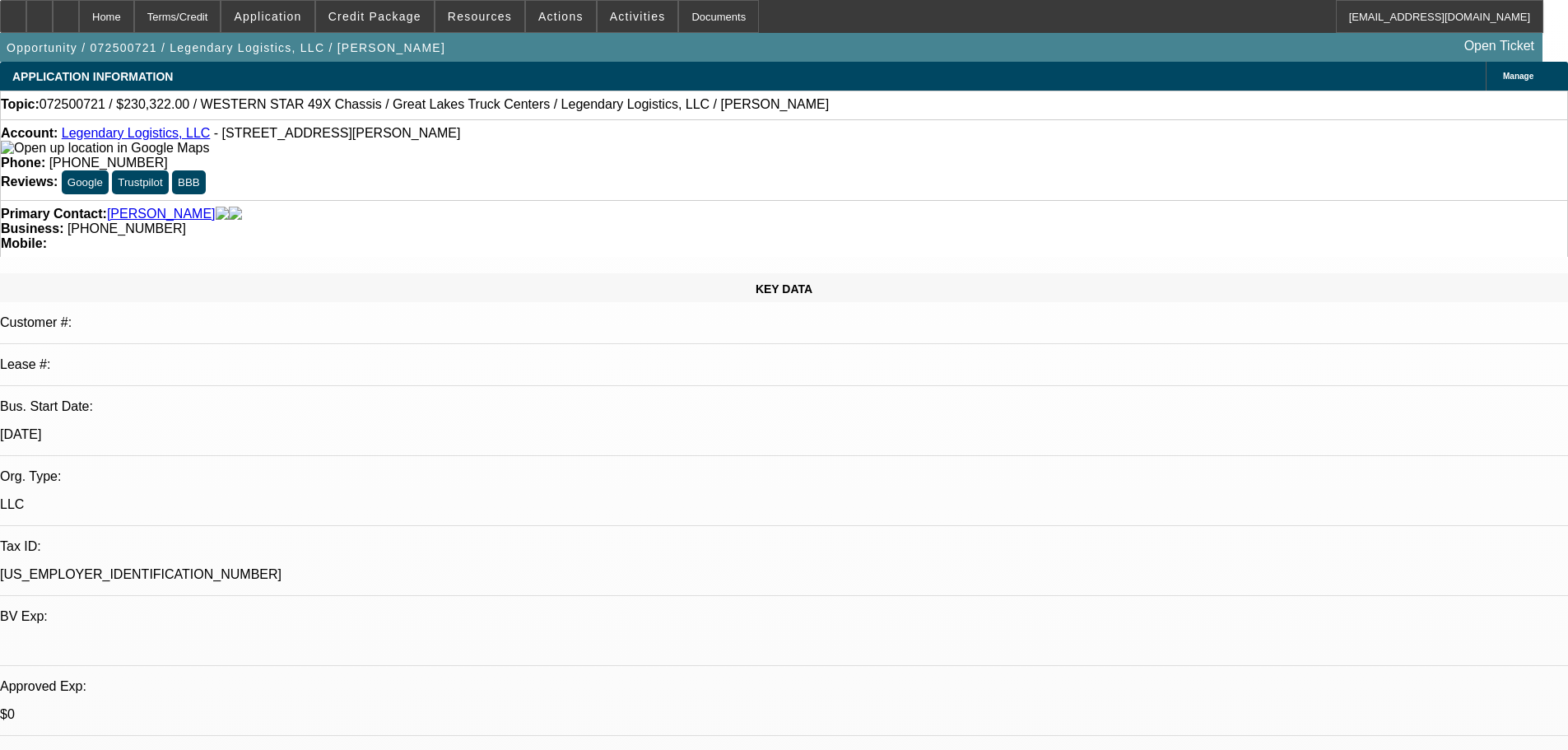
select select "0"
select select "6"
select select "0"
select select "3"
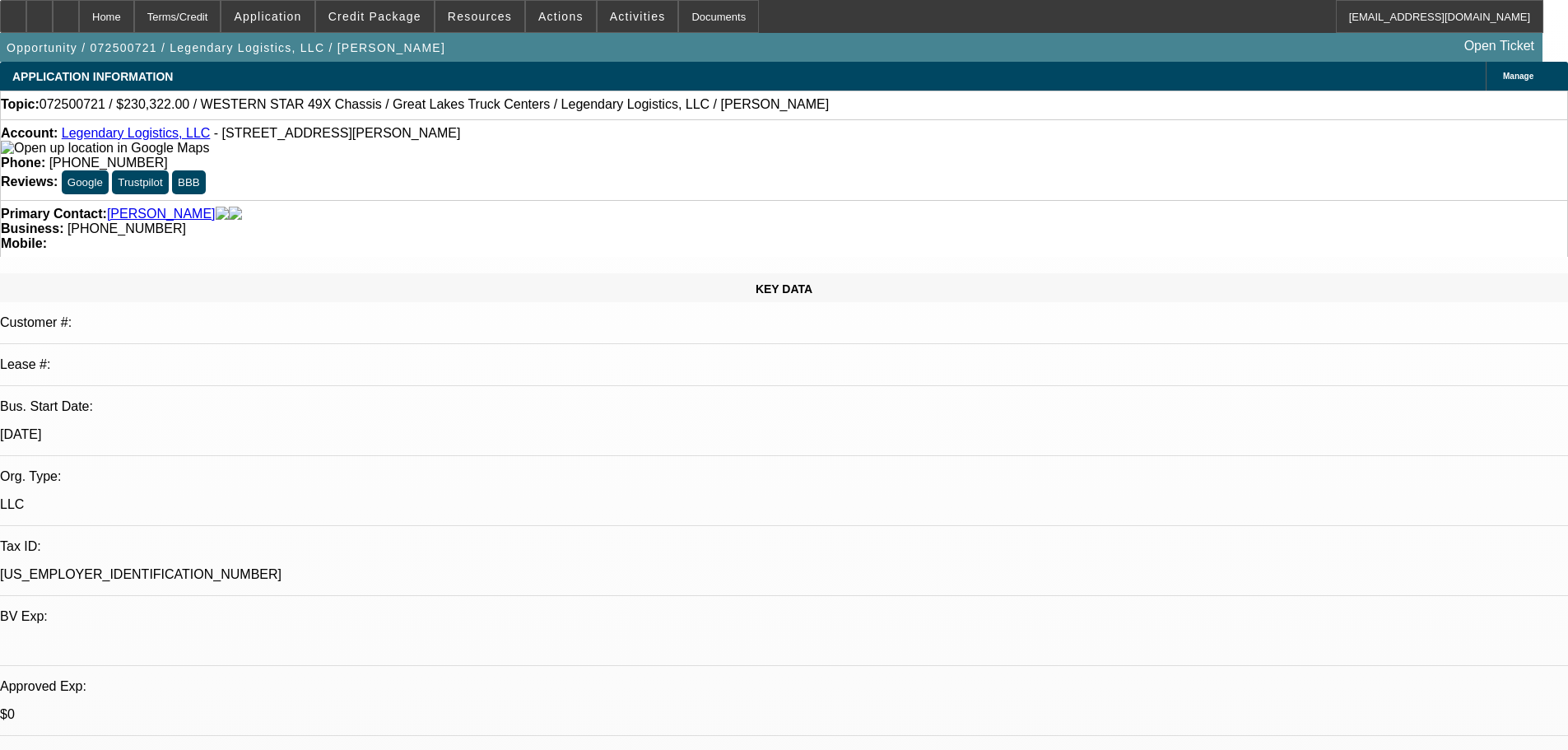
select select "0"
select select "6"
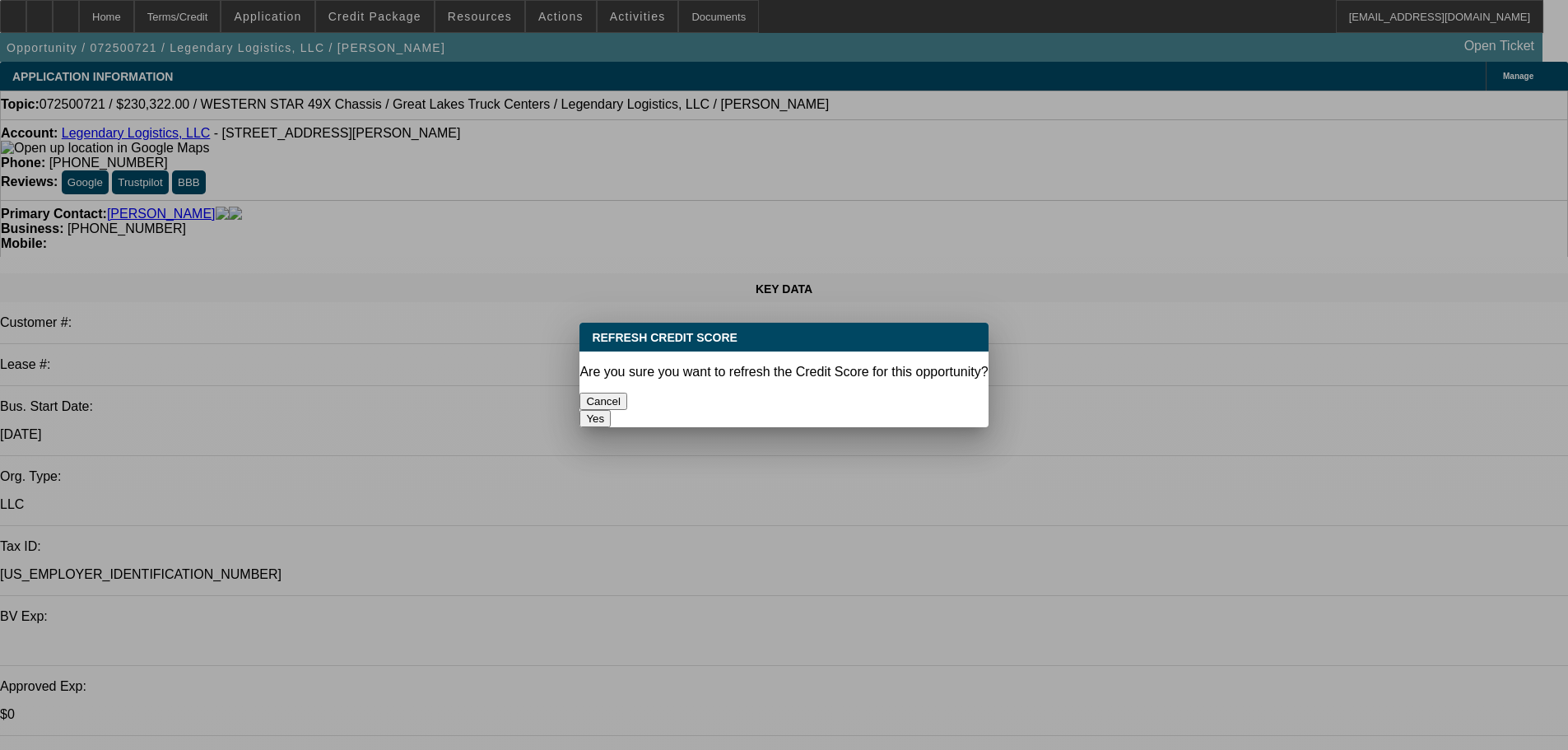
click at [611, 410] on button "Yes" at bounding box center [595, 418] width 31 height 17
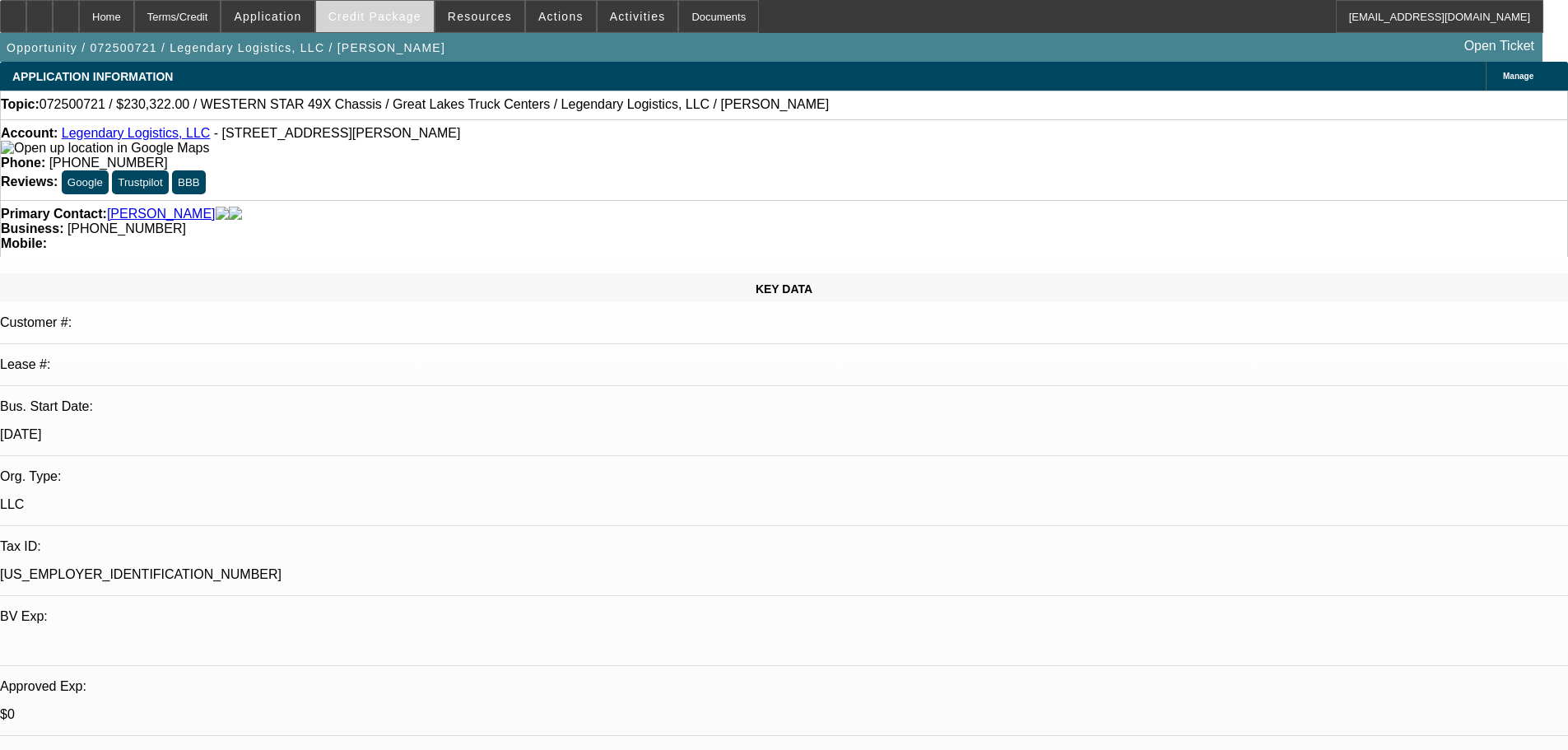
click at [403, 25] on span at bounding box center [375, 16] width 117 height 39
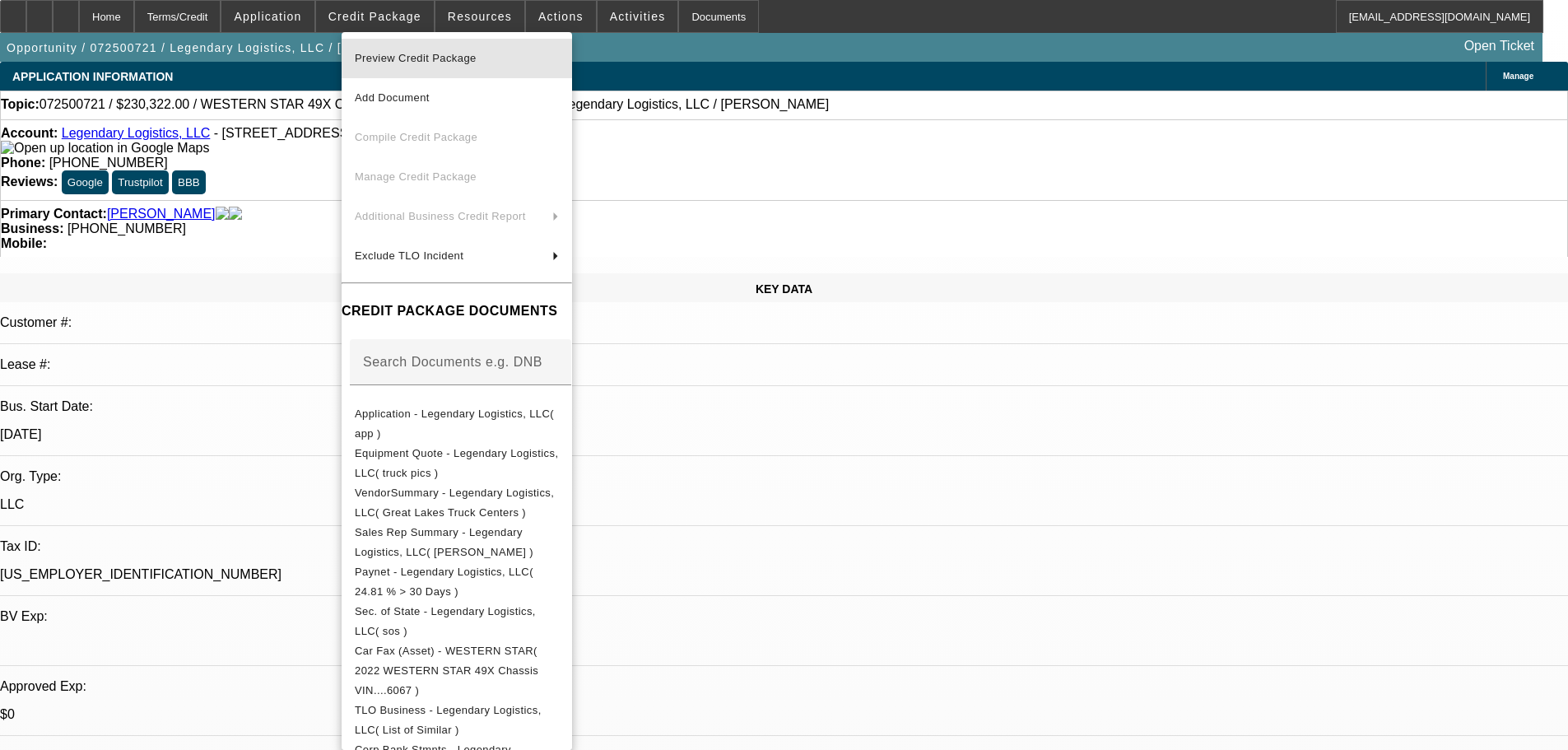
click at [468, 55] on span "Preview Credit Package" at bounding box center [415, 58] width 122 height 12
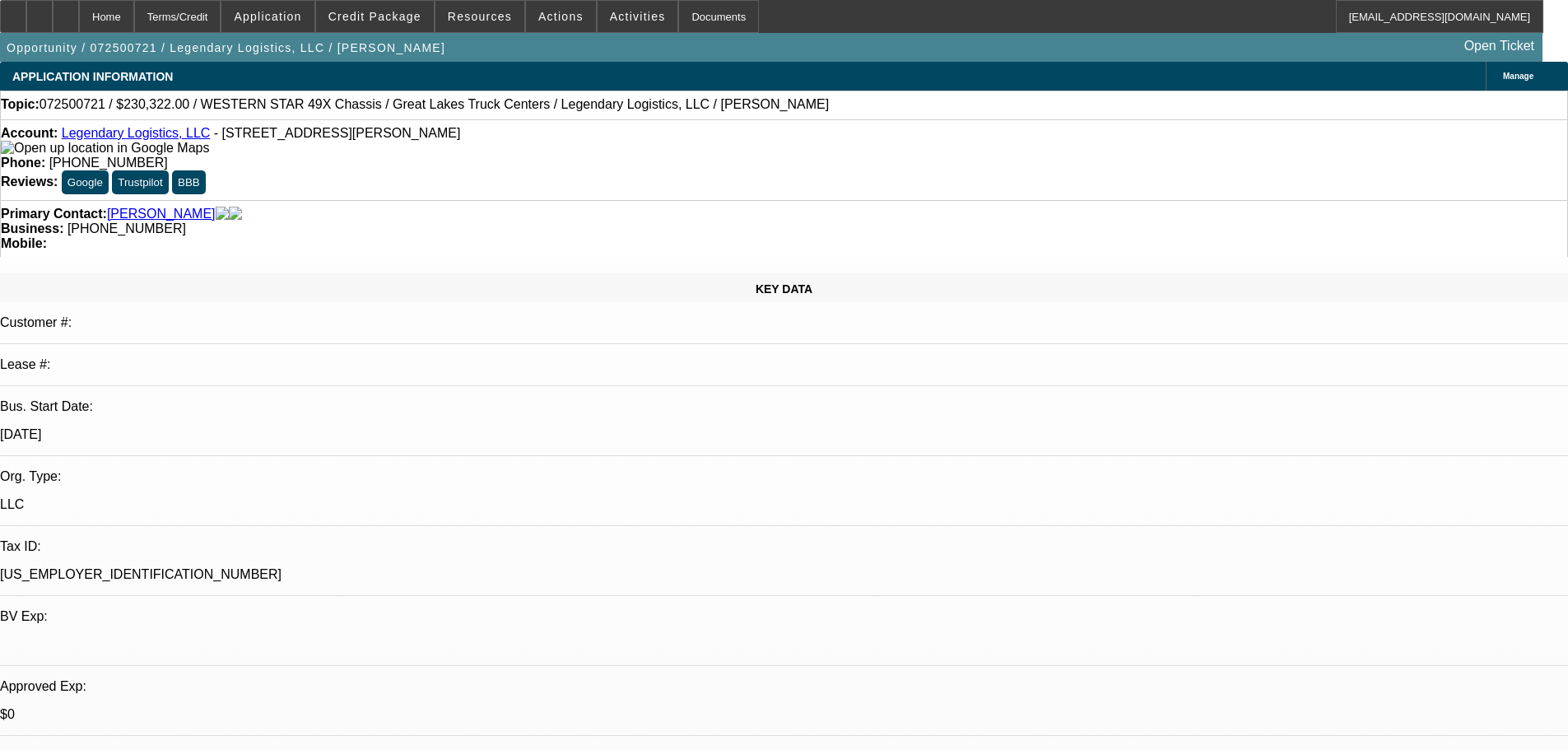
checkbox input "true"
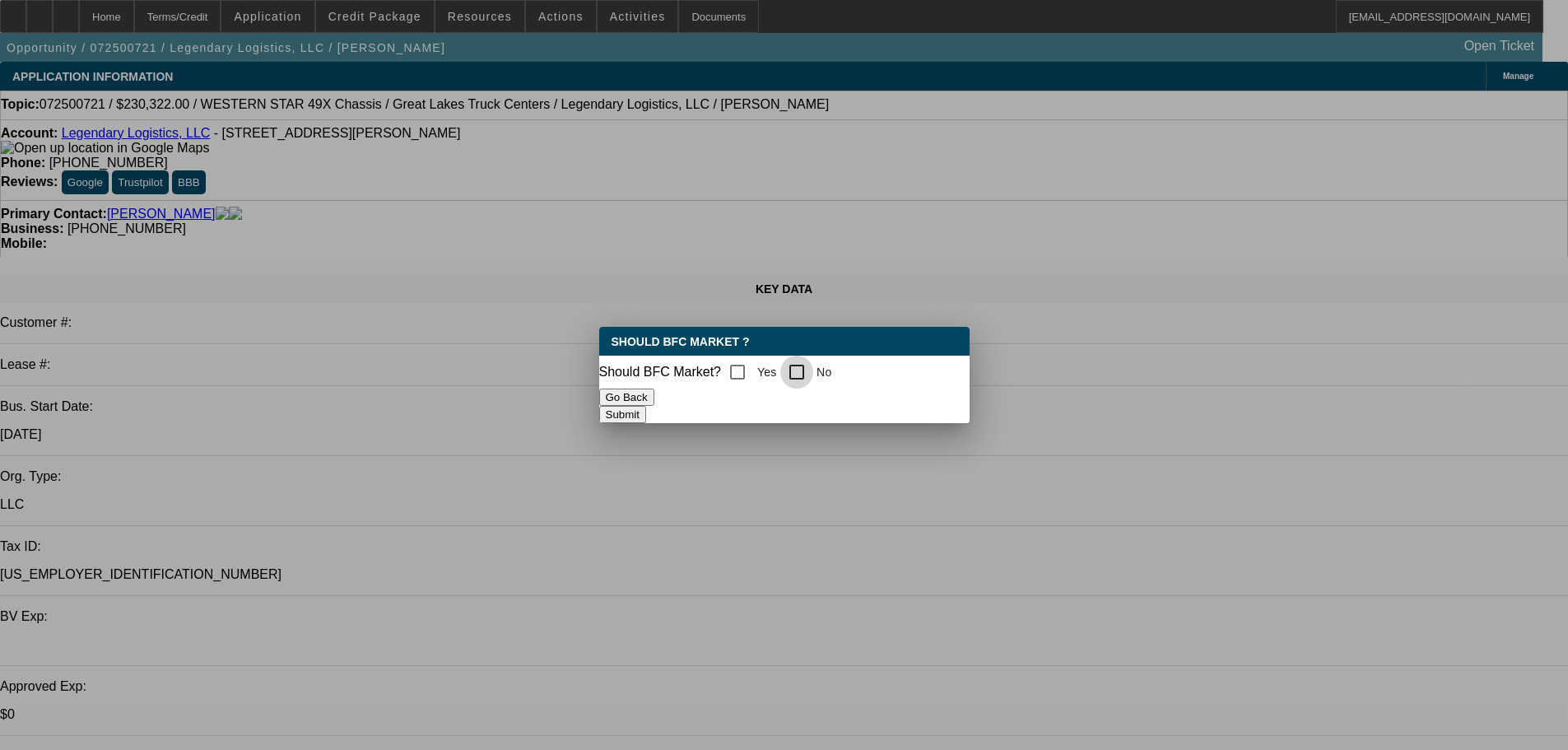
click at [805, 372] on input "No" at bounding box center [797, 372] width 33 height 33
checkbox input "true"
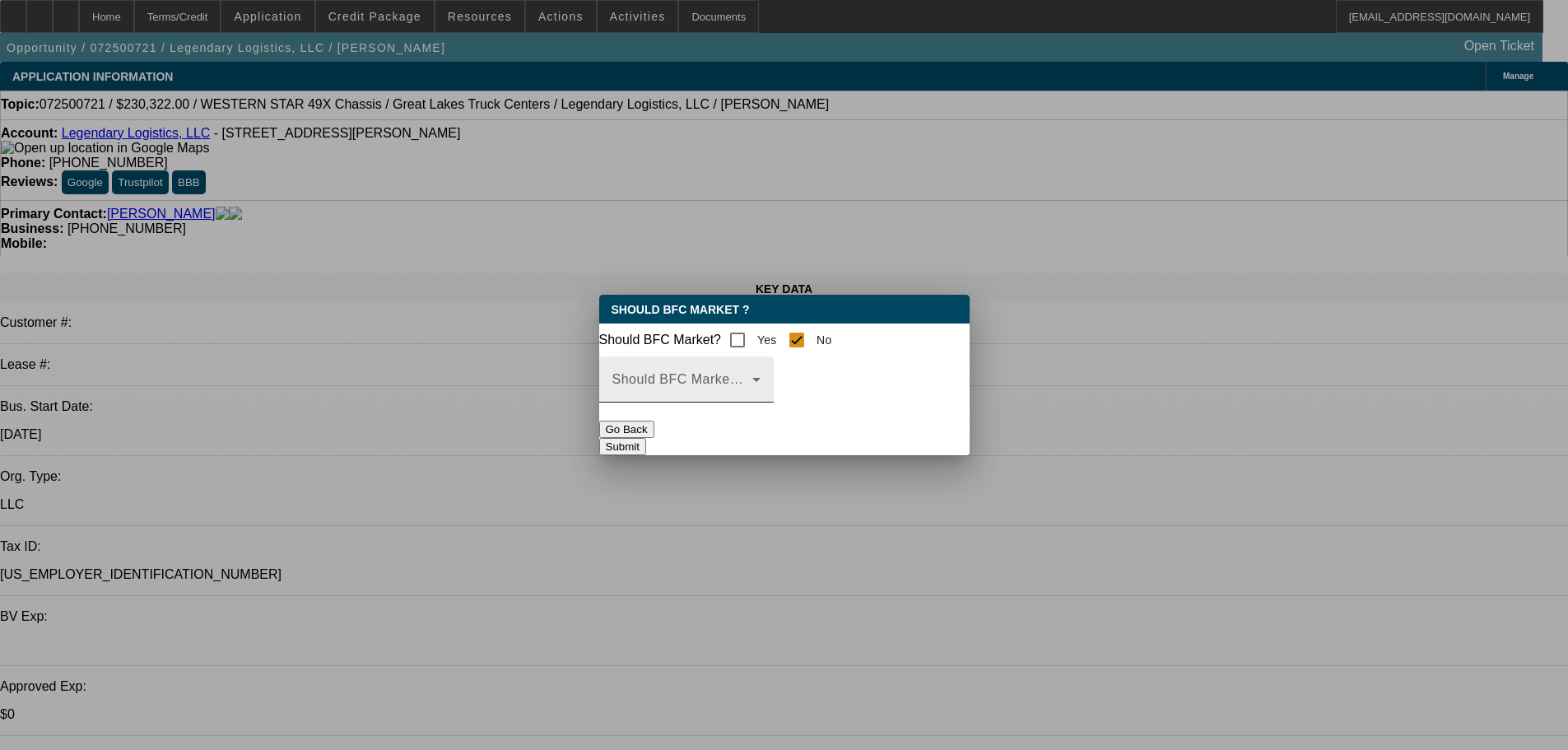
click at [753, 394] on span at bounding box center [682, 386] width 140 height 20
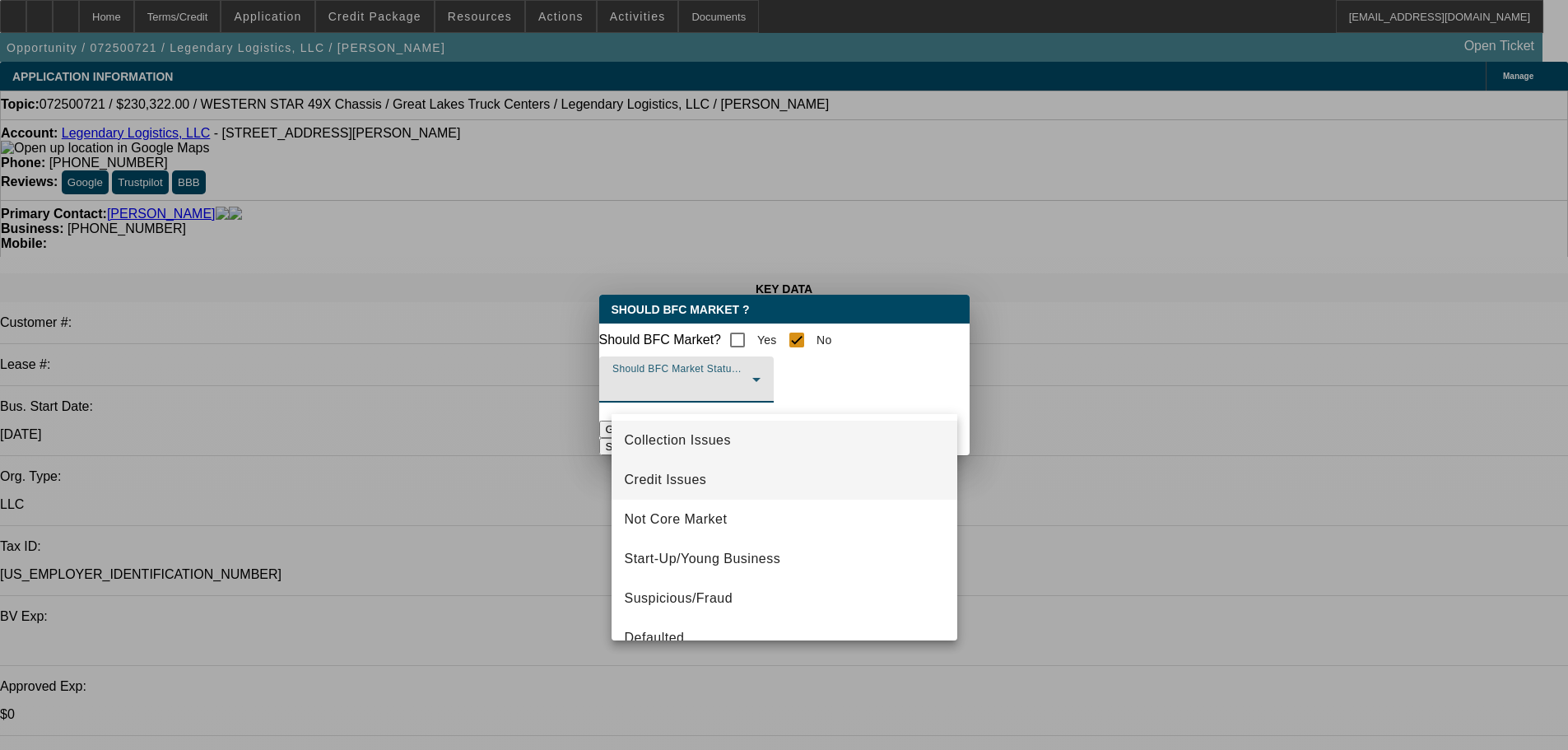
click at [680, 483] on span "Credit Issues" at bounding box center [666, 480] width 83 height 20
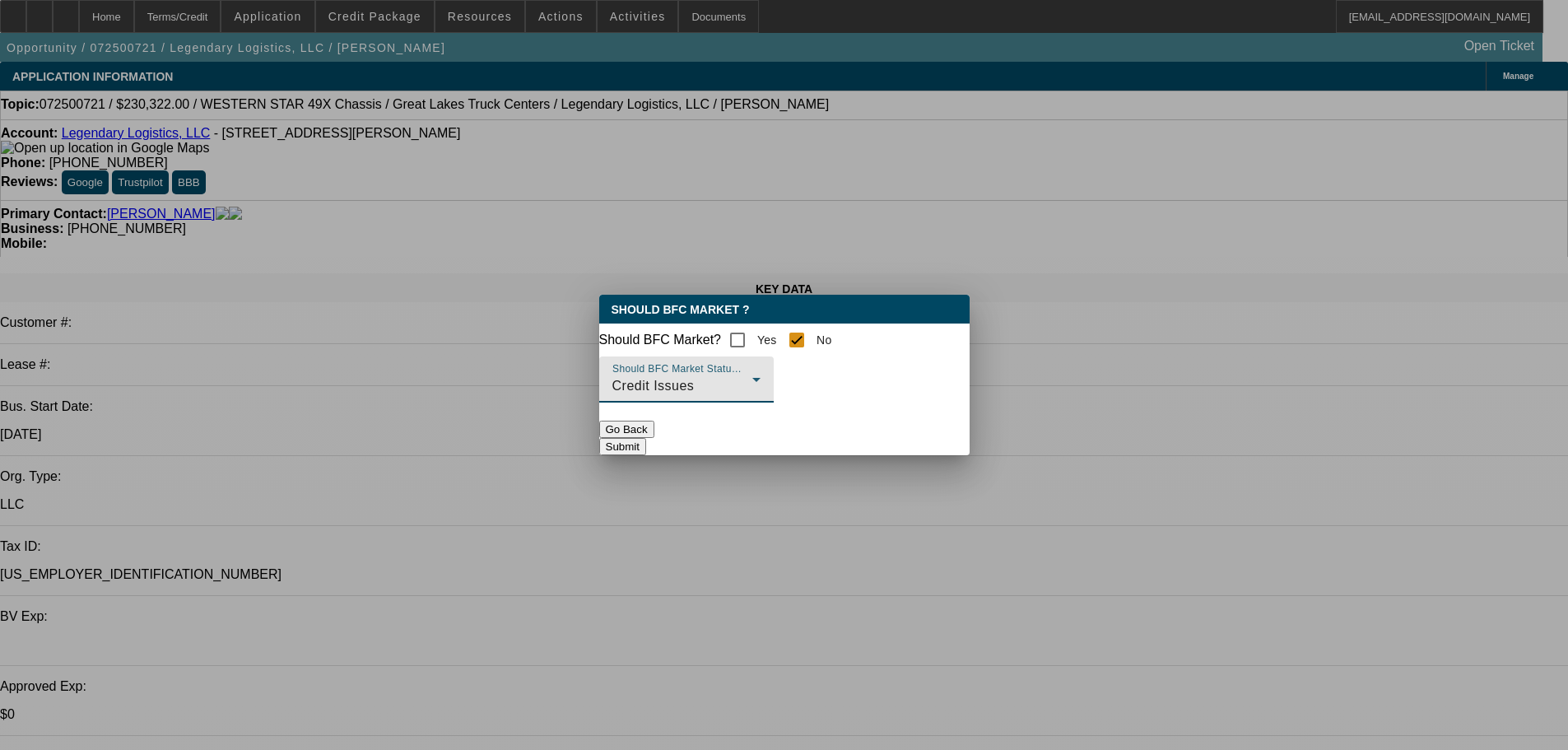
click at [646, 444] on button "Submit" at bounding box center [623, 447] width 47 height 17
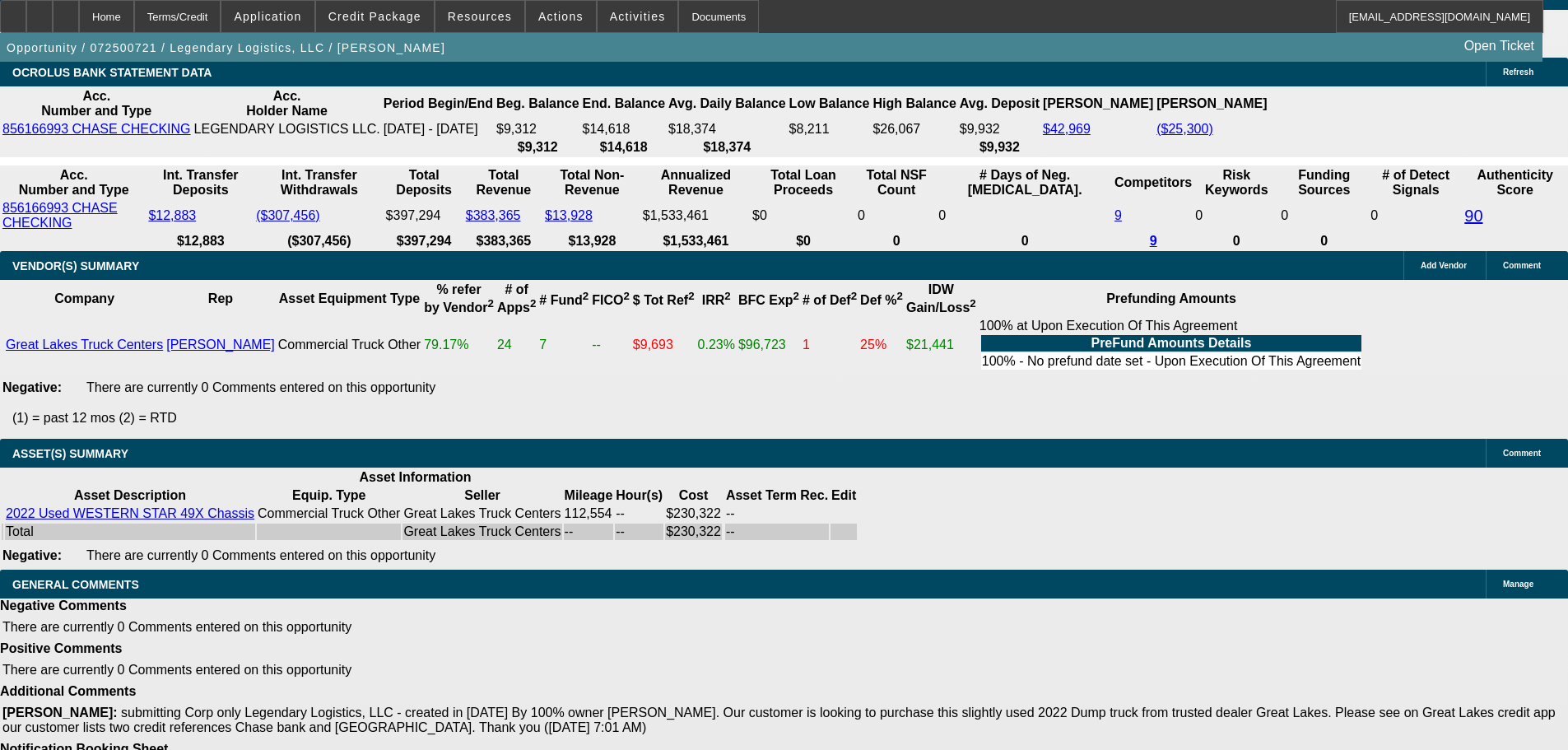
scroll to position [2906, 0]
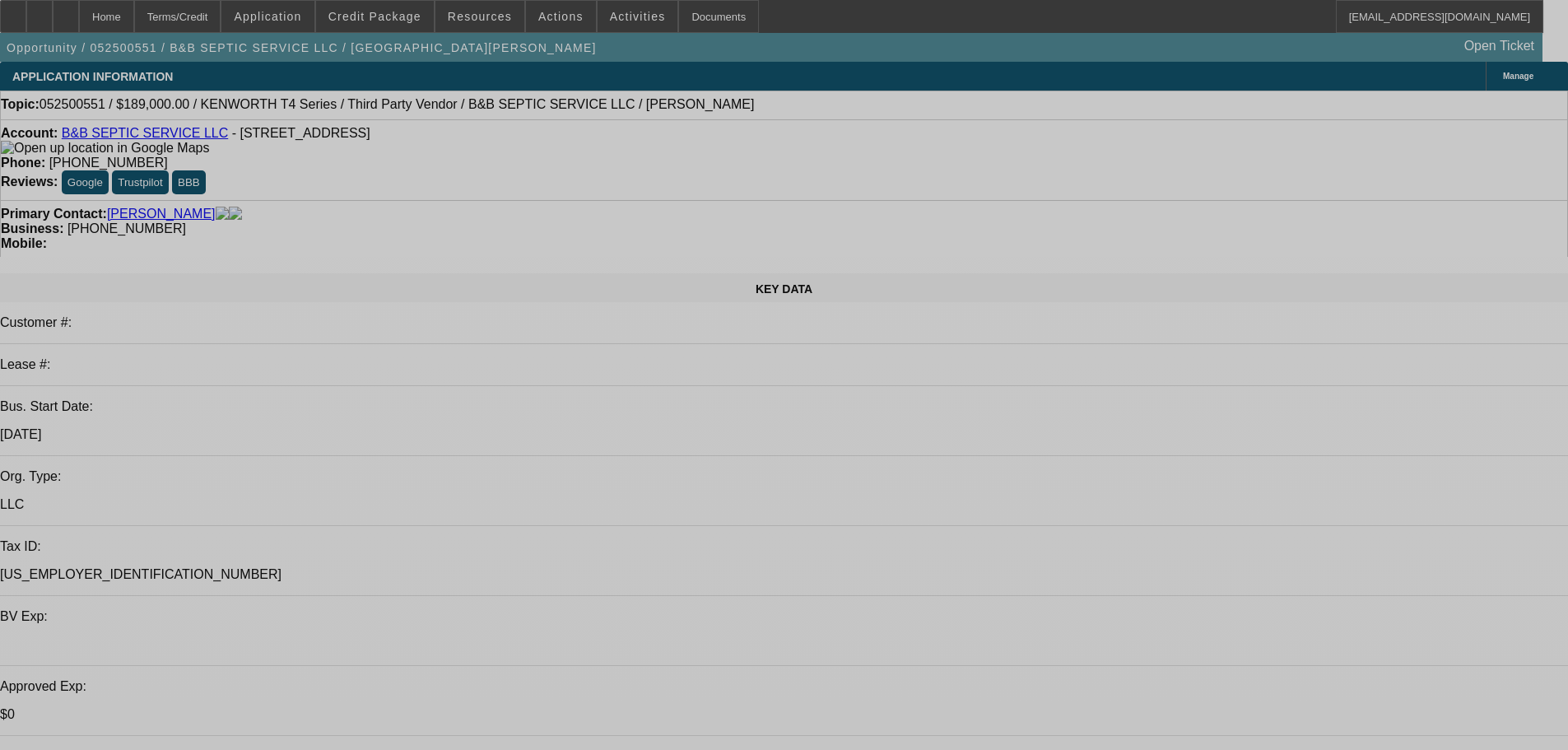
select select "0.1"
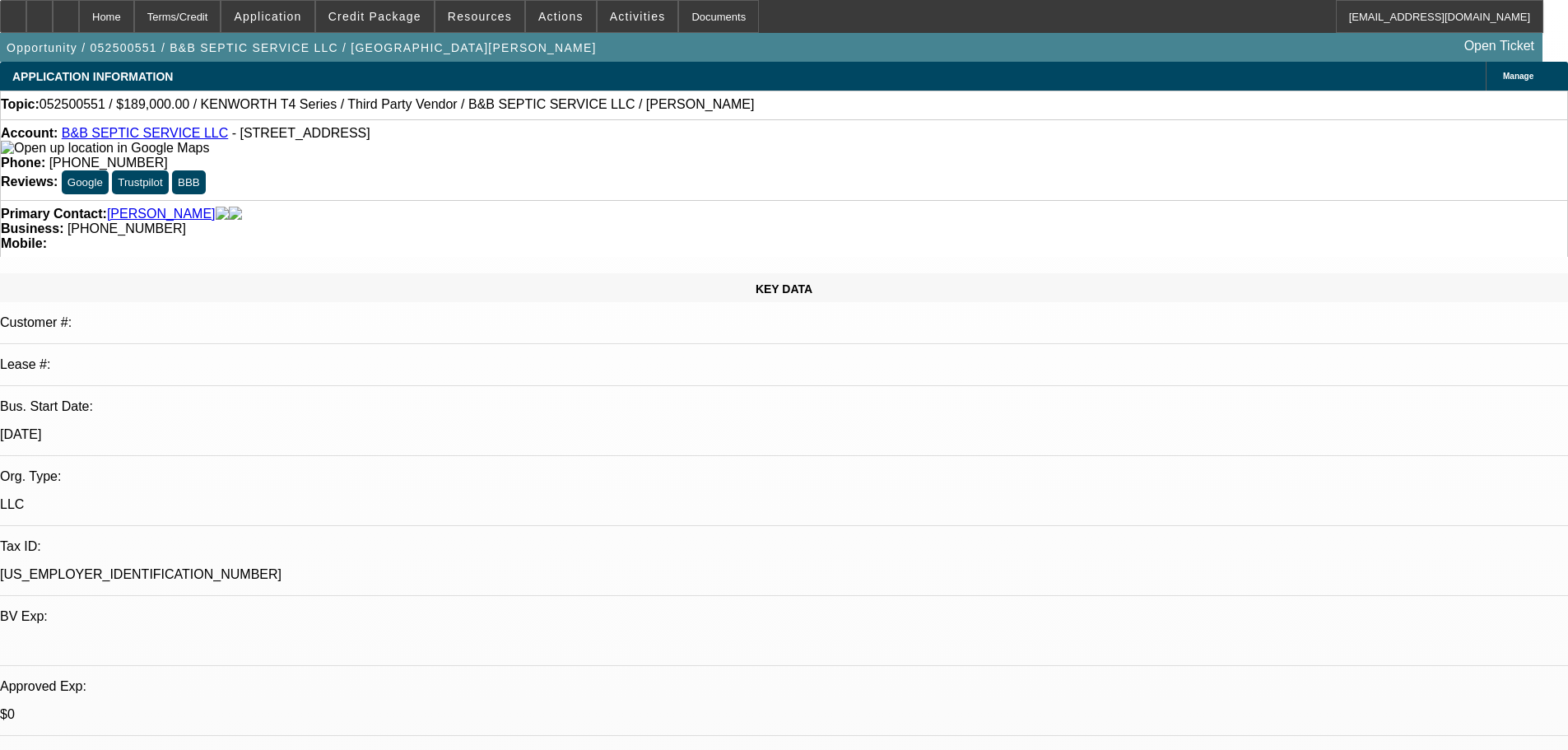
select select "2"
select select "0"
select select "6"
select select "0.1"
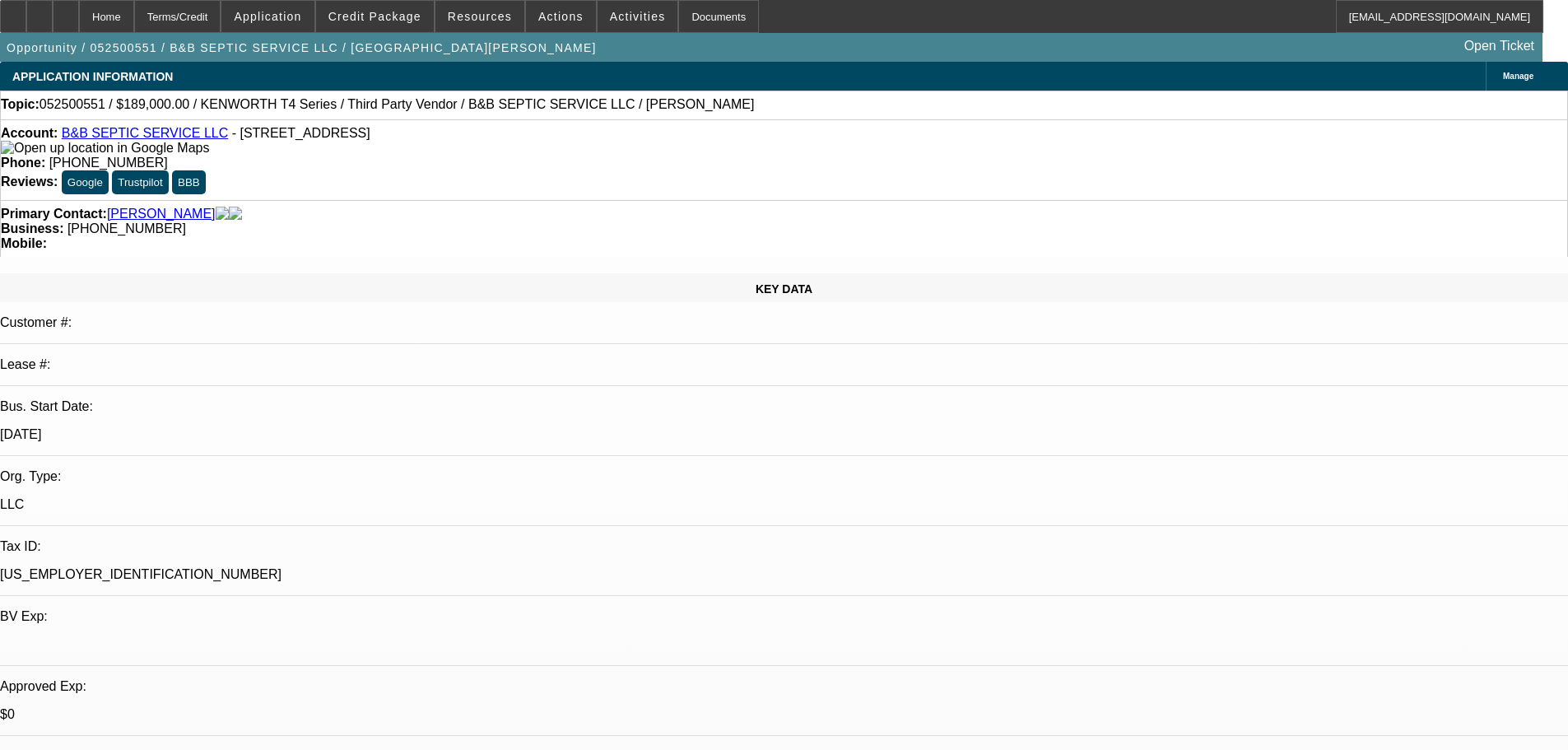
select select "2"
select select "0"
select select "6"
select select "2"
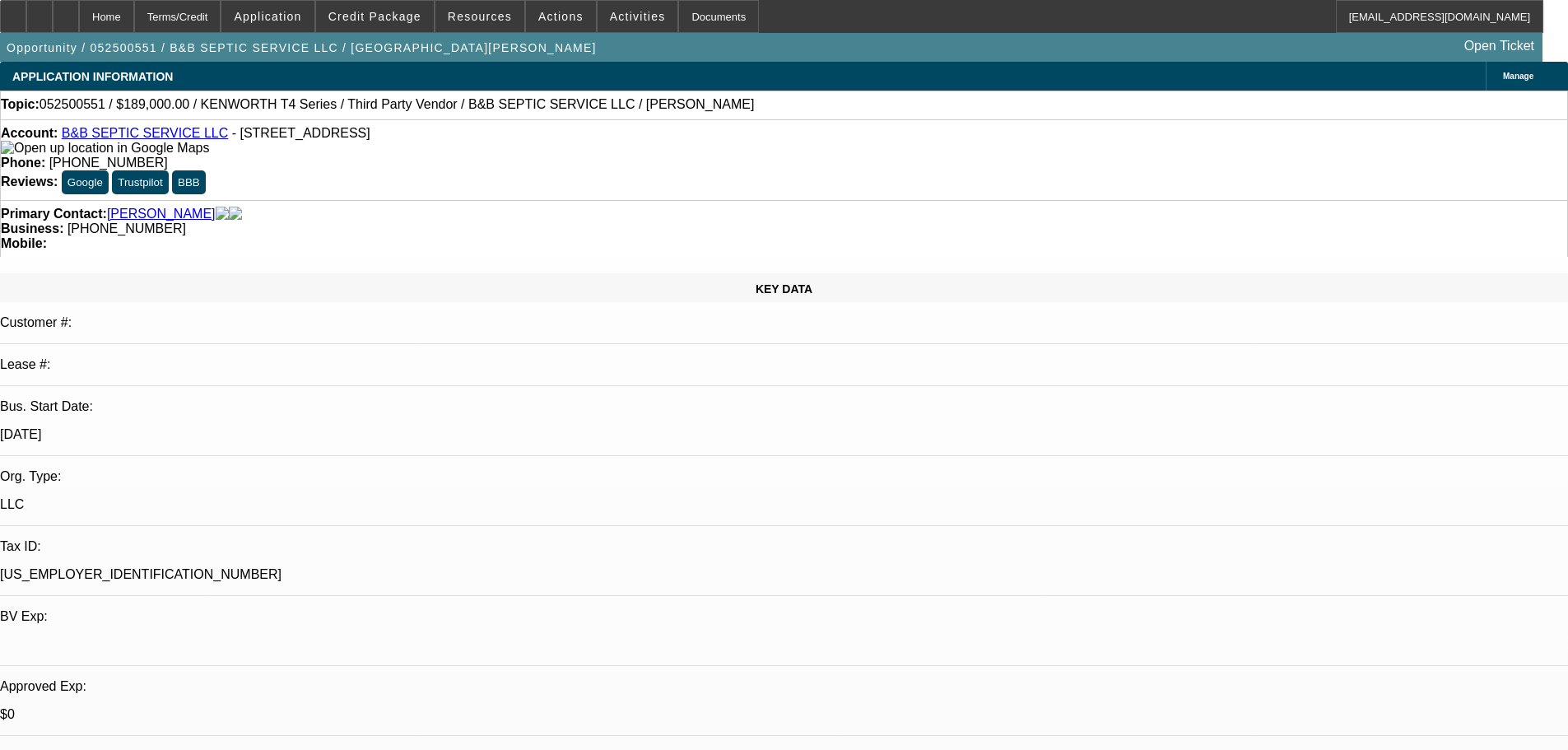
select select "2"
select select "0"
select select "6"
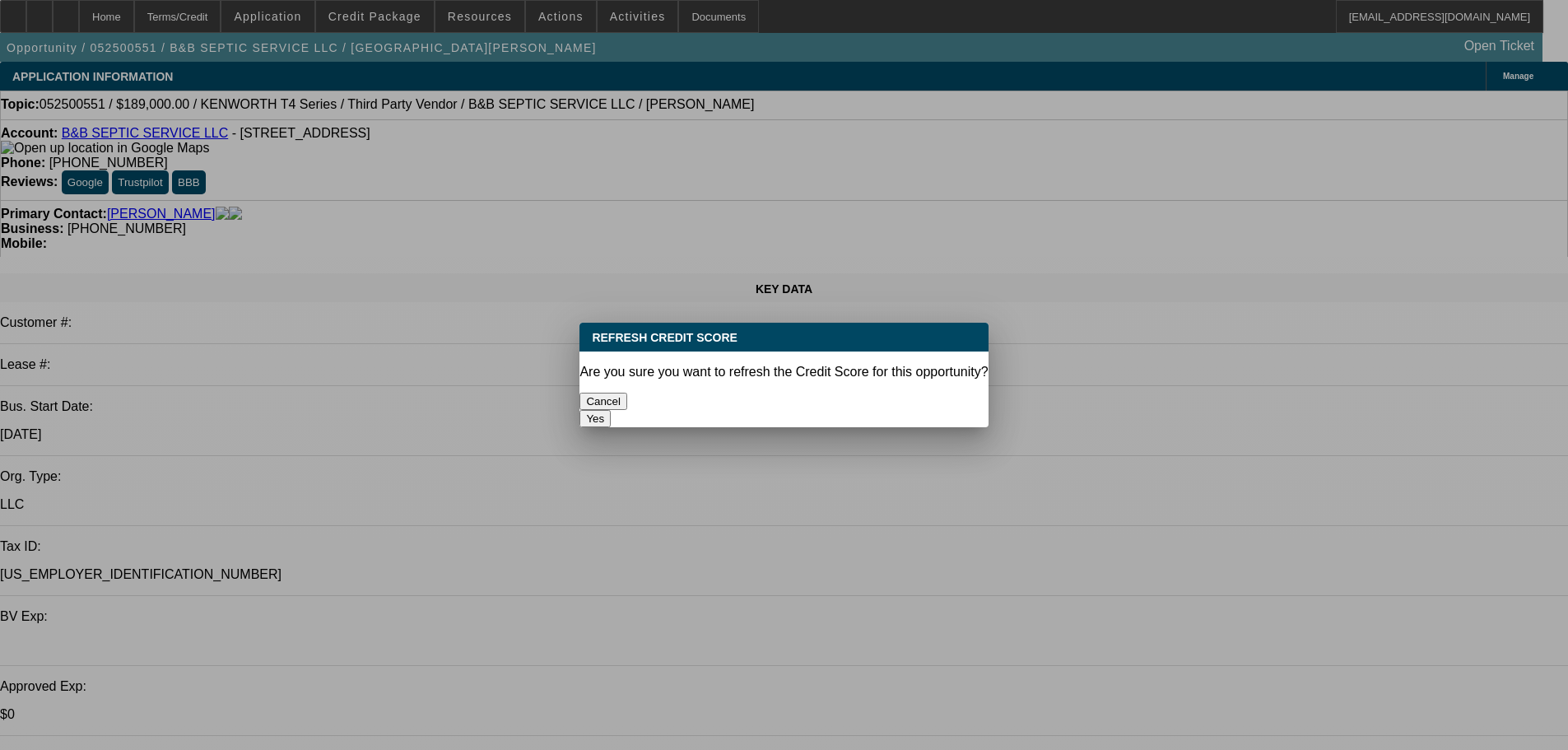
click at [611, 410] on button "Yes" at bounding box center [595, 418] width 31 height 17
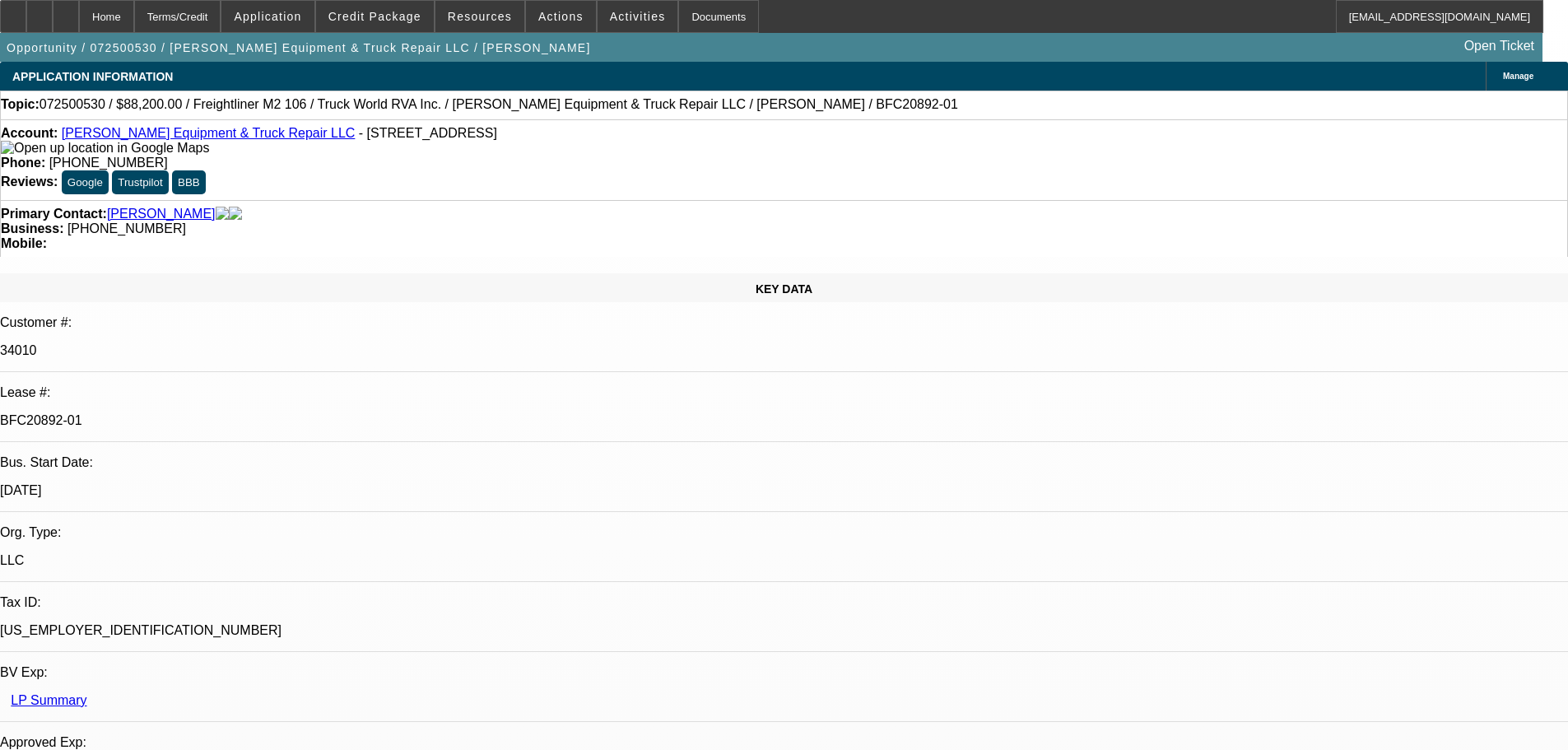
select select "0"
select select "3"
select select "0"
select select "6"
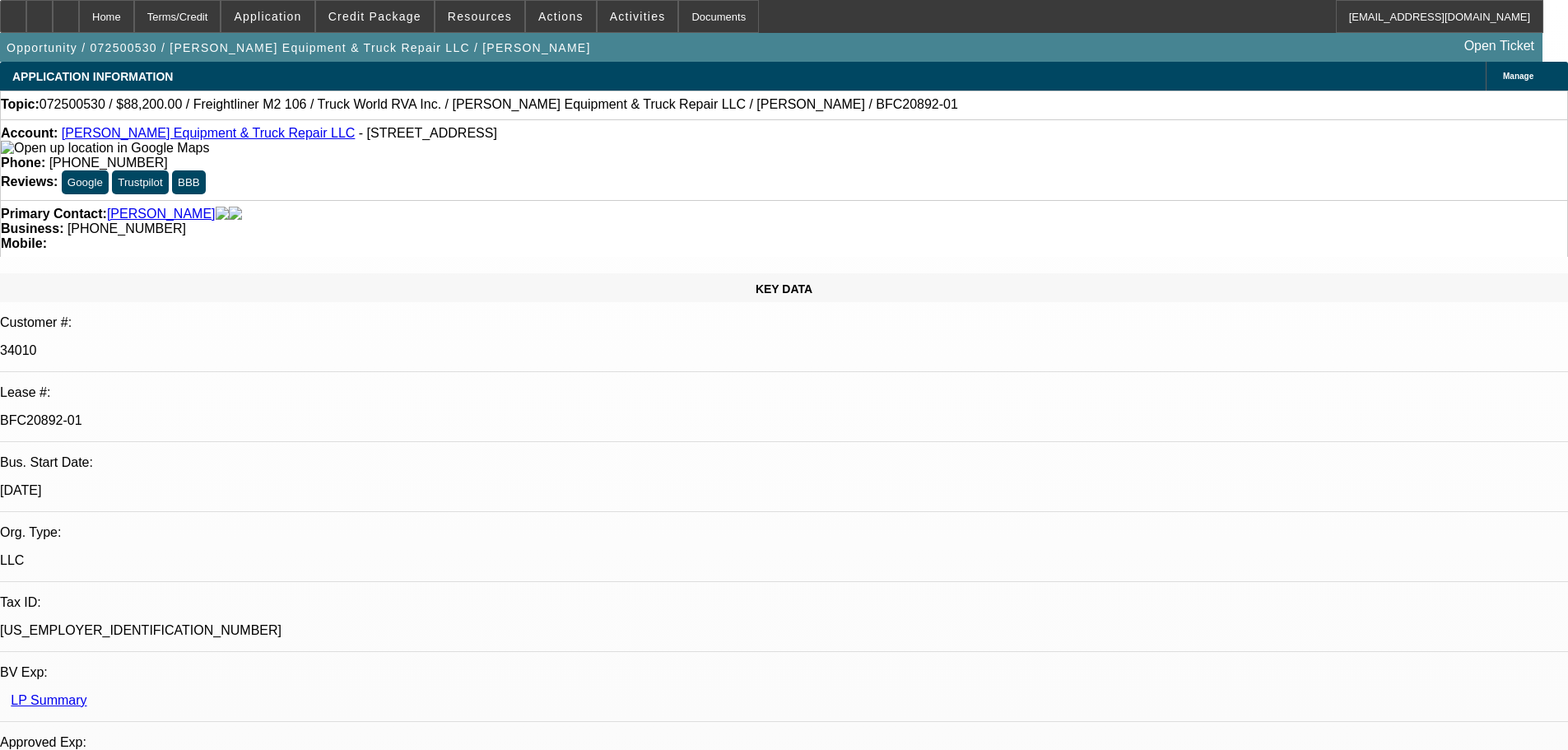
select select "0"
select select "3"
select select "0"
select select "6"
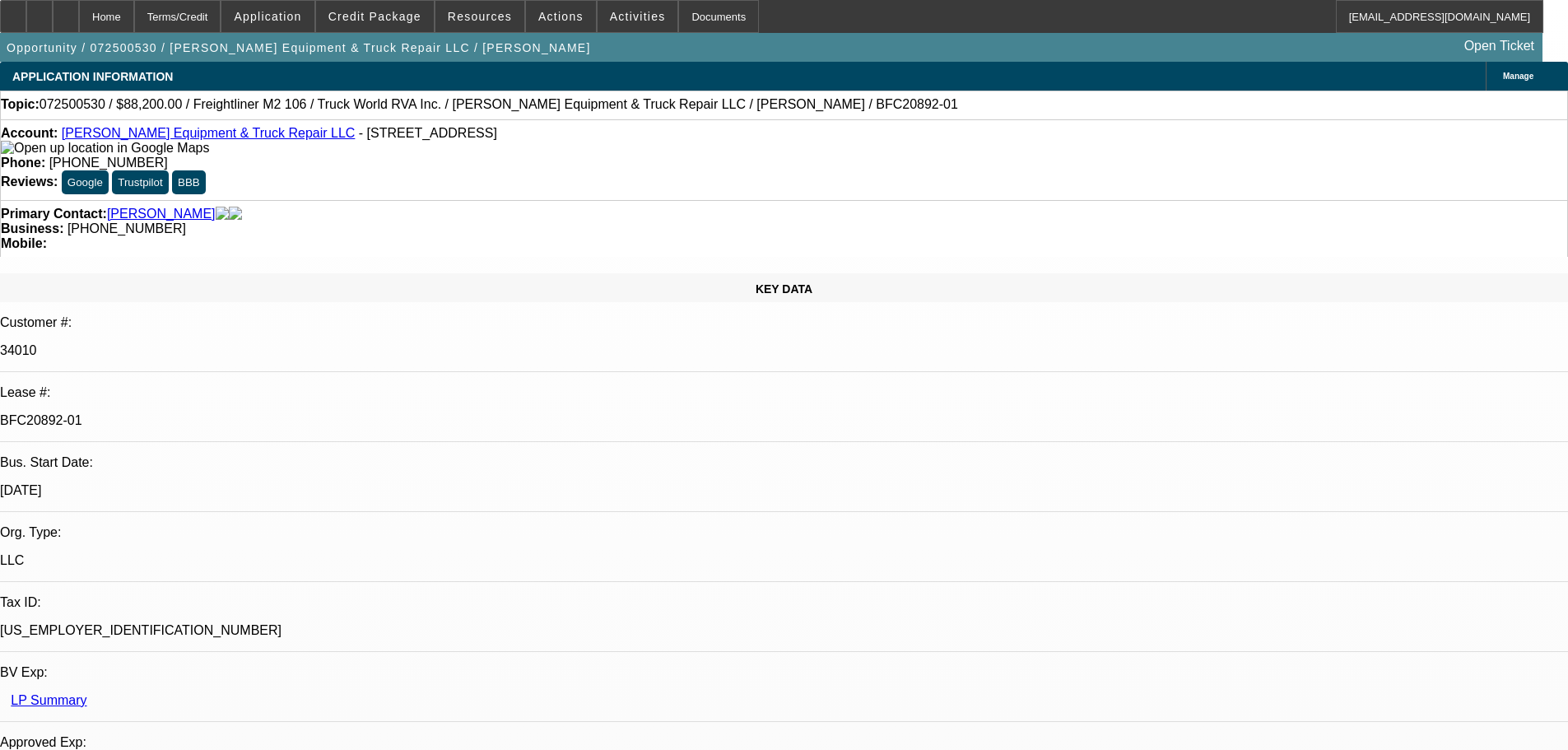
select select "0.1"
select select "0"
select select "6"
select select "0.1"
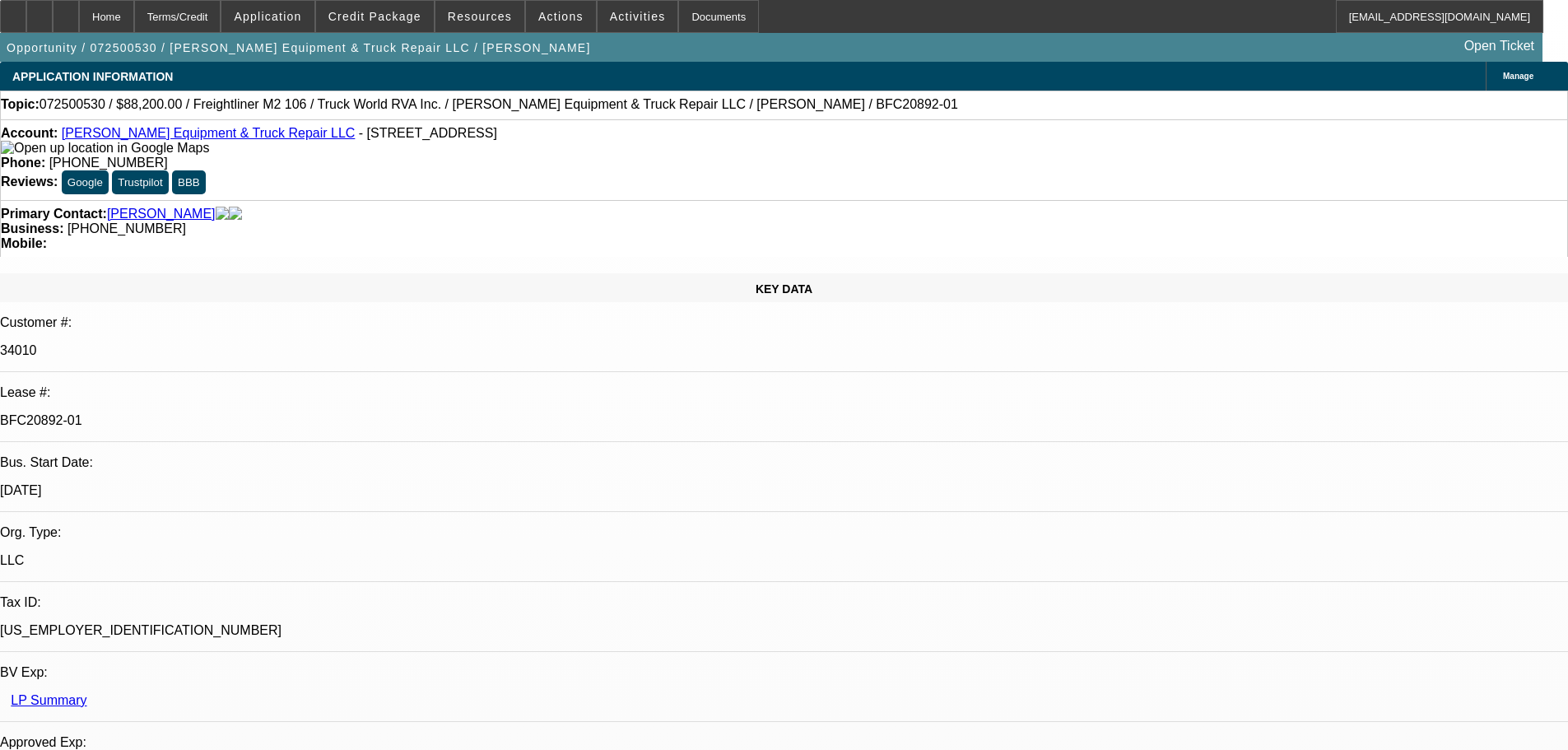
select select "0"
select select "6"
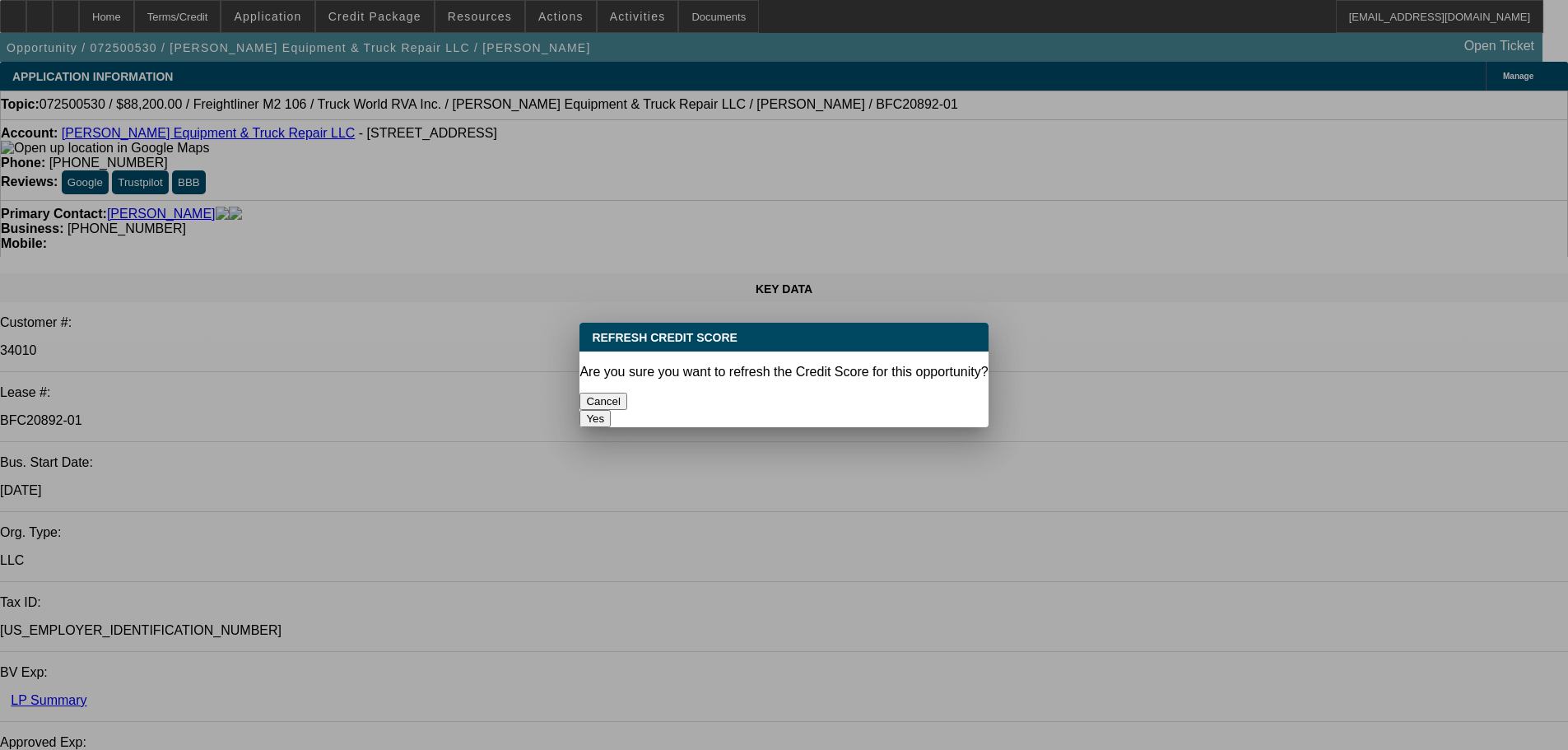
click at [611, 410] on button "Yes" at bounding box center [595, 418] width 31 height 17
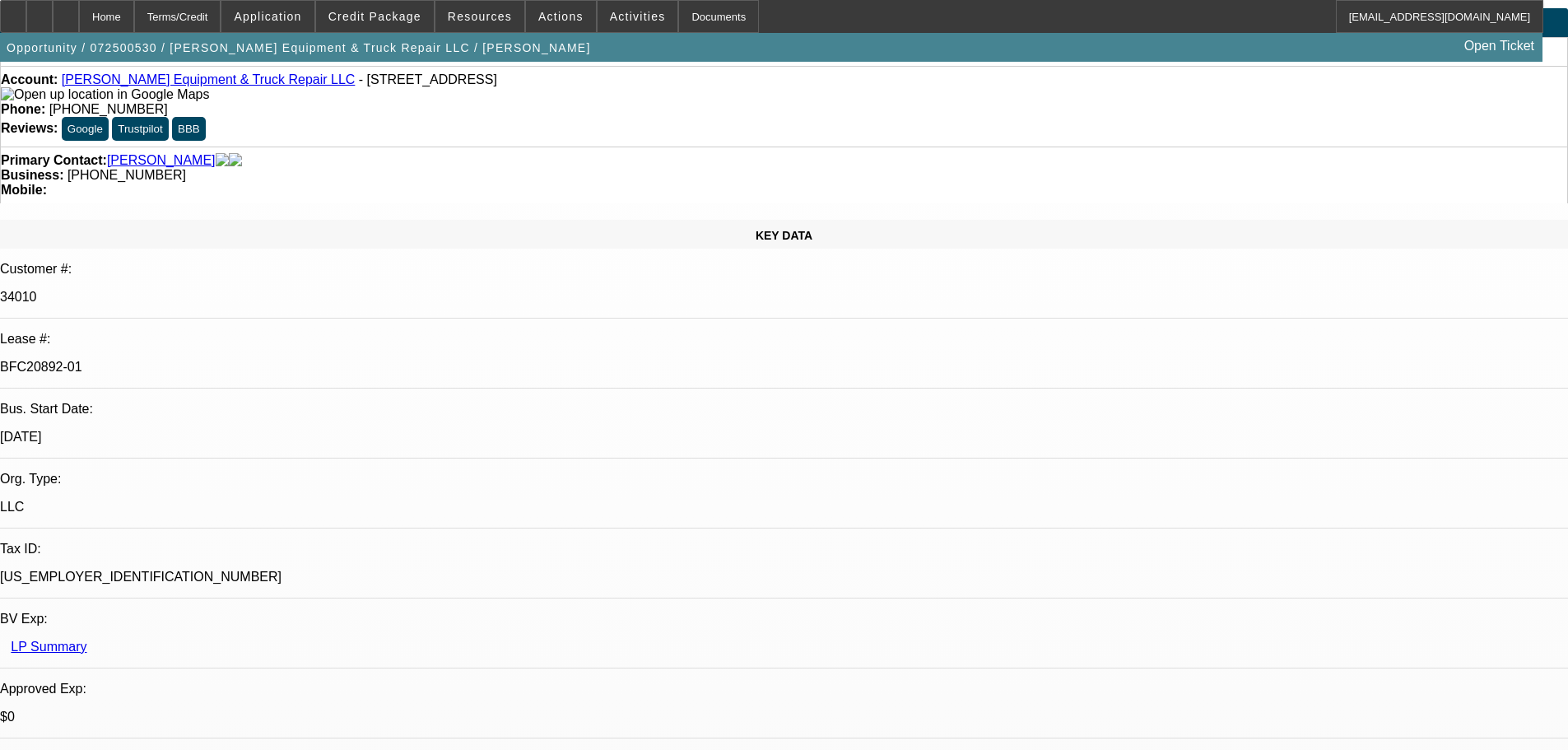
scroll to position [83, 0]
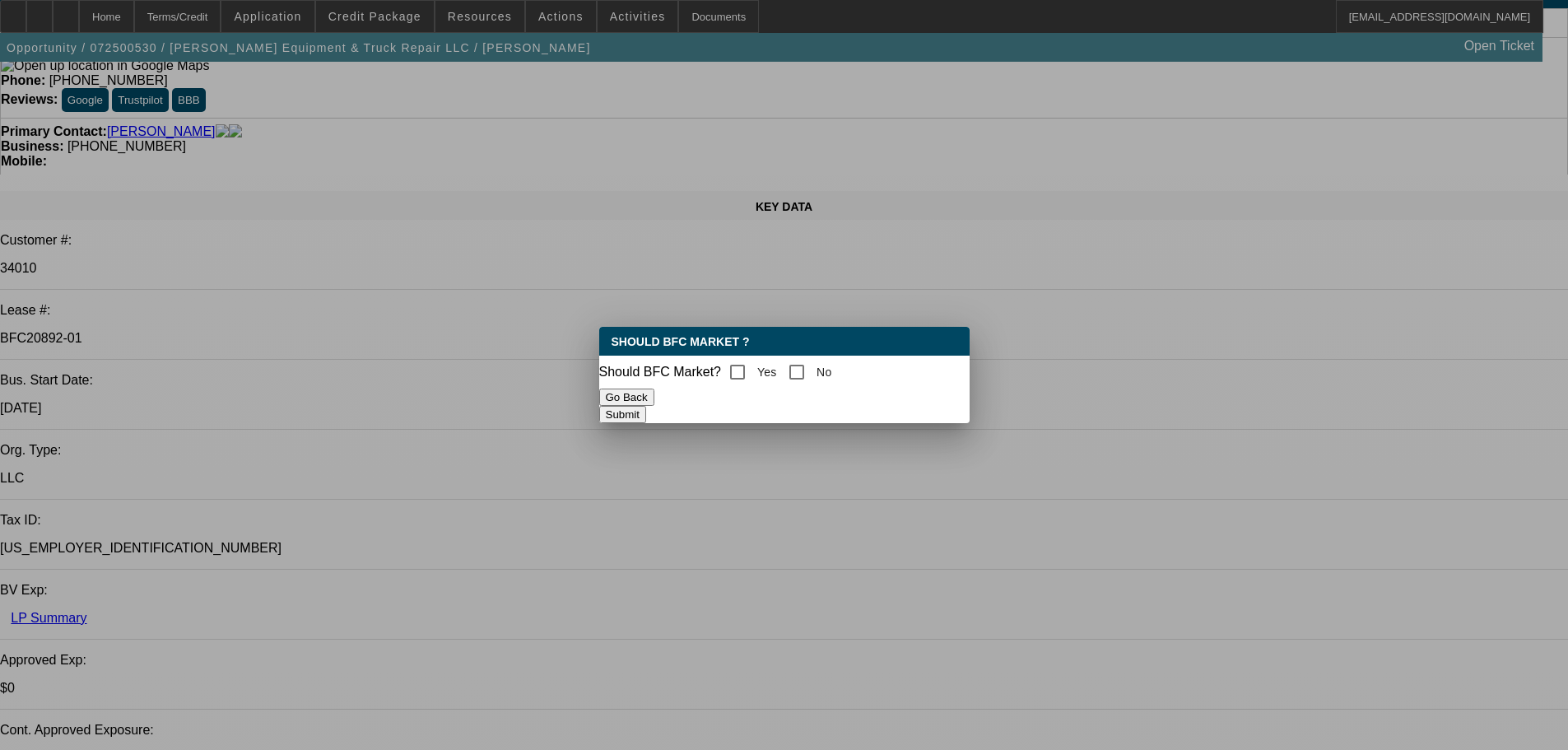
scroll to position [0, 0]
click at [741, 371] on input "Yes" at bounding box center [737, 372] width 33 height 33
checkbox input "true"
click at [646, 407] on button "Submit" at bounding box center [623, 414] width 47 height 17
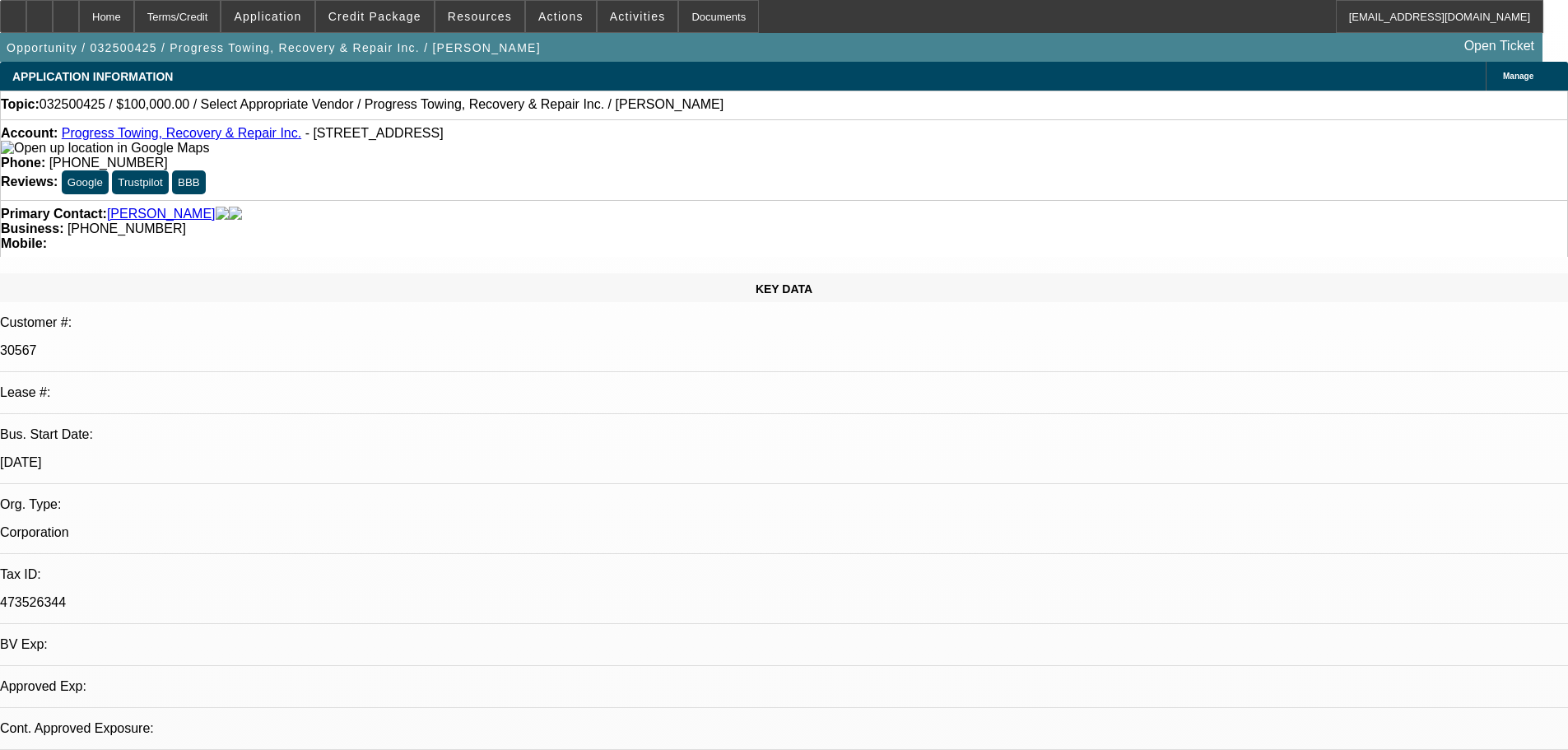
select select "0"
select select "2"
select select "0.1"
select select "1"
select select "2"
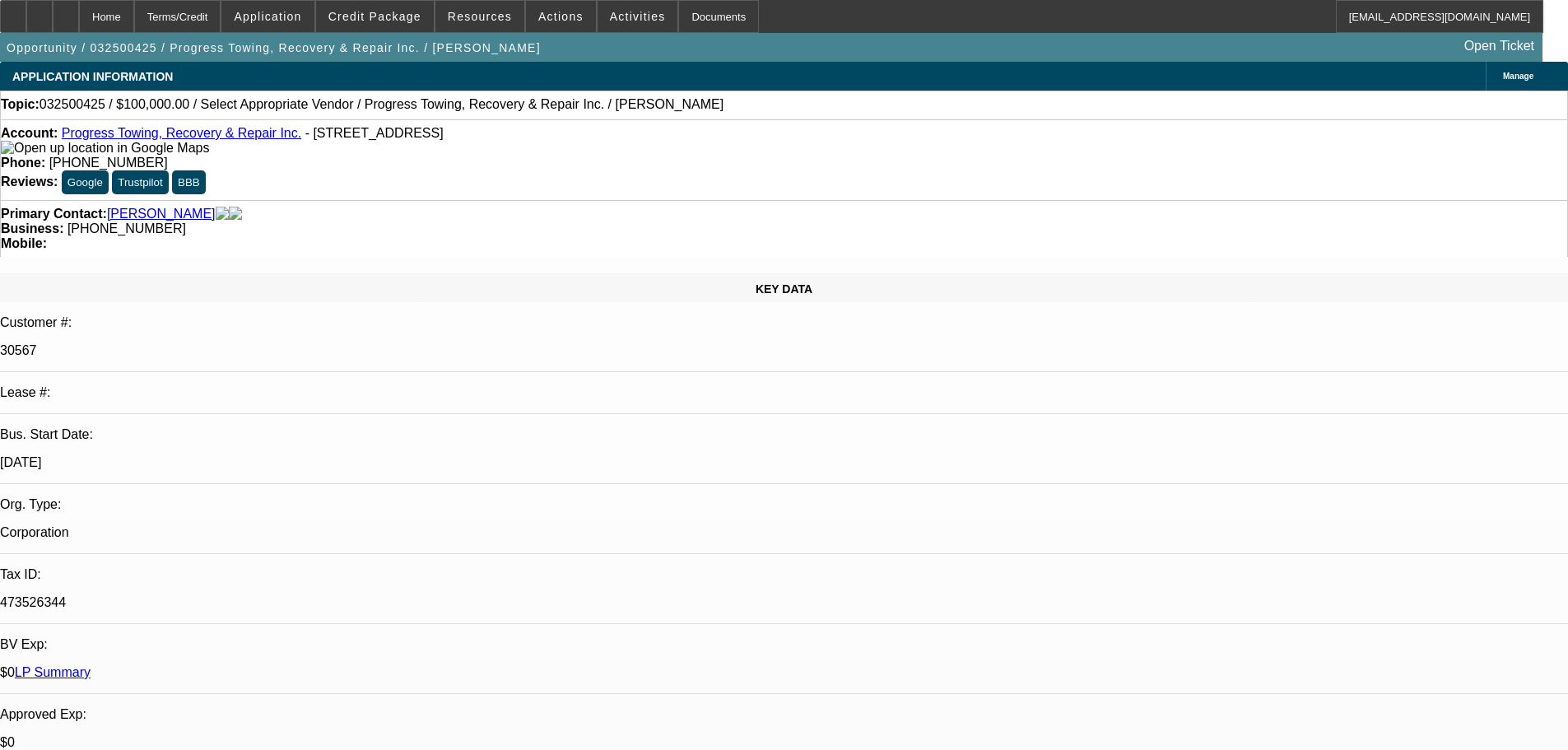
select select "4"
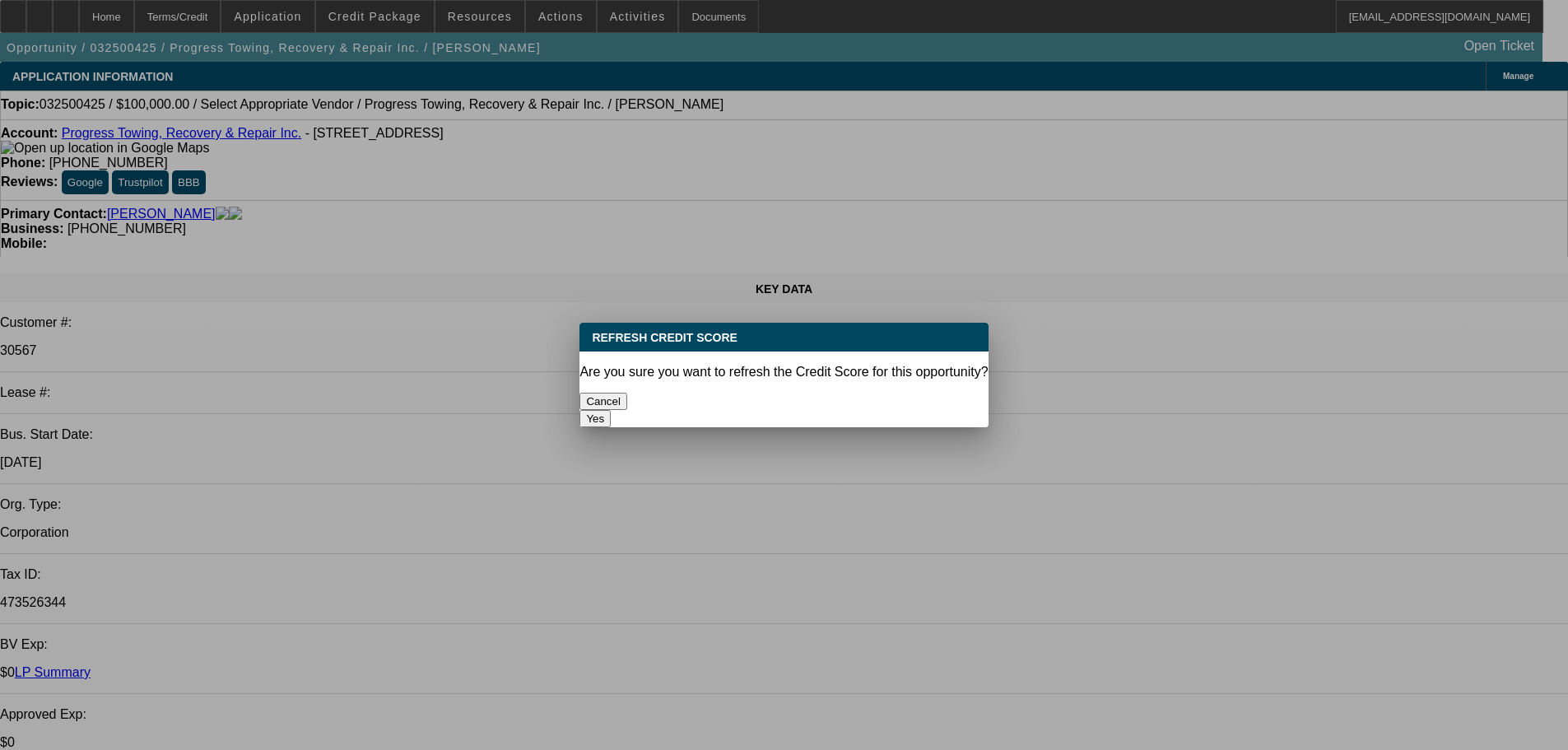
click at [611, 410] on button "Yes" at bounding box center [595, 418] width 31 height 17
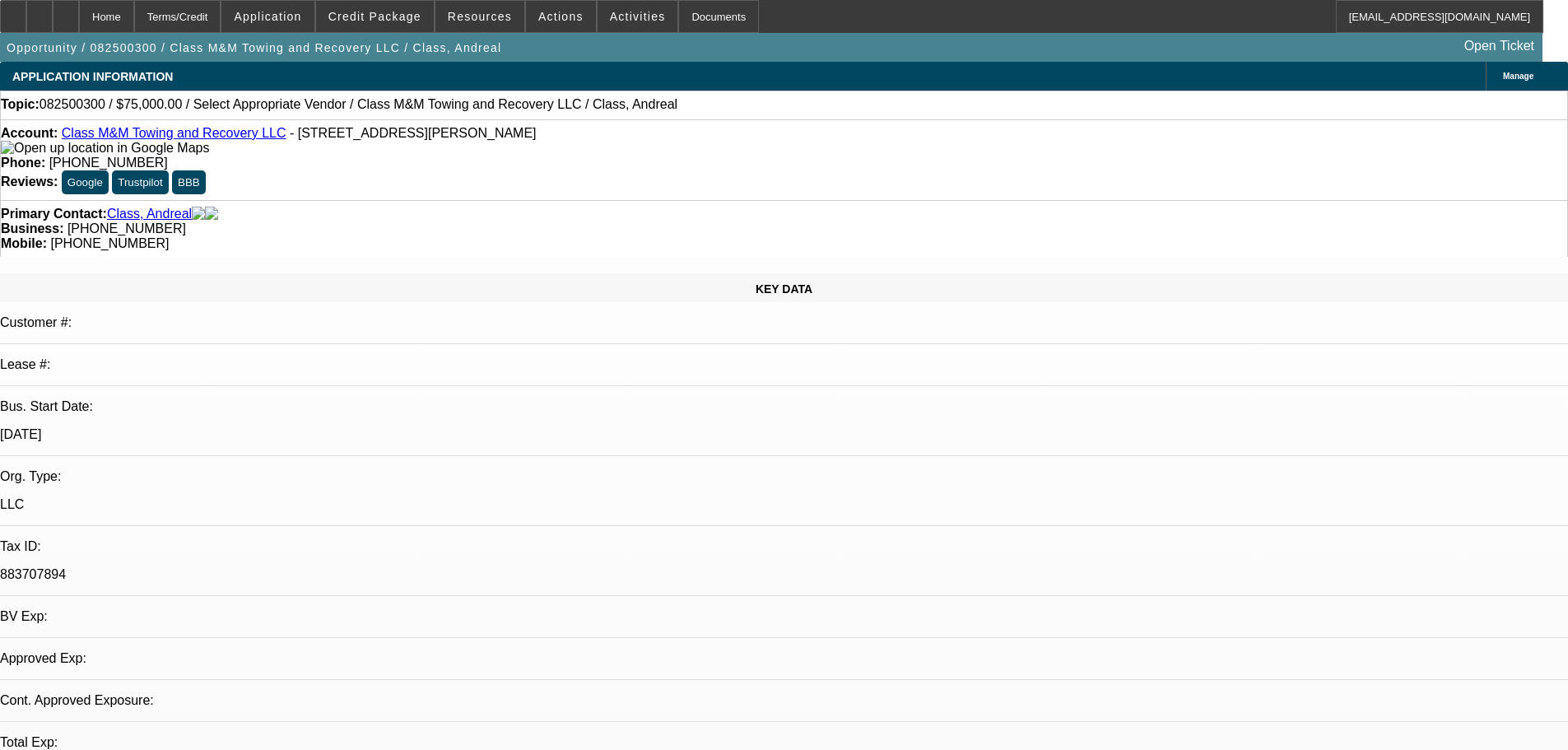
select select "0"
select select "2"
select select "0.1"
select select "4"
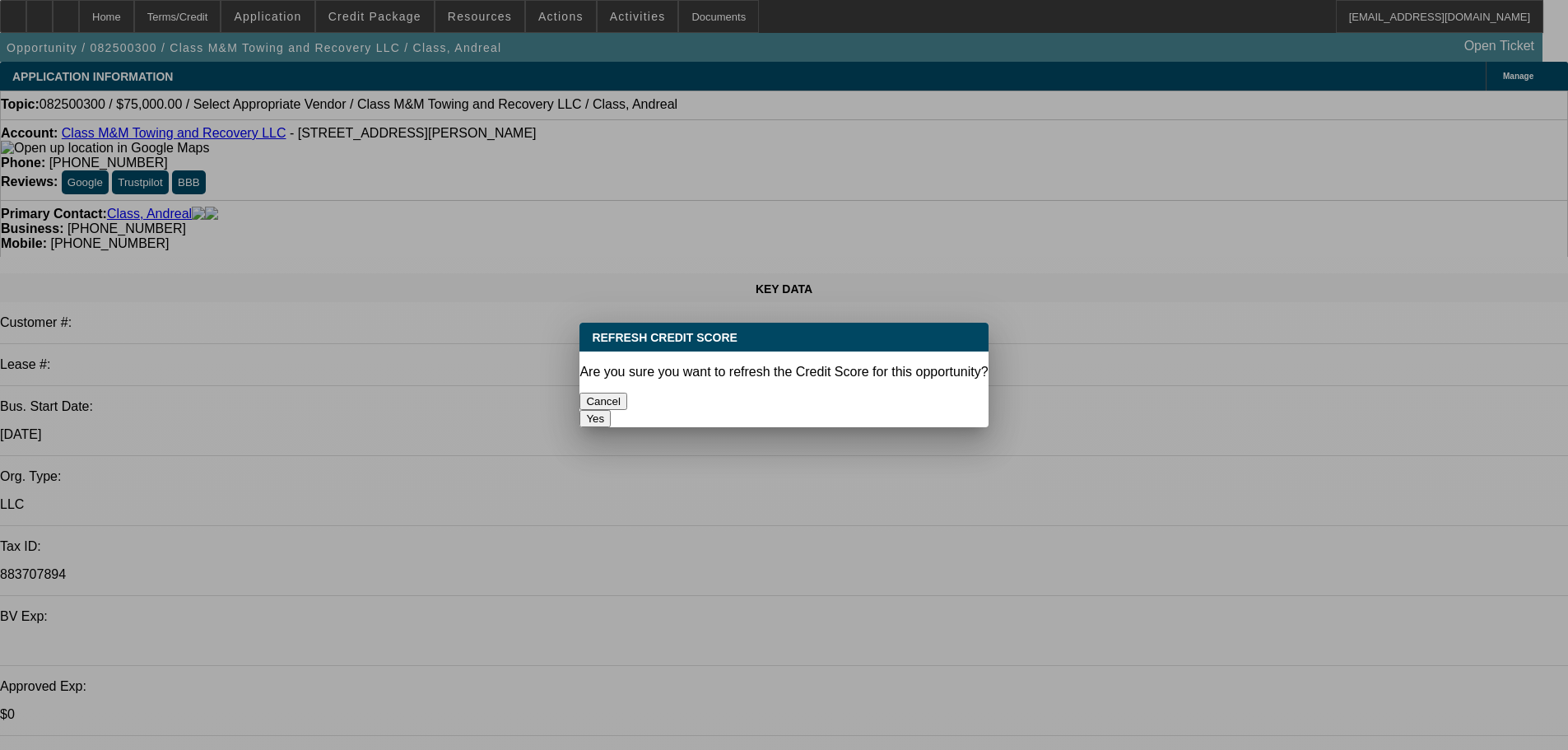
click at [611, 410] on button "Yes" at bounding box center [595, 418] width 31 height 17
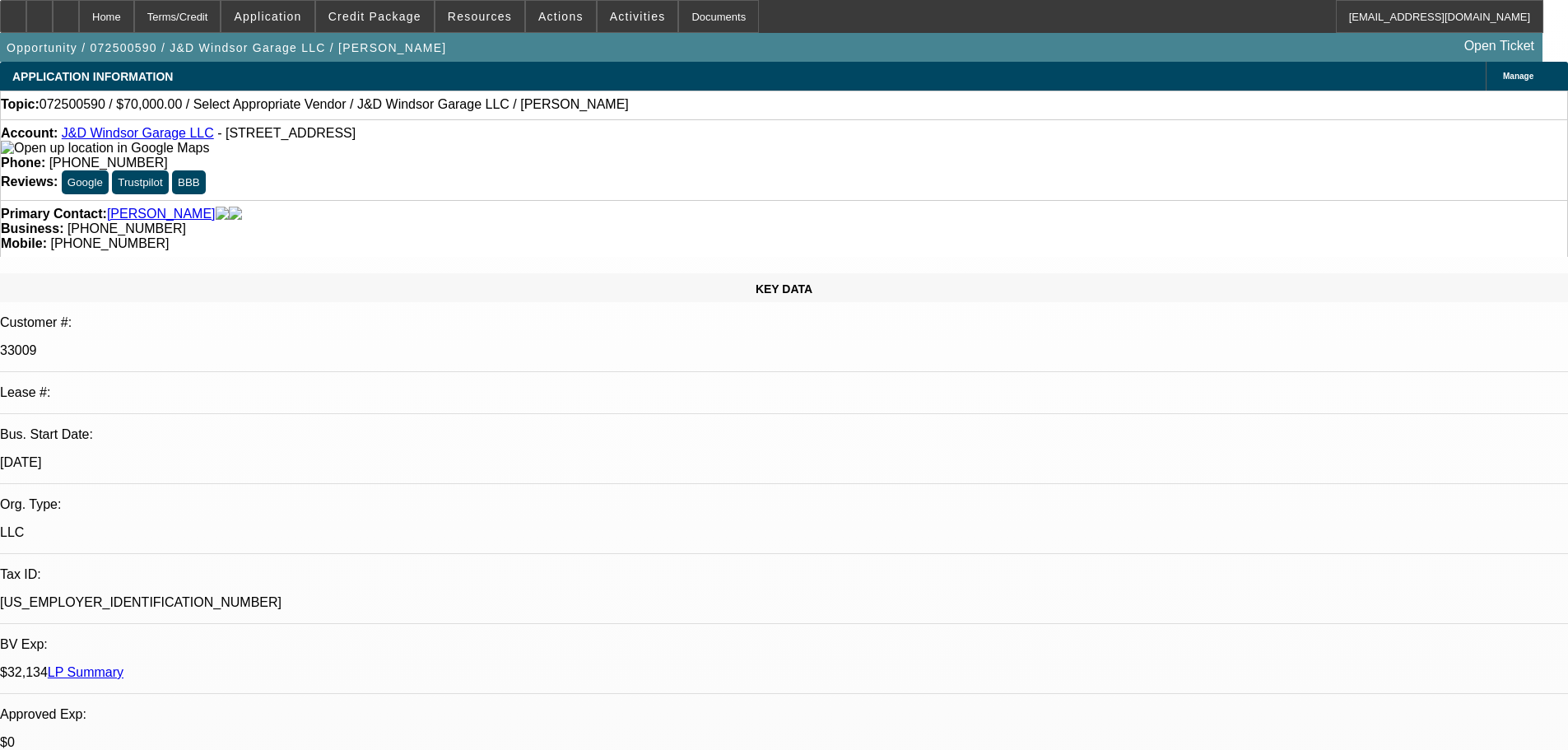
select select "0"
select select "2"
select select "0.1"
select select "4"
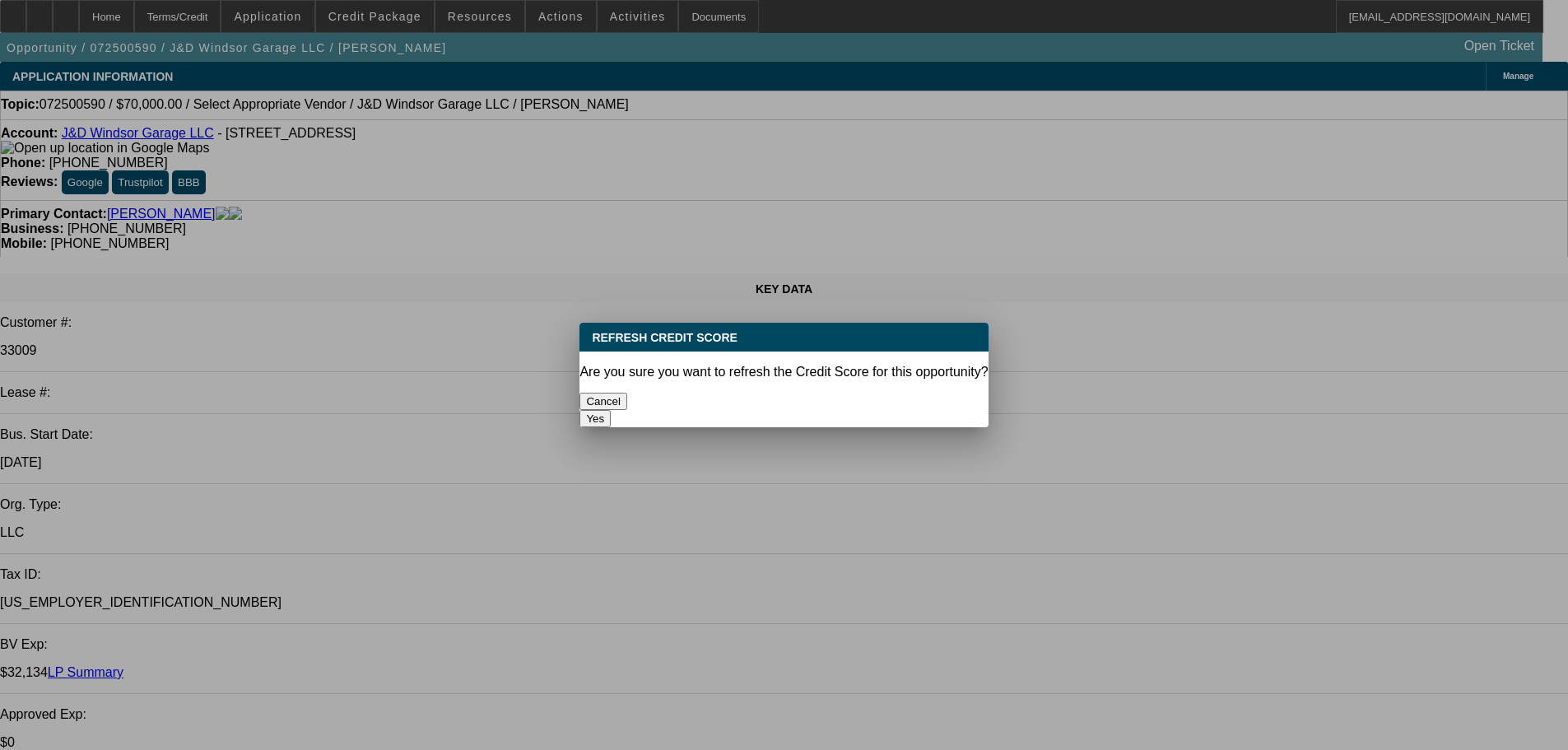
click at [611, 410] on button "Yes" at bounding box center [595, 418] width 31 height 17
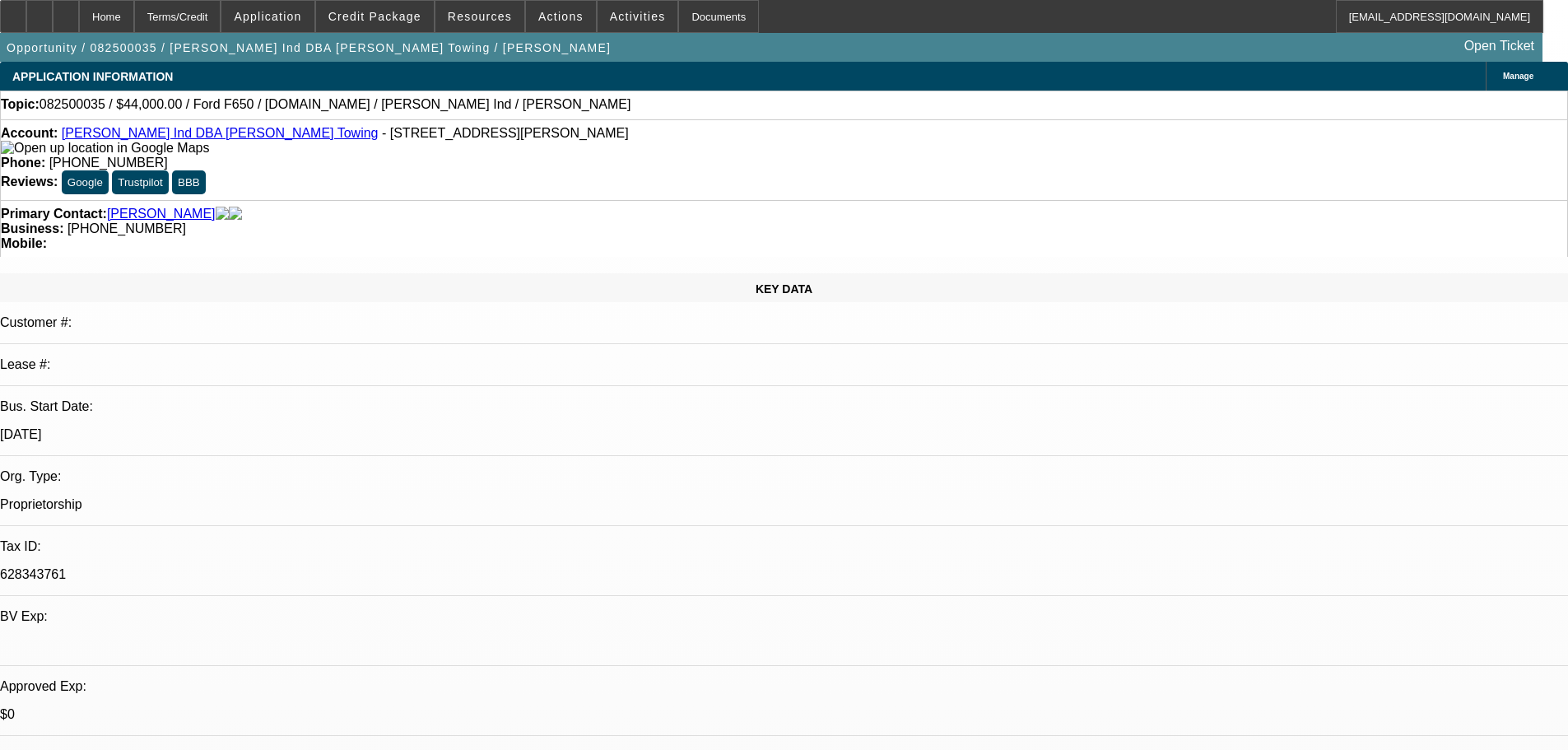
select select "2"
select select "0"
select select "6"
select select "0"
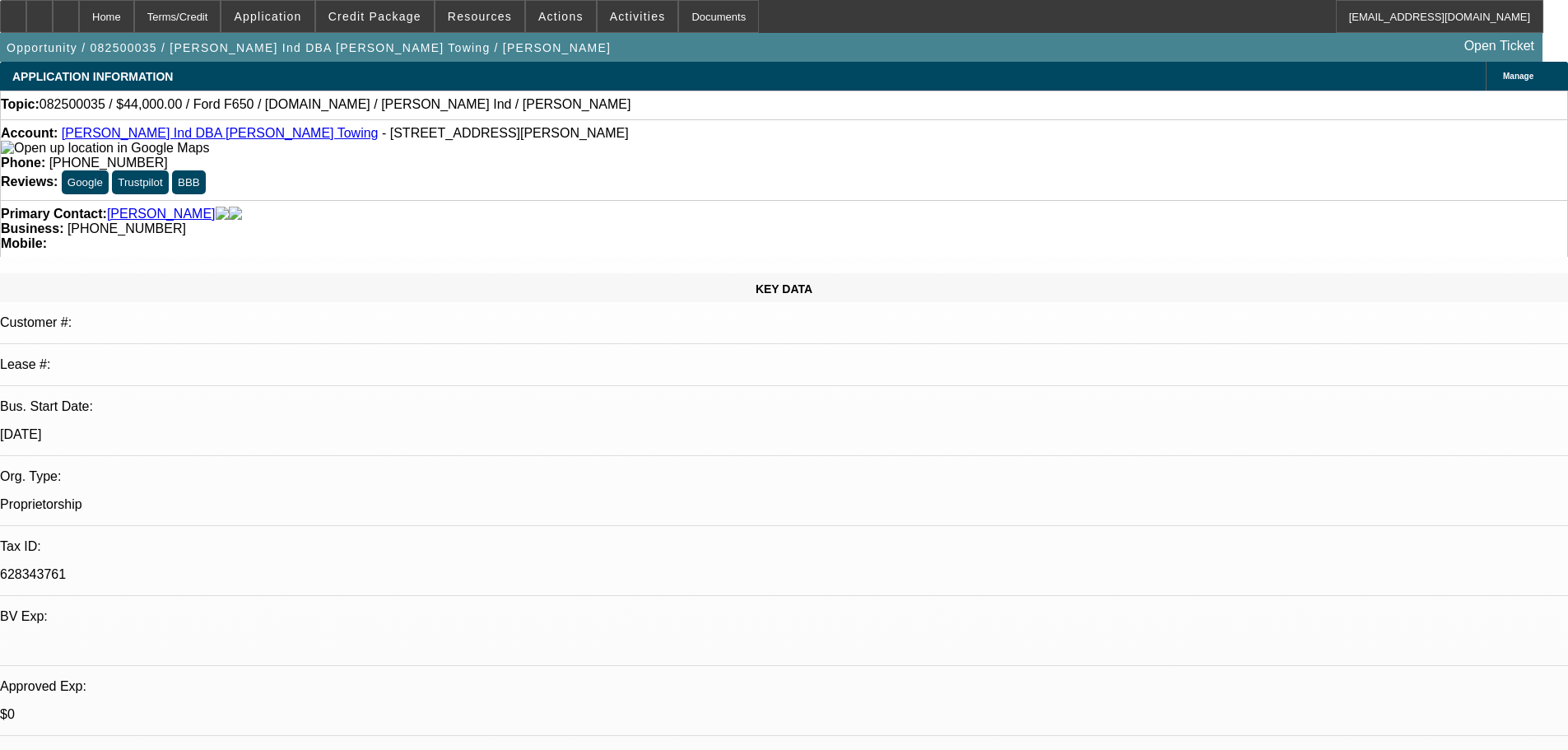
select select "2"
select select "0"
select select "6"
select select "0"
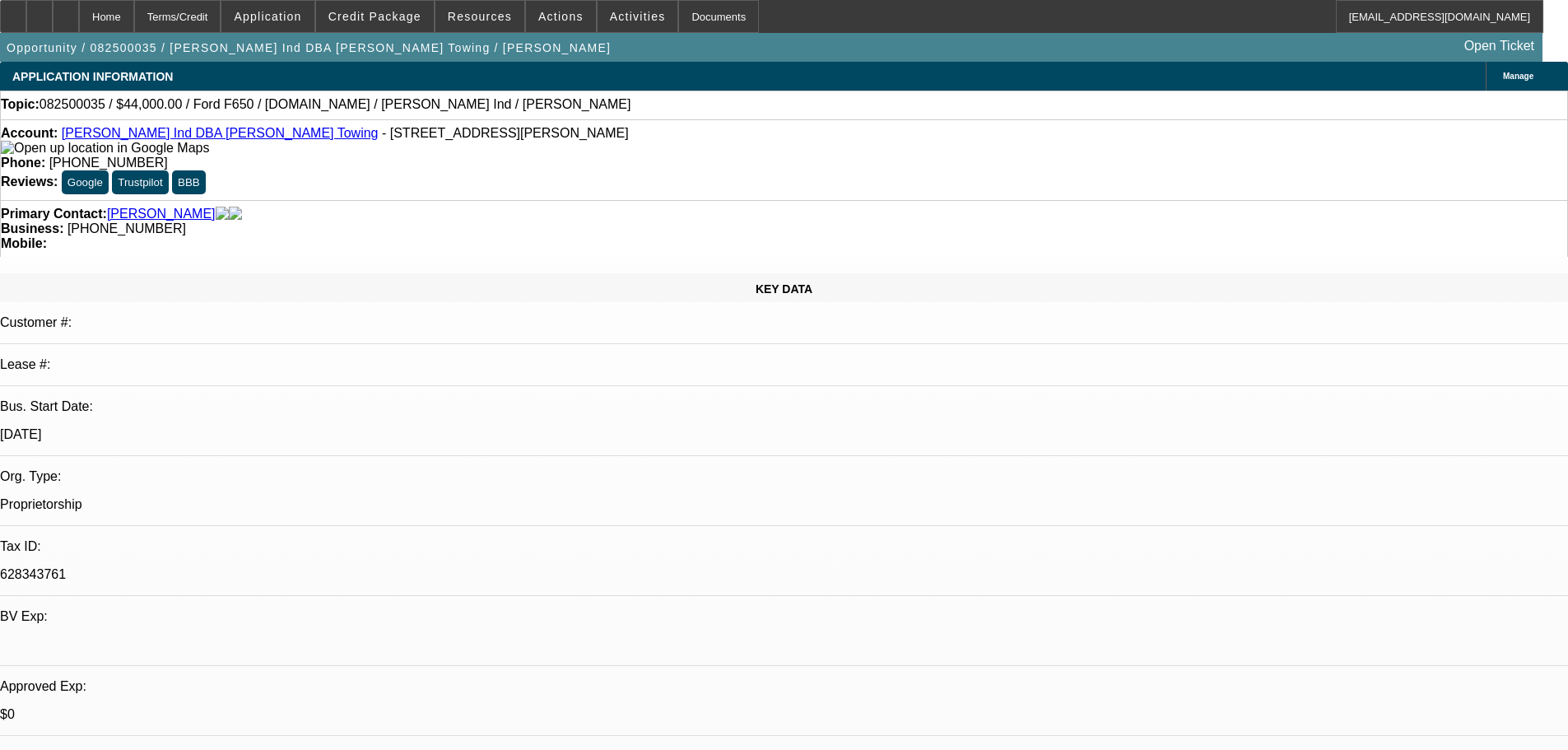
select select "2"
select select "0"
select select "6"
select select "0"
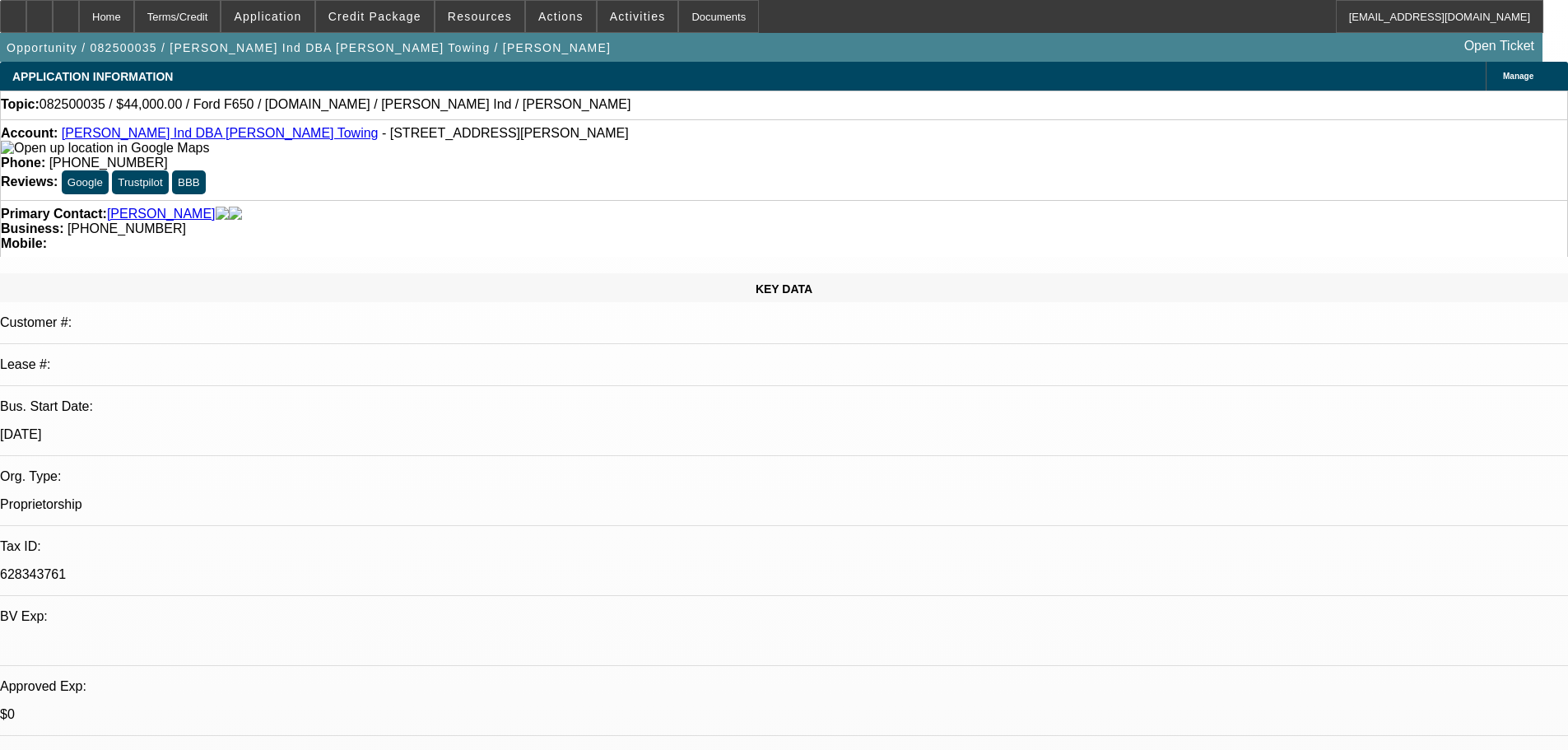
select select "2"
select select "0"
select select "6"
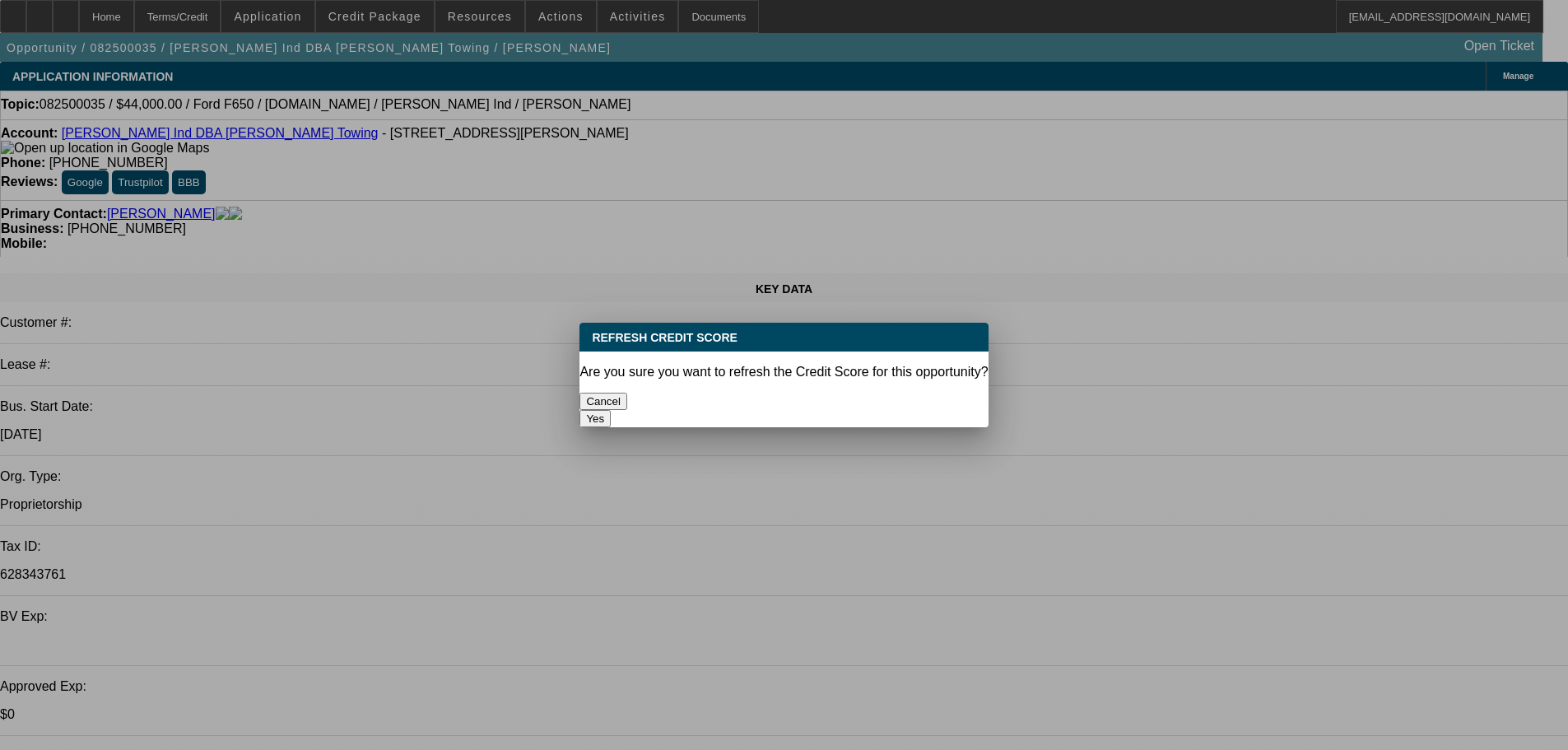
click at [611, 410] on button "Yes" at bounding box center [595, 418] width 31 height 17
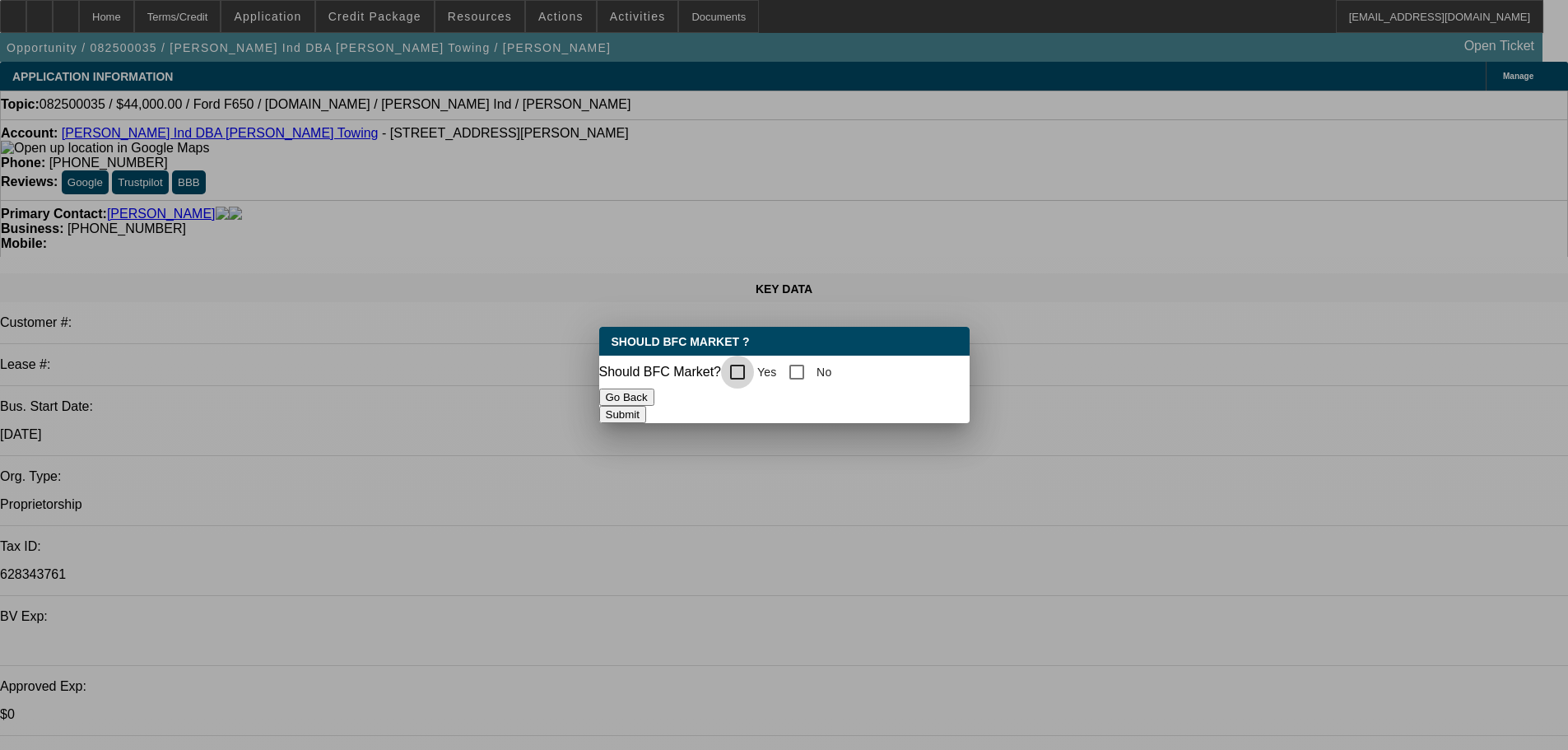
click at [749, 365] on input "Yes" at bounding box center [737, 372] width 33 height 33
checkbox input "true"
click at [646, 414] on button "Submit" at bounding box center [623, 414] width 47 height 17
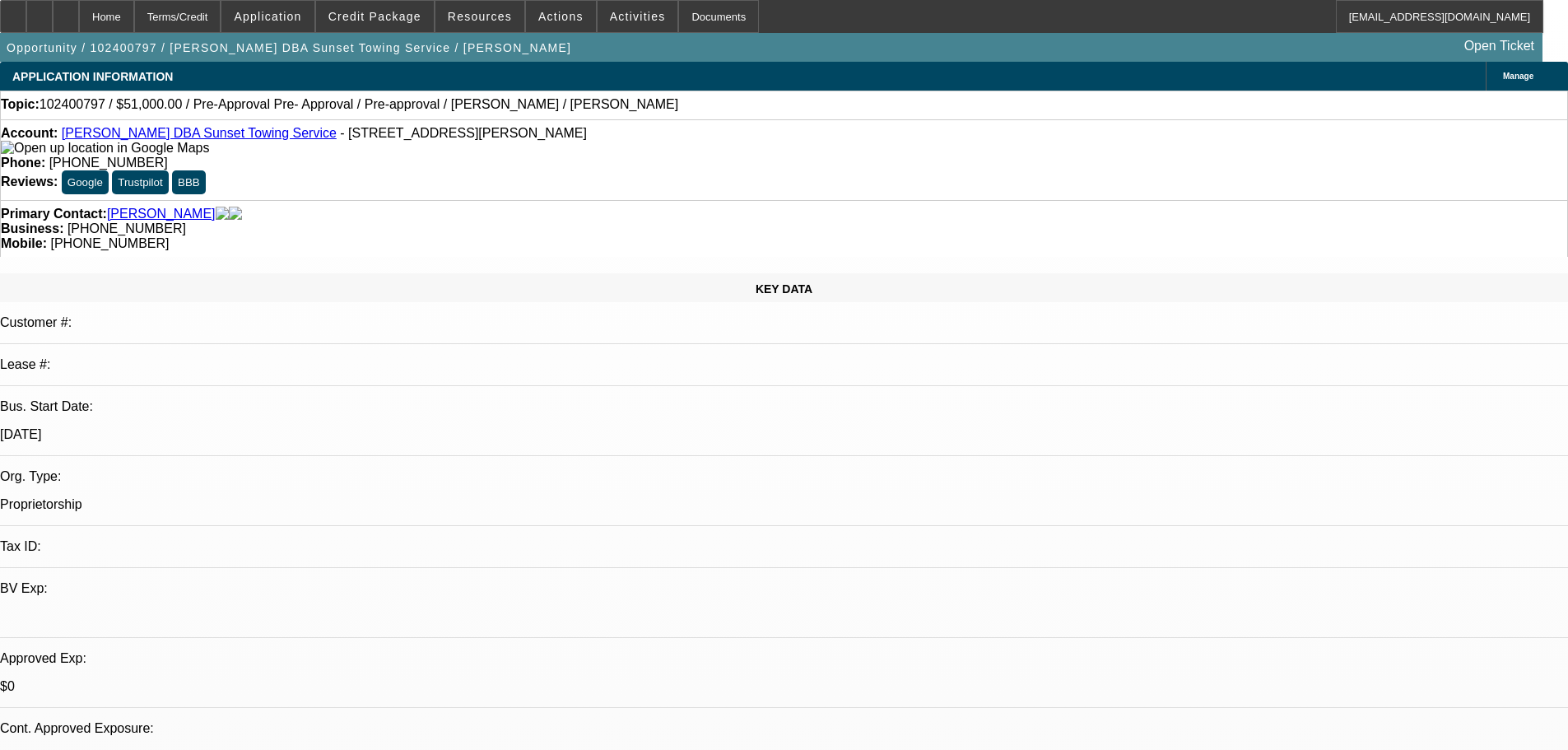
select select "0.2"
select select "2"
select select "0"
select select "6"
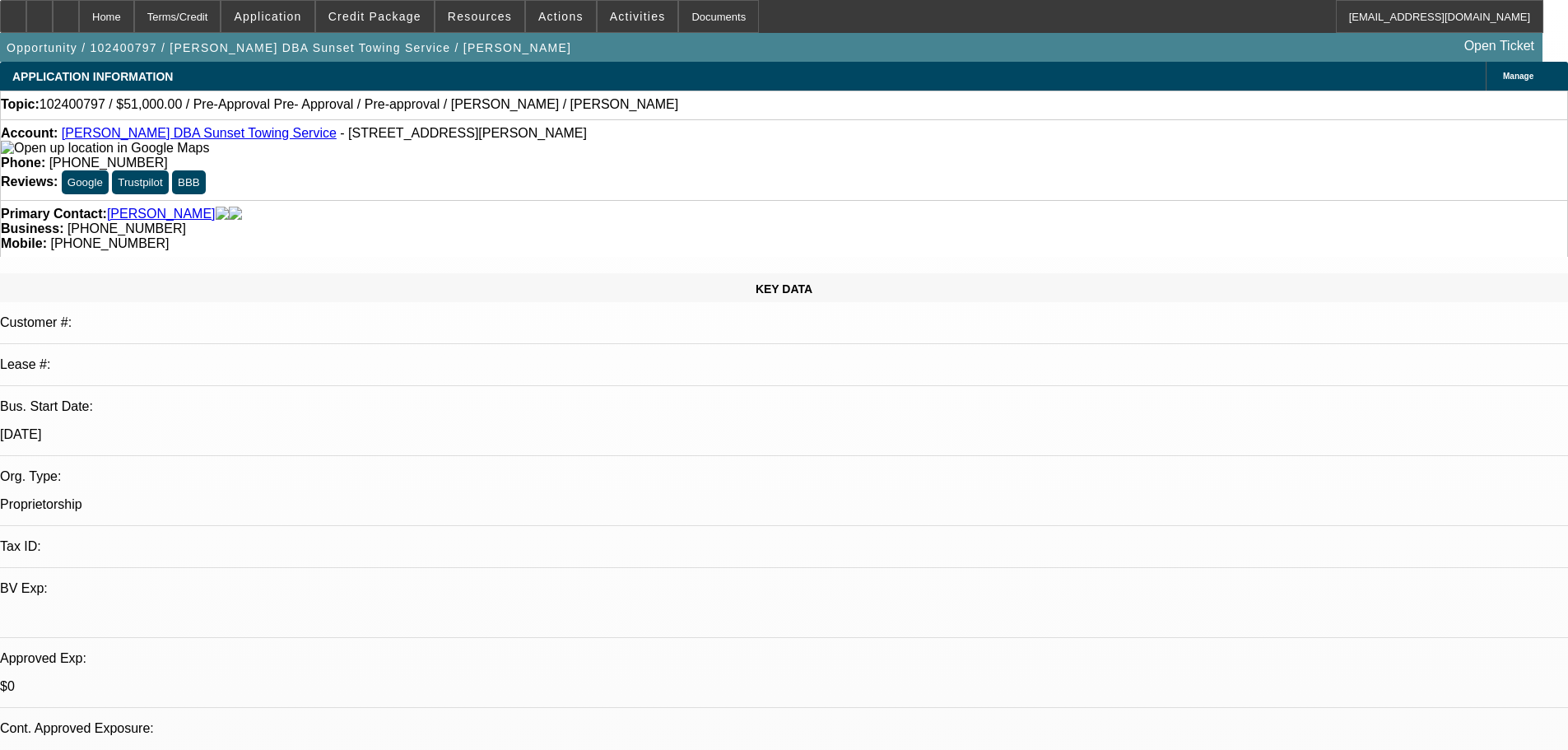
select select "0.15"
select select "2"
select select "0"
select select "6"
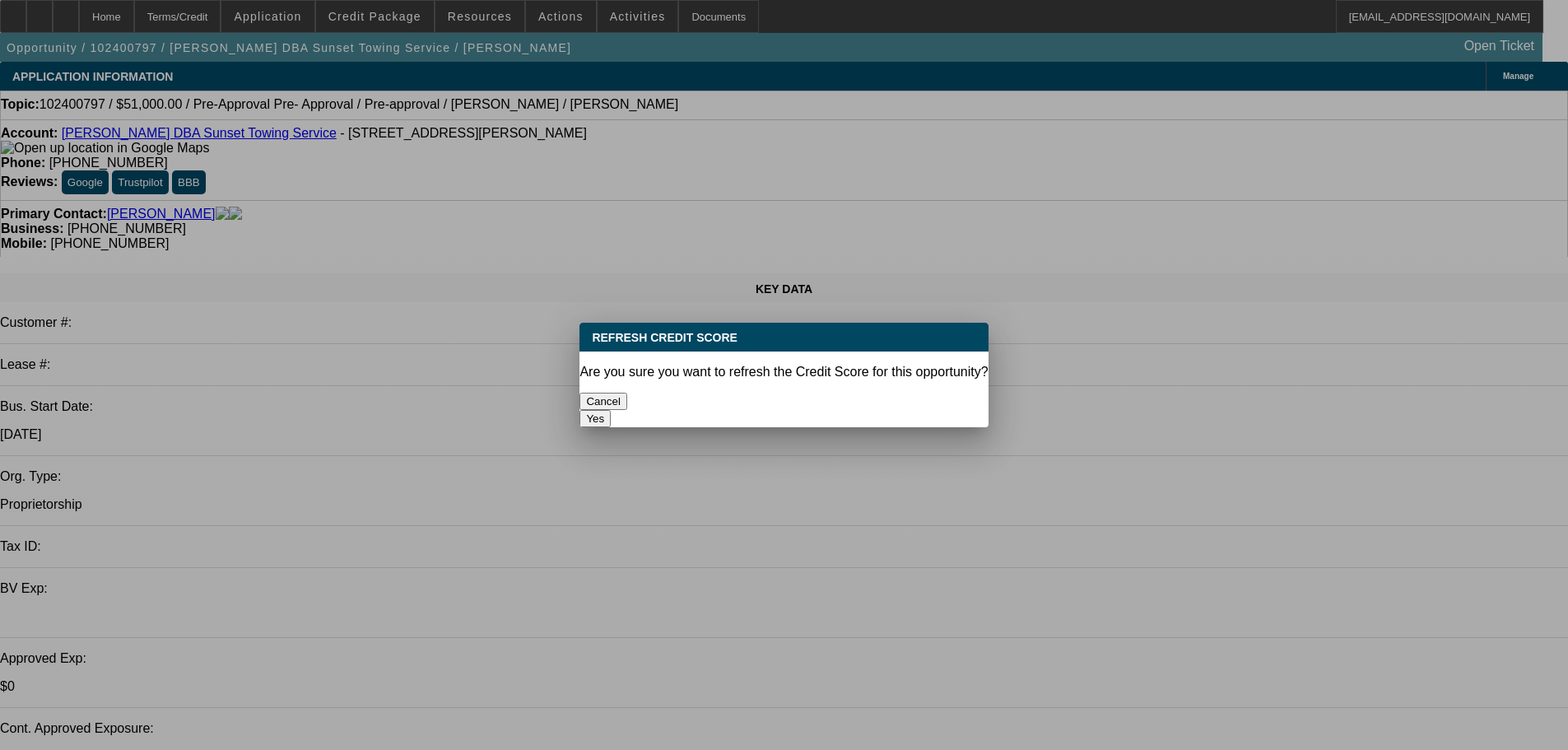
click at [611, 410] on button "Yes" at bounding box center [595, 418] width 31 height 17
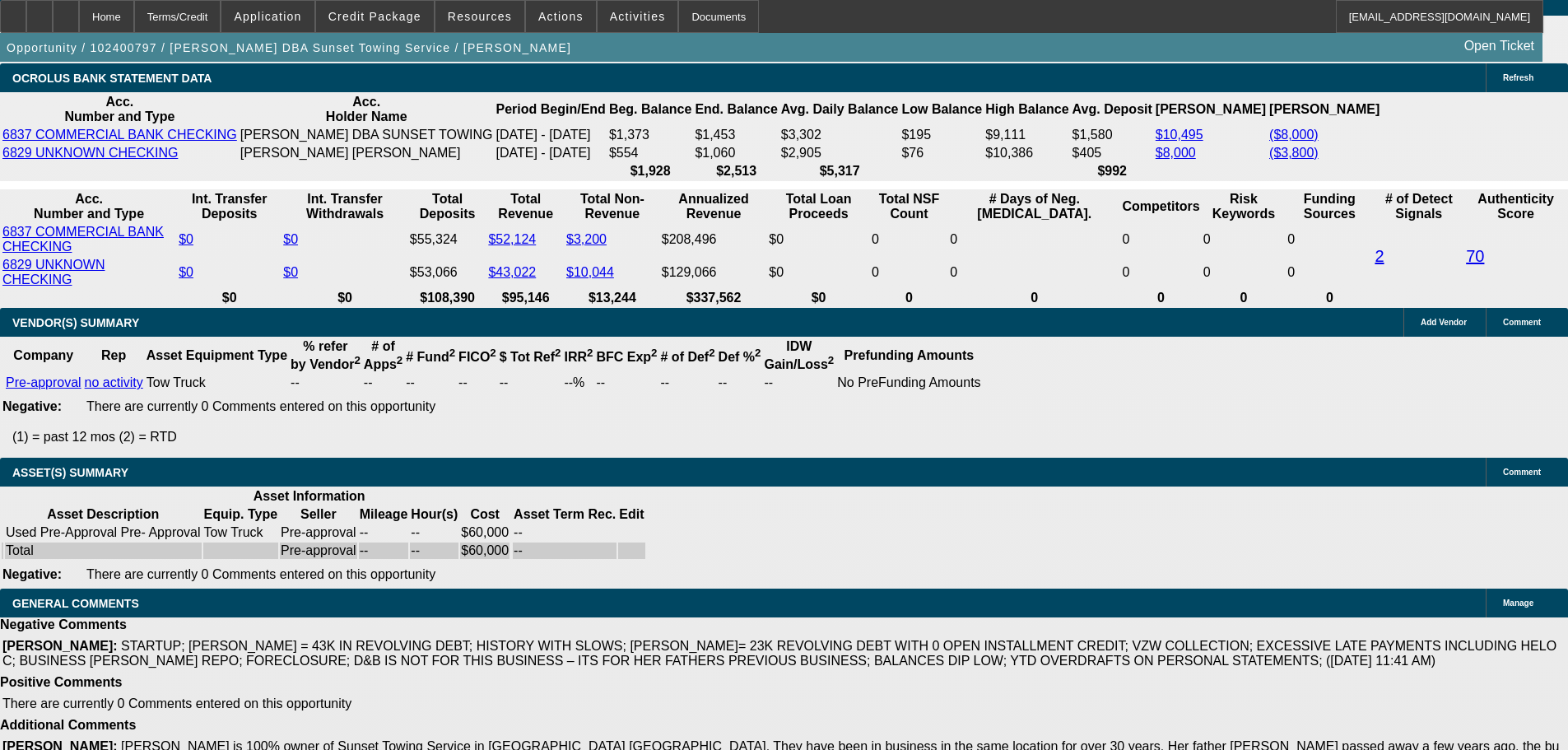
scroll to position [3078, 0]
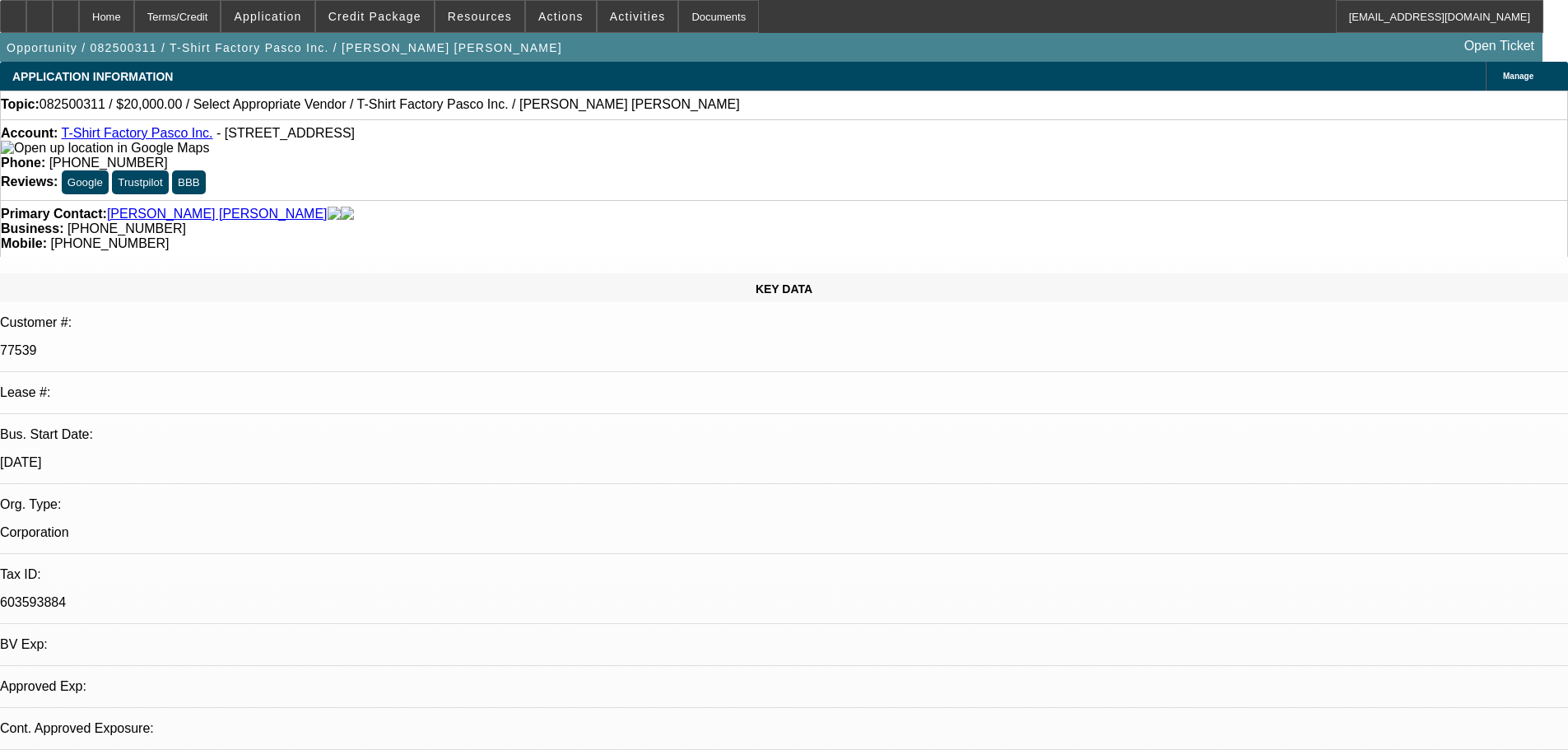
select select "0"
select select "2"
select select "0.1"
select select "4"
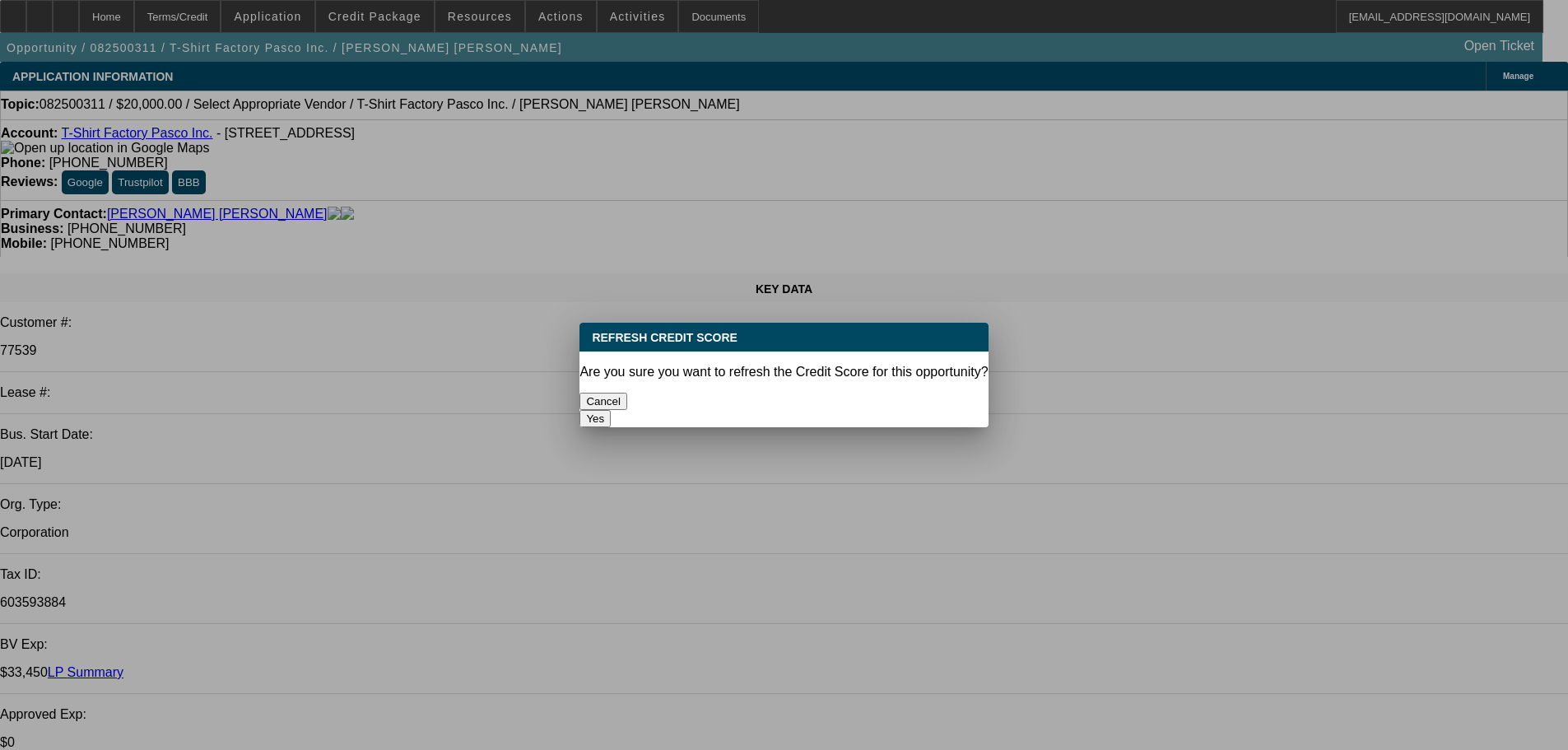
click at [611, 410] on button "Yes" at bounding box center [595, 418] width 31 height 17
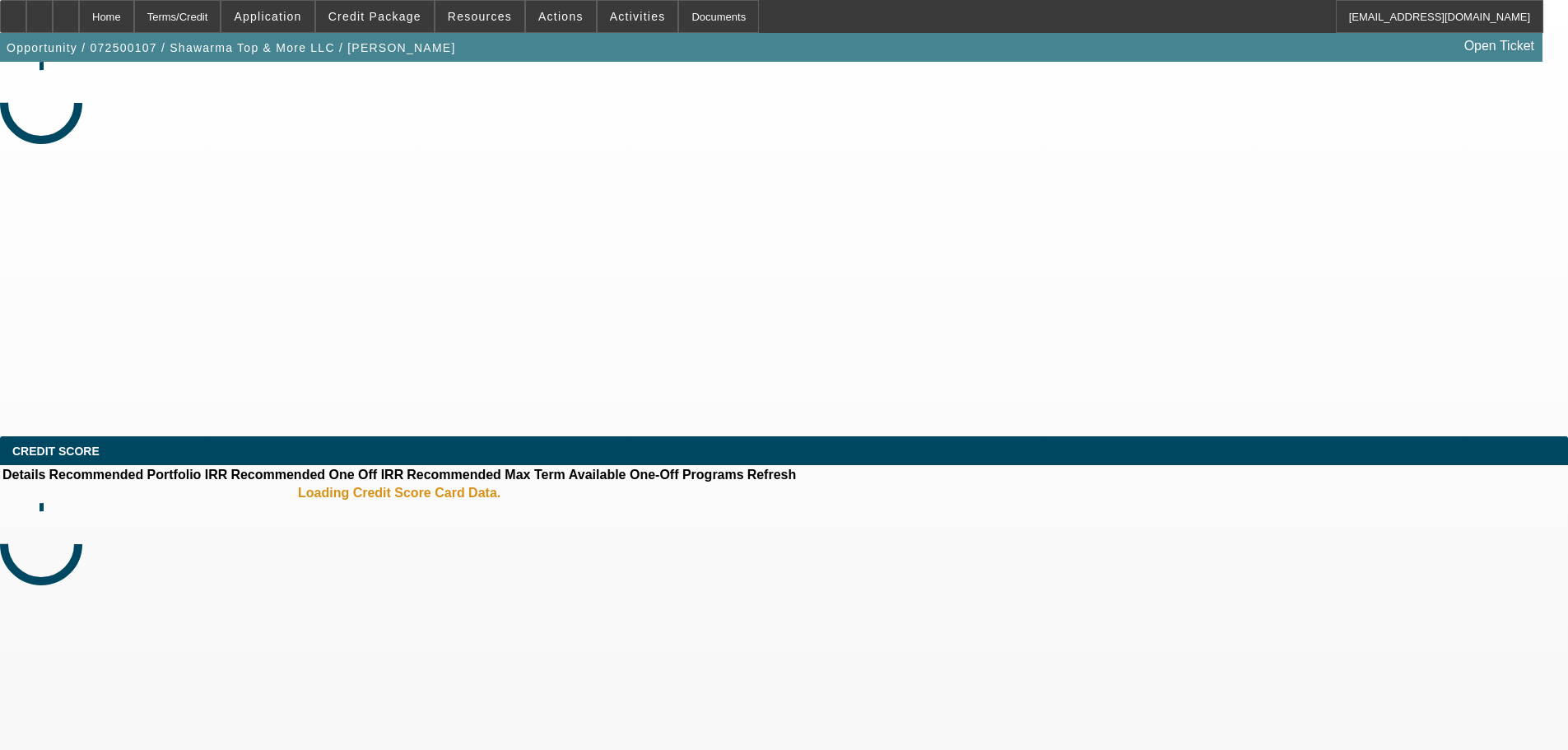
select select "0"
select select "2"
select select "0.1"
select select "4"
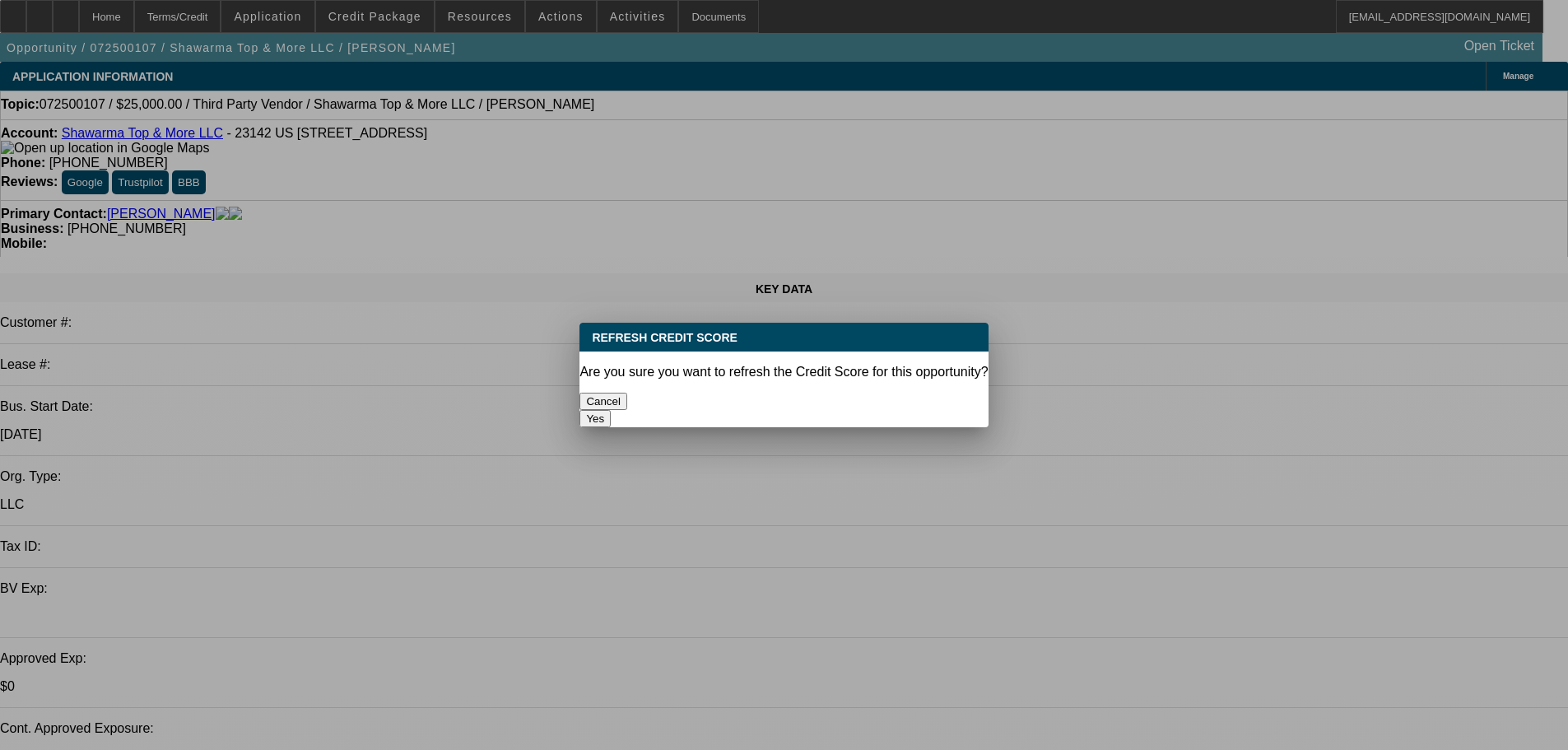
click at [611, 410] on button "Yes" at bounding box center [595, 418] width 31 height 17
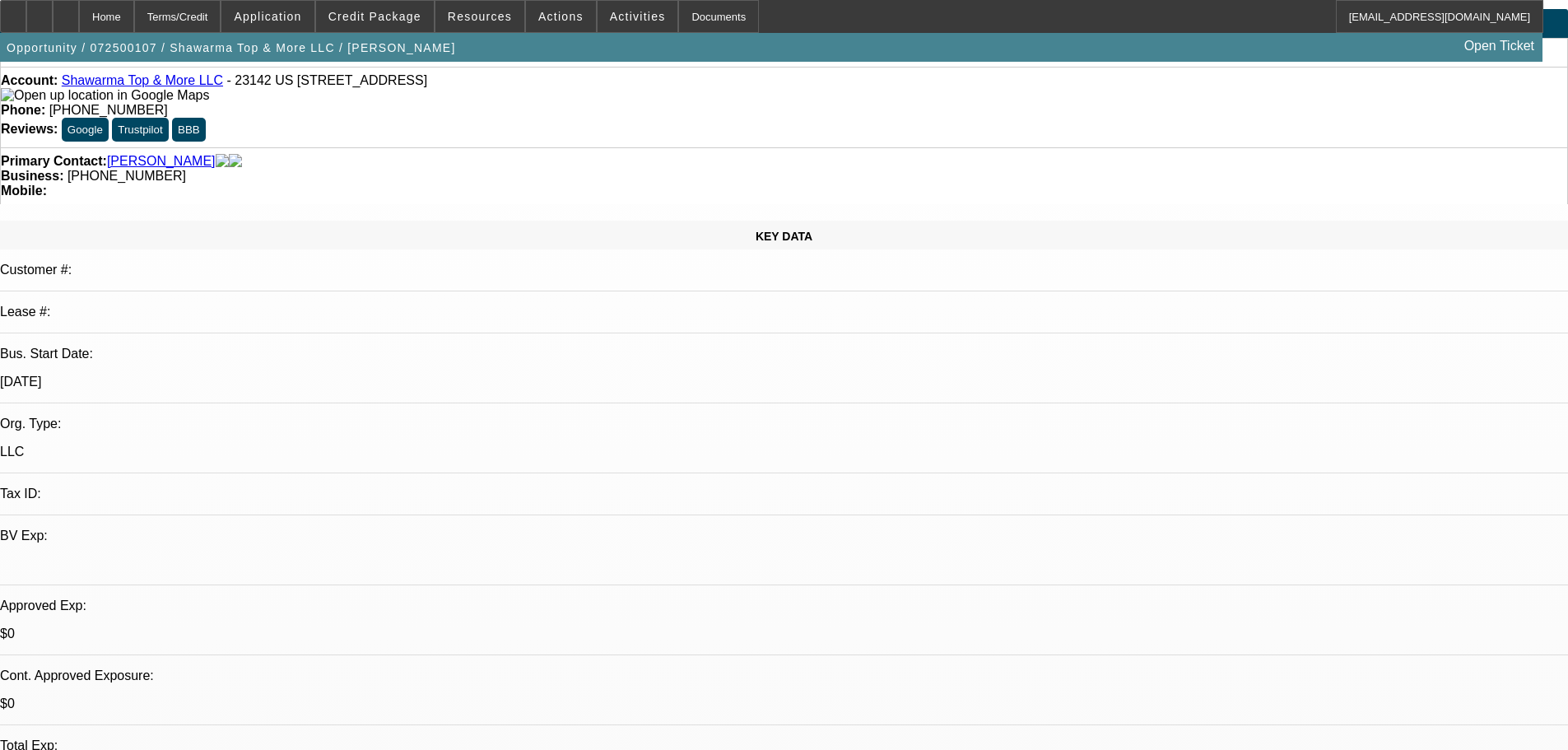
scroll to position [83, 0]
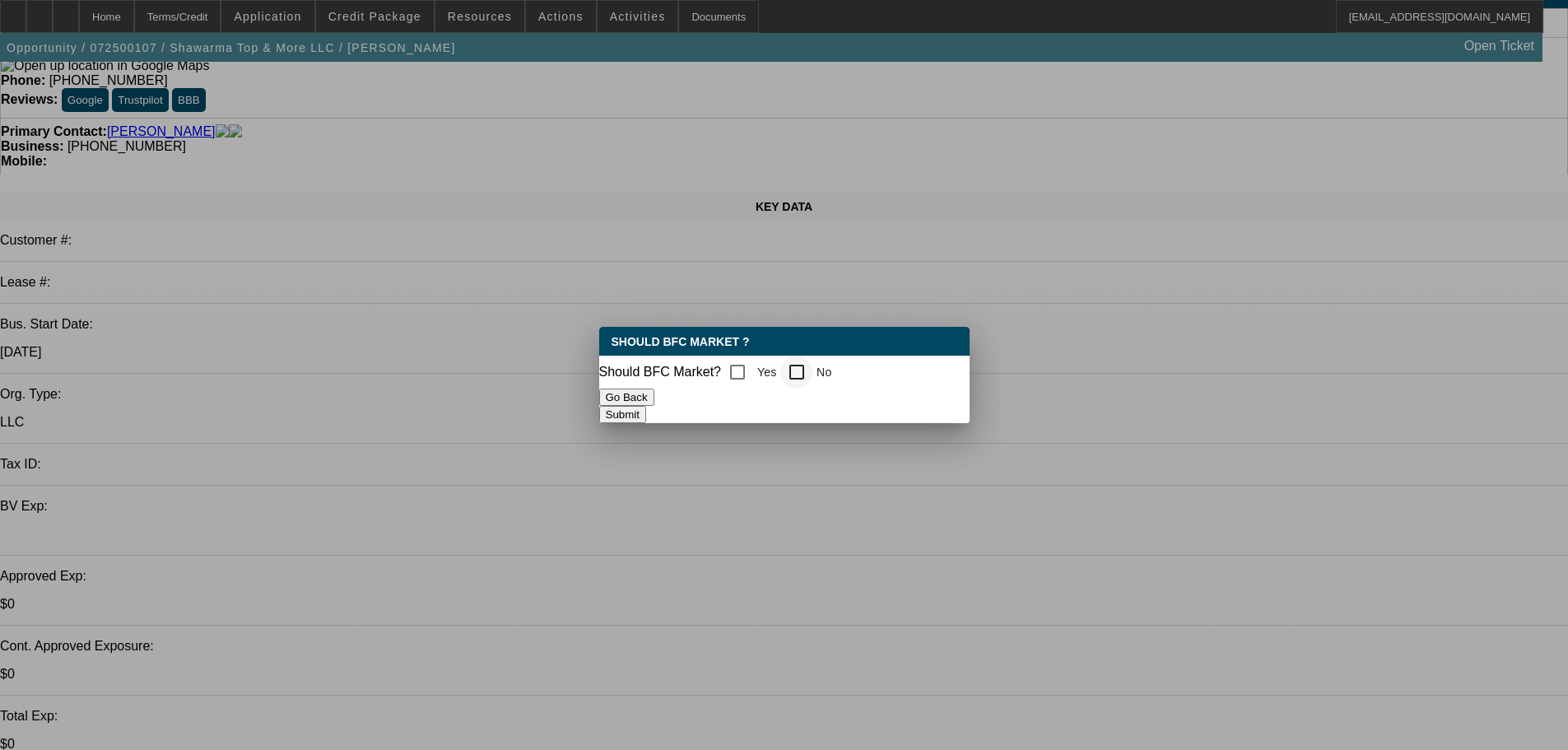
drag, startPoint x: 834, startPoint y: 362, endPoint x: 821, endPoint y: 360, distance: 13.2
click at [824, 360] on div "No" at bounding box center [806, 372] width 51 height 33
click at [813, 366] on input "No" at bounding box center [797, 372] width 33 height 33
checkbox input "true"
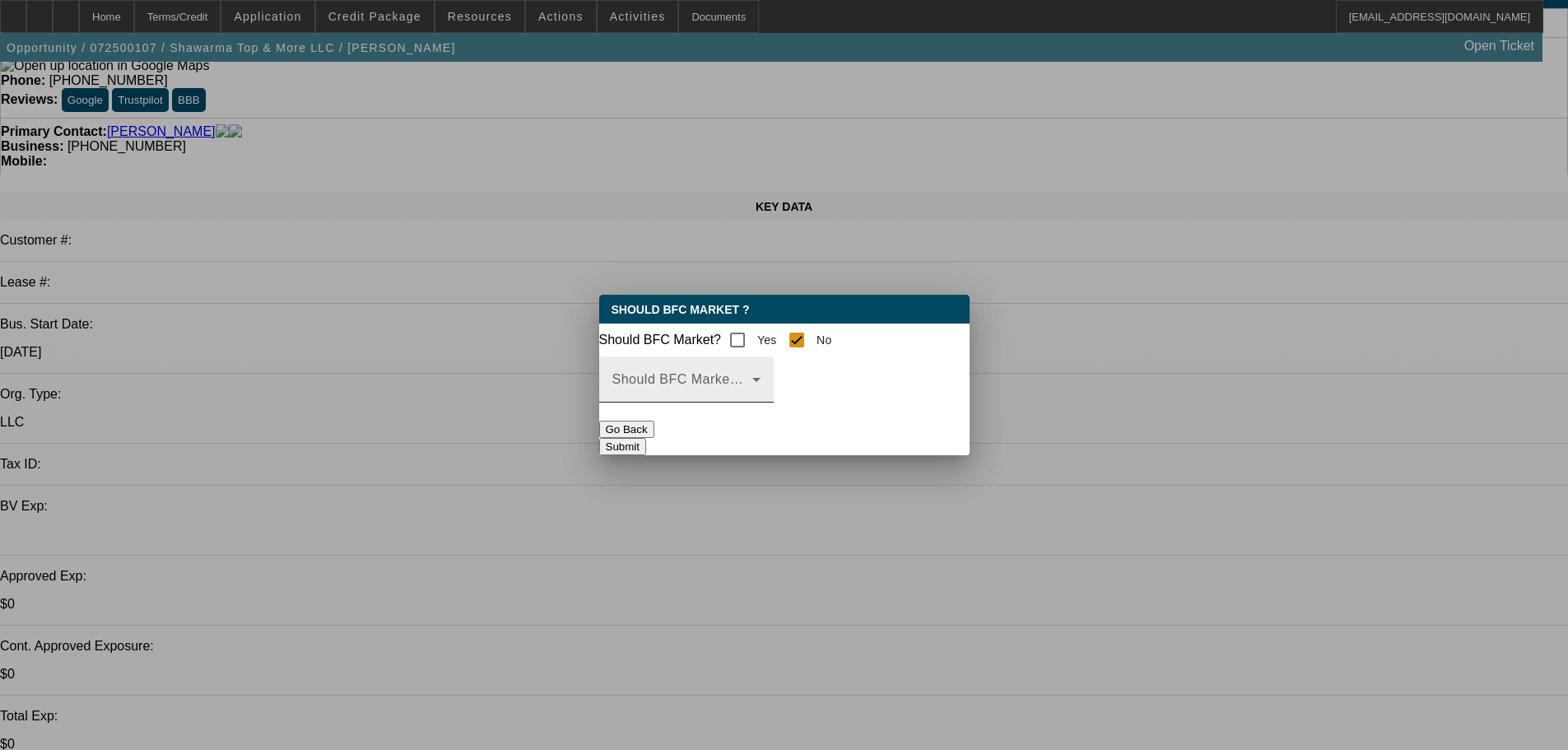
click at [753, 388] on span at bounding box center [682, 386] width 140 height 20
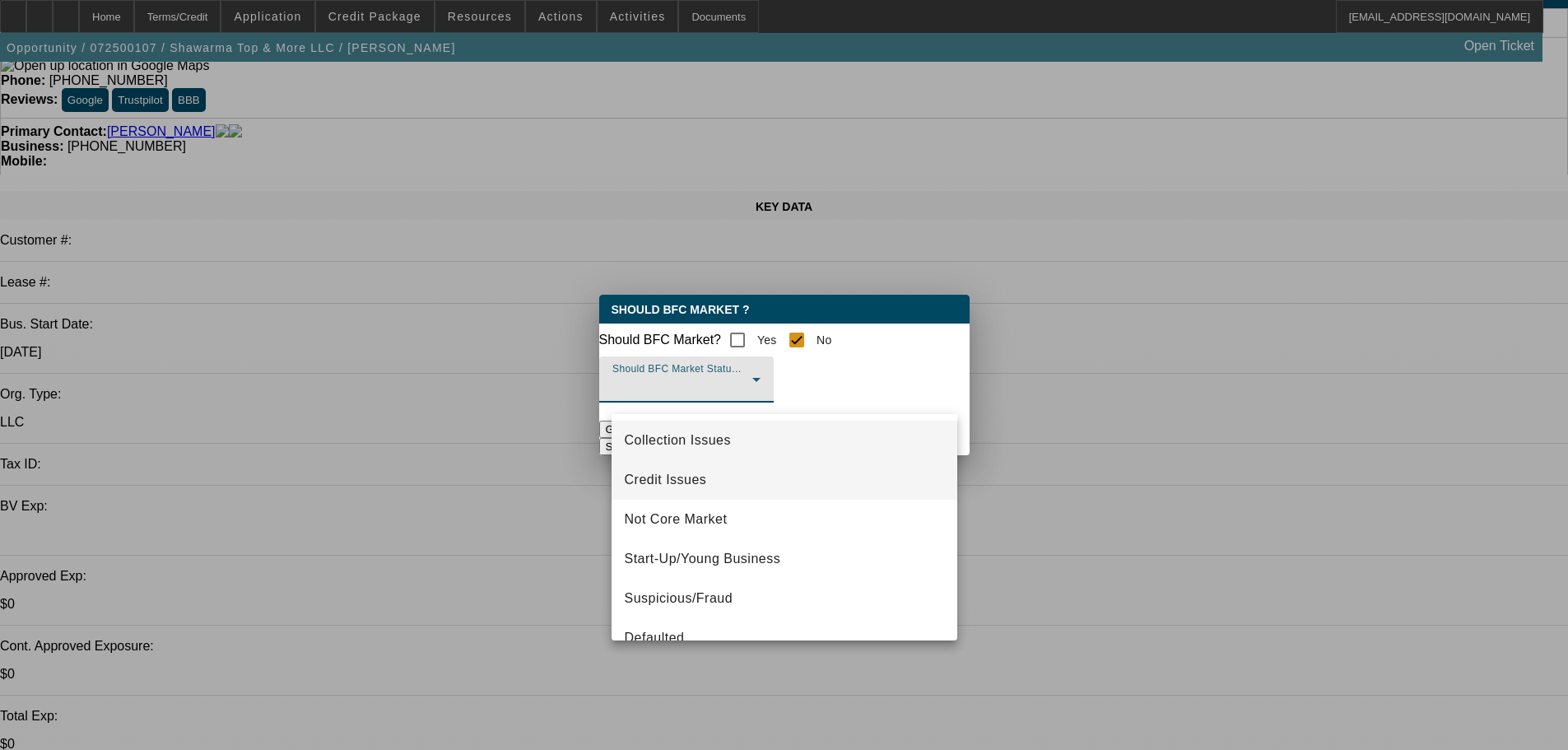
click at [682, 480] on span "Credit Issues" at bounding box center [666, 480] width 83 height 20
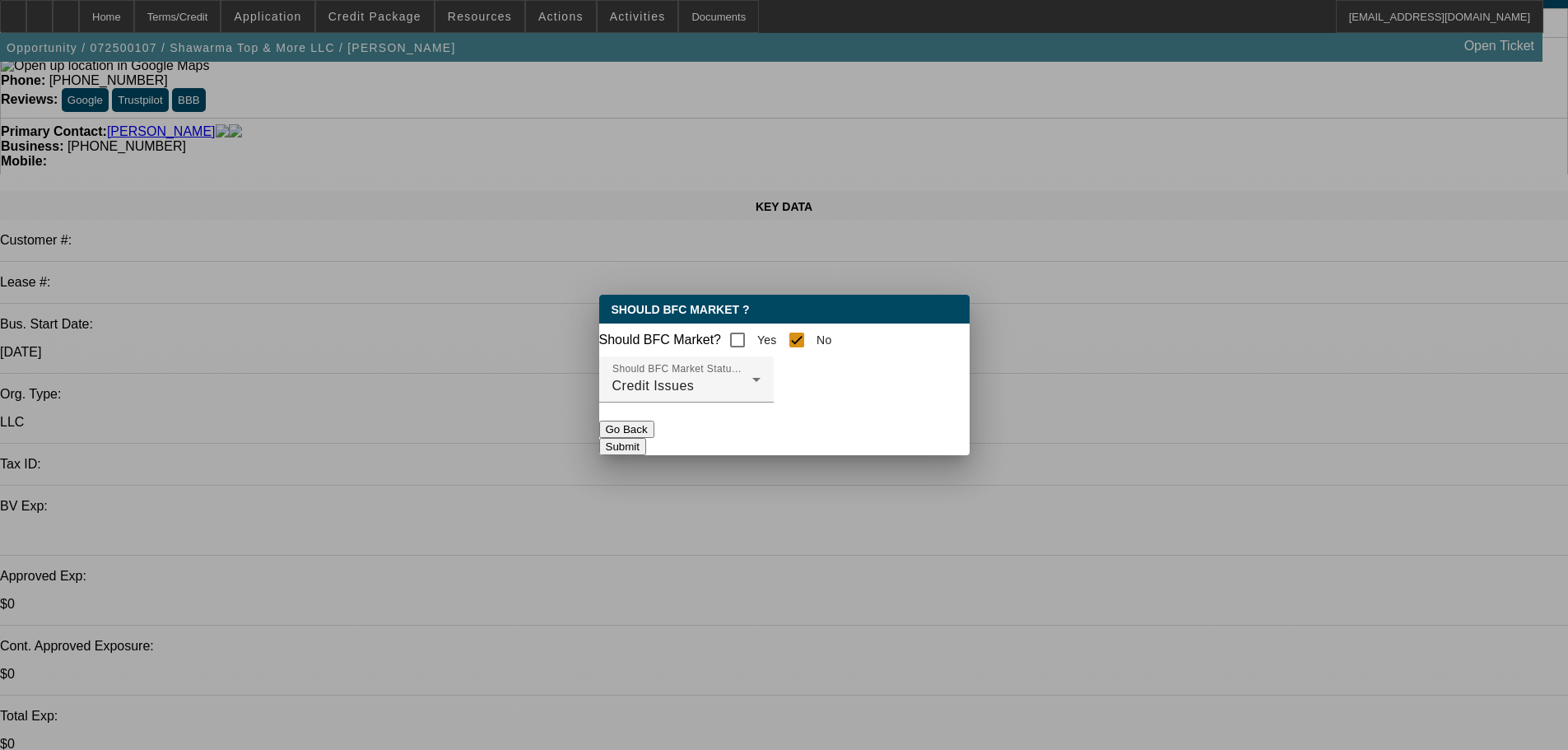
click at [774, 421] on div at bounding box center [687, 412] width 174 height 18
click at [646, 448] on button "Submit" at bounding box center [623, 447] width 47 height 17
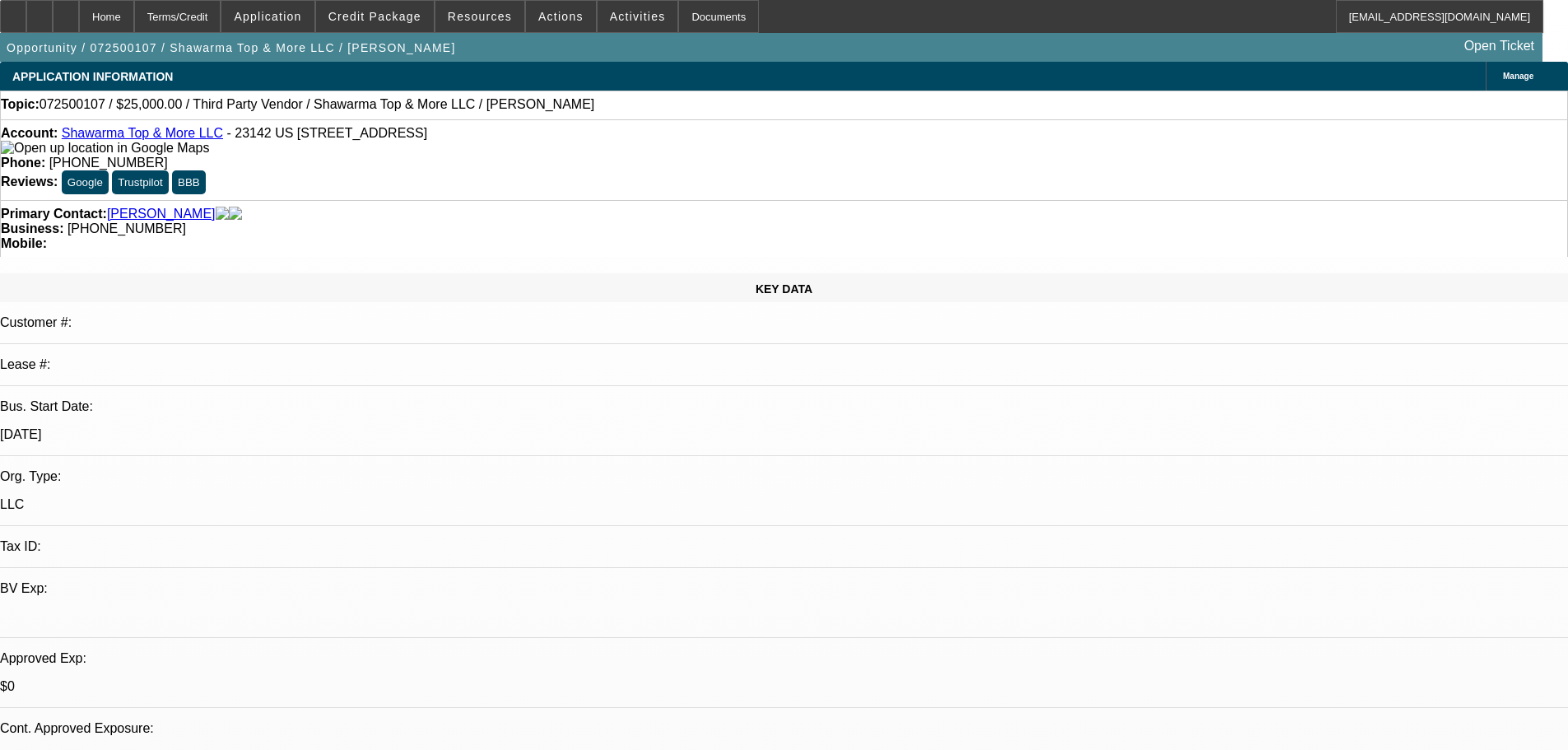
scroll to position [83, 0]
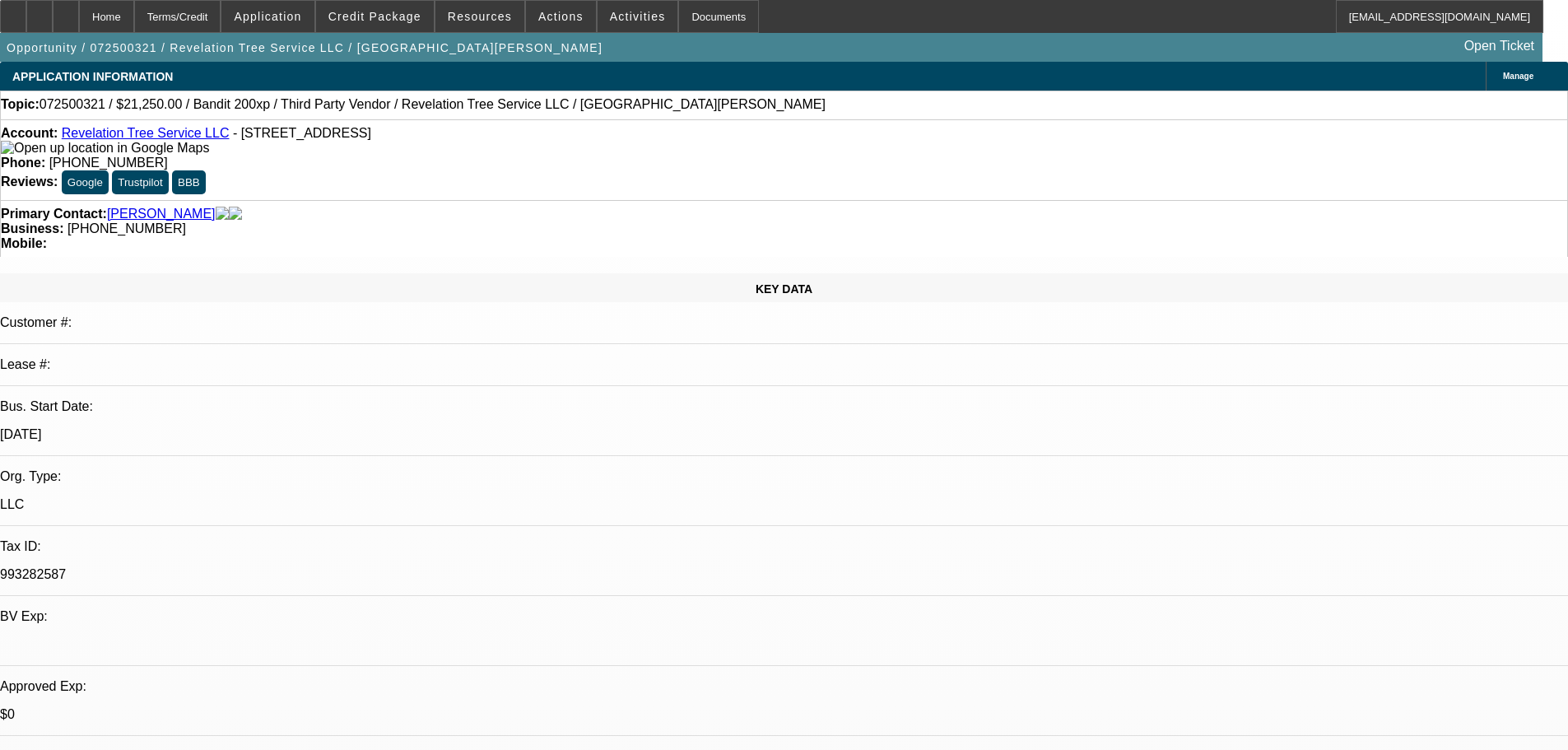
select select "0.15"
select select "2"
select select "0.1"
select select "4"
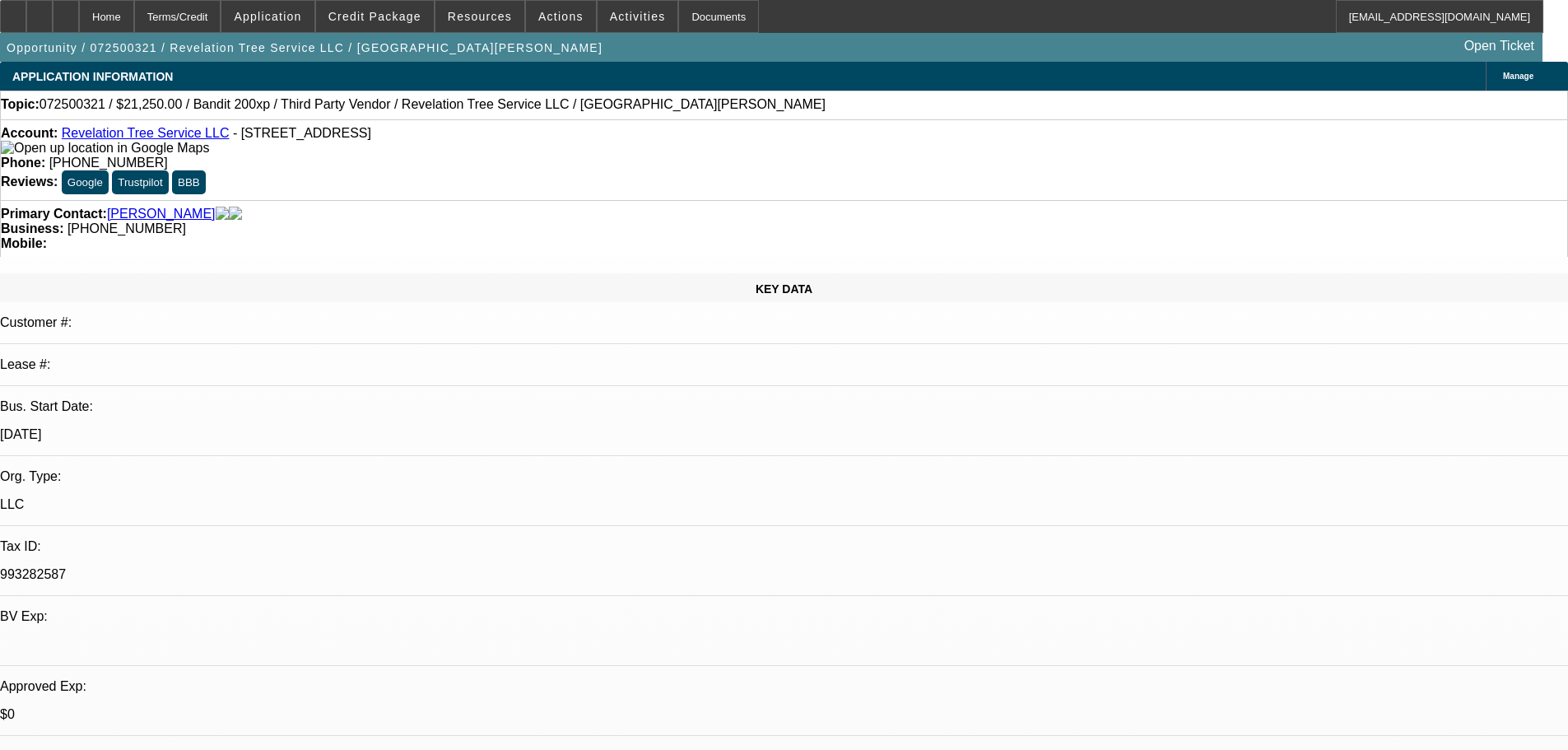
select select "0"
select select "0.1"
select select "4"
select select "0"
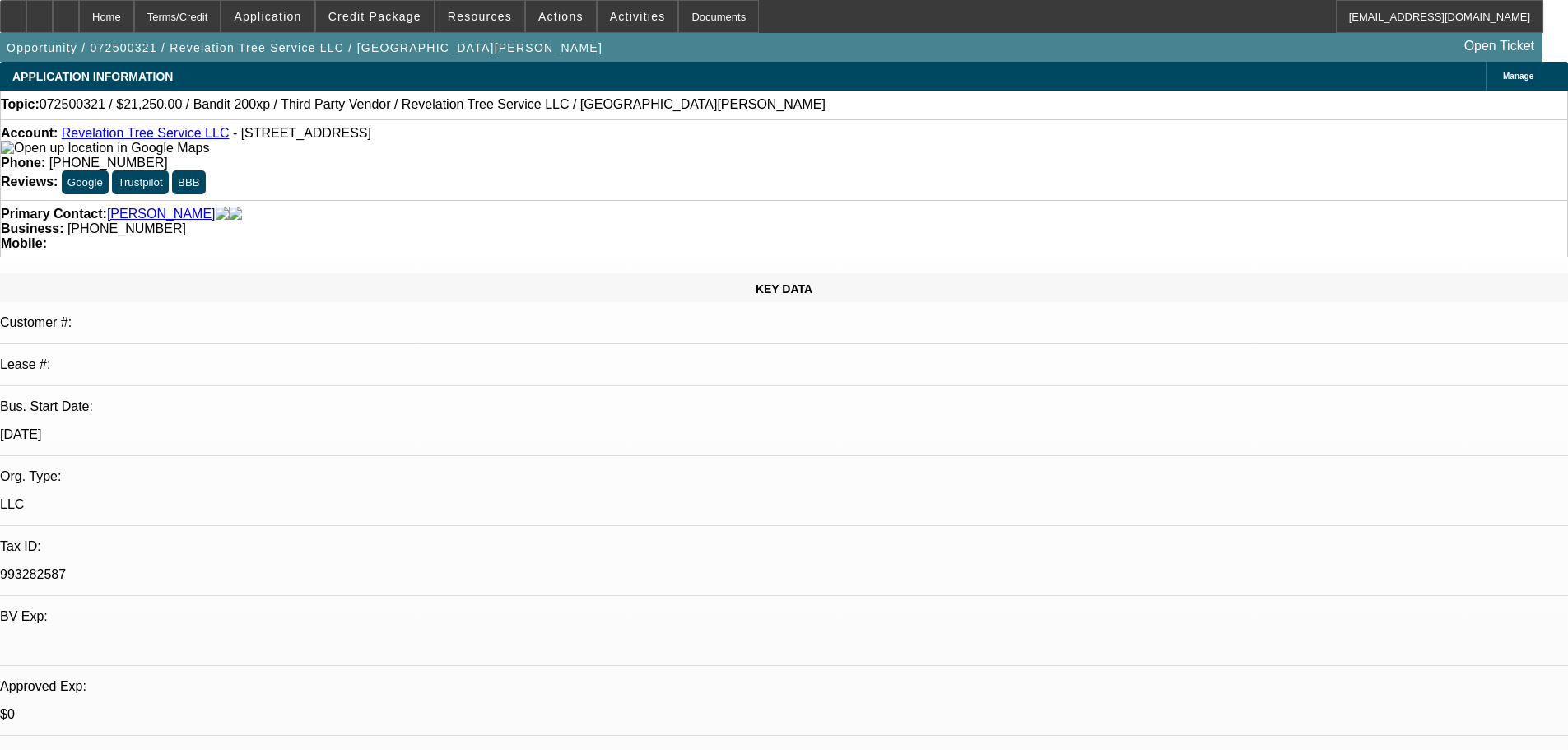
select select "0"
select select "0.1"
select select "4"
select select "0.15"
select select "2"
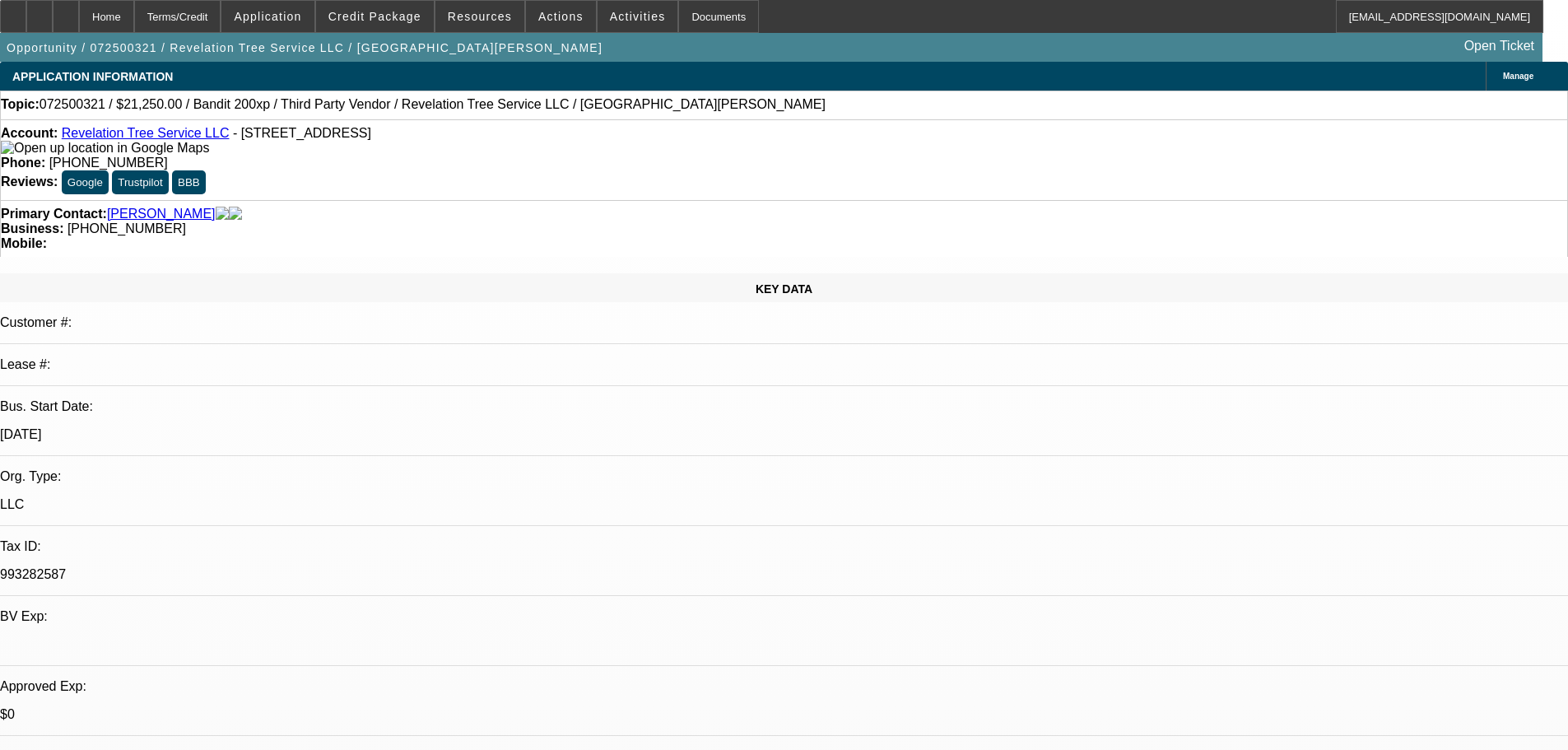
select select "2"
select select "0.1"
select select "4"
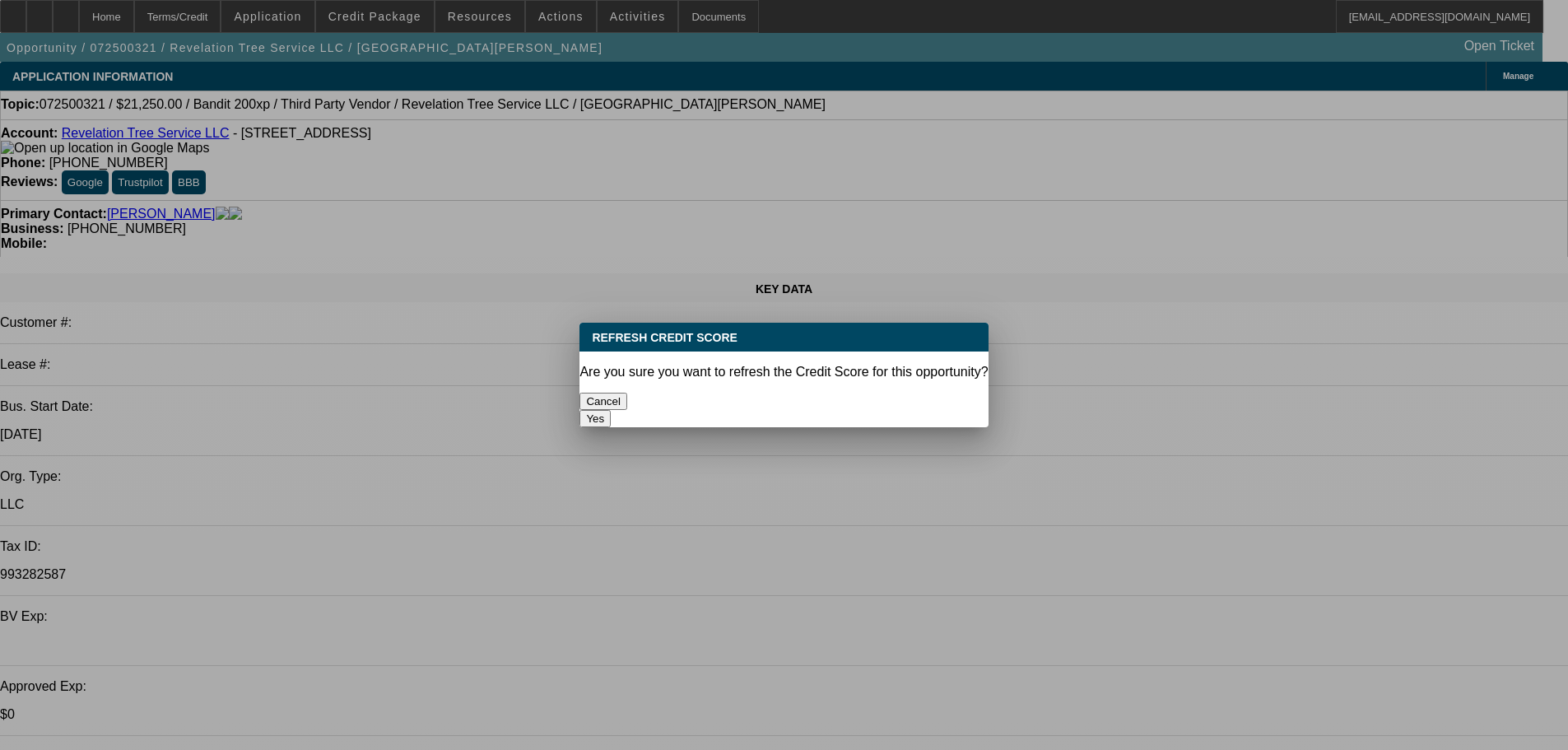
click at [611, 410] on button "Yes" at bounding box center [595, 418] width 31 height 17
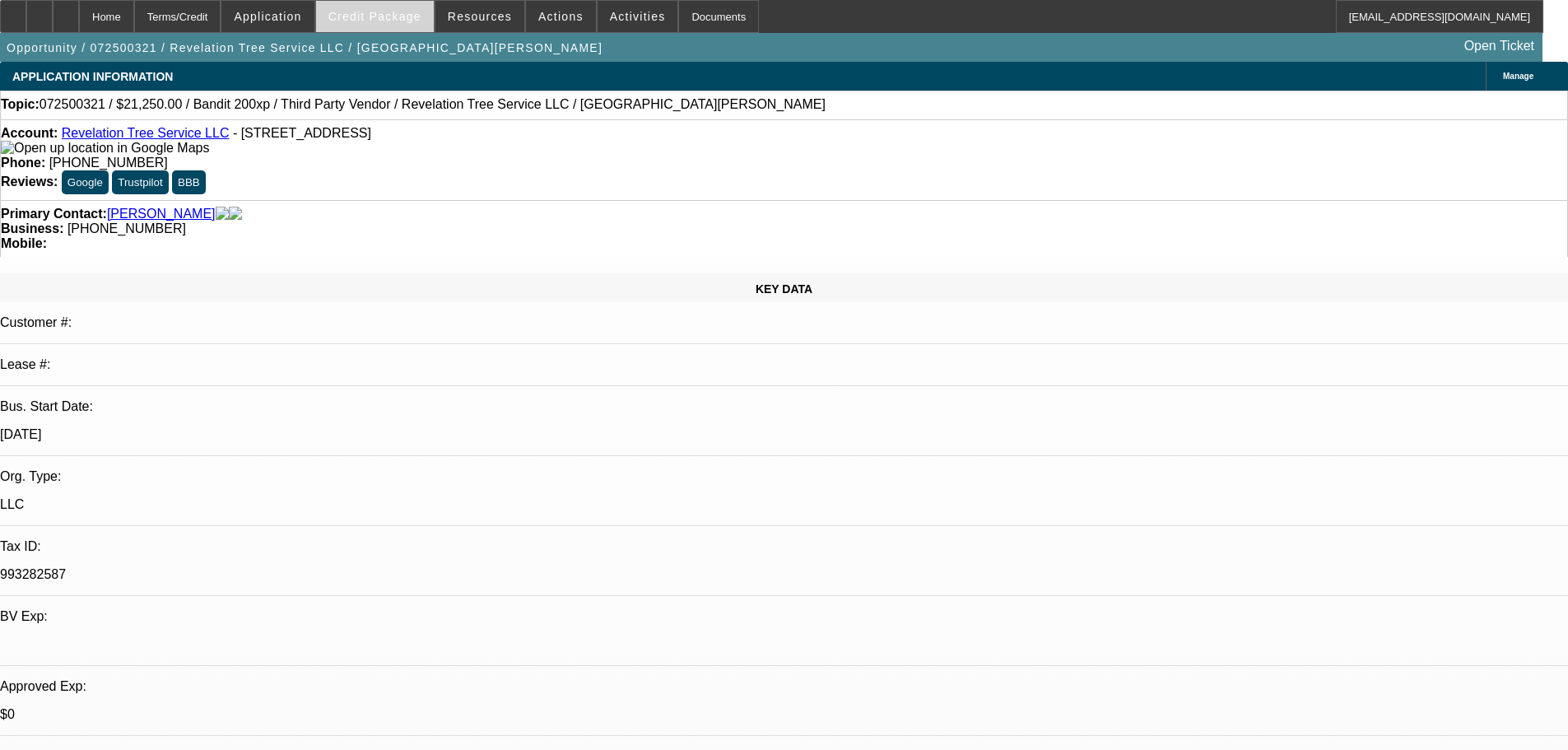
click at [372, 16] on span "Credit Package" at bounding box center [374, 17] width 93 height 13
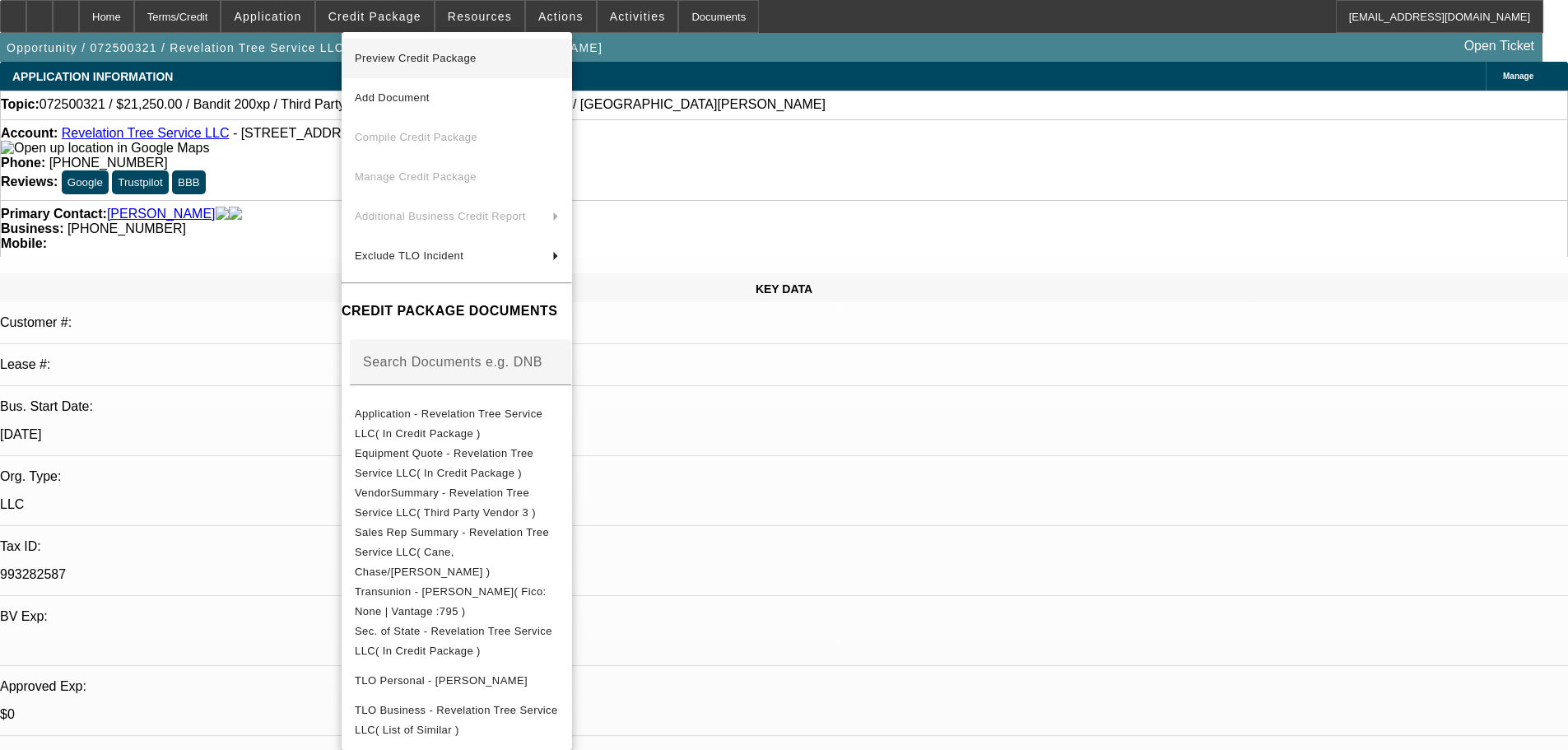
click at [519, 60] on span "Preview Credit Package" at bounding box center [457, 59] width 204 height 20
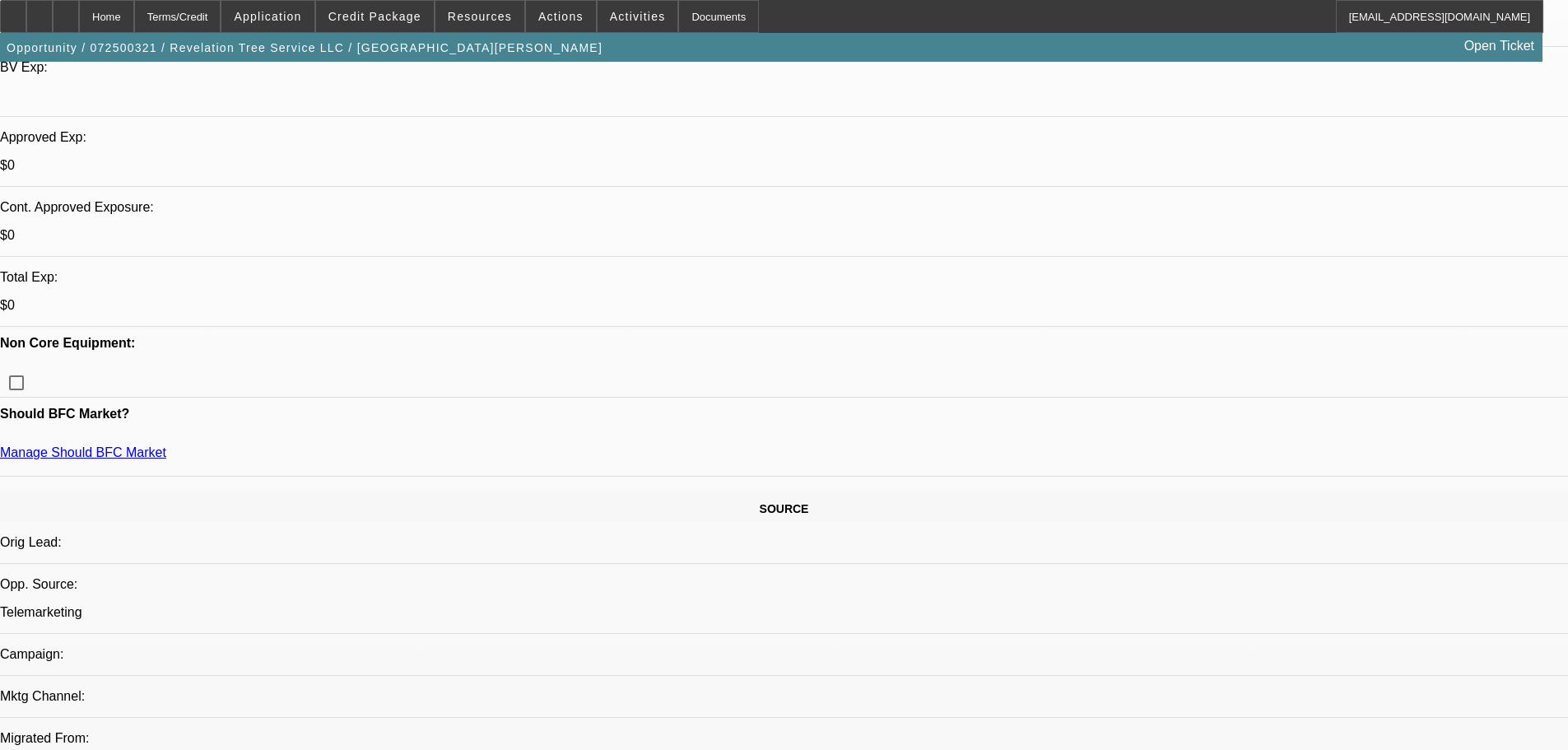
scroll to position [13, 0]
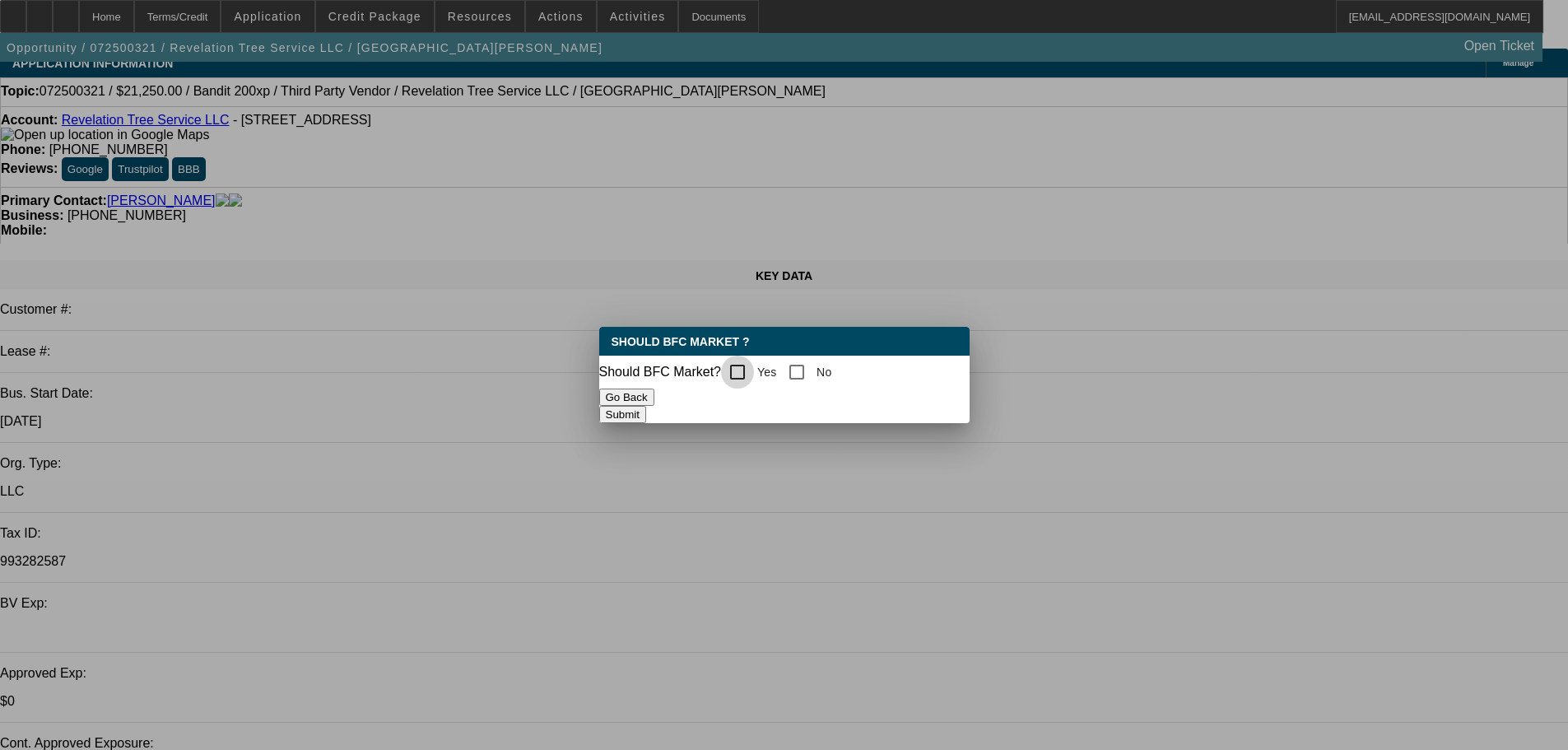
click at [741, 364] on input "Yes" at bounding box center [737, 372] width 33 height 33
checkbox input "true"
click at [646, 406] on button "Submit" at bounding box center [623, 414] width 47 height 17
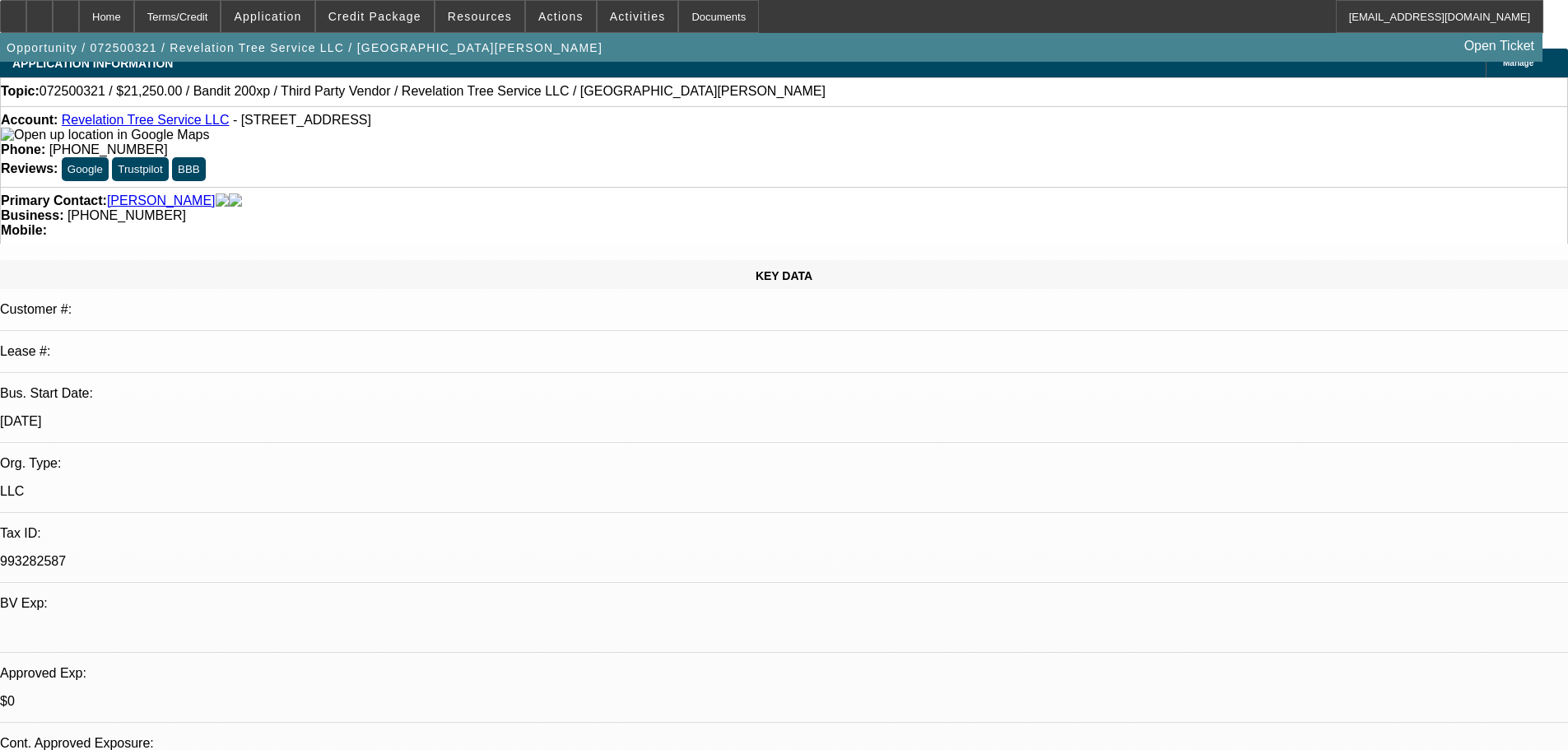
scroll to position [13, 0]
